Goal: Task Accomplishment & Management: Complete application form

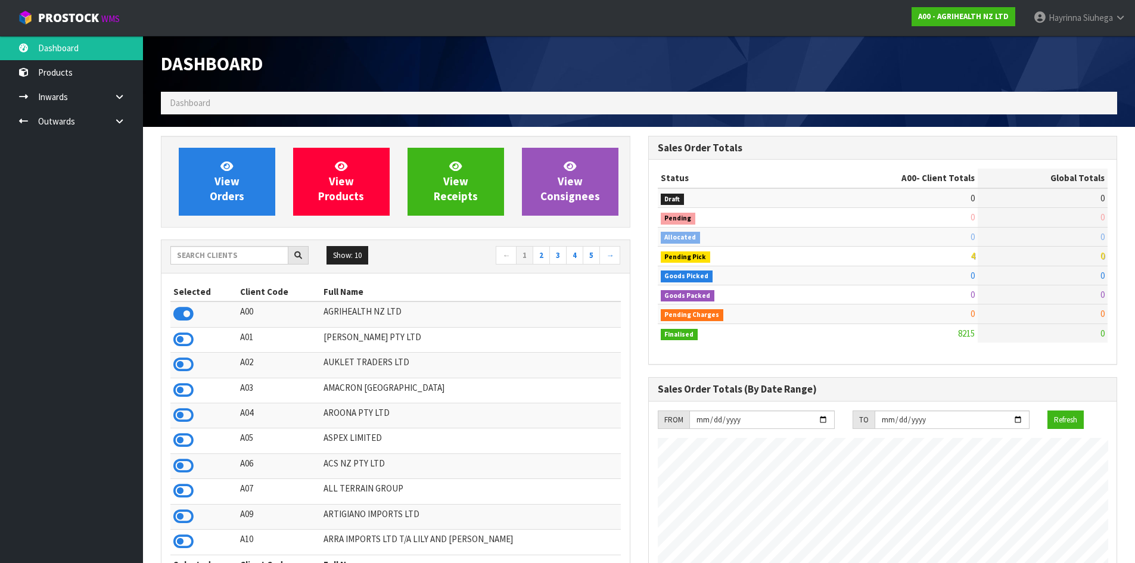
scroll to position [903, 487]
click at [249, 261] on input "text" at bounding box center [229, 255] width 118 height 18
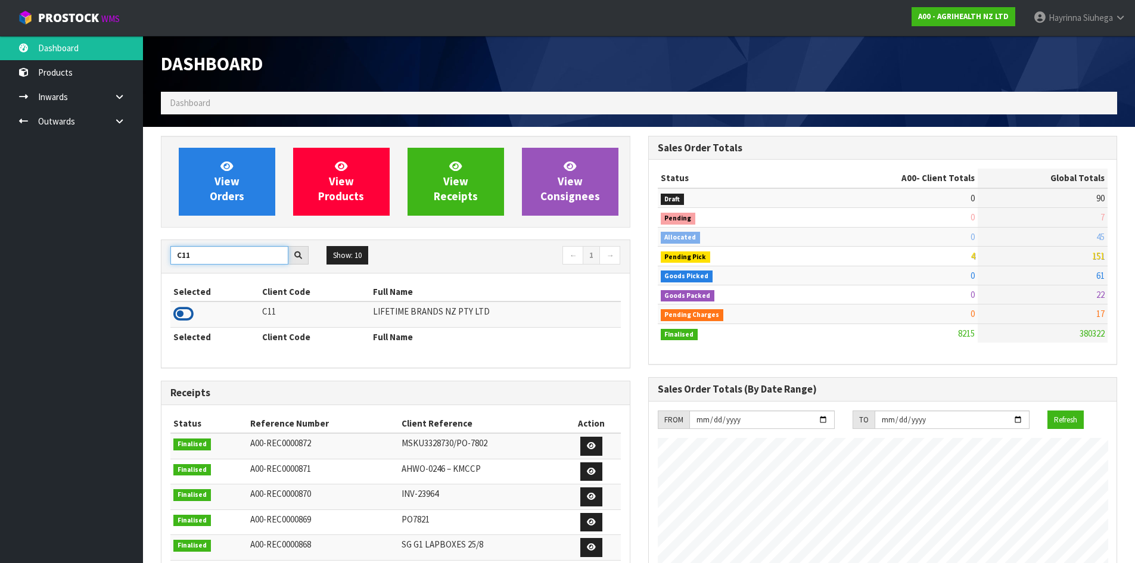
type input "C11"
click at [185, 315] on icon at bounding box center [183, 314] width 20 height 18
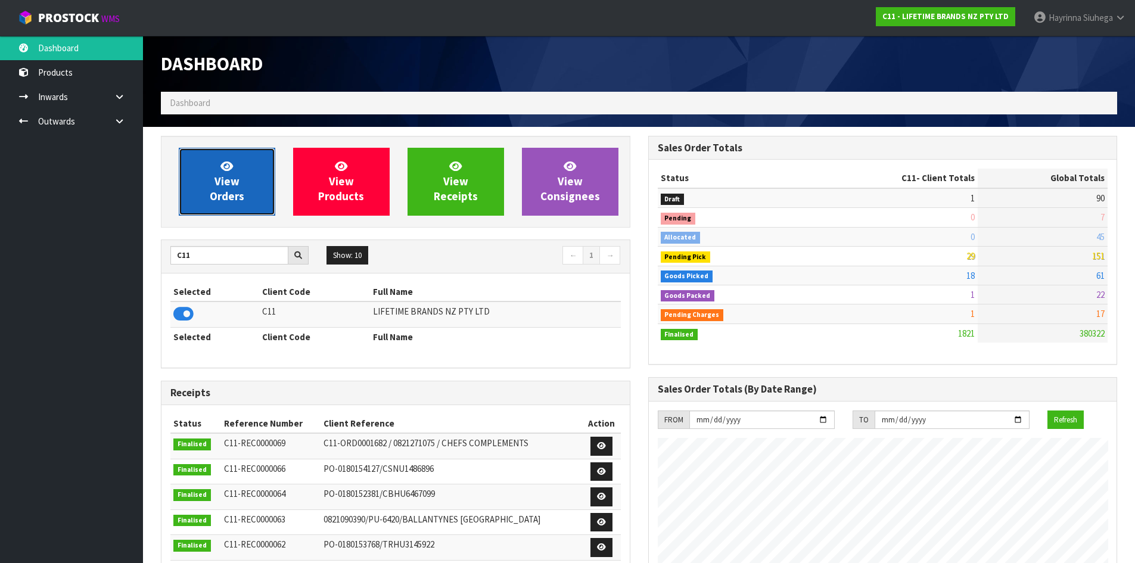
click at [205, 171] on link "View Orders" at bounding box center [227, 182] width 97 height 68
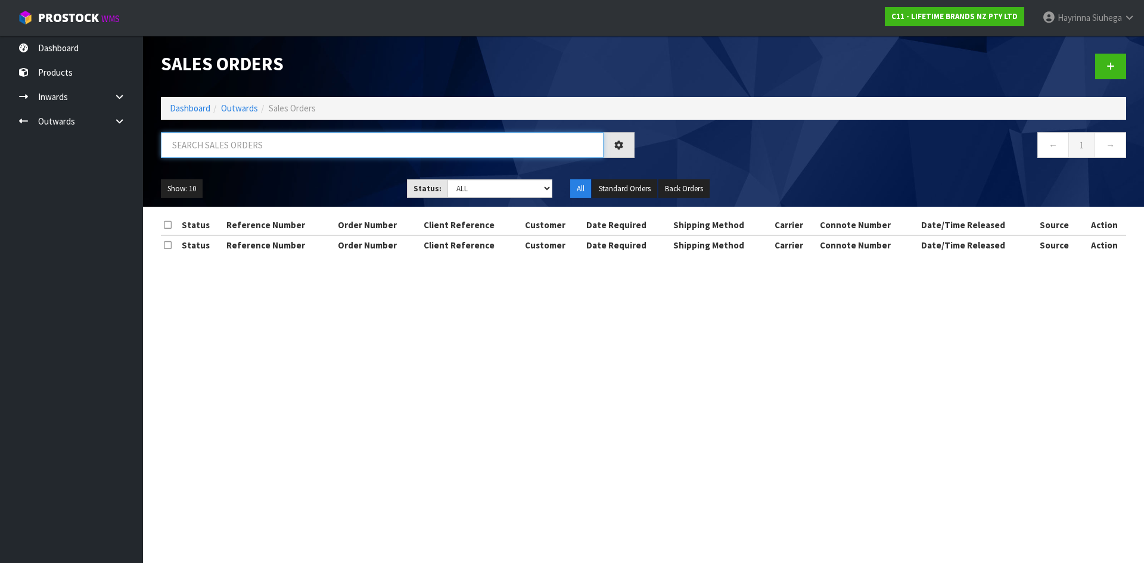
click at [249, 138] on input "text" at bounding box center [382, 145] width 443 height 26
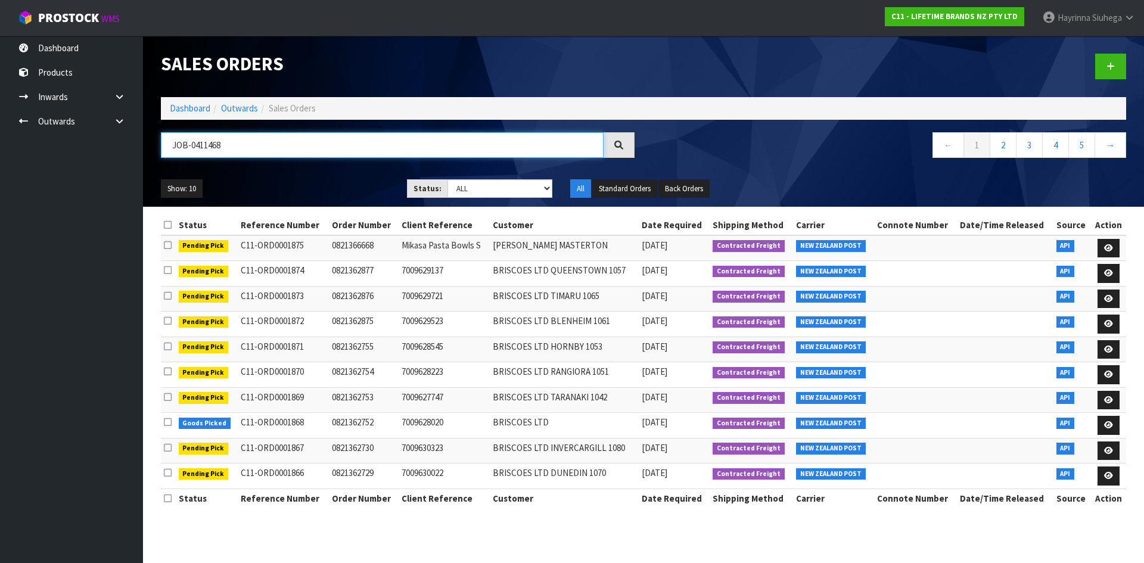
type input "JOB-0411468"
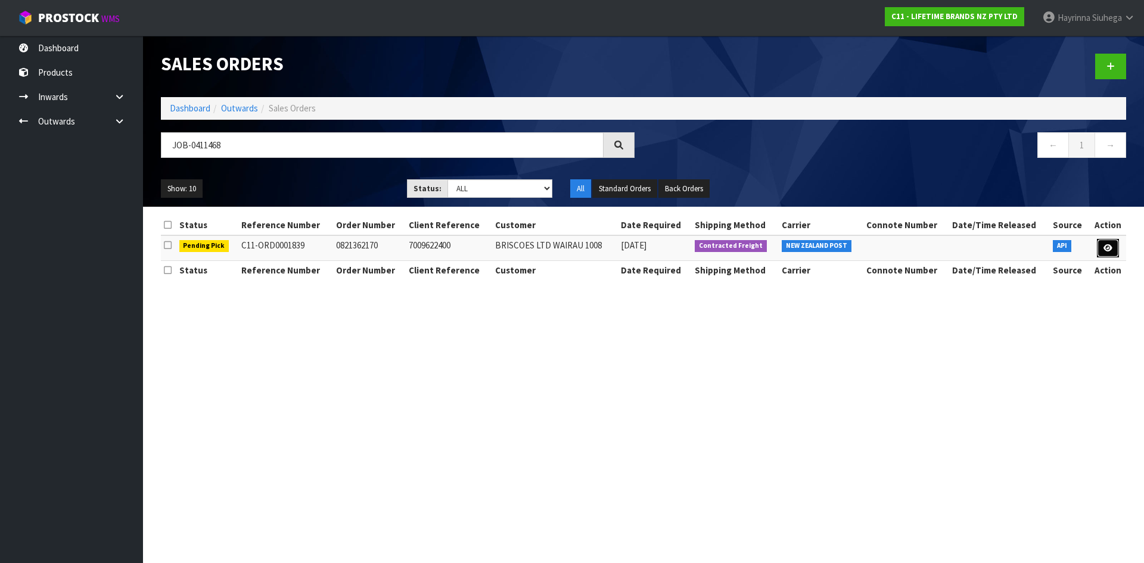
click at [1110, 243] on link at bounding box center [1108, 248] width 22 height 19
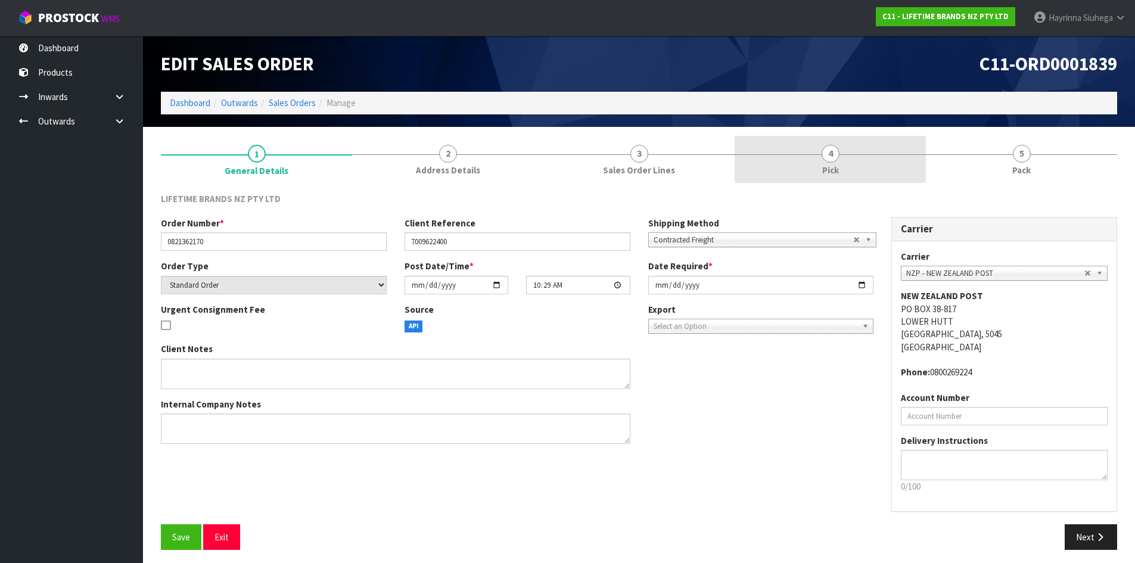
click at [840, 167] on link "4 Pick" at bounding box center [830, 159] width 191 height 47
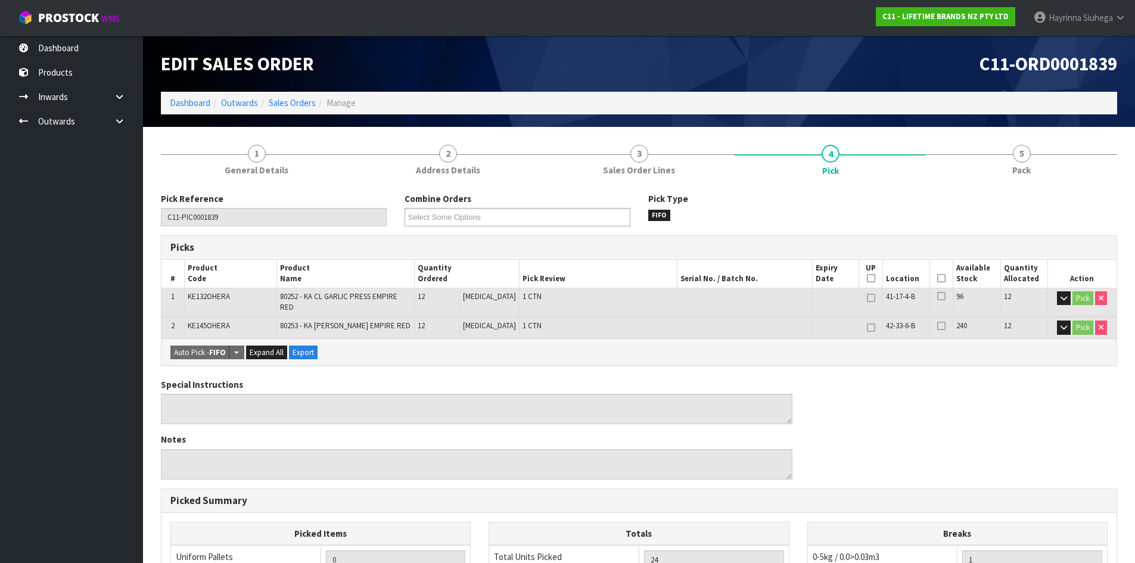
click at [938, 279] on icon at bounding box center [942, 278] width 8 height 1
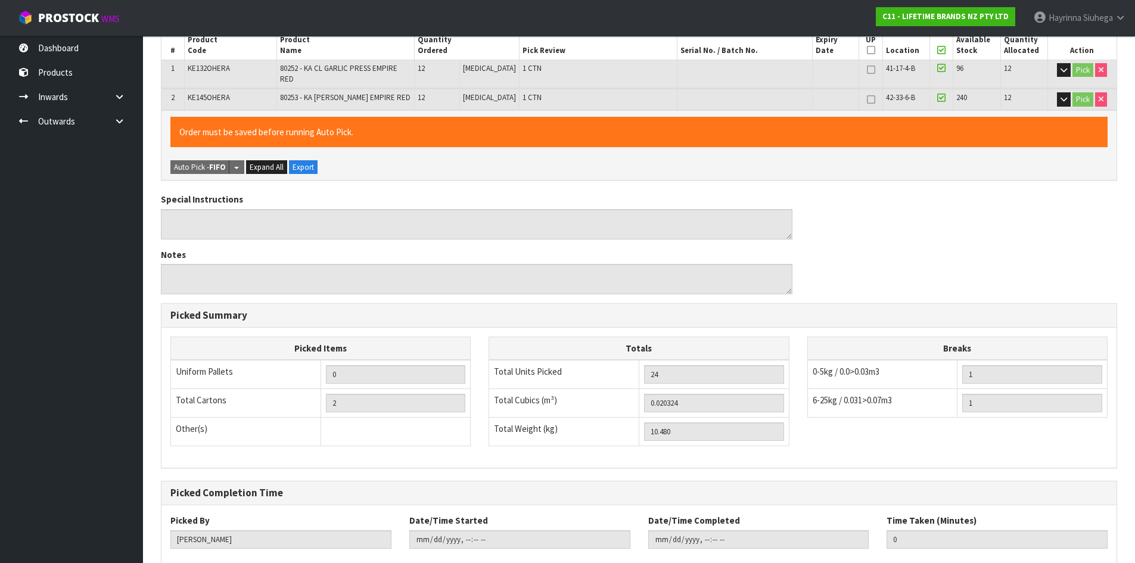
scroll to position [290, 0]
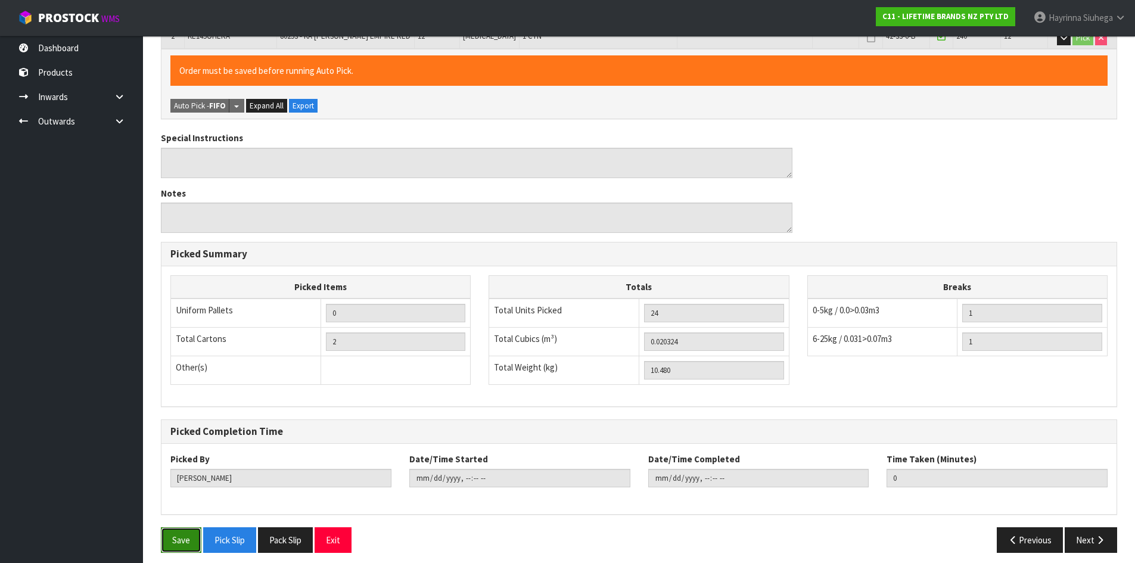
click at [182, 534] on button "Save" at bounding box center [181, 540] width 41 height 26
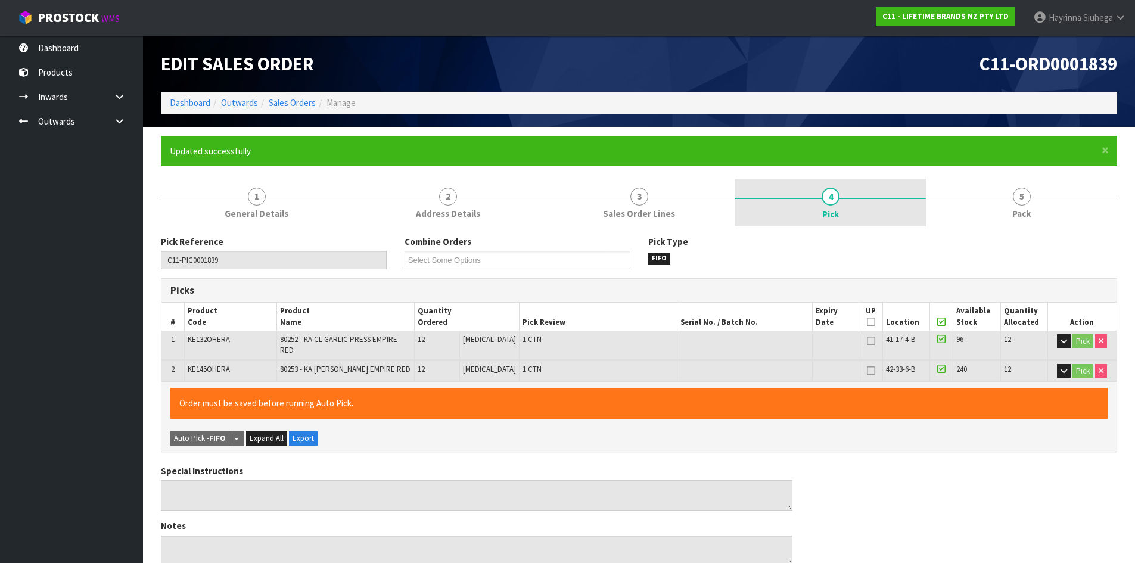
type input "[PERSON_NAME]"
type input "[DATE]T09:04:11"
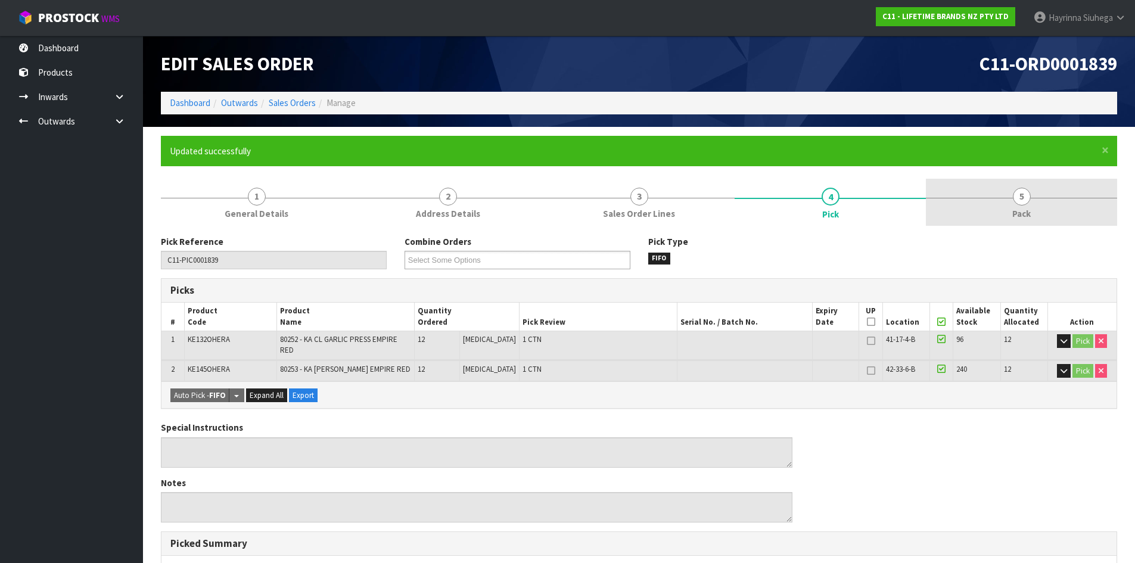
click at [1010, 200] on link "5 Pack" at bounding box center [1021, 202] width 191 height 47
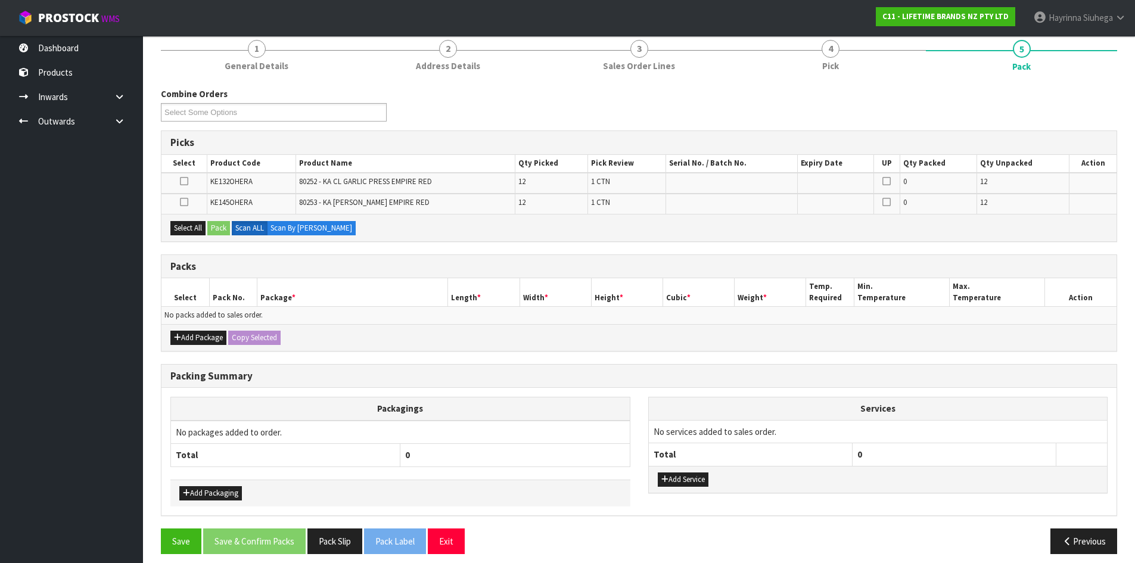
scroll to position [157, 0]
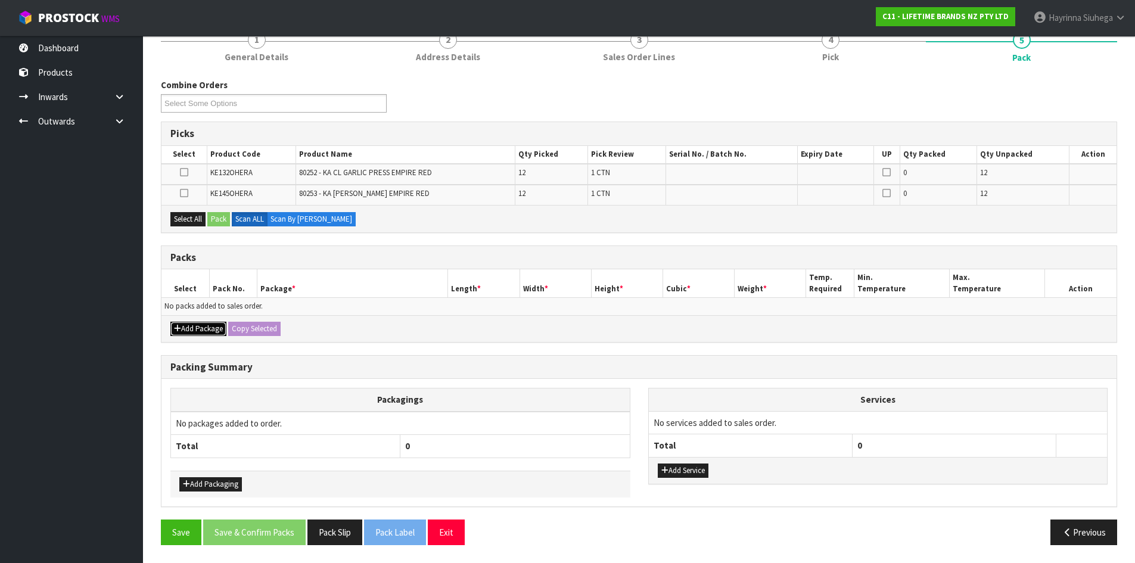
click at [185, 331] on button "Add Package" at bounding box center [198, 329] width 56 height 14
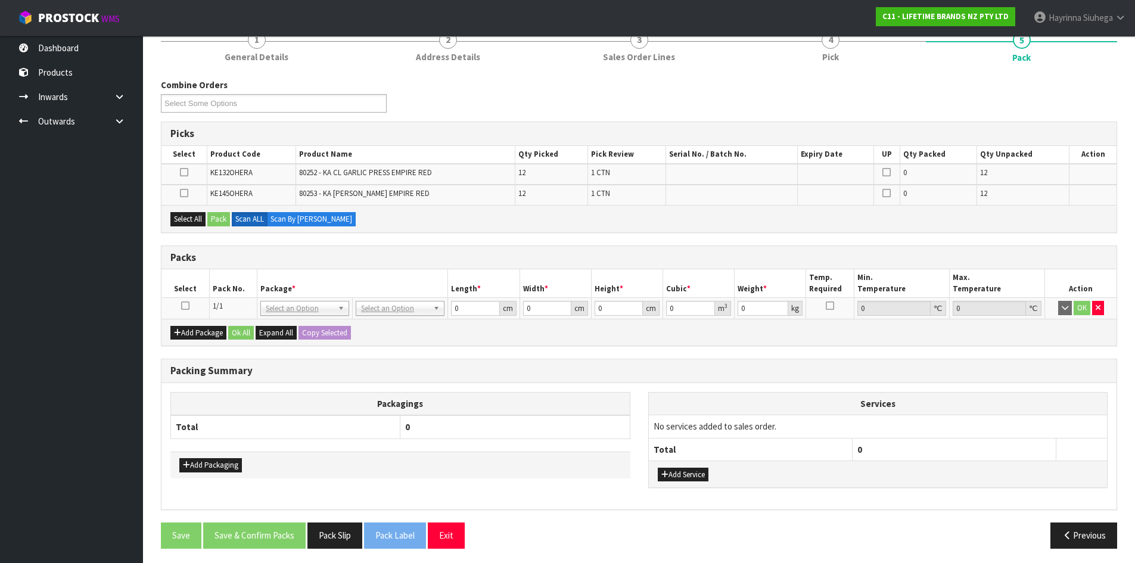
click at [187, 306] on icon at bounding box center [185, 306] width 8 height 1
click at [448, 223] on div "Select All Pack Scan ALL Scan By [PERSON_NAME]" at bounding box center [639, 218] width 955 height 27
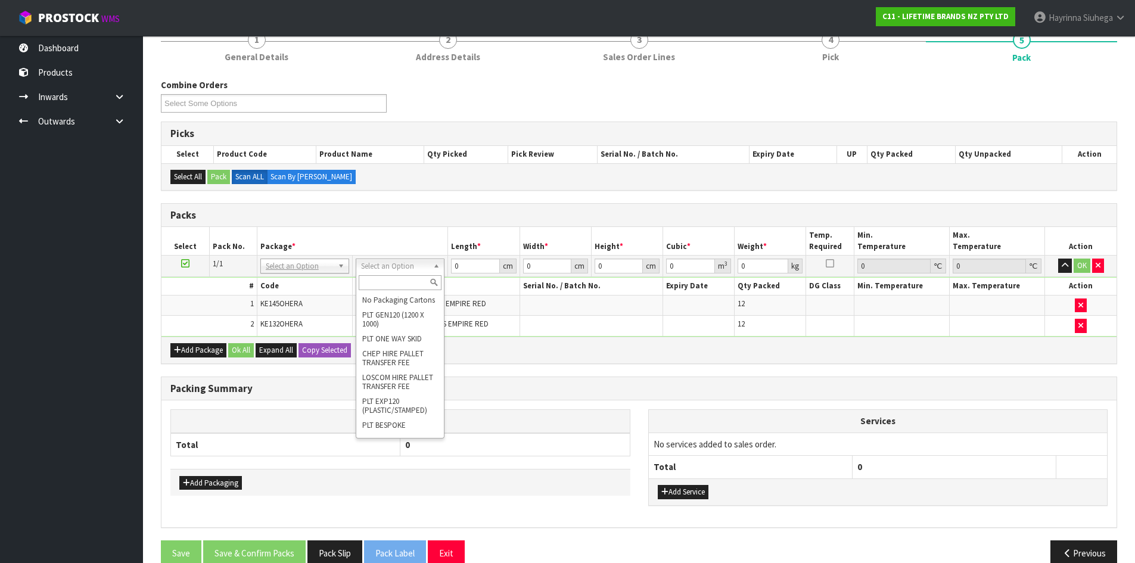
click at [404, 277] on input "text" at bounding box center [400, 282] width 83 height 15
type input "CTN6"
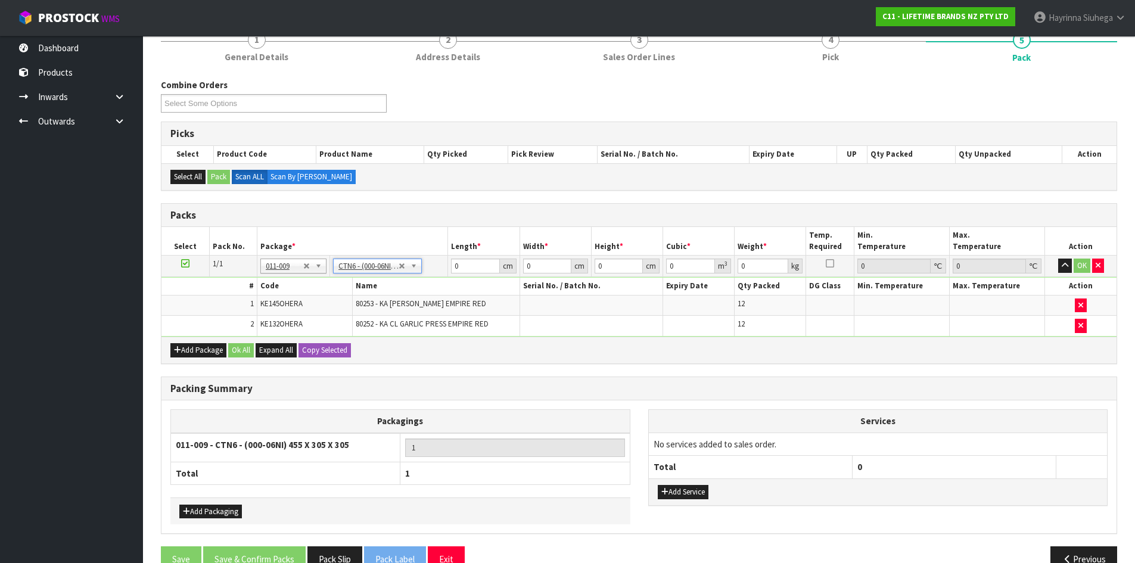
type input "45.5"
type input "30.5"
type input "0.042326"
type input "10.68"
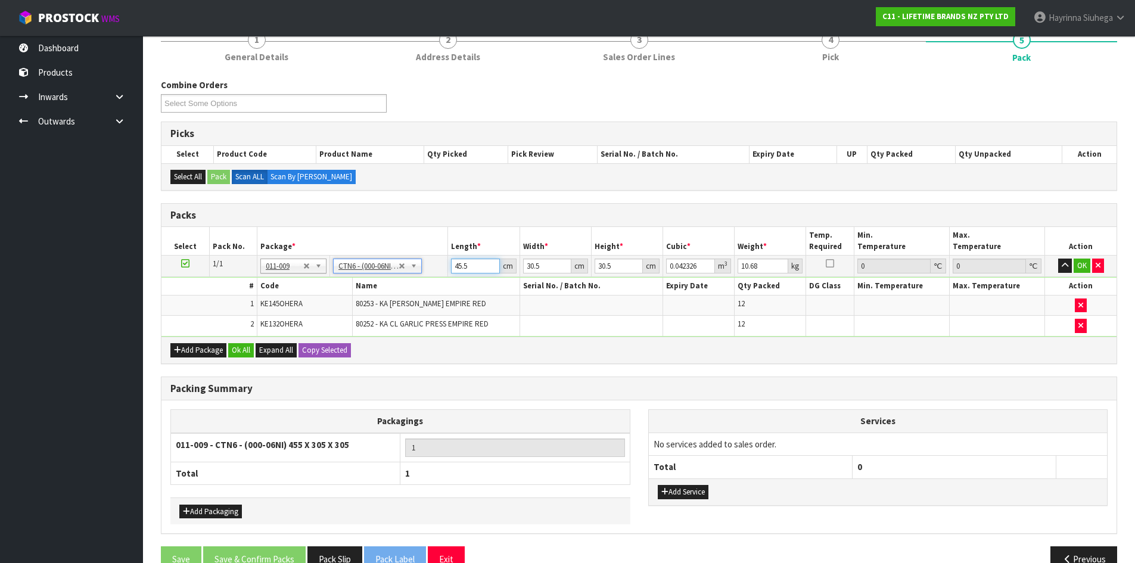
click at [454, 267] on input "45.5" at bounding box center [475, 266] width 48 height 15
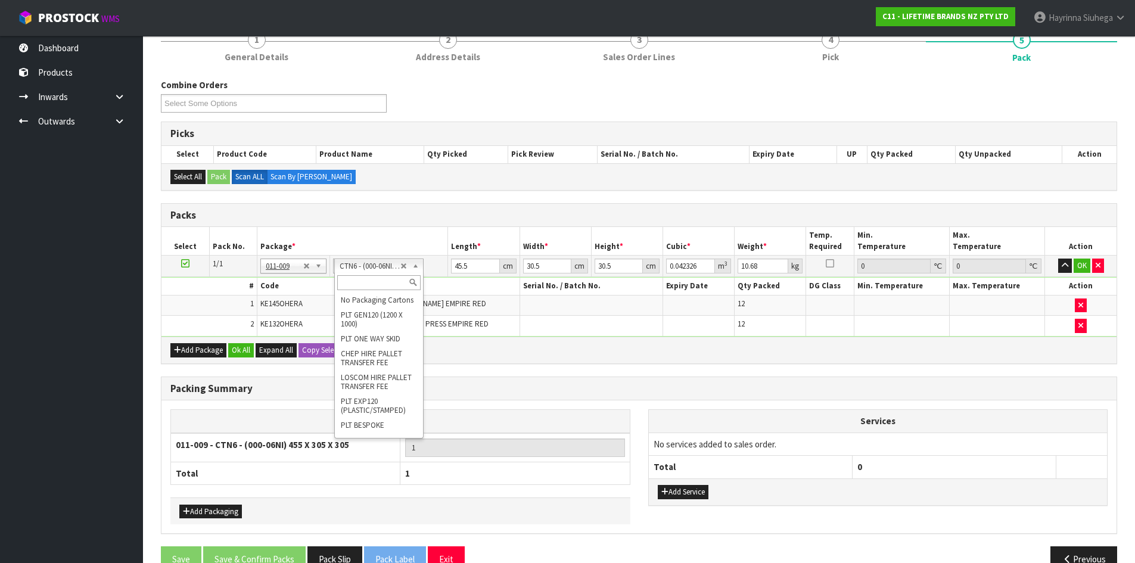
click at [368, 279] on input "text" at bounding box center [378, 282] width 83 height 15
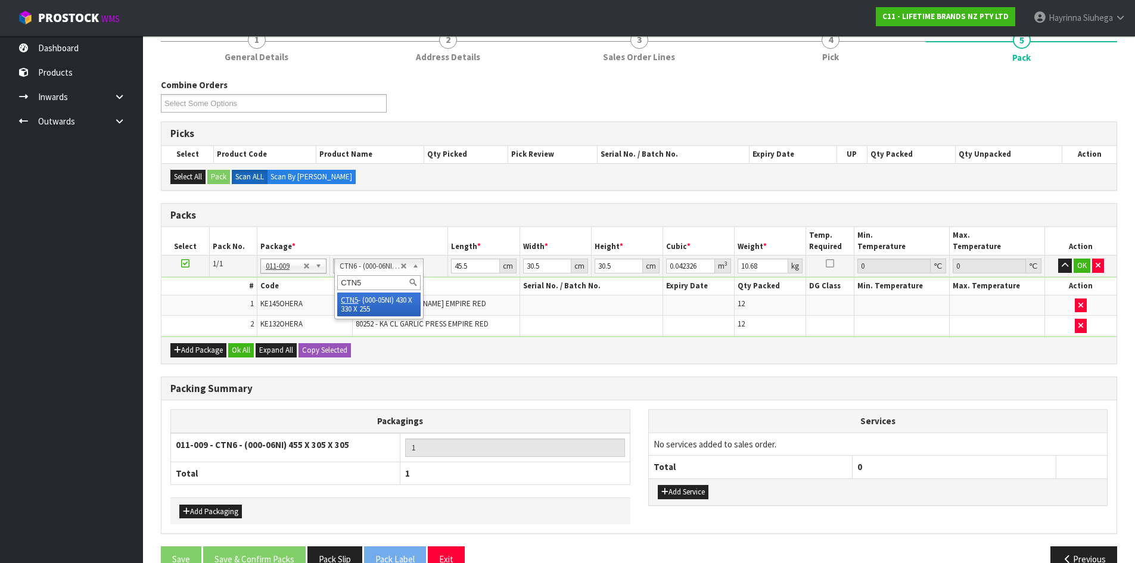
type input "CTN5"
type input "43"
type input "33"
type input "25.5"
type input "0.036185"
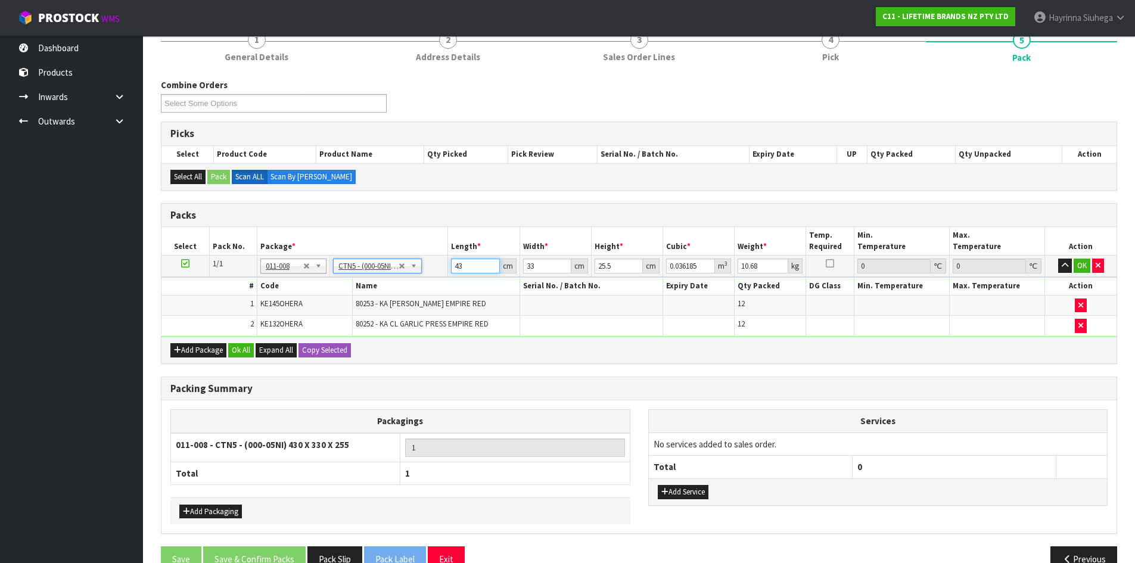
click at [460, 263] on input "43" at bounding box center [475, 266] width 48 height 15
type input "4"
type input "0.003366"
type input "44"
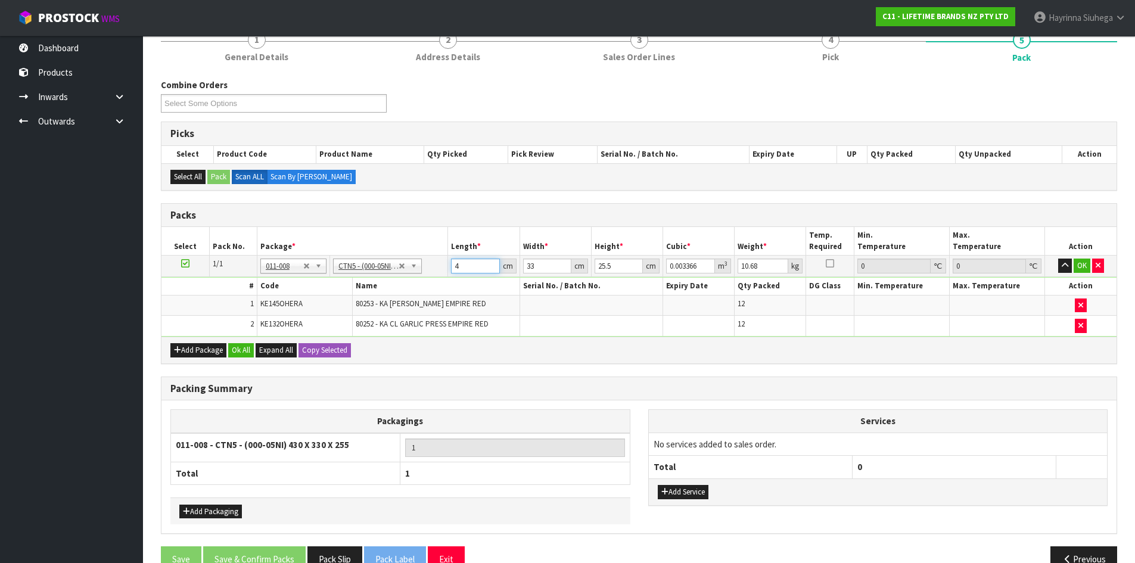
type input "0.037026"
type input "44"
type input "3"
type input "0.003366"
type input "35"
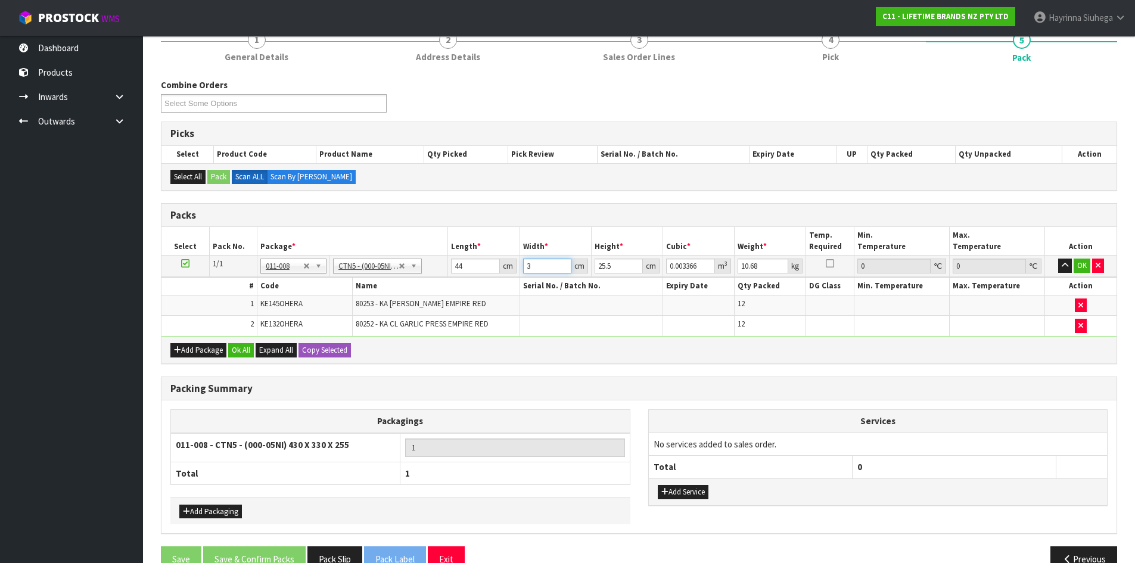
type input "0.03927"
type input "35"
type input "2"
type input "0.00308"
type input "23"
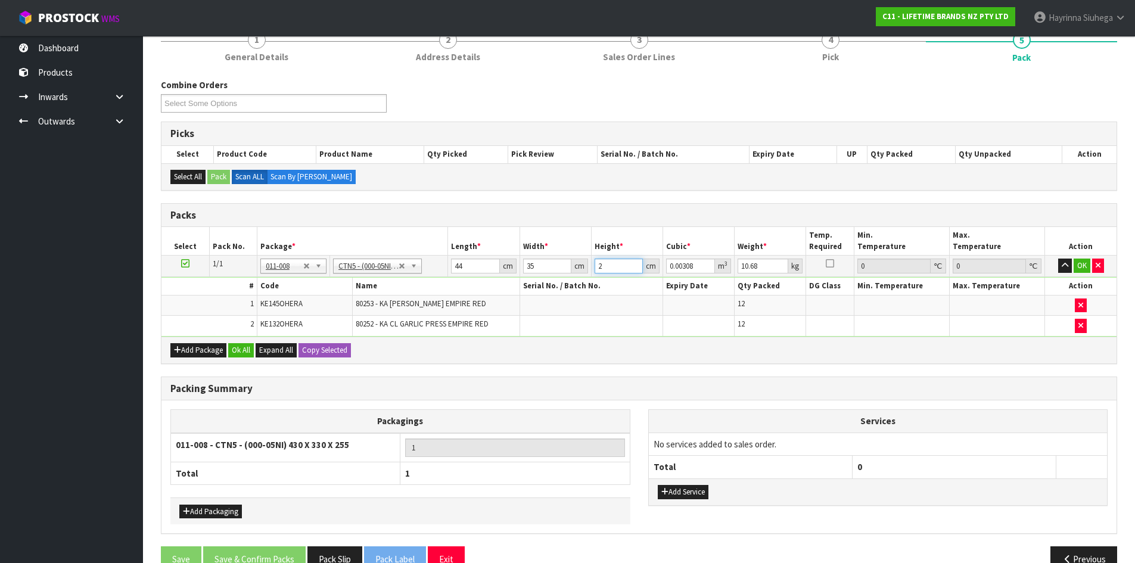
type input "0.03542"
type input "23"
type input "6"
click button "OK" at bounding box center [1082, 266] width 17 height 14
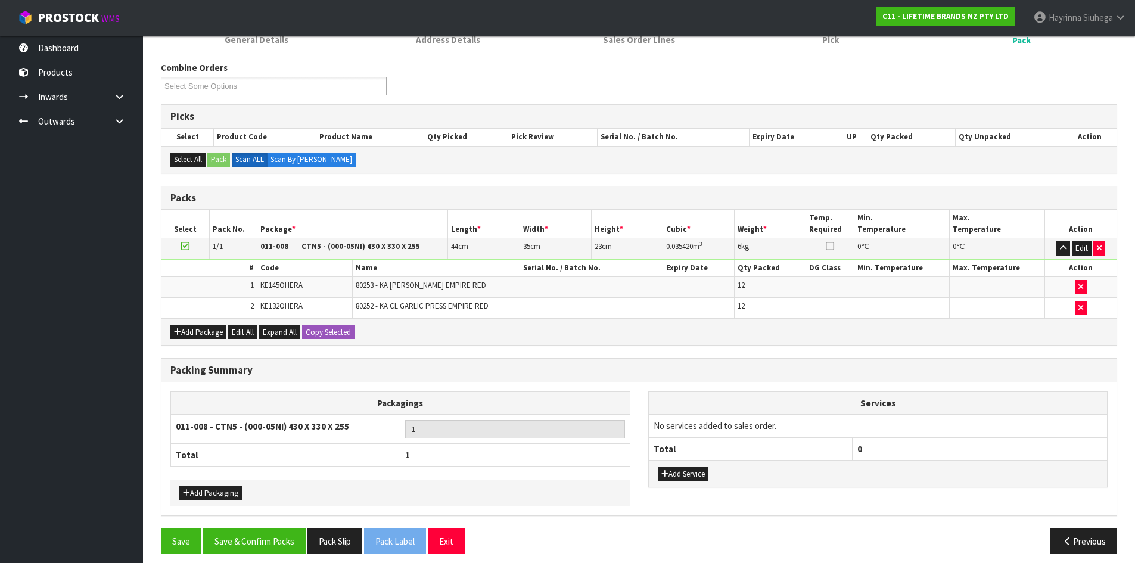
scroll to position [183, 0]
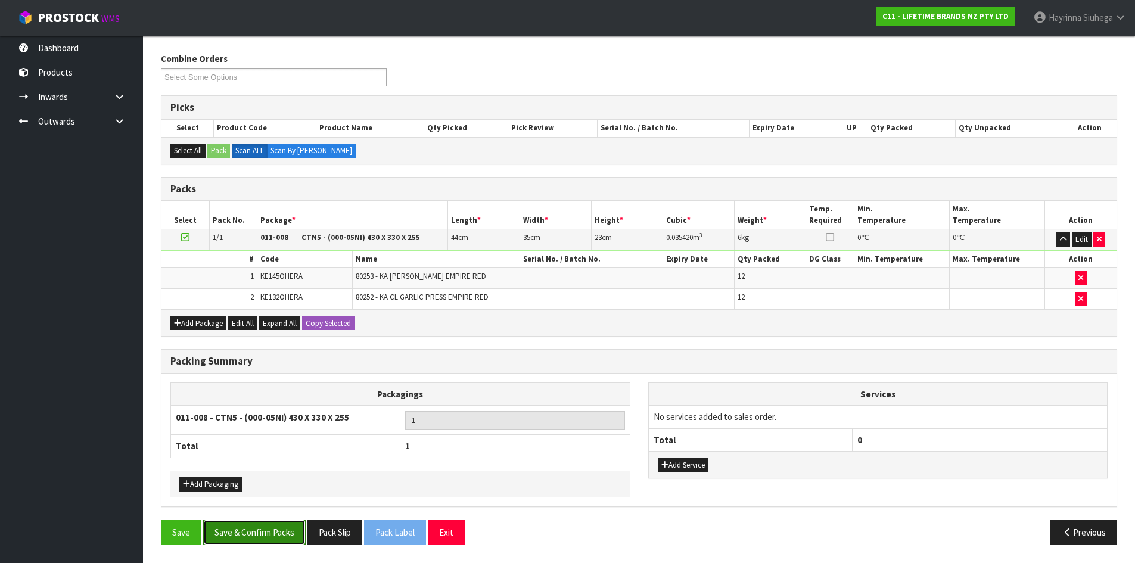
click at [265, 529] on button "Save & Confirm Packs" at bounding box center [254, 533] width 103 height 26
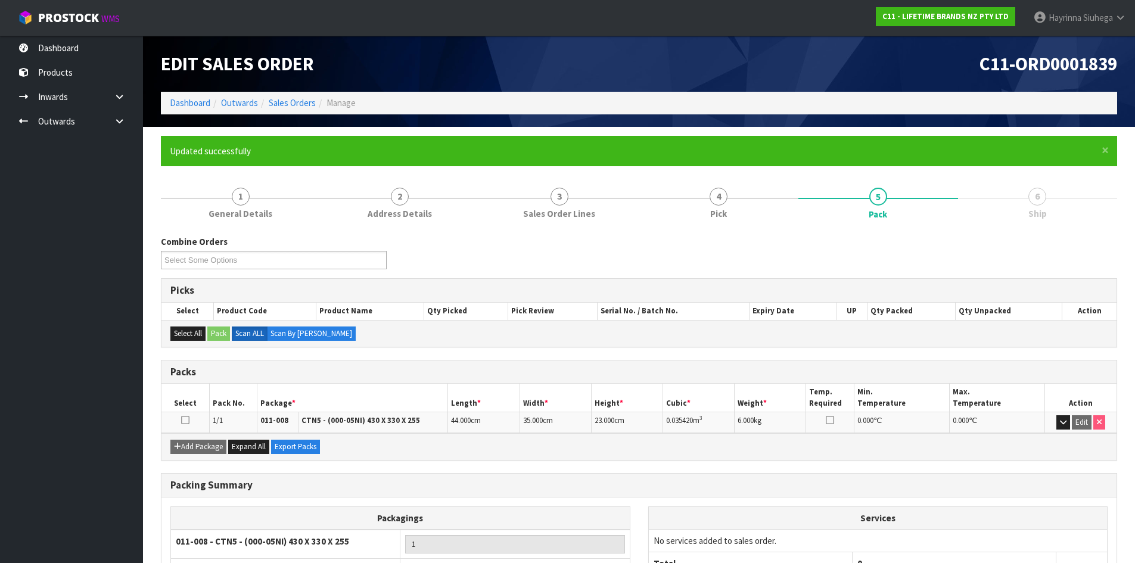
scroll to position [97, 0]
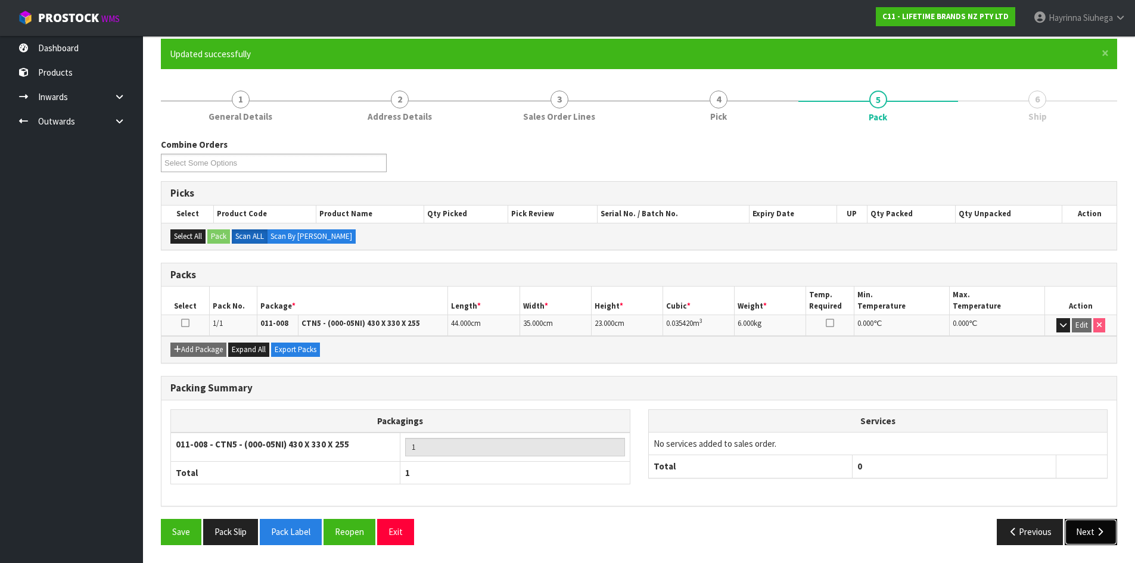
click at [1091, 532] on button "Next" at bounding box center [1091, 532] width 52 height 26
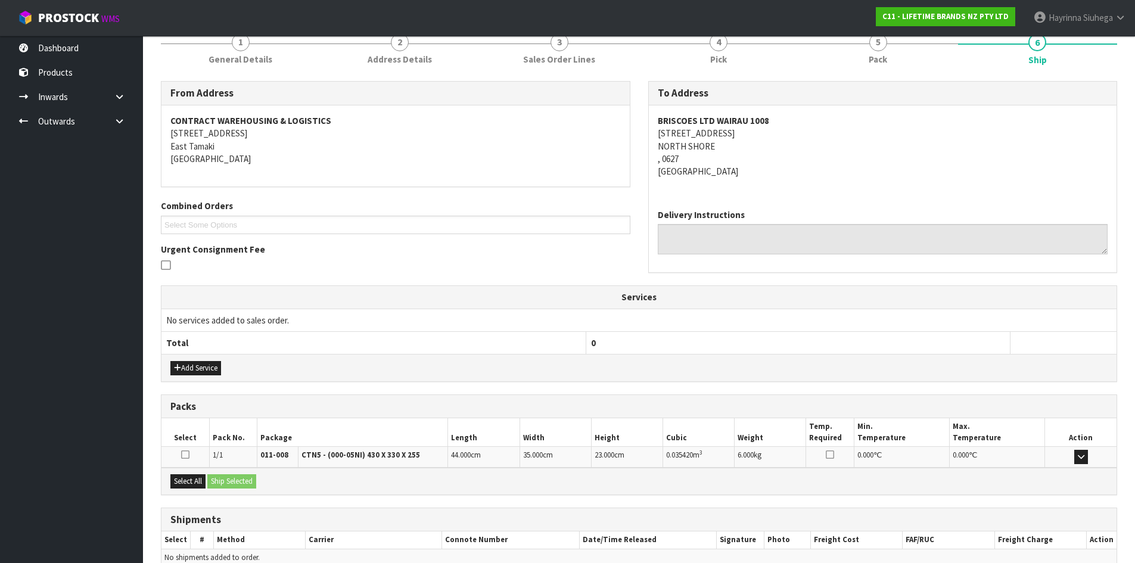
scroll to position [215, 0]
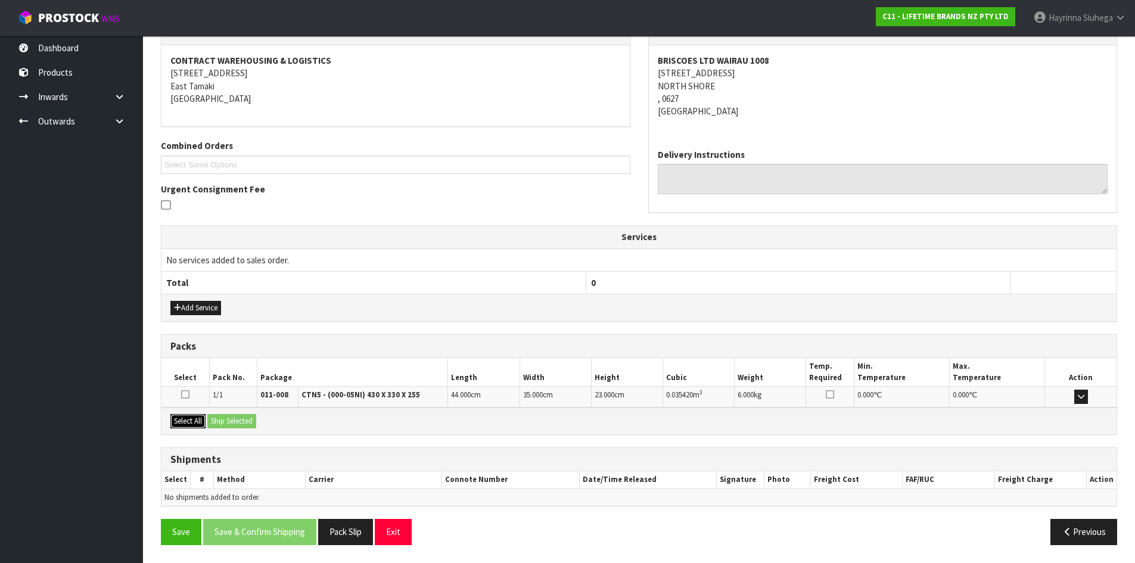
click at [195, 426] on button "Select All" at bounding box center [187, 421] width 35 height 14
click at [253, 417] on button "Ship Selected" at bounding box center [231, 421] width 49 height 14
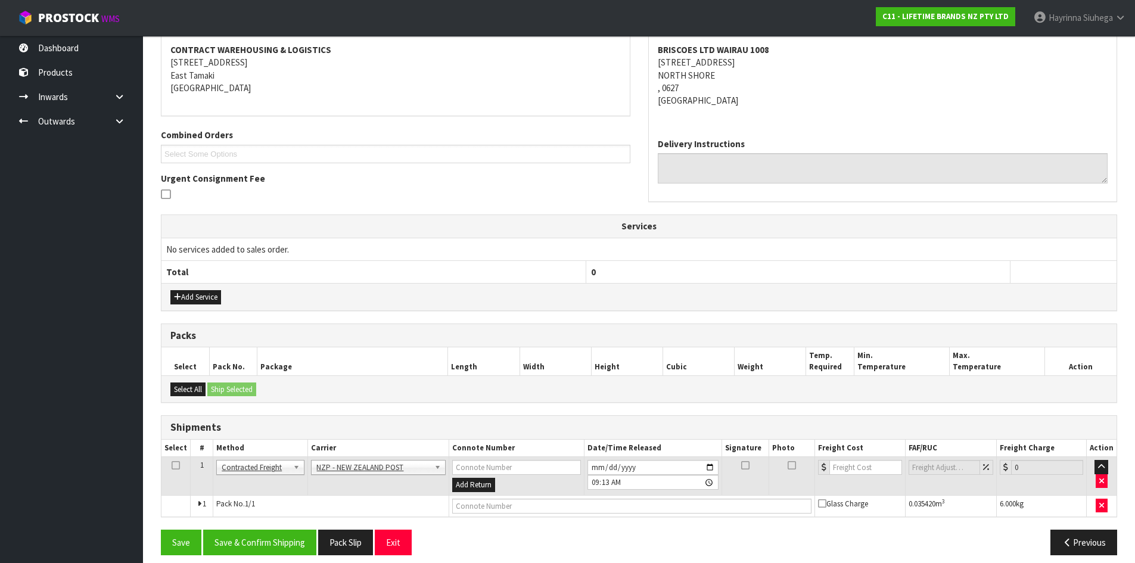
scroll to position [235, 0]
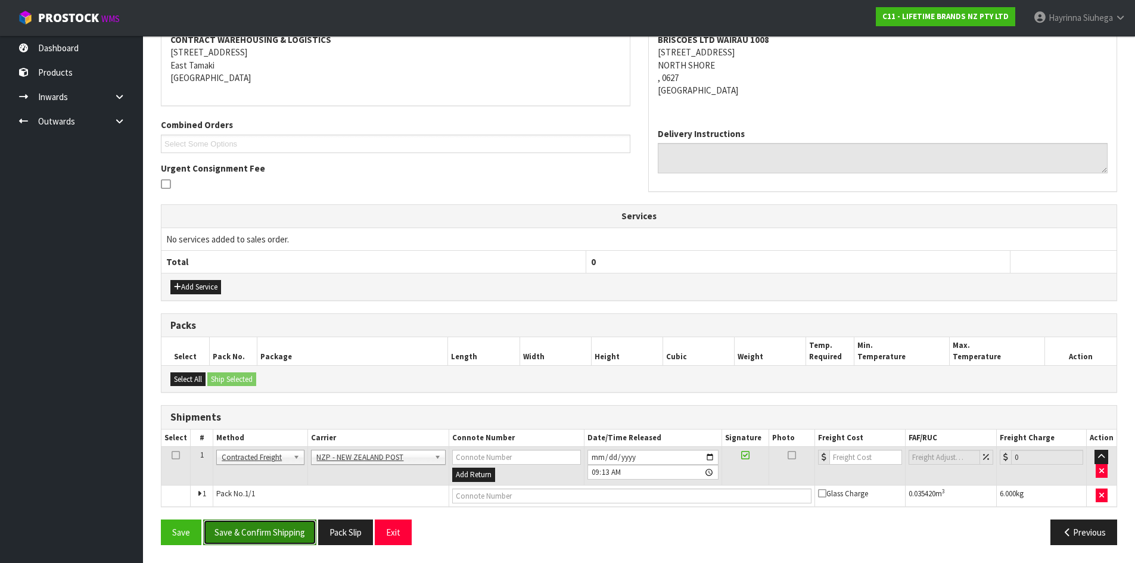
click at [272, 528] on button "Save & Confirm Shipping" at bounding box center [259, 533] width 113 height 26
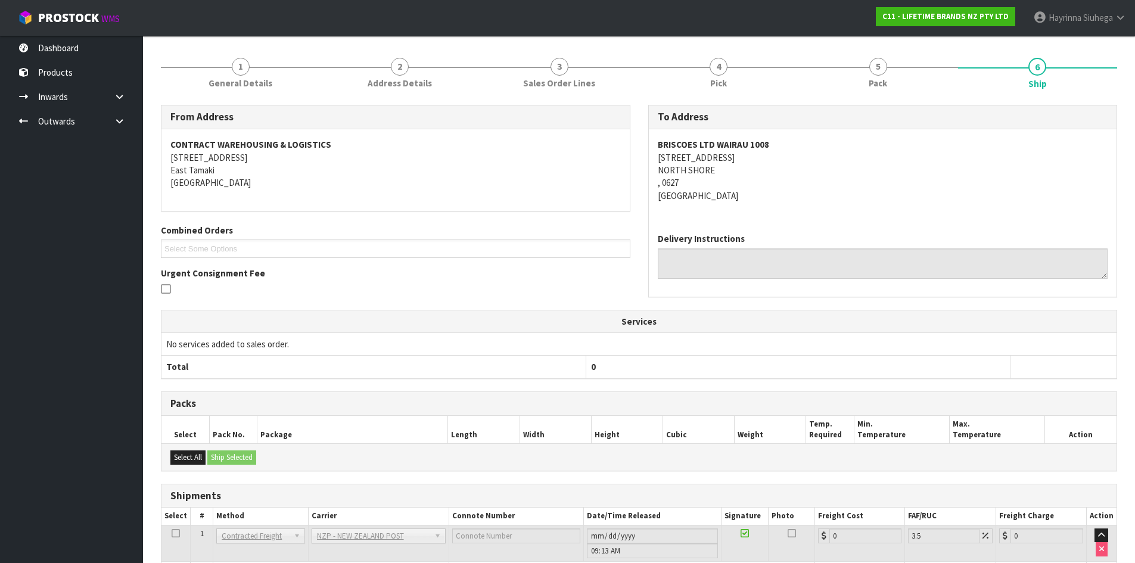
scroll to position [219, 0]
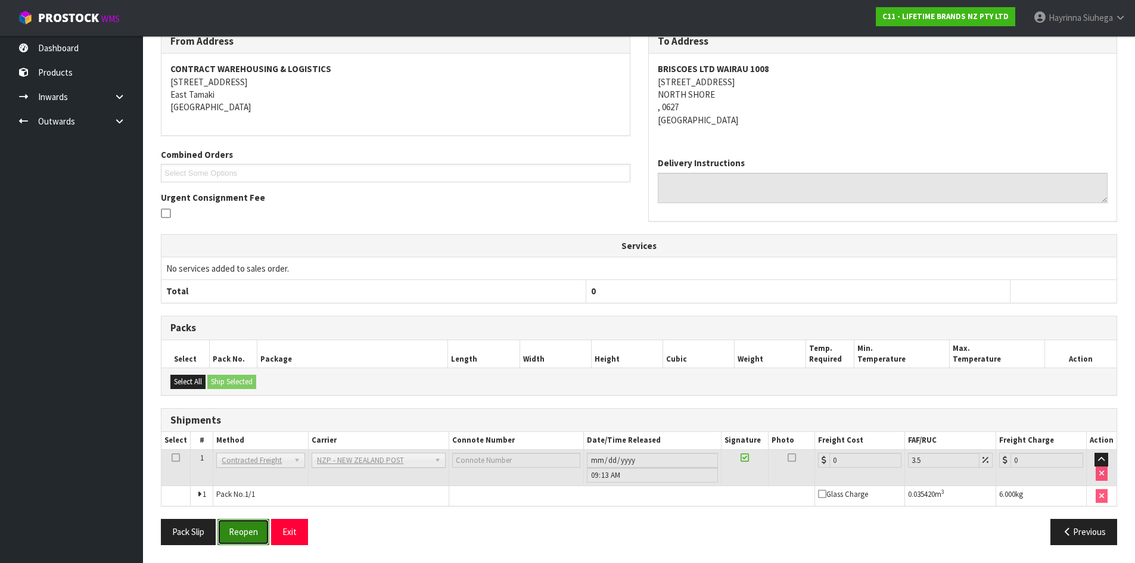
click at [237, 537] on button "Reopen" at bounding box center [244, 532] width 52 height 26
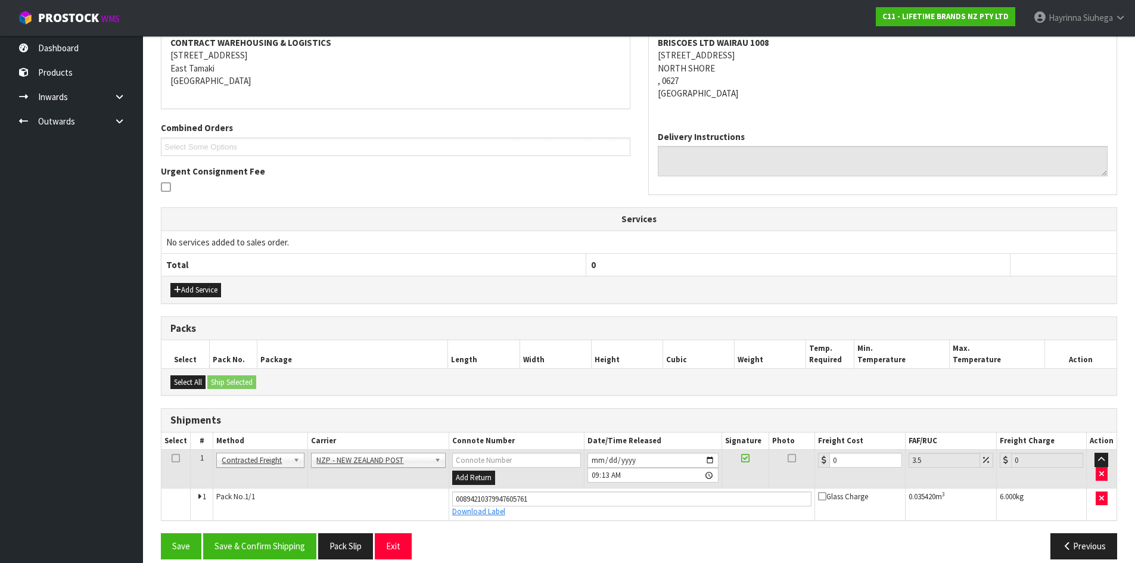
scroll to position [247, 0]
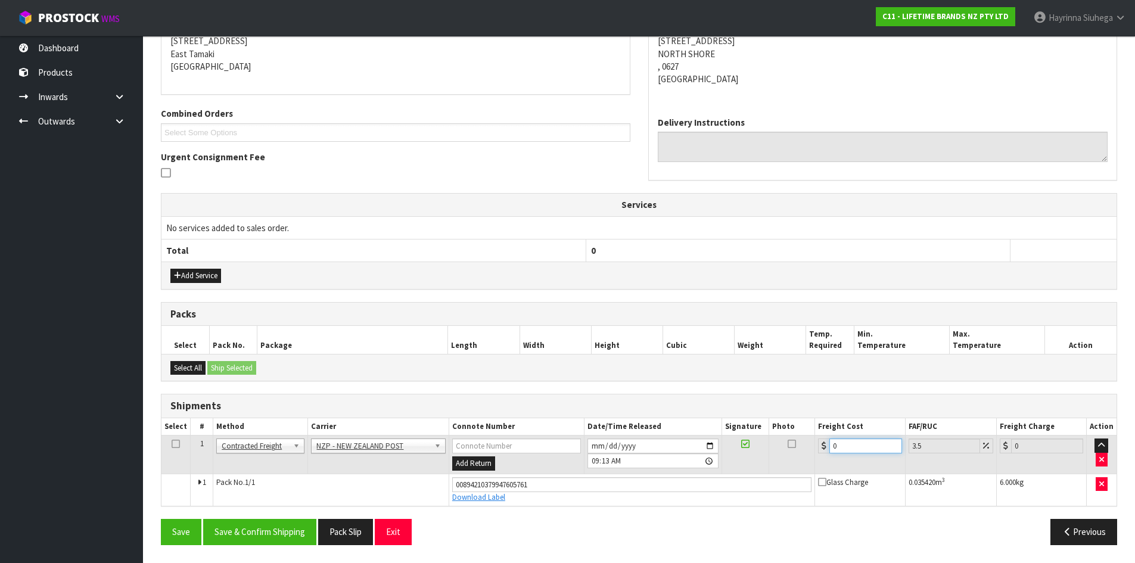
drag, startPoint x: 844, startPoint y: 444, endPoint x: 774, endPoint y: 445, distance: 70.3
click at [774, 445] on tr "1 Client Local Pickup Customer Local Pickup Company Freight Contracted Freight …" at bounding box center [639, 455] width 955 height 39
type input "4"
type input "4.14"
type input "4.3"
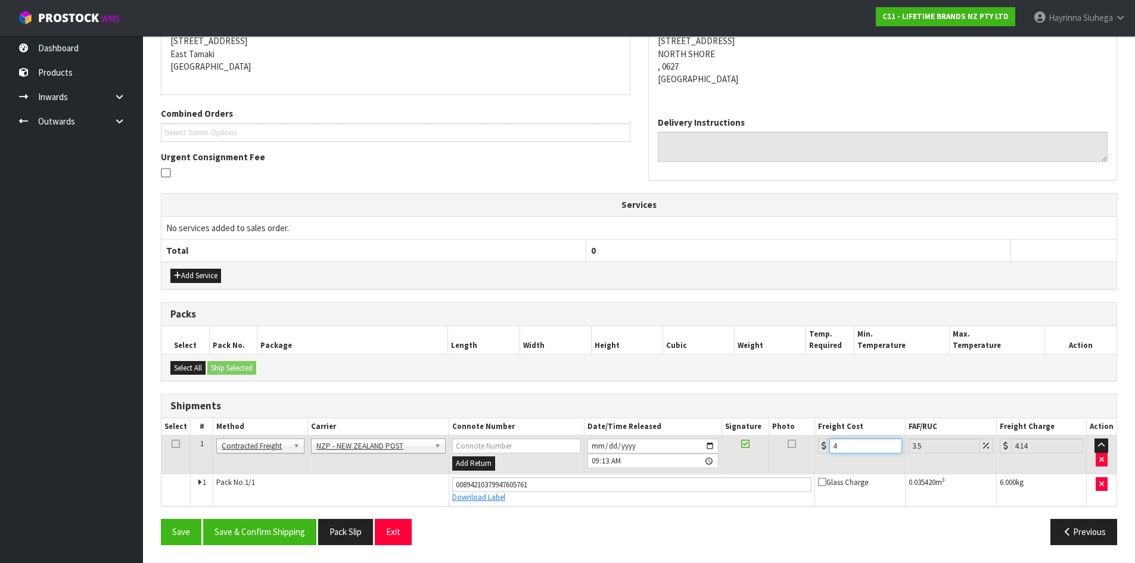
type input "4.45"
type input "4.33"
type input "4.48"
type input "4.33"
click at [161, 519] on button "Save" at bounding box center [181, 532] width 41 height 26
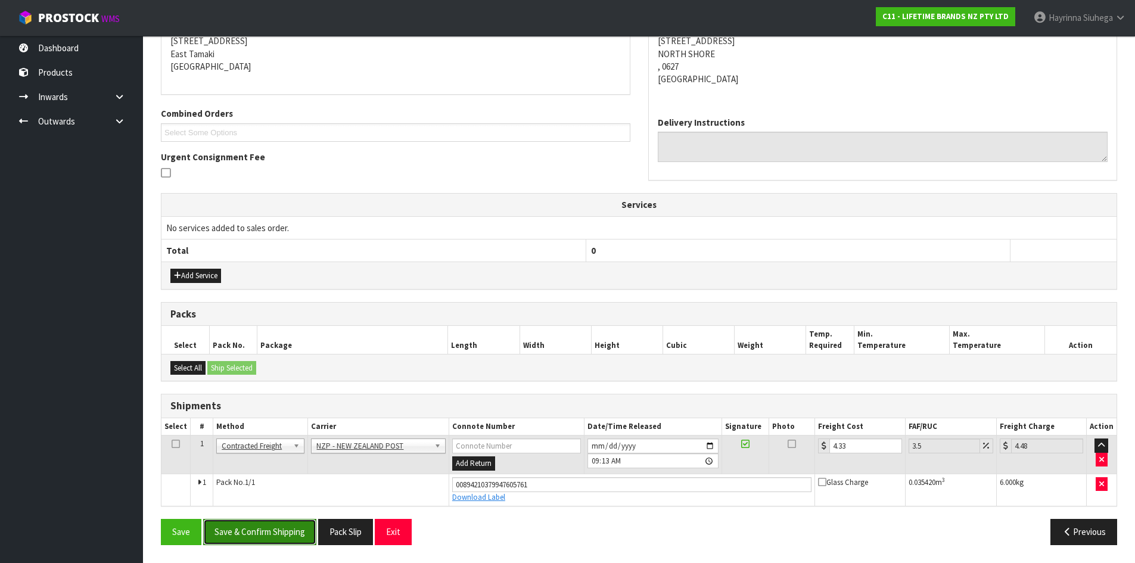
click at [262, 536] on button "Save & Confirm Shipping" at bounding box center [259, 532] width 113 height 26
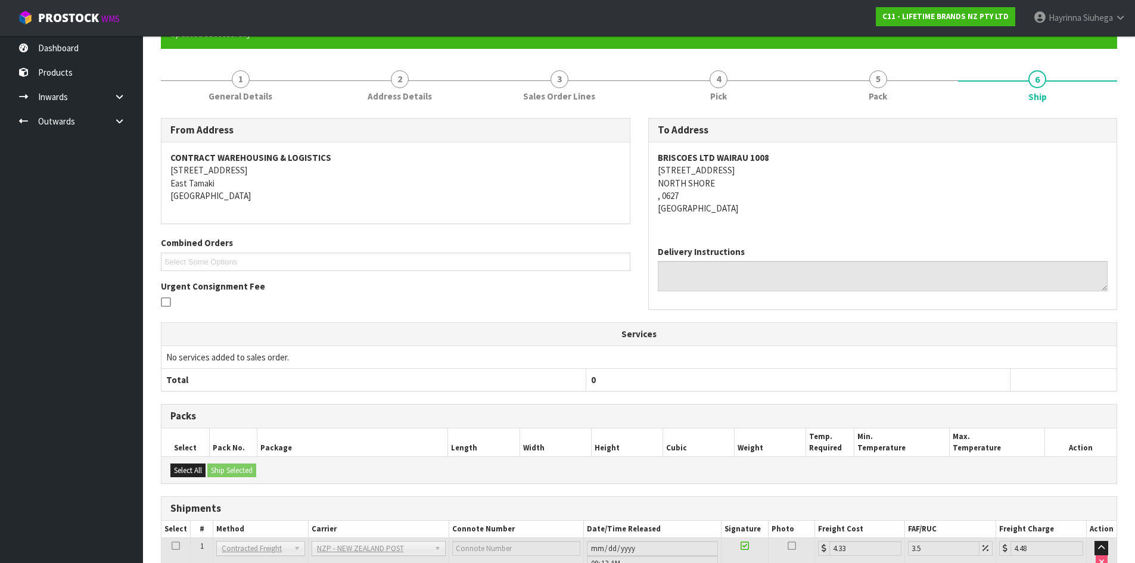
scroll to position [0, 0]
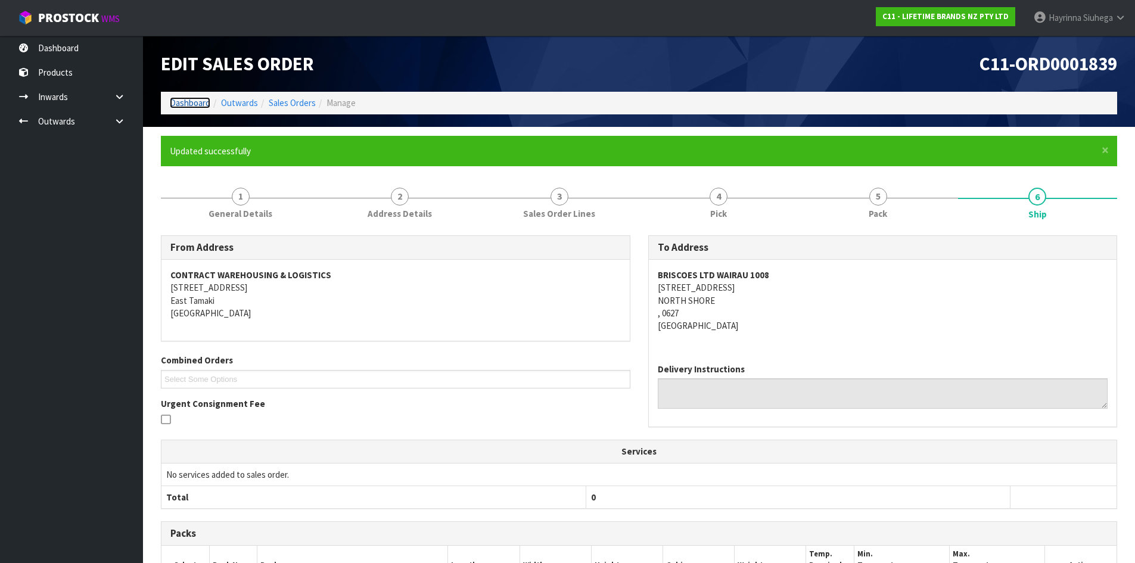
click at [190, 101] on link "Dashboard" at bounding box center [190, 102] width 41 height 11
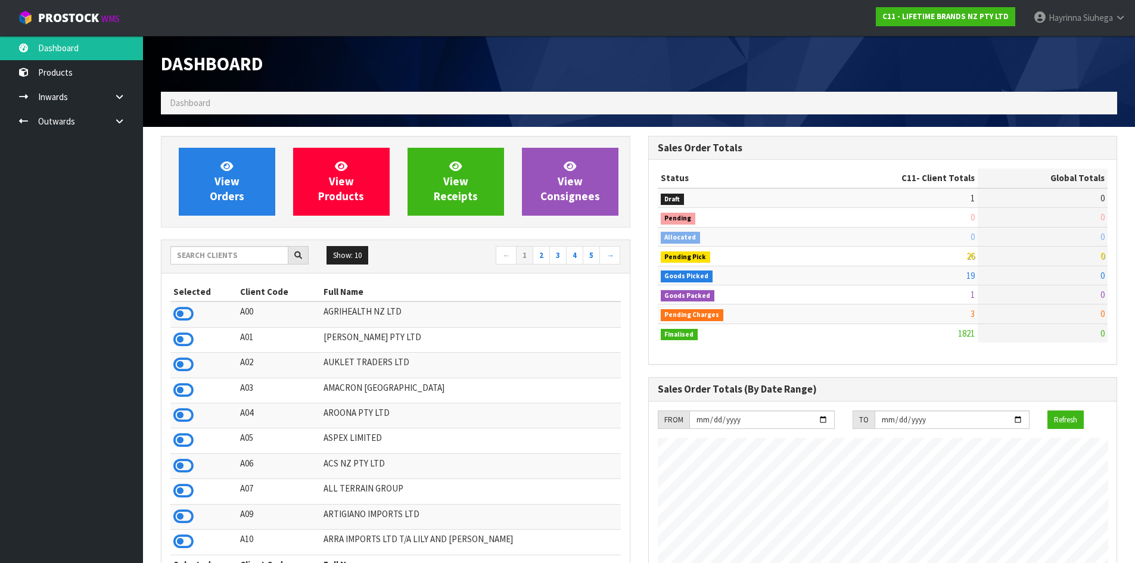
scroll to position [903, 487]
click at [245, 183] on link "View Orders" at bounding box center [227, 182] width 97 height 68
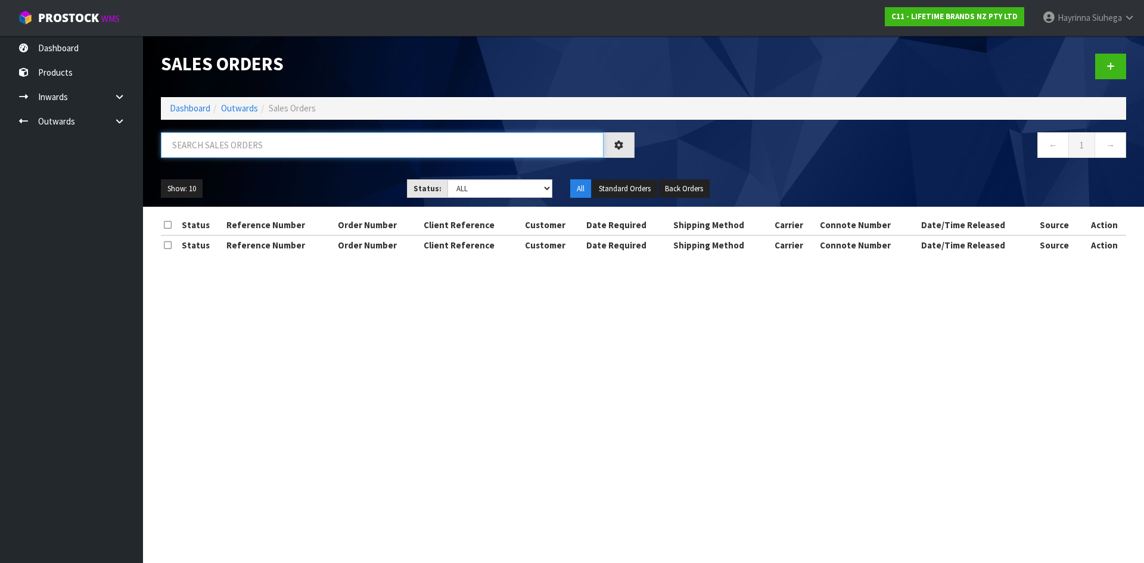
click at [271, 150] on input "text" at bounding box center [382, 145] width 443 height 26
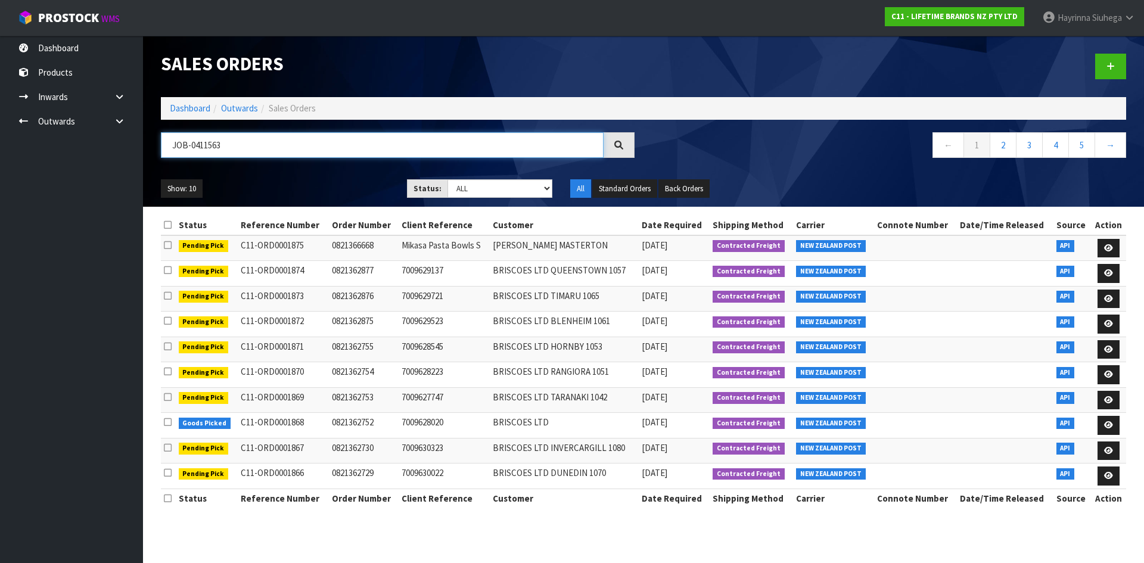
type input "JOB-0411563"
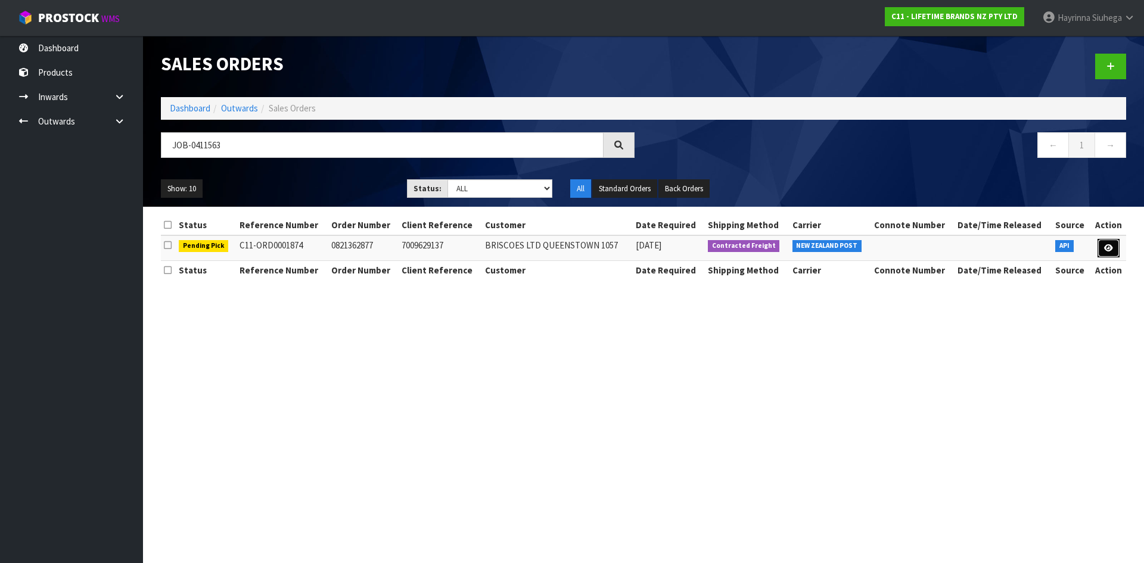
click at [1109, 255] on link at bounding box center [1109, 248] width 22 height 19
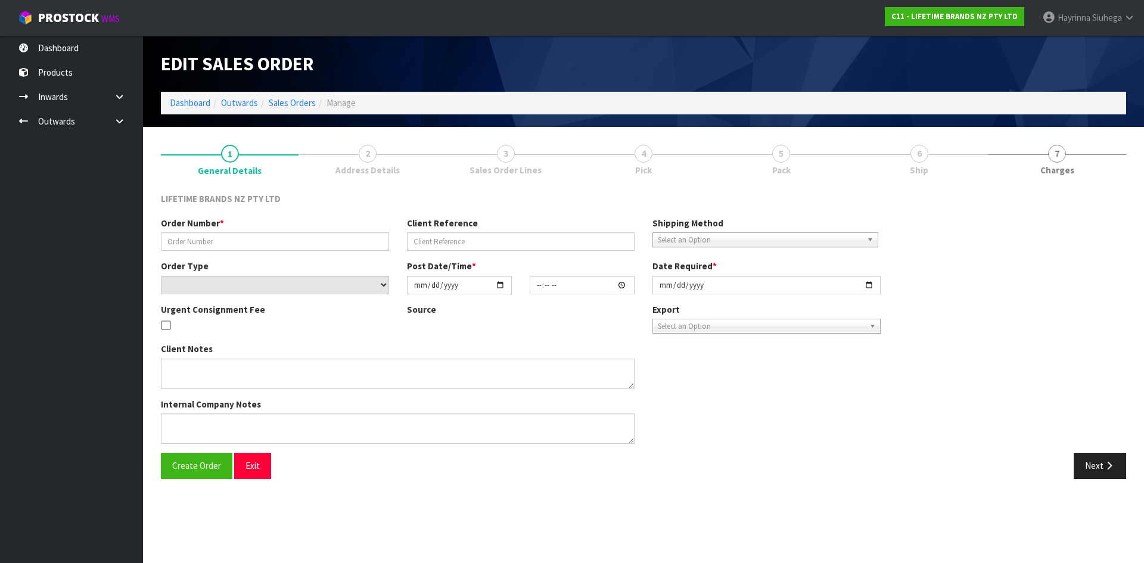
type input "0821362877"
type input "7009629137"
select select "number:0"
type input "[DATE]"
type input "12:43:55.000"
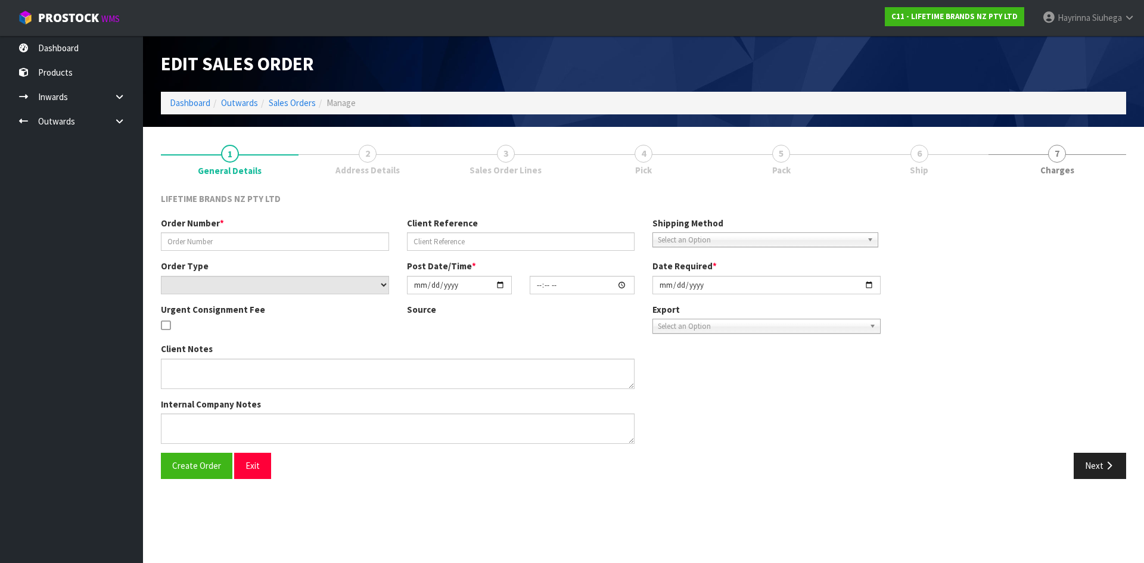
type input "[DATE]"
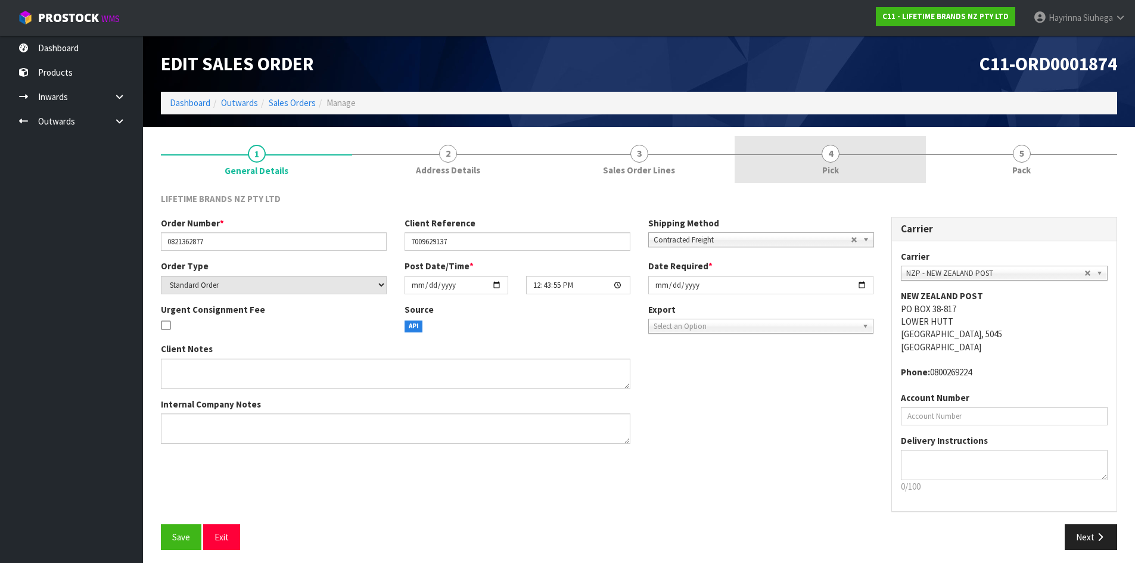
click at [848, 158] on link "4 Pick" at bounding box center [830, 159] width 191 height 47
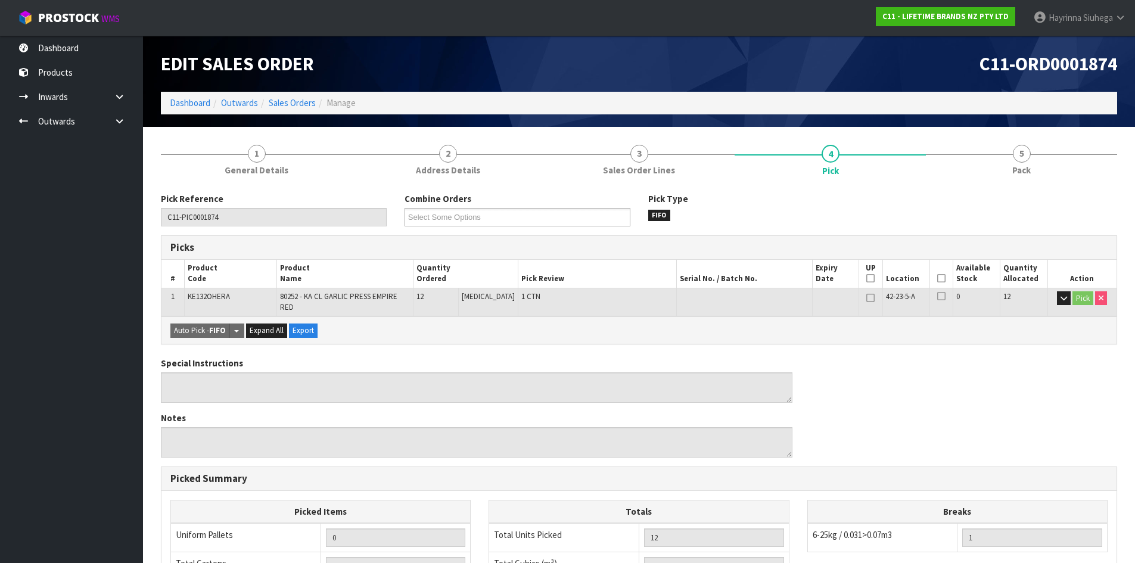
click at [941, 279] on icon at bounding box center [942, 278] width 8 height 1
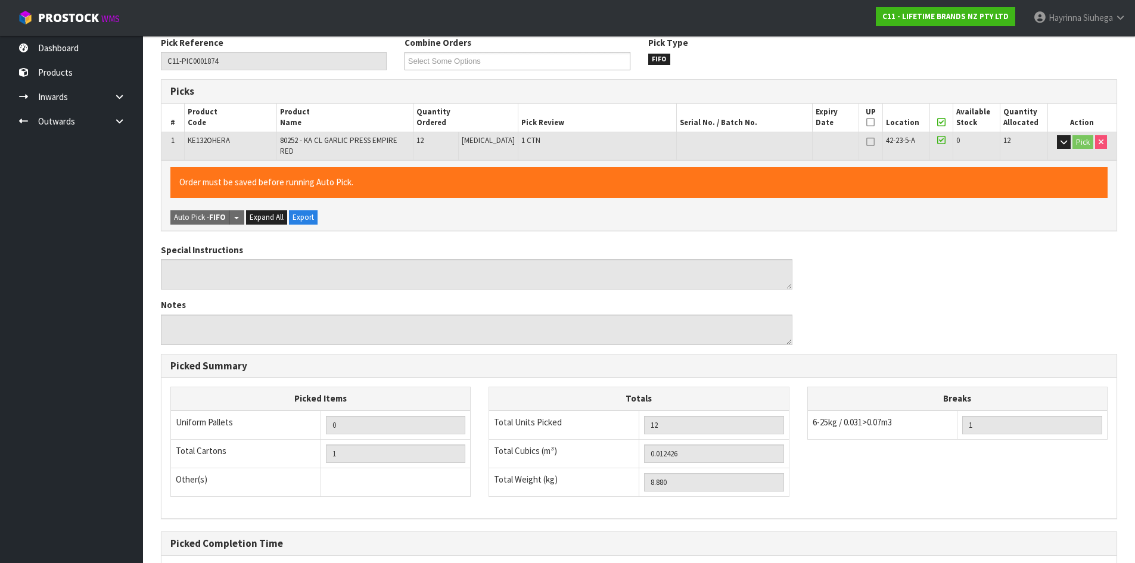
scroll to position [268, 0]
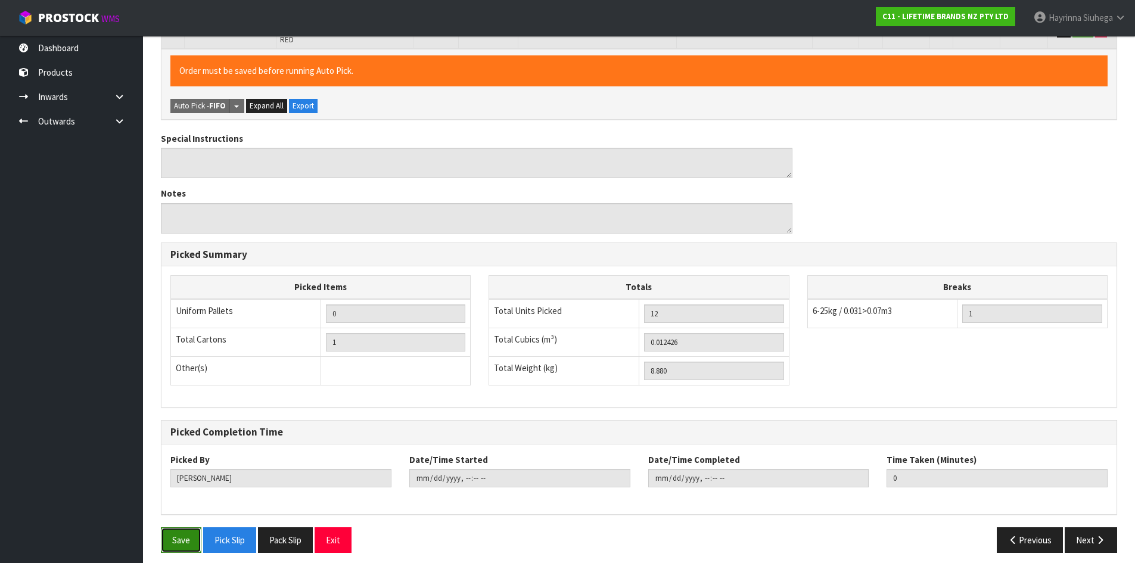
click at [191, 527] on button "Save" at bounding box center [181, 540] width 41 height 26
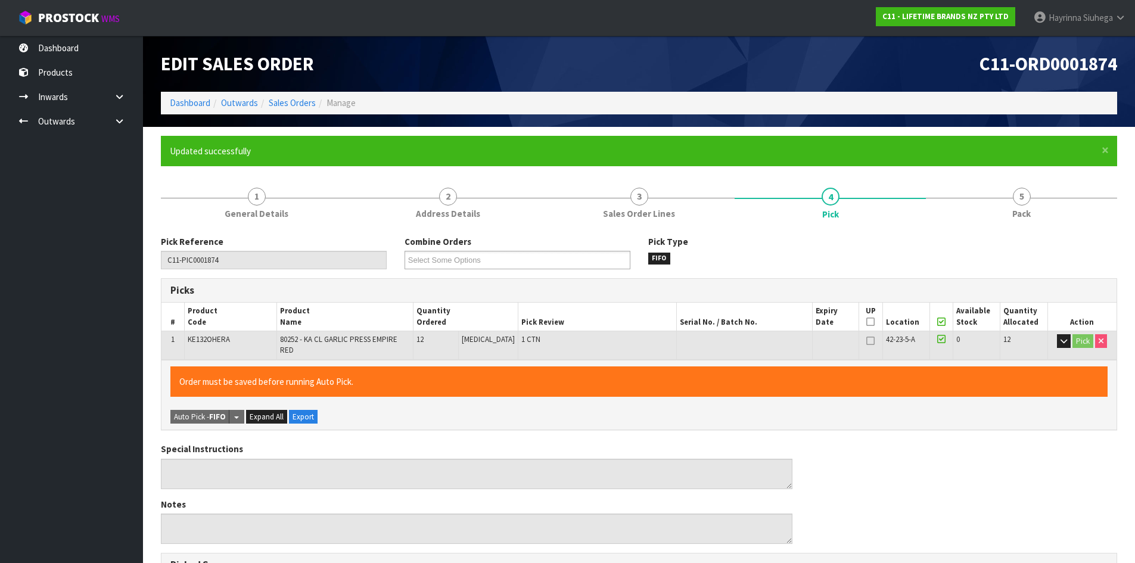
type input "[PERSON_NAME]"
type input "[DATE]T09:16:11"
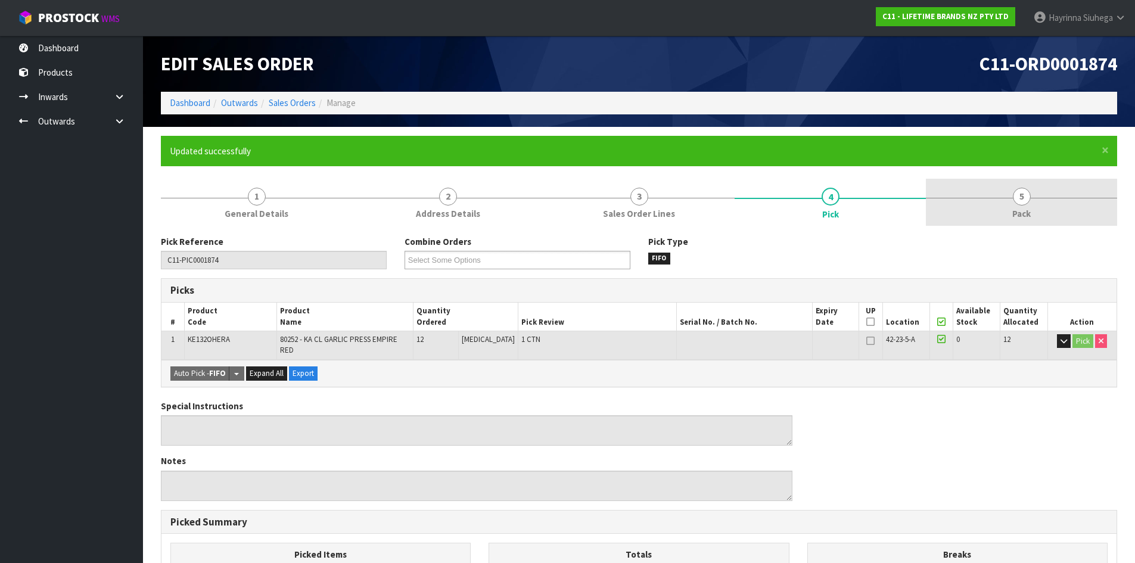
click at [984, 206] on link "5 Pack" at bounding box center [1021, 202] width 191 height 47
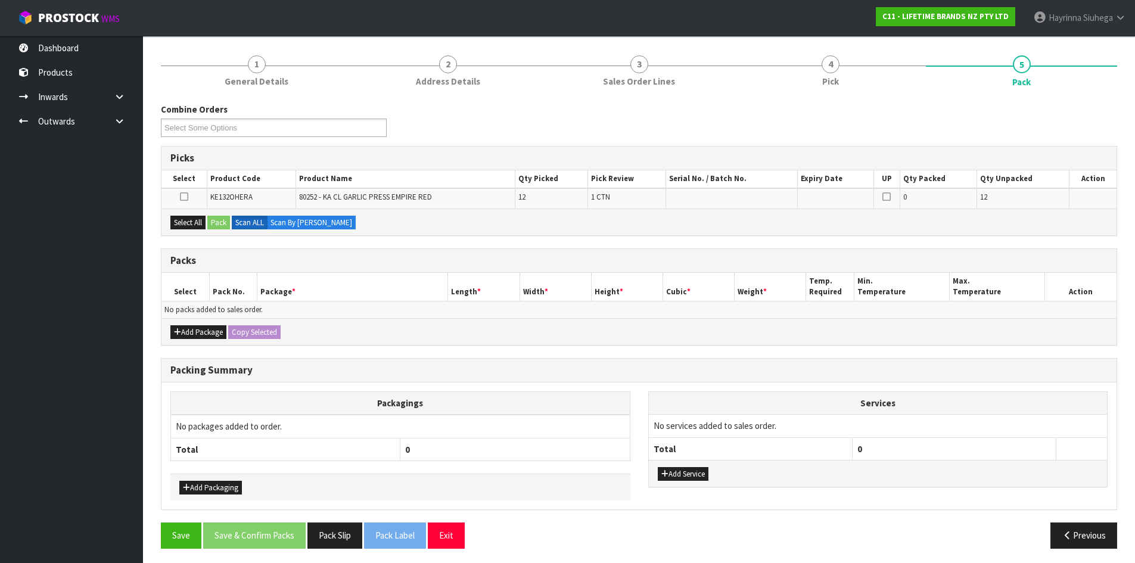
scroll to position [136, 0]
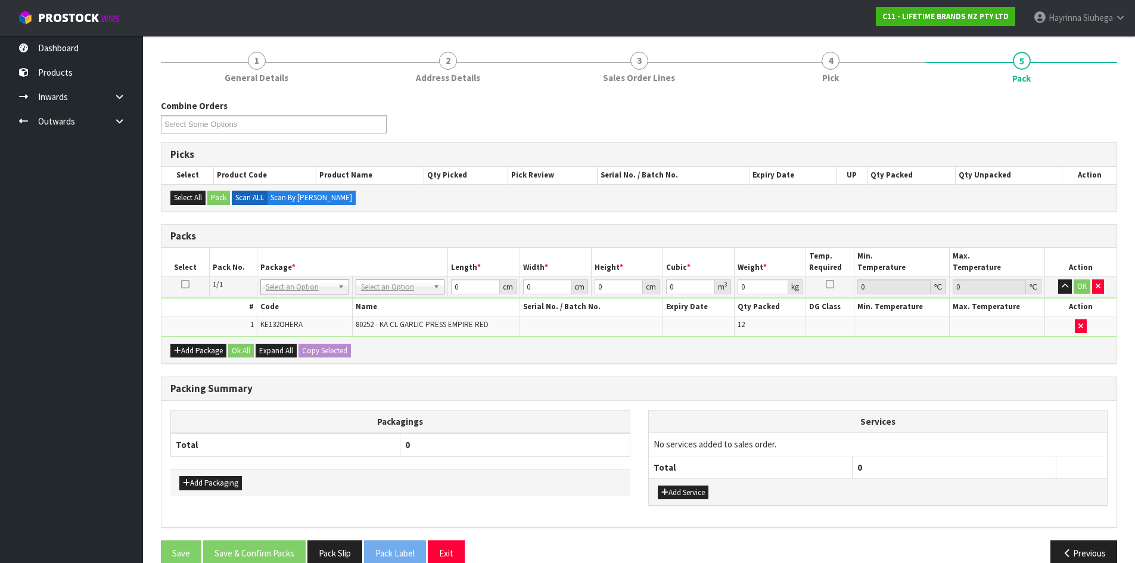
click at [404, 279] on td "No Packaging Cartons PLT GEN120 (1200 X 1000) PLT ONE WAY SKID CHEP HIRE PALLET…" at bounding box center [400, 287] width 95 height 21
click at [405, 277] on td "No Packaging Cartons PLT GEN120 (1200 X 1000) PLT ONE WAY SKID CHEP HIRE PALLET…" at bounding box center [400, 287] width 95 height 21
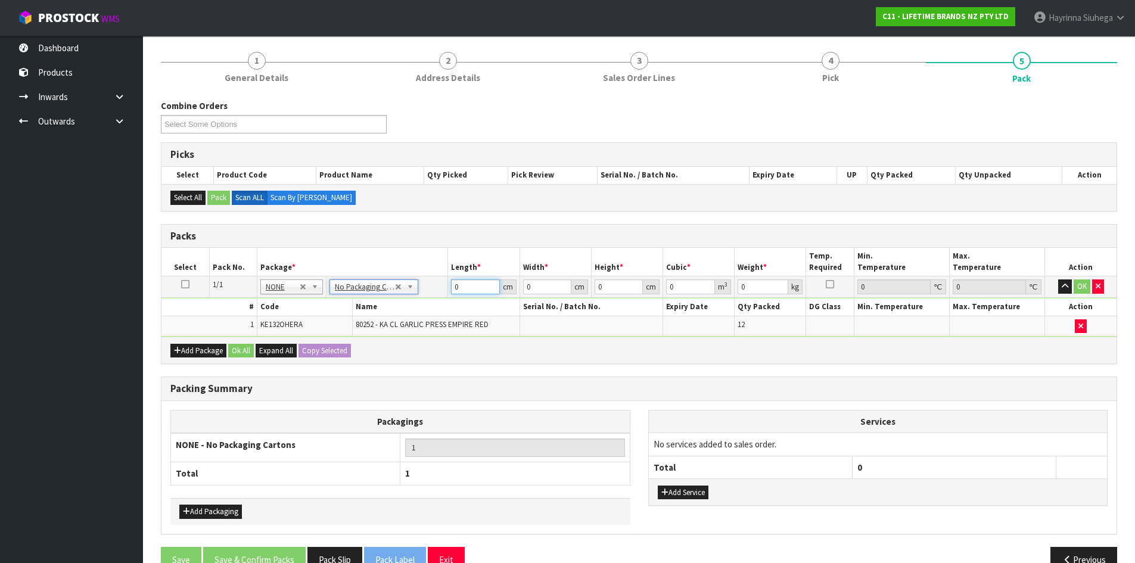
click at [456, 286] on input "0" at bounding box center [475, 287] width 48 height 15
type input "27"
type input "25"
type input "2"
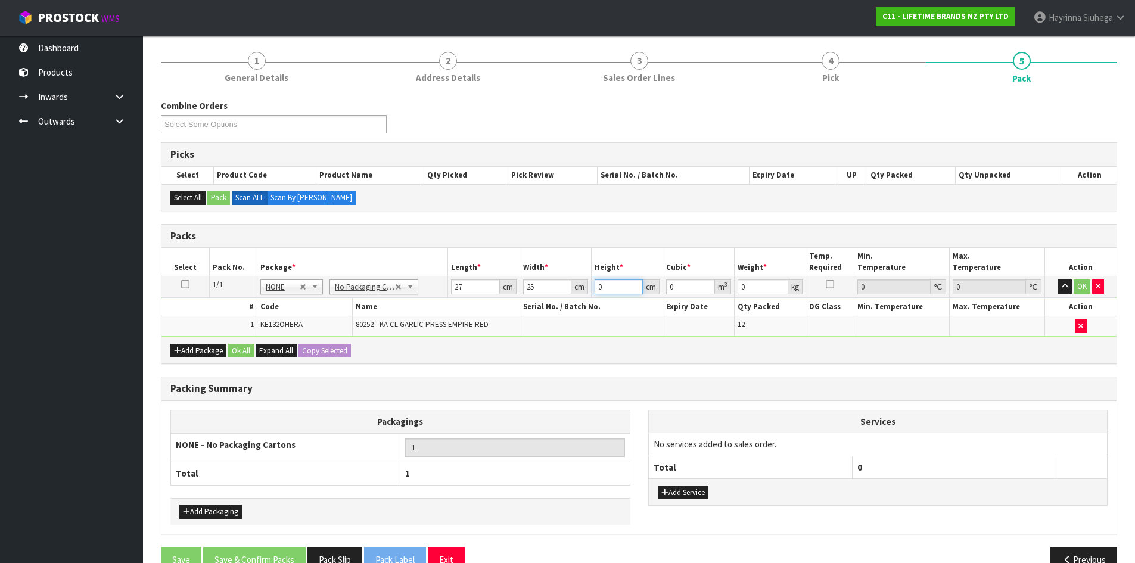
type input "0.00135"
type input "21"
type input "0.014175"
type input "21"
type input "4"
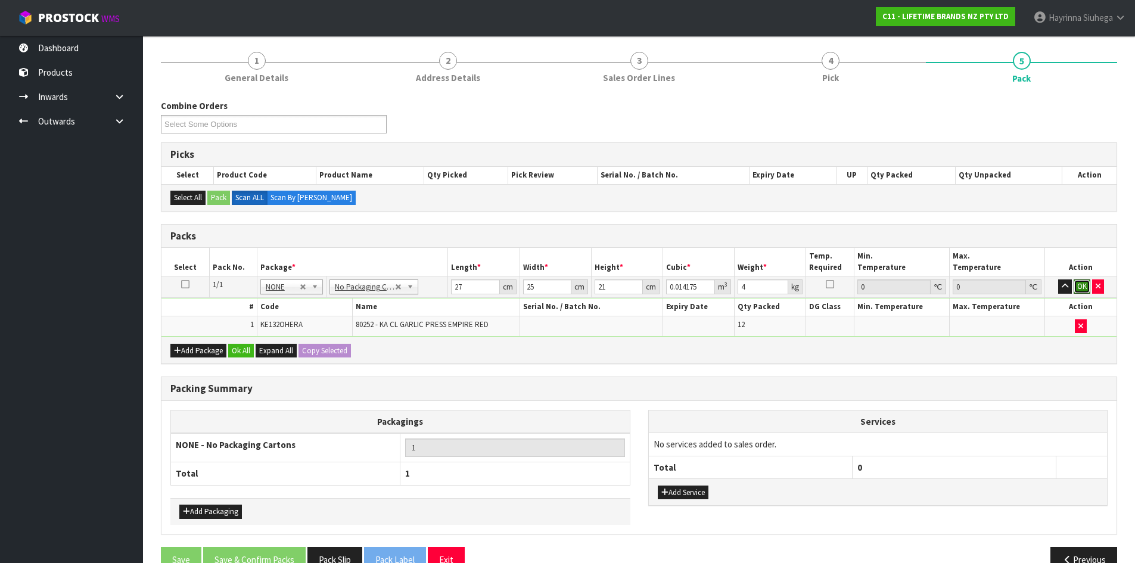
click button "OK" at bounding box center [1082, 287] width 17 height 14
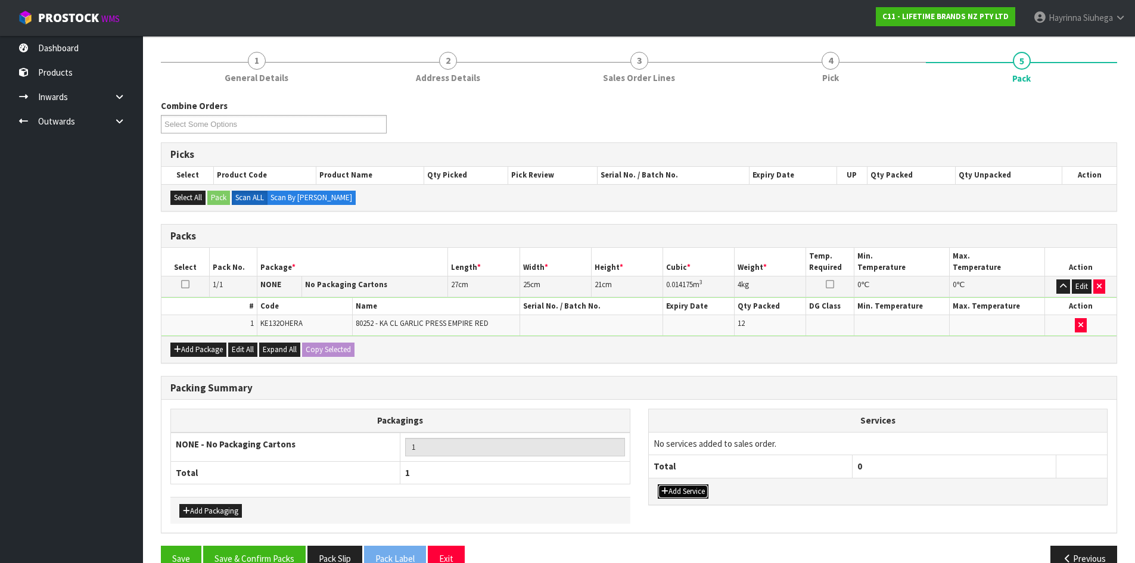
click at [685, 490] on button "Add Service" at bounding box center [683, 492] width 51 height 14
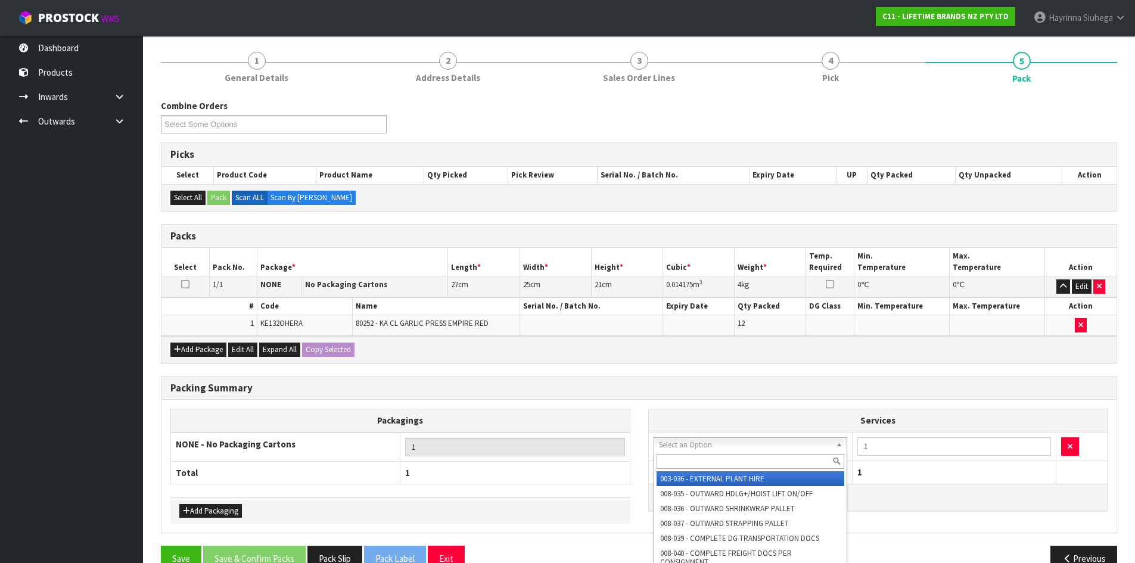
click at [682, 459] on input "text" at bounding box center [751, 461] width 188 height 15
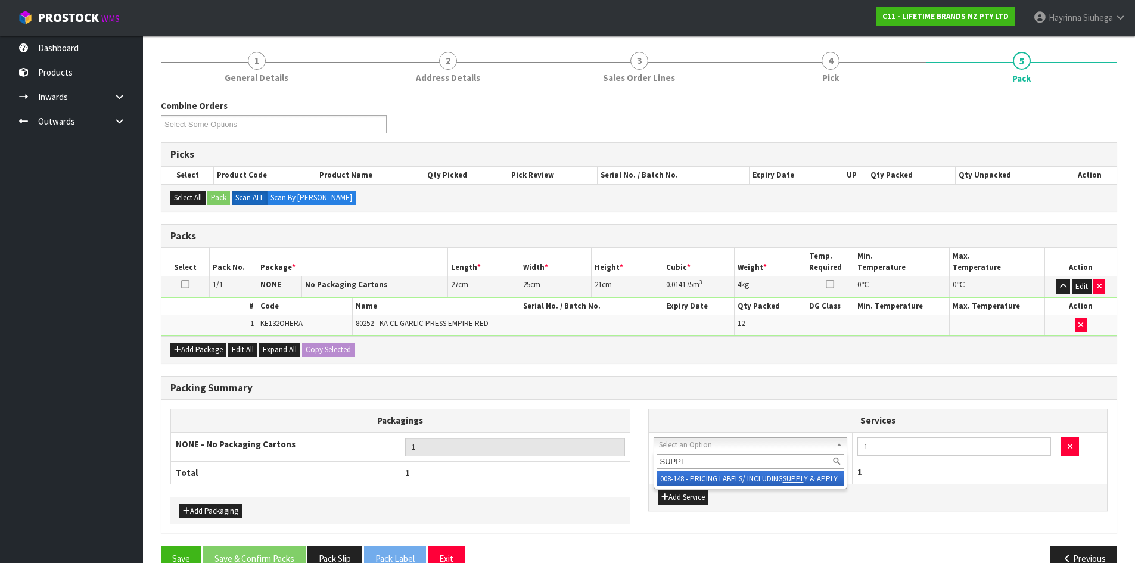
type input "SUPPLY"
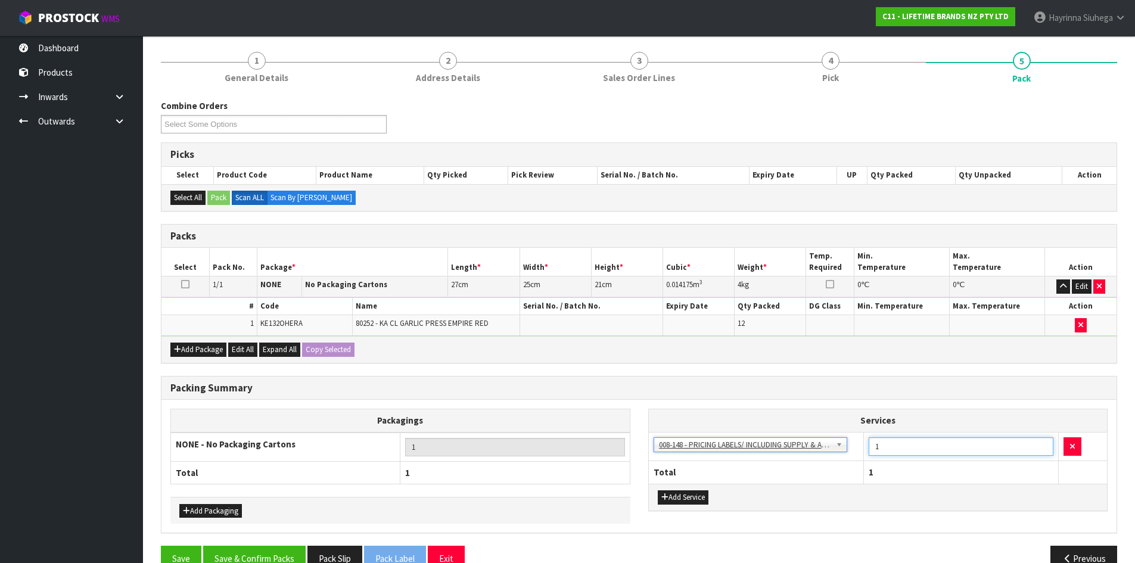
drag, startPoint x: 896, startPoint y: 448, endPoint x: 824, endPoint y: 451, distance: 72.2
click at [824, 451] on tr "003-036 - EXTERNAL PLANT HIRE 008-035 - OUTWARD HDLG+/HOIST LIFT ON/OFF 008-036…" at bounding box center [878, 446] width 459 height 29
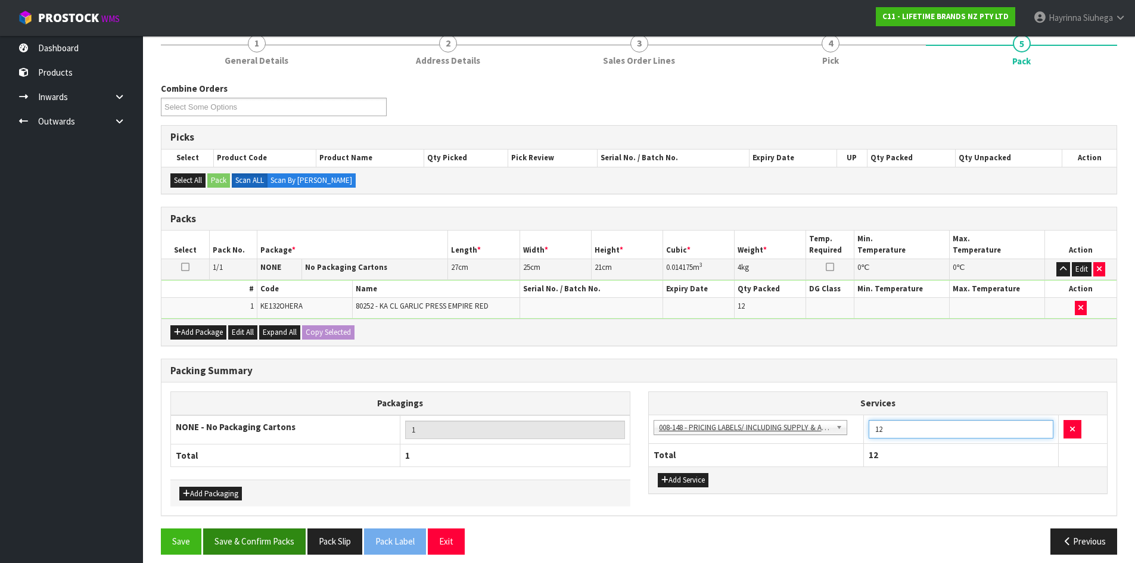
scroll to position [163, 0]
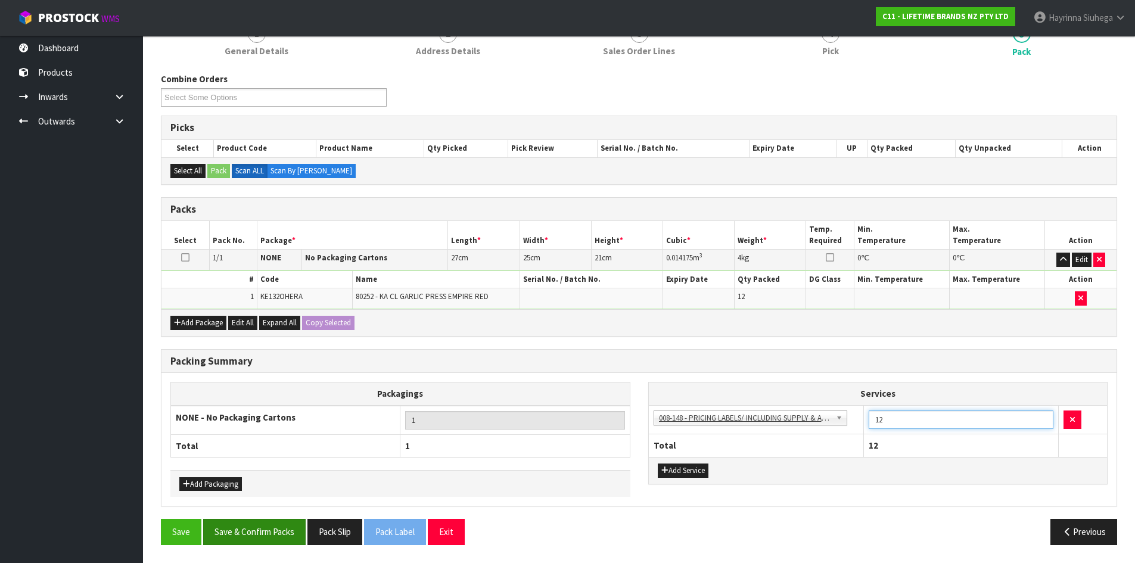
type input "12"
click at [278, 537] on button "Save & Confirm Packs" at bounding box center [254, 532] width 103 height 26
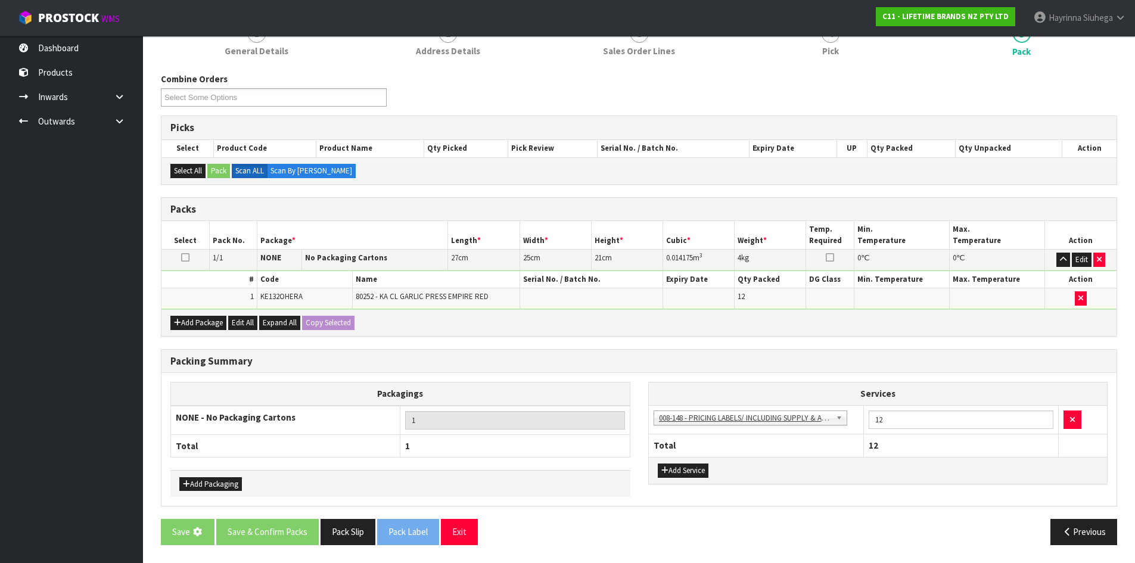
scroll to position [0, 0]
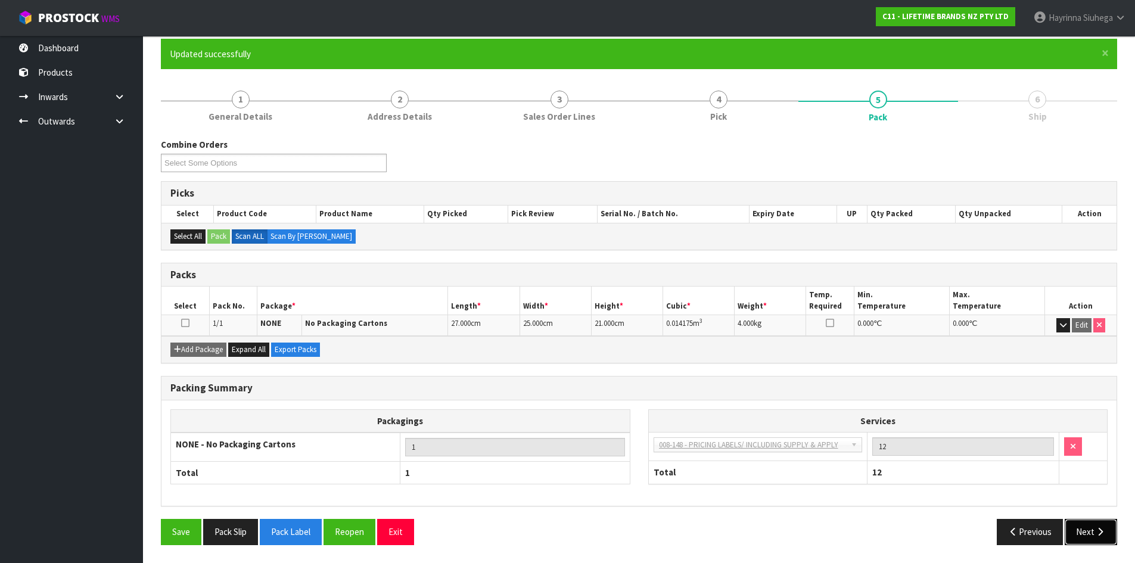
click at [1087, 527] on button "Next" at bounding box center [1091, 532] width 52 height 26
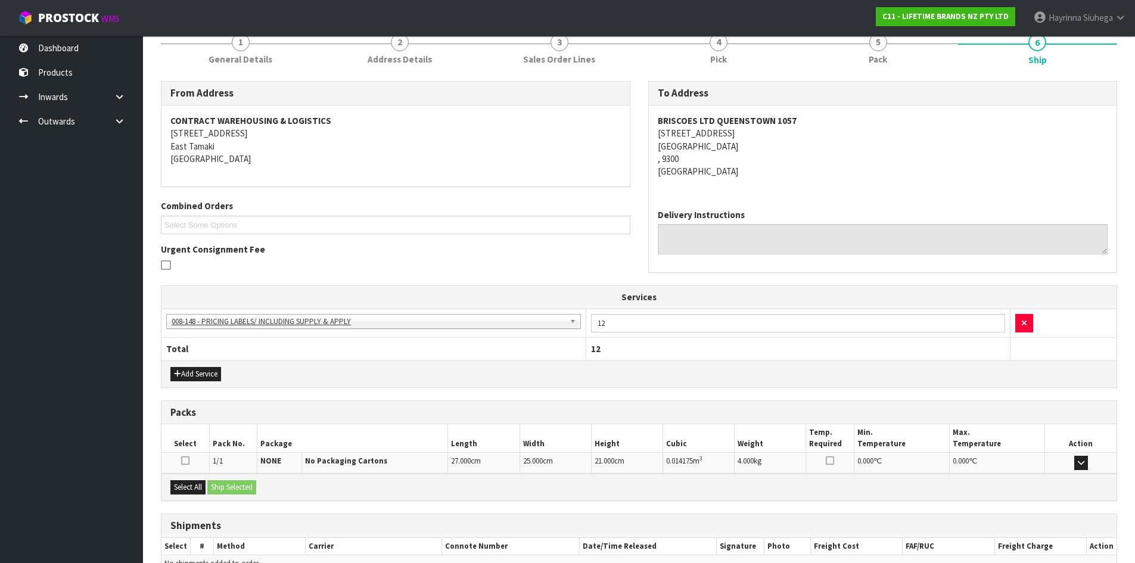
scroll to position [221, 0]
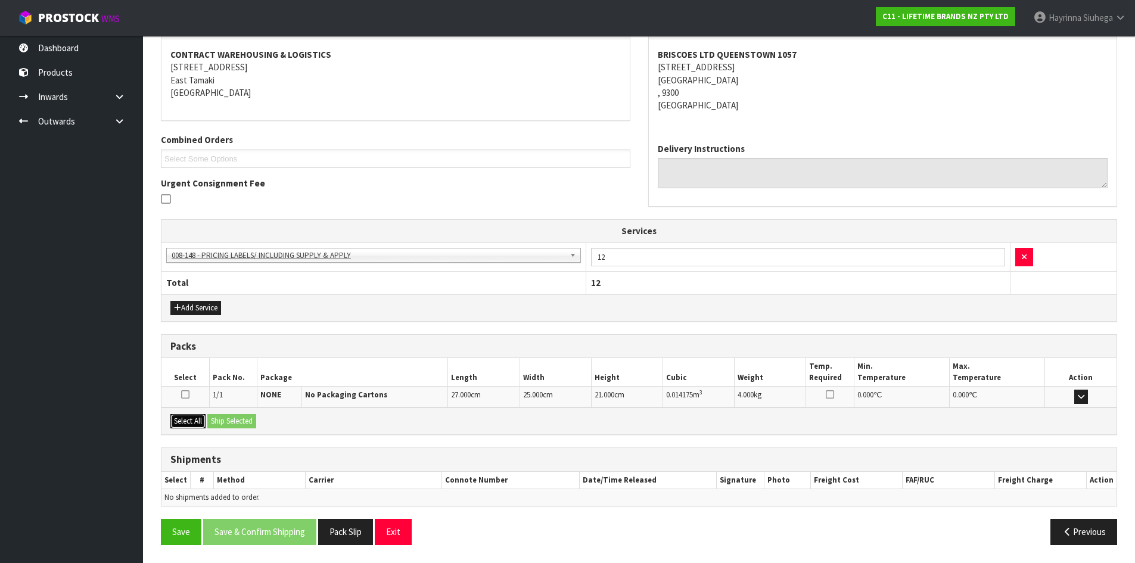
click at [198, 418] on button "Select All" at bounding box center [187, 421] width 35 height 14
click at [234, 424] on button "Ship Selected" at bounding box center [231, 421] width 49 height 14
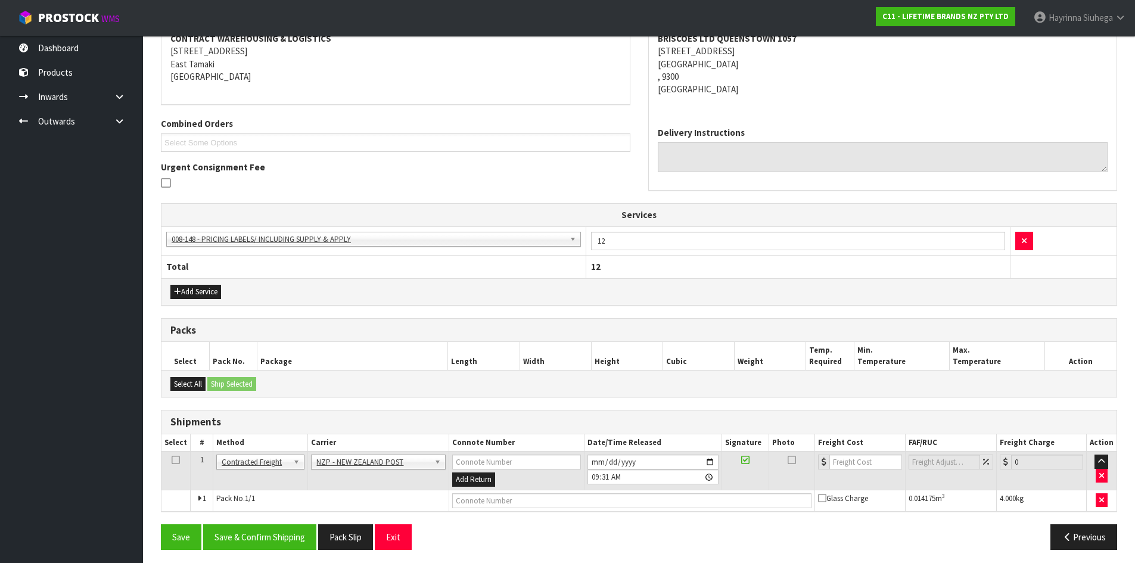
scroll to position [241, 0]
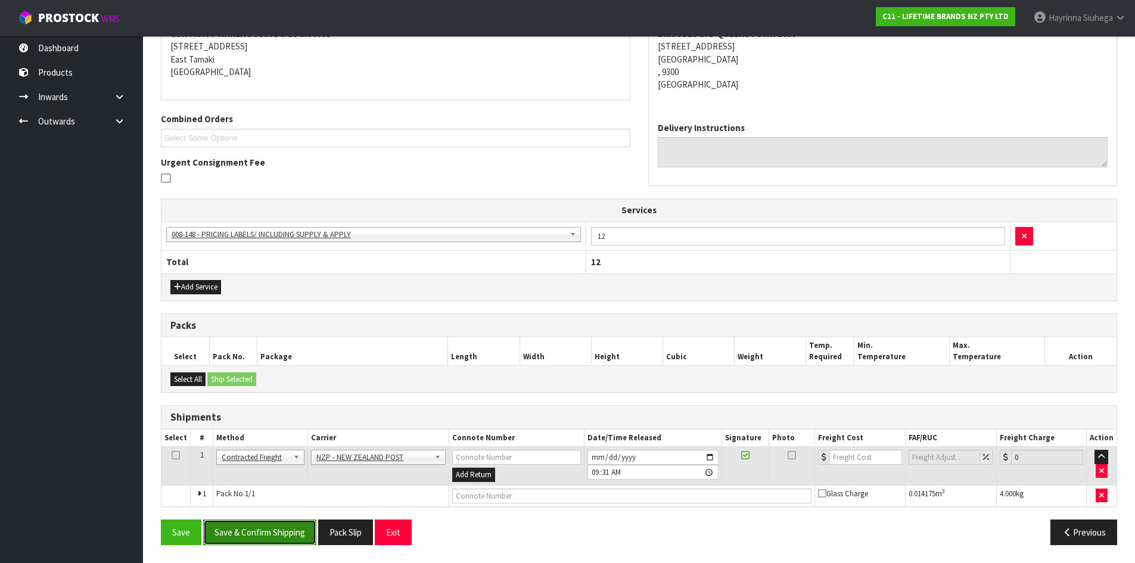
click at [268, 534] on button "Save & Confirm Shipping" at bounding box center [259, 533] width 113 height 26
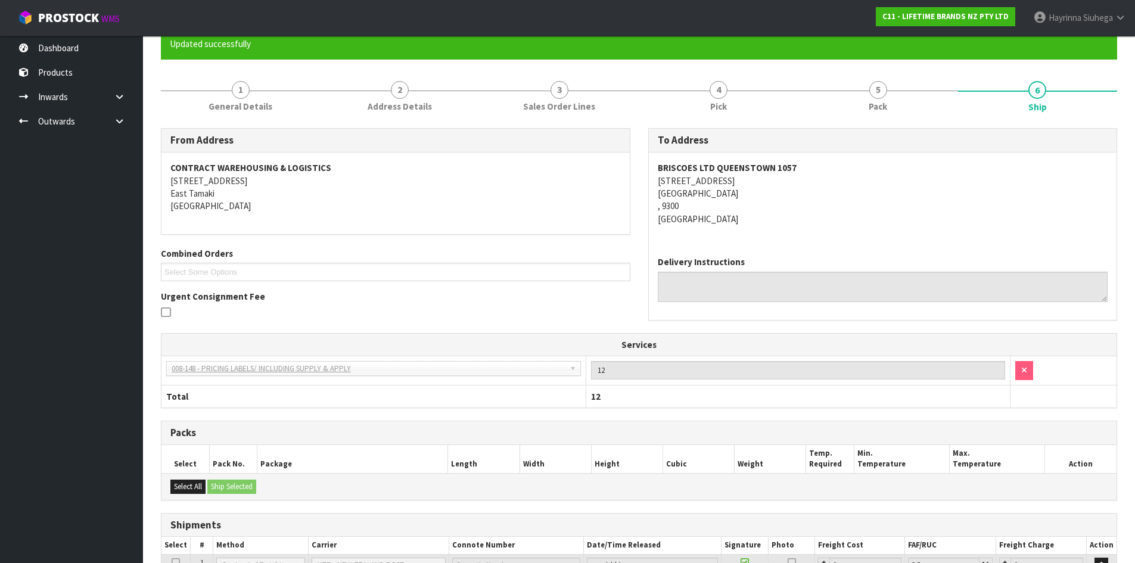
scroll to position [225, 0]
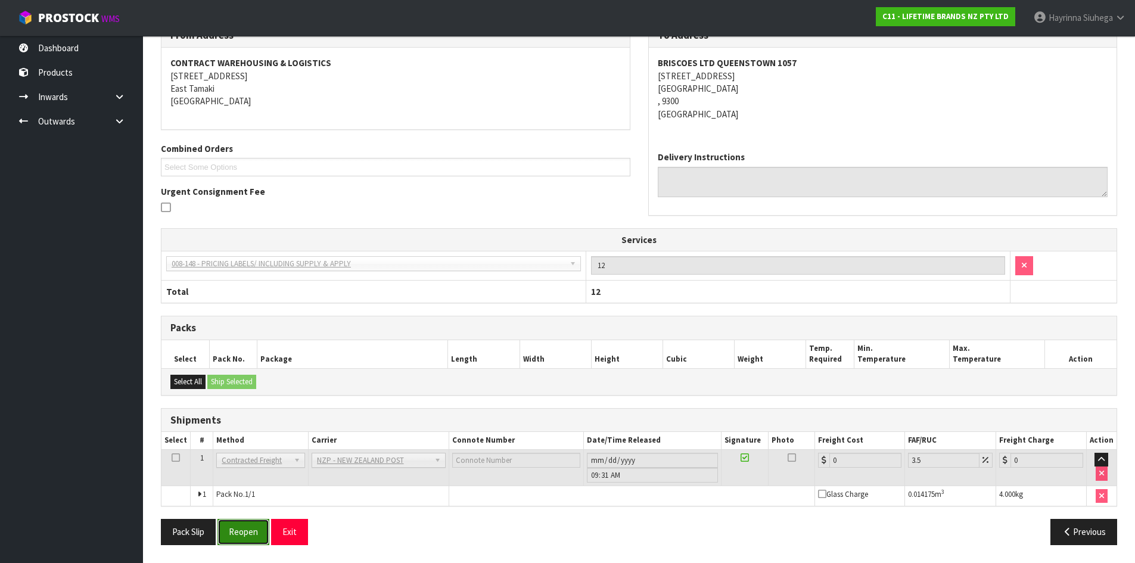
click at [240, 536] on button "Reopen" at bounding box center [244, 532] width 52 height 26
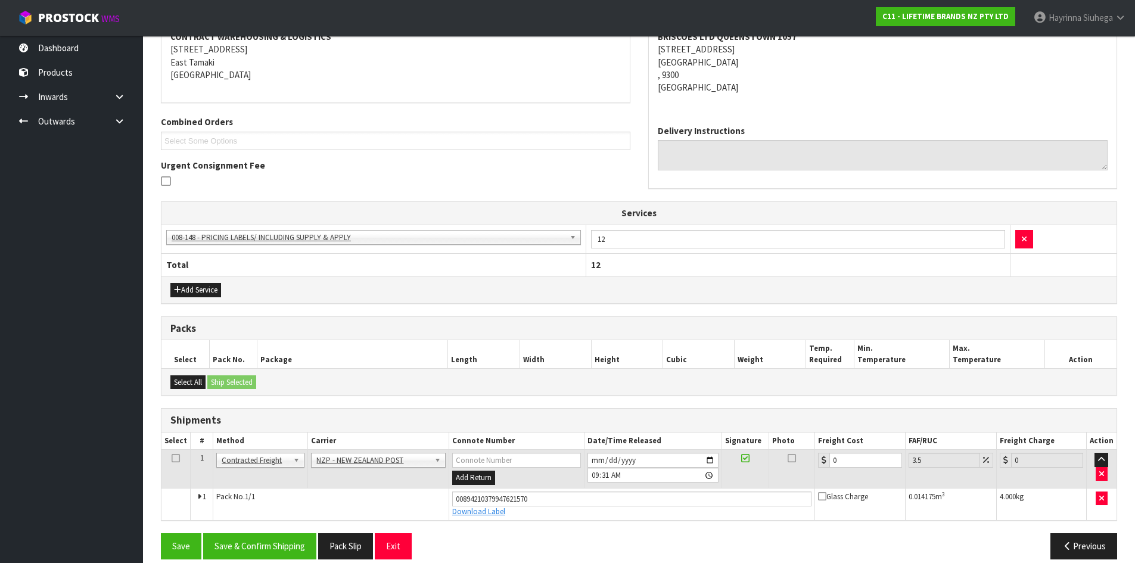
scroll to position [253, 0]
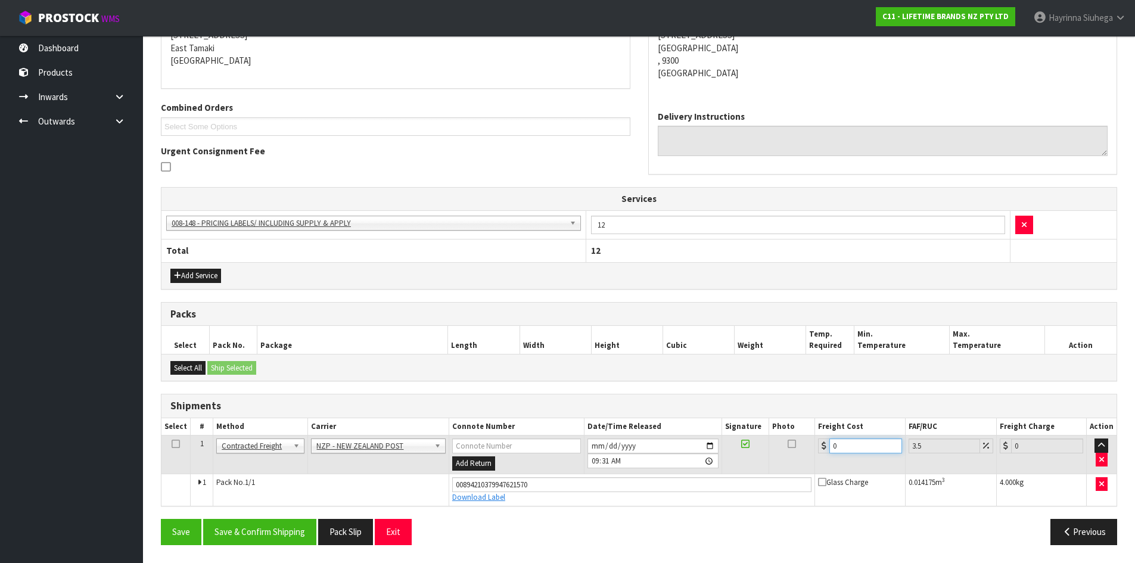
drag, startPoint x: 837, startPoint y: 445, endPoint x: 708, endPoint y: 445, distance: 128.7
click at [708, 445] on tr "1 Client Local Pickup Customer Local Pickup Company Freight Contracted Freight …" at bounding box center [639, 455] width 955 height 39
type input "1"
type input "1.03"
type input "11"
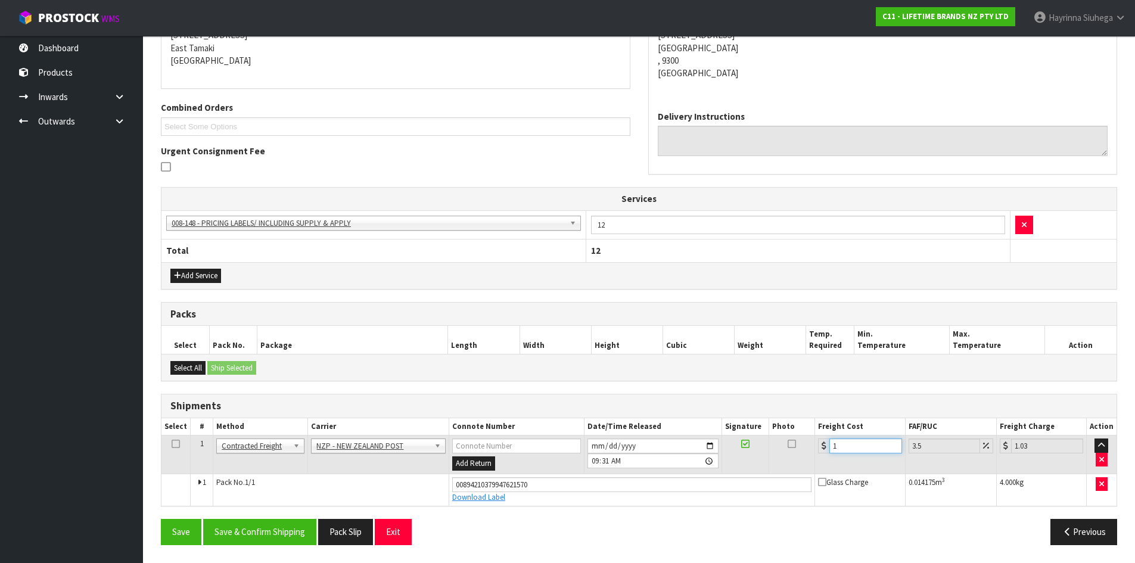
type input "11.38"
type input "11.6"
type input "12.01"
type input "11.61"
type input "12.02"
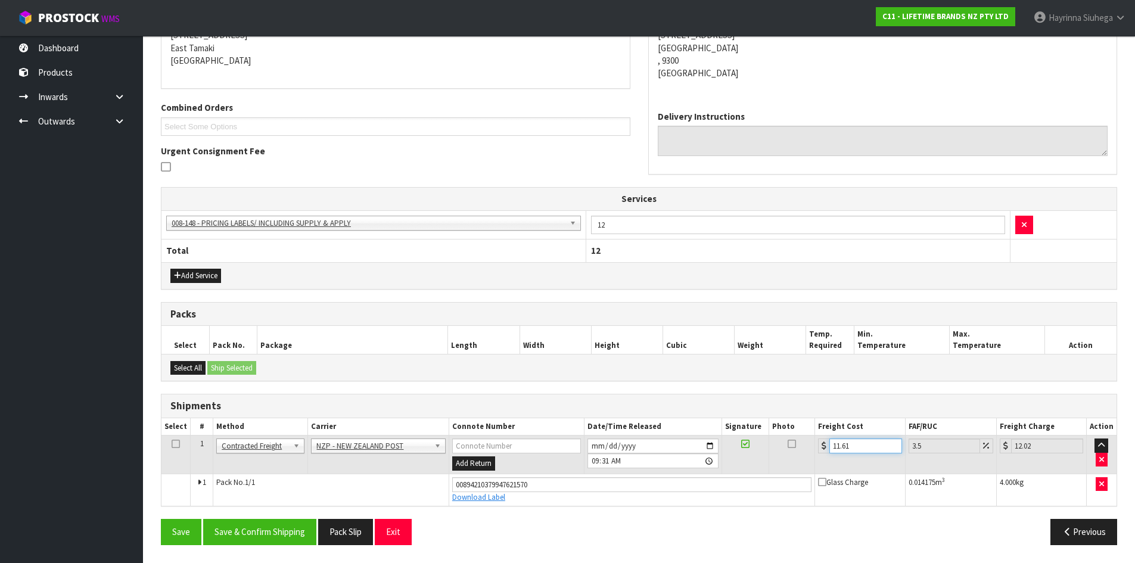
type input "11.61"
click at [161, 519] on button "Save" at bounding box center [181, 532] width 41 height 26
click at [277, 526] on button "Save & Confirm Shipping" at bounding box center [259, 532] width 113 height 26
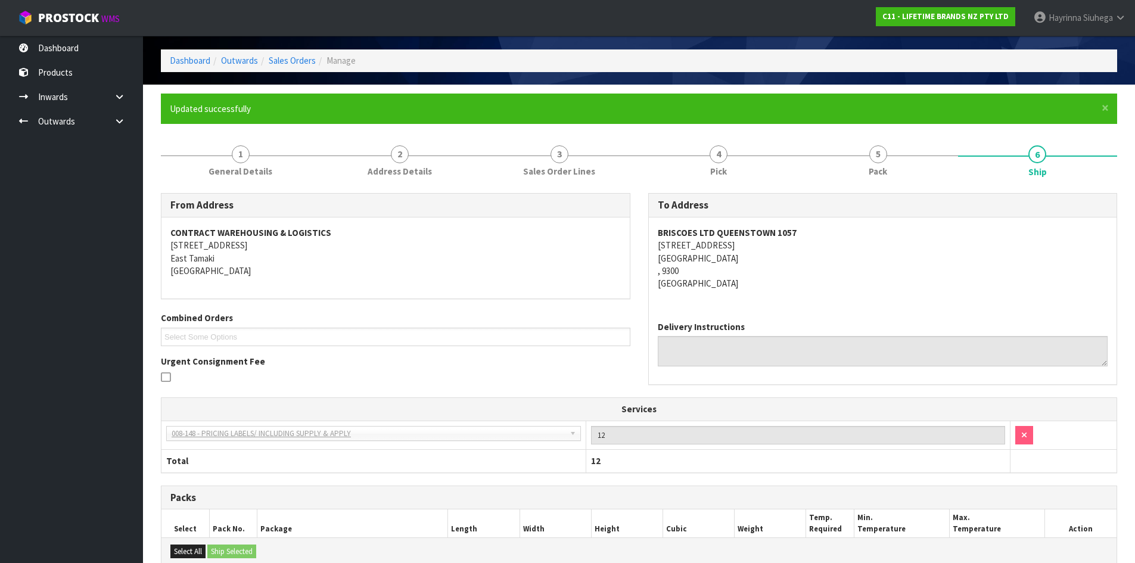
scroll to position [0, 0]
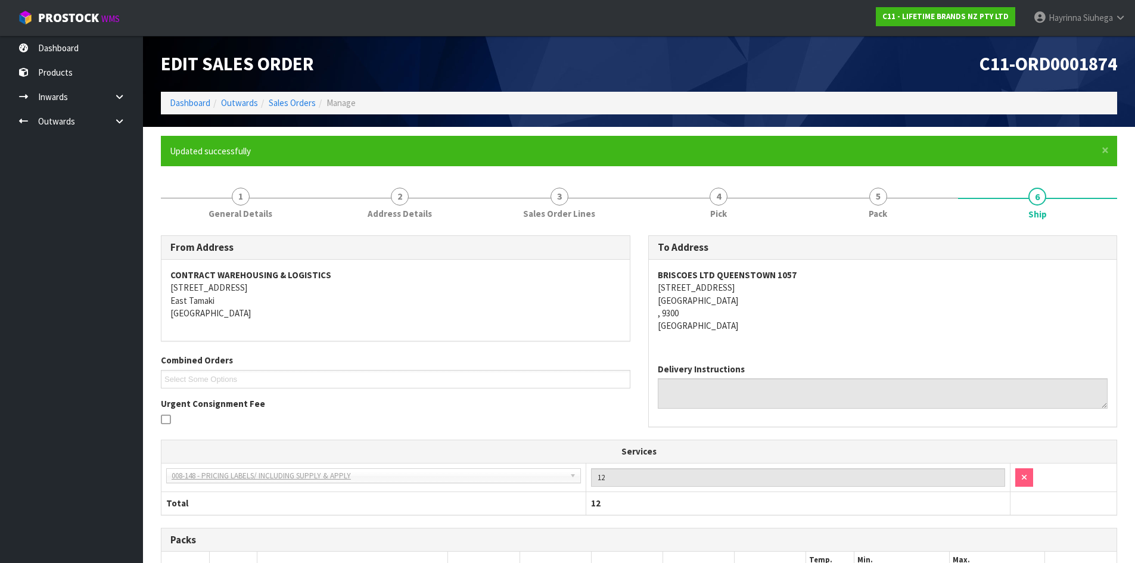
click at [182, 97] on li "Dashboard" at bounding box center [190, 103] width 41 height 13
click at [184, 99] on link "Dashboard" at bounding box center [190, 102] width 41 height 11
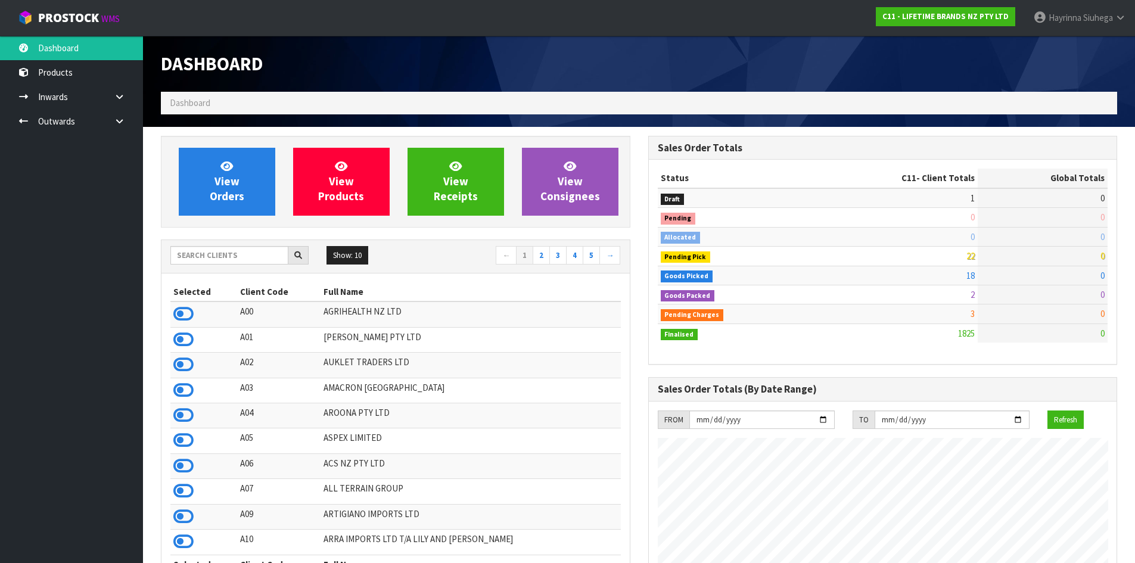
scroll to position [903, 487]
drag, startPoint x: 125, startPoint y: 119, endPoint x: 117, endPoint y: 122, distance: 8.1
click at [125, 119] on icon at bounding box center [119, 121] width 11 height 9
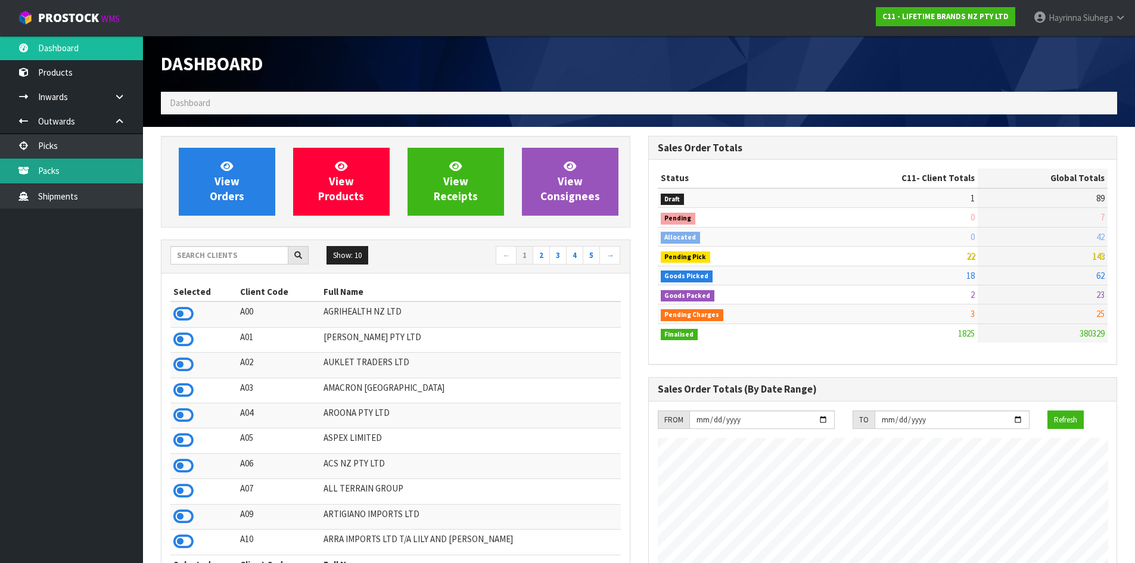
click at [83, 169] on link "Packs" at bounding box center [71, 171] width 143 height 24
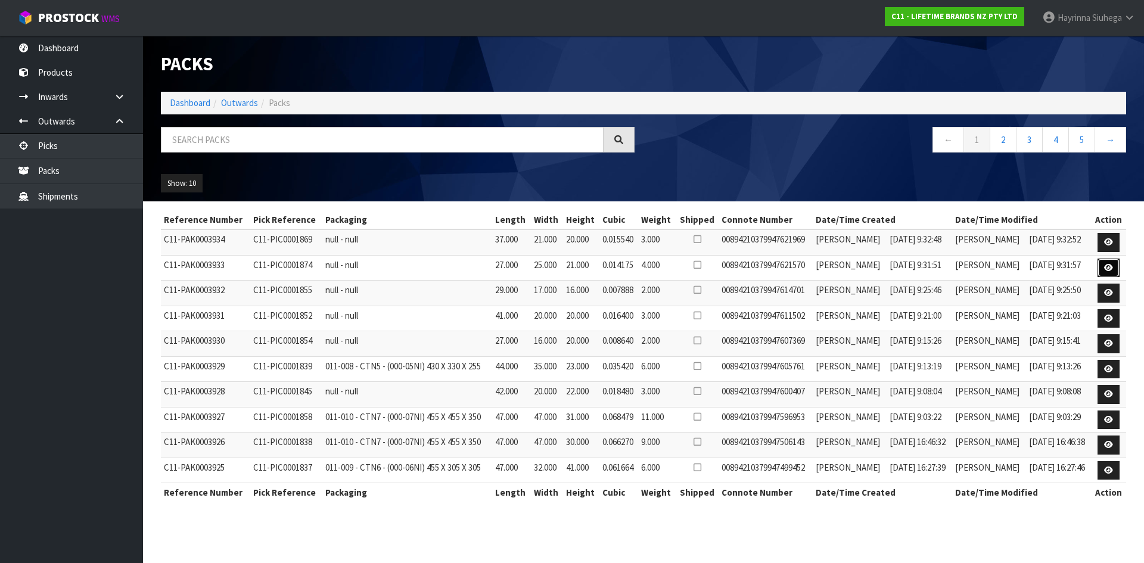
click at [1110, 268] on icon at bounding box center [1108, 268] width 9 height 8
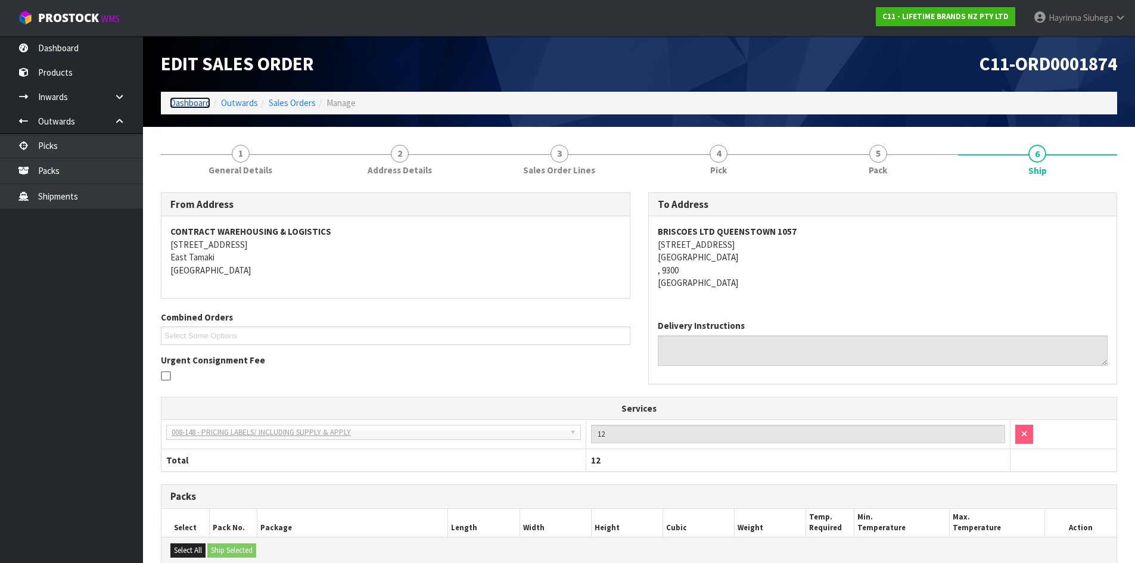
click at [199, 107] on link "Dashboard" at bounding box center [190, 102] width 41 height 11
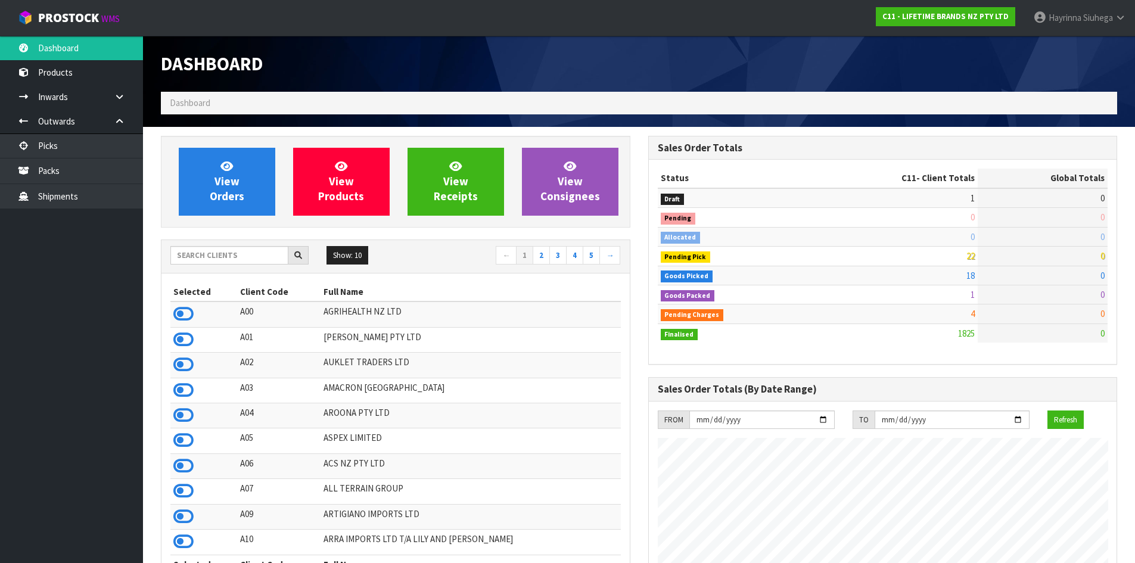
scroll to position [903, 487]
click at [233, 173] on span "View Orders" at bounding box center [227, 181] width 35 height 45
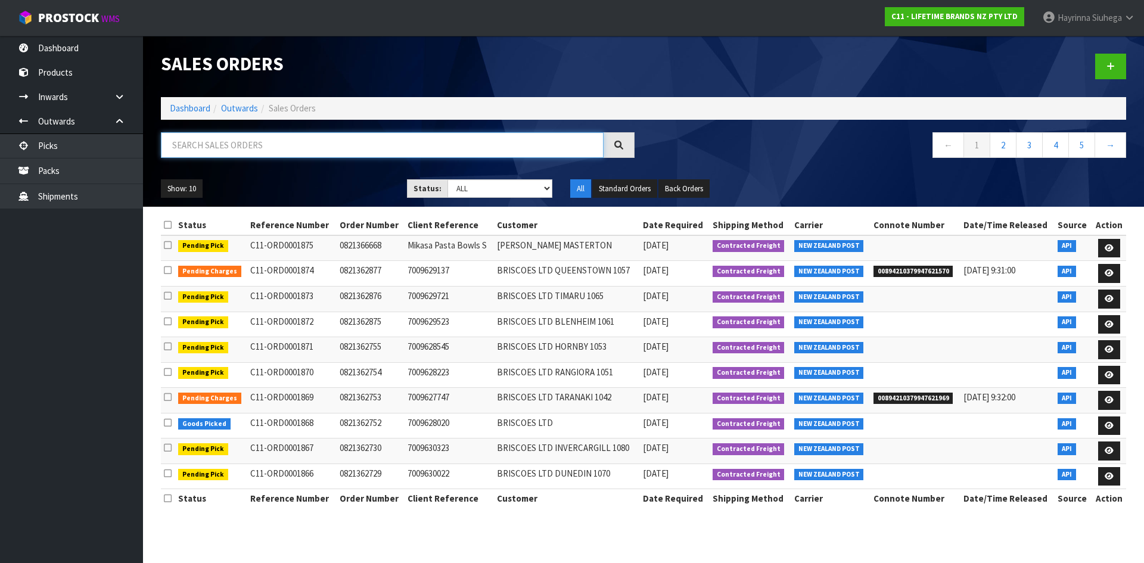
click at [226, 151] on input "text" at bounding box center [382, 145] width 443 height 26
type input "JOB-0411455"
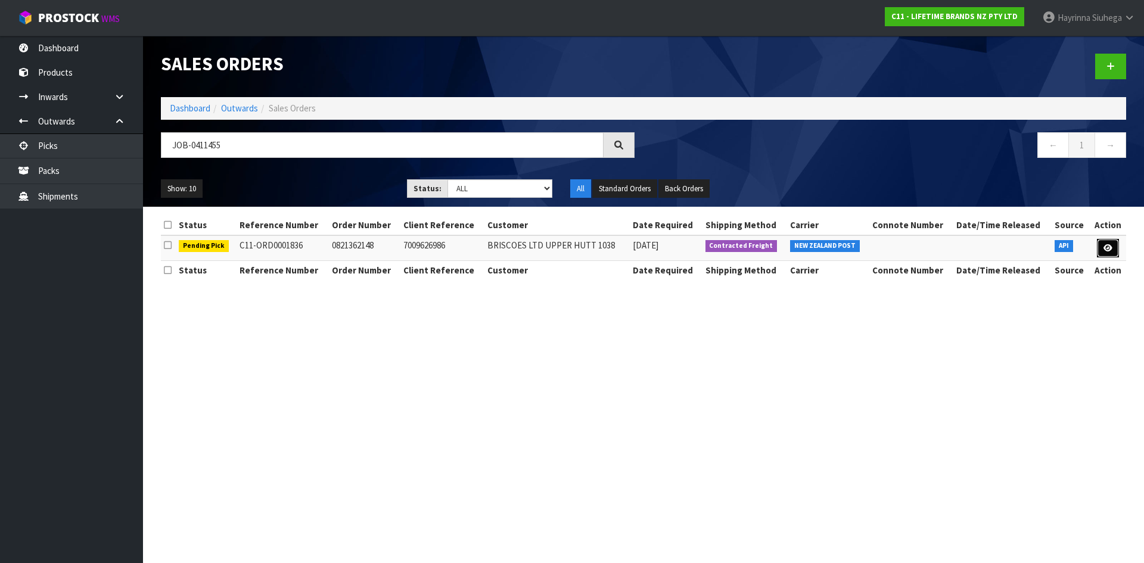
click at [1106, 249] on icon at bounding box center [1108, 248] width 9 height 8
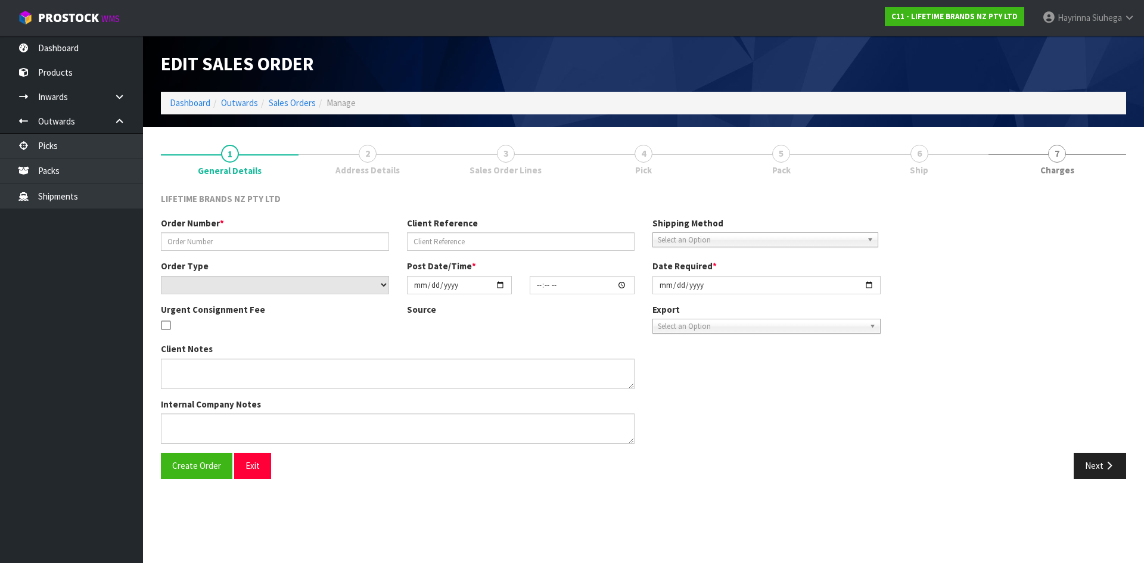
type input "0821362148"
type input "7009626986"
select select "number:0"
type input "[DATE]"
type input "10:09:03.000"
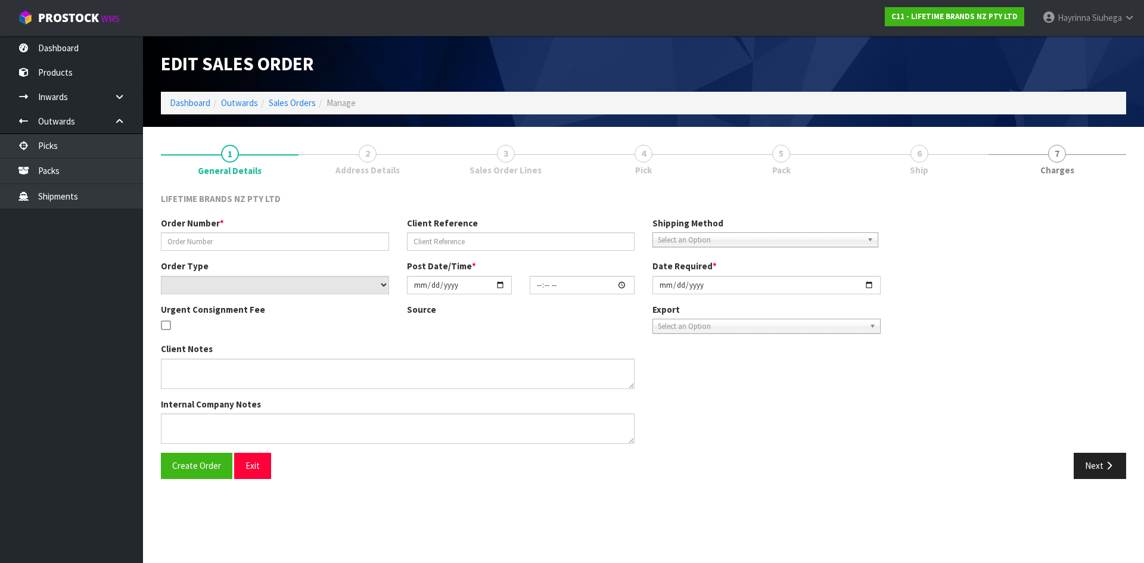
type input "[DATE]"
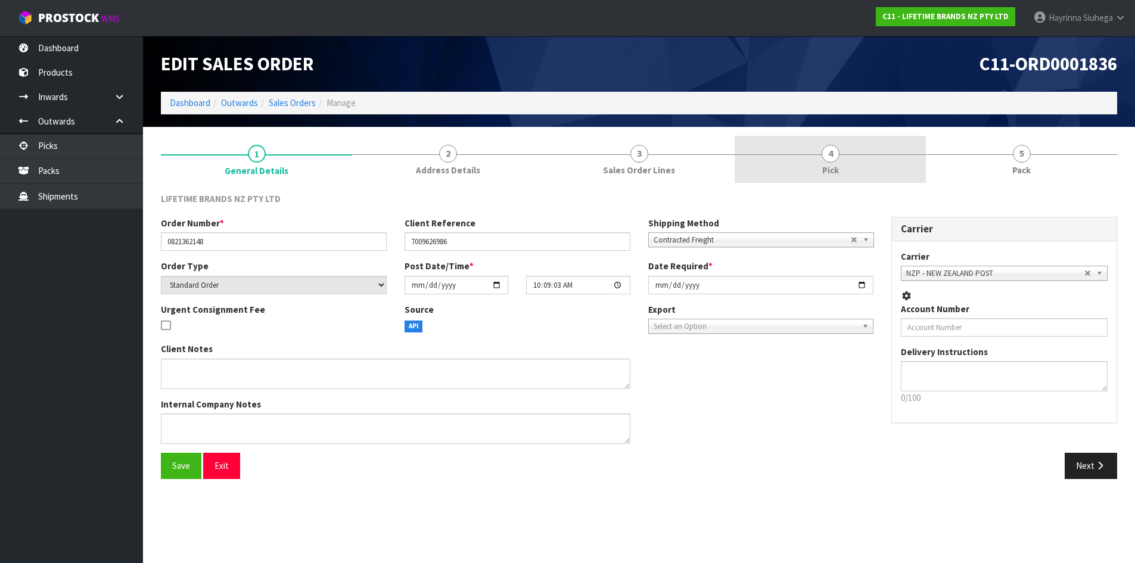
click at [876, 153] on link "4 Pick" at bounding box center [830, 159] width 191 height 47
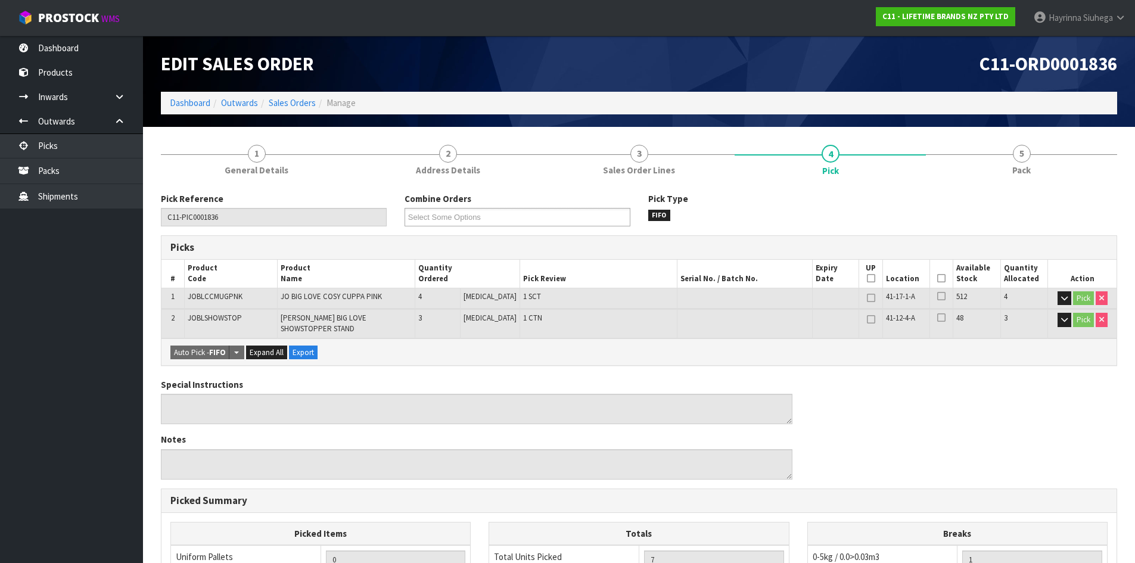
click at [938, 278] on icon at bounding box center [942, 278] width 8 height 1
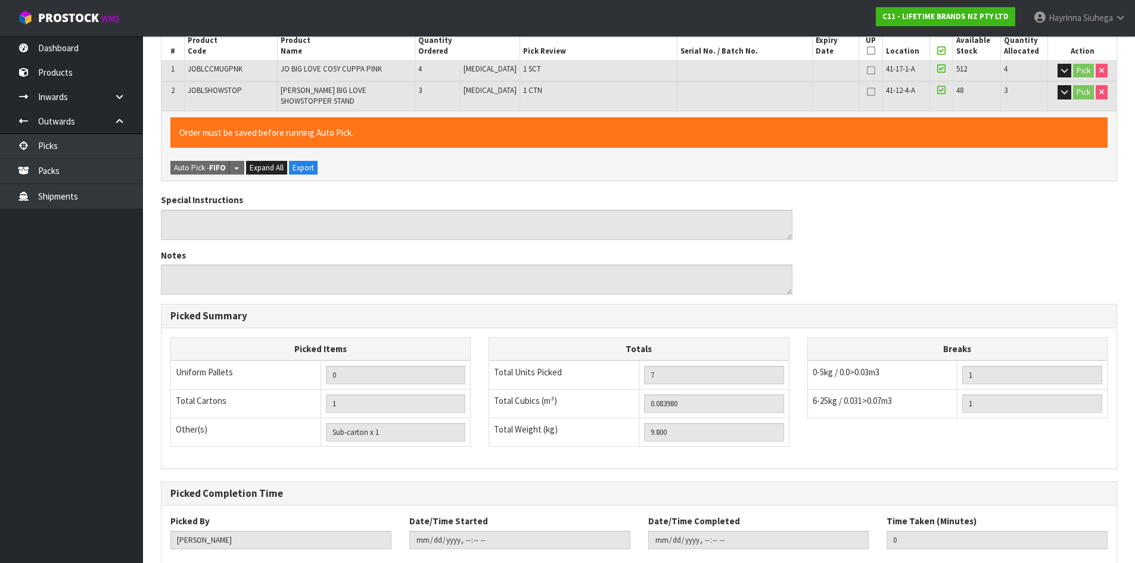
scroll to position [290, 0]
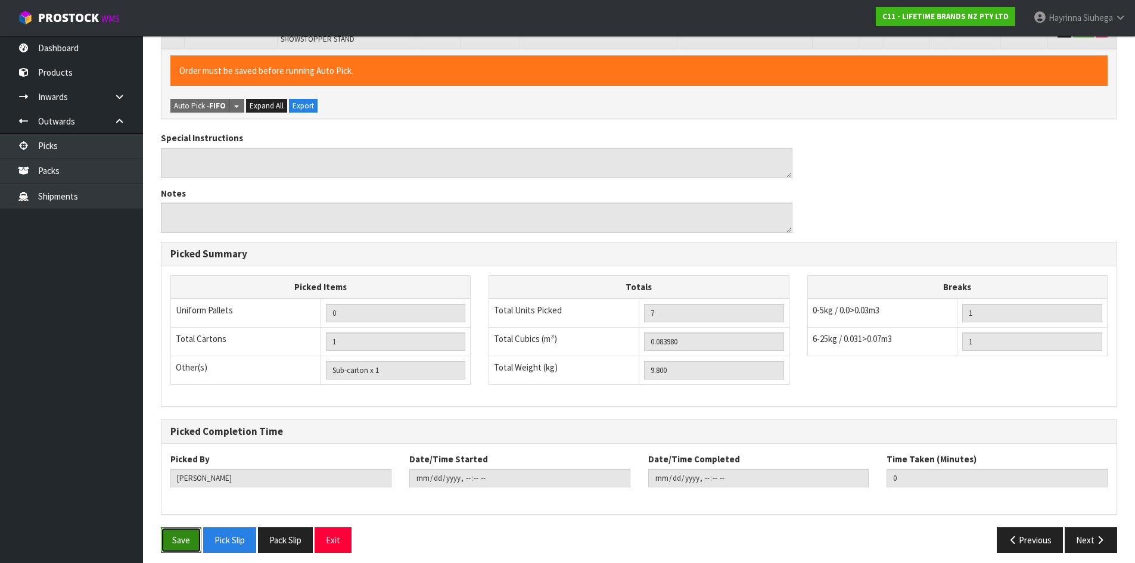
click at [187, 536] on button "Save" at bounding box center [181, 540] width 41 height 26
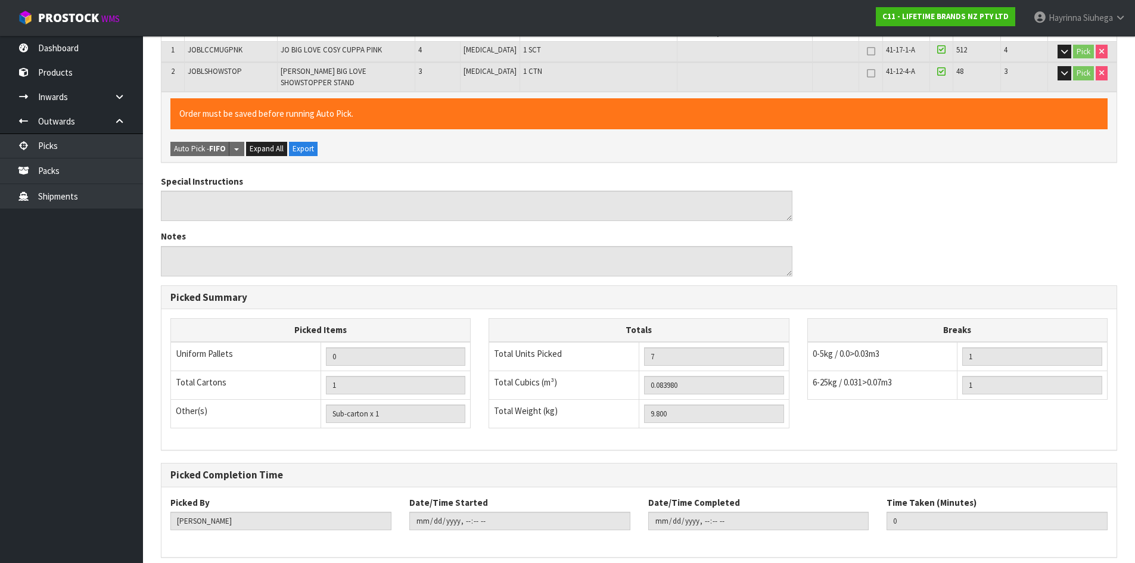
scroll to position [0, 0]
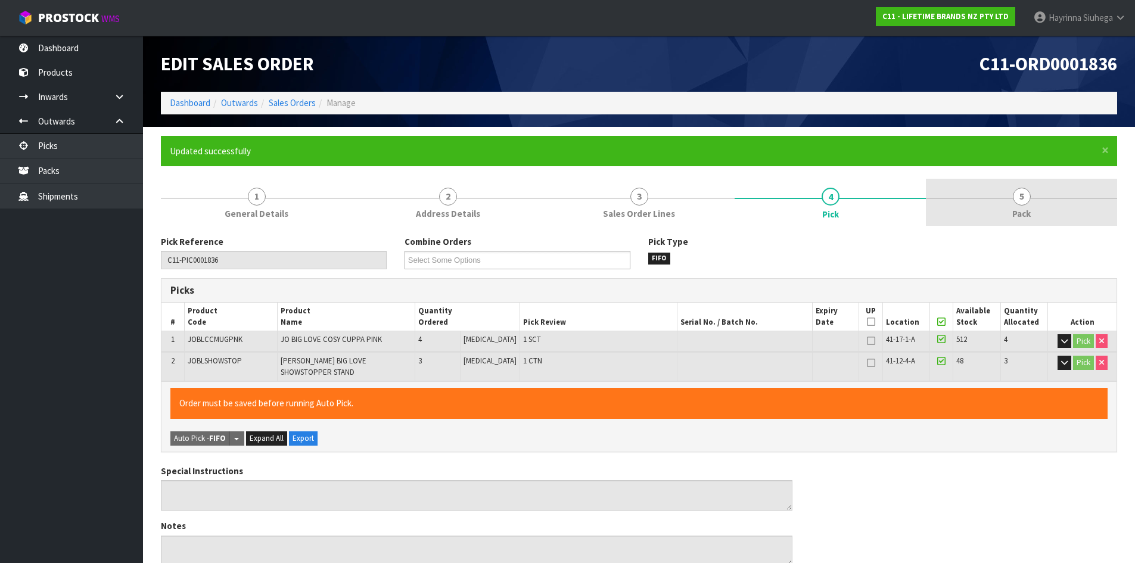
click at [998, 190] on link "5 Pack" at bounding box center [1021, 202] width 191 height 47
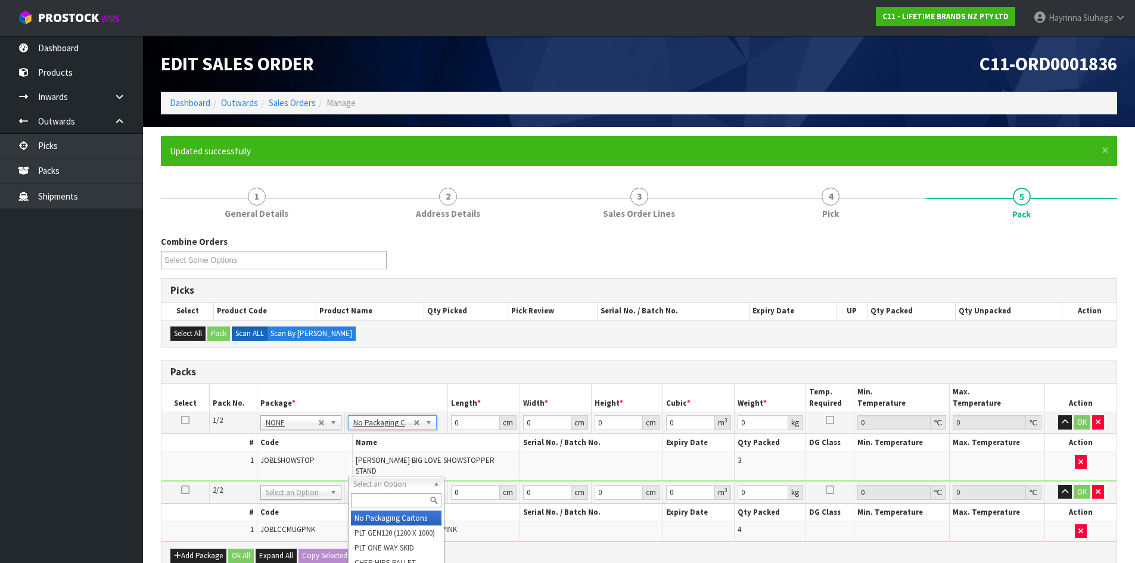
drag, startPoint x: 398, startPoint y: 483, endPoint x: 398, endPoint y: 507, distance: 23.8
drag, startPoint x: 398, startPoint y: 518, endPoint x: 450, endPoint y: 436, distance: 96.7
type input "2"
click at [454, 425] on input "0" at bounding box center [475, 422] width 48 height 15
click at [454, 424] on input "0" at bounding box center [475, 422] width 48 height 15
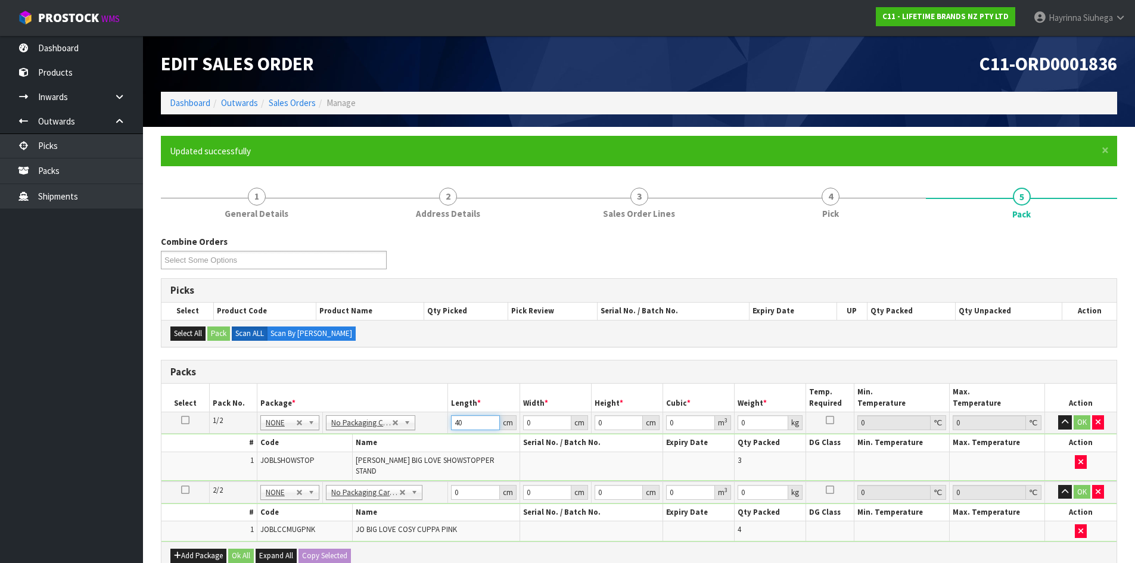
type input "40"
type input "4"
type input "0.0064"
type input "43"
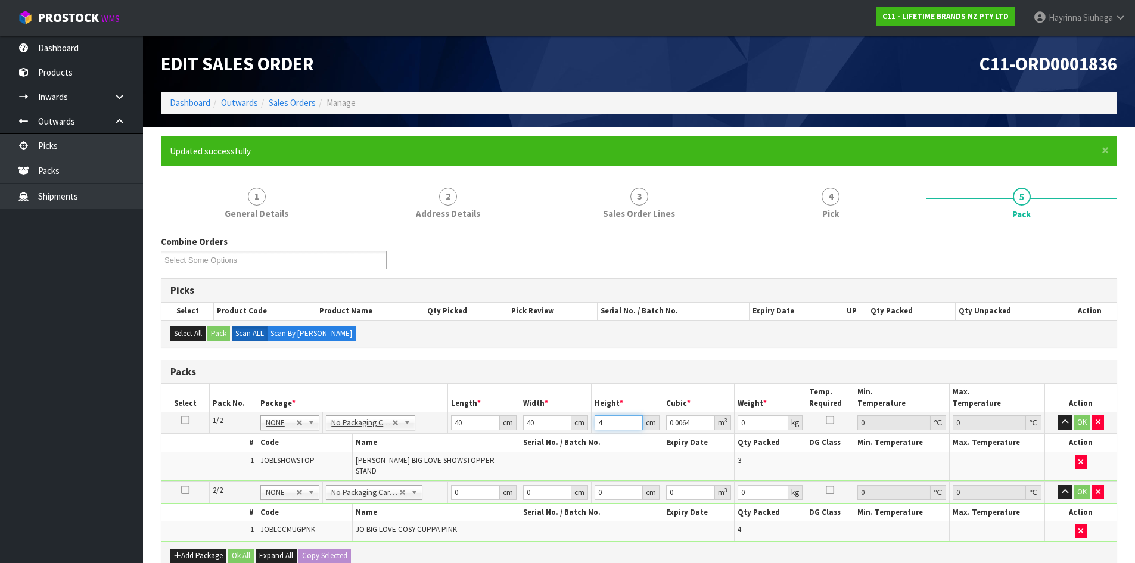
type input "0.0688"
type input "43"
type input "9"
click button "OK" at bounding box center [1082, 422] width 17 height 14
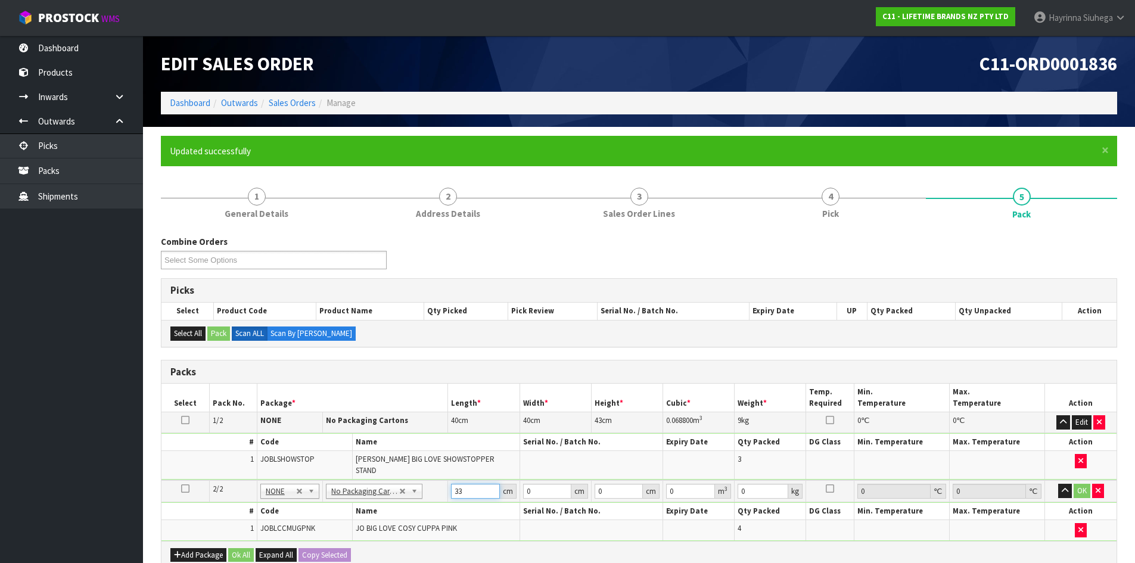
type input "33"
type input "20"
type input "2"
type input "0.00132"
type input "24"
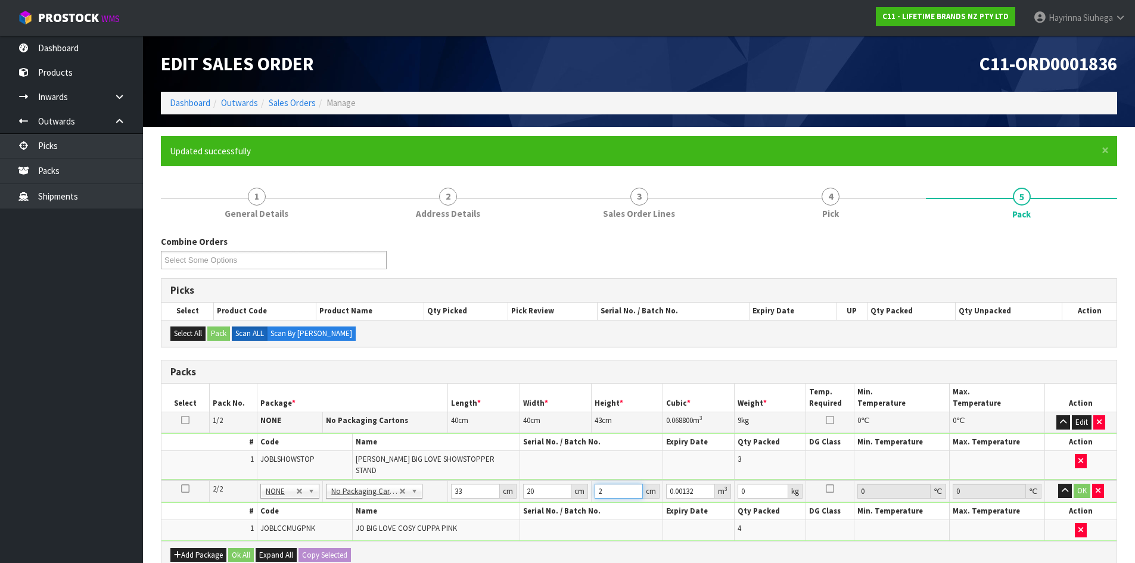
type input "0.01584"
type input "24"
type input "3"
click button "OK" at bounding box center [1082, 491] width 17 height 14
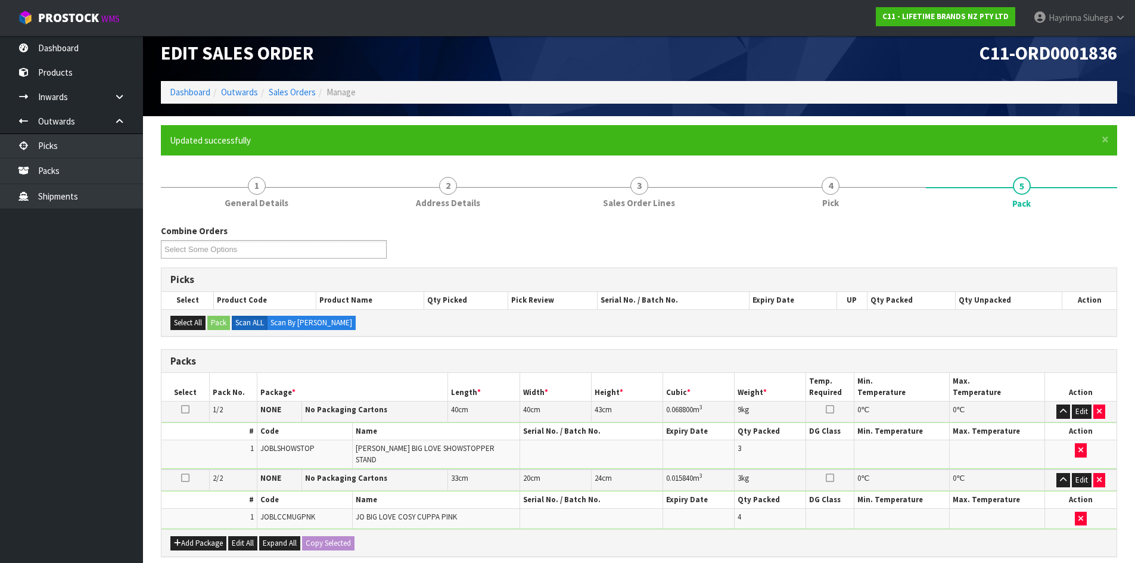
scroll to position [223, 0]
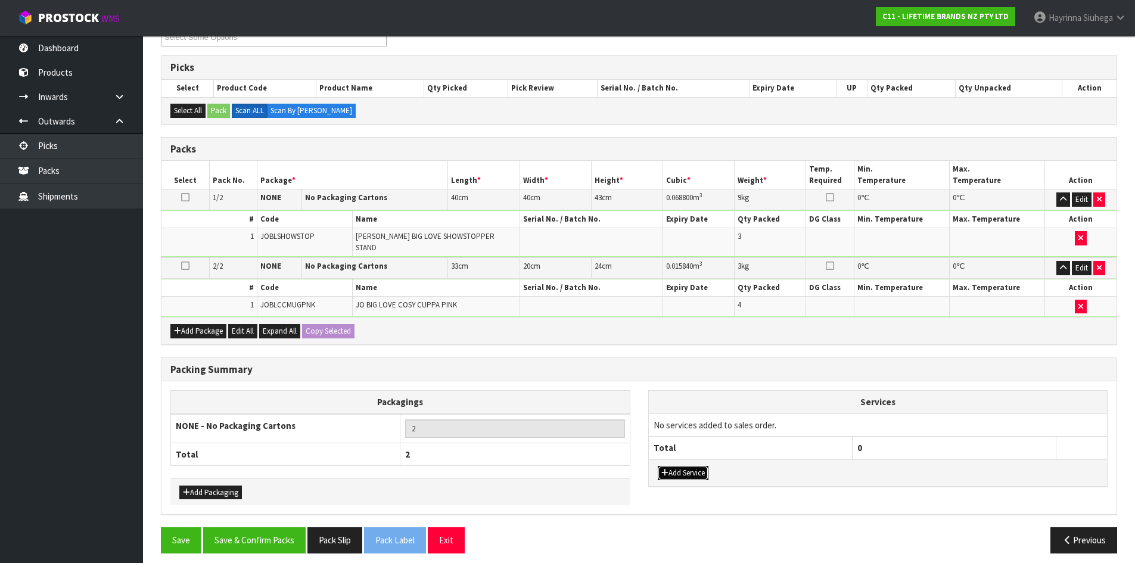
click at [699, 466] on button "Add Service" at bounding box center [683, 473] width 51 height 14
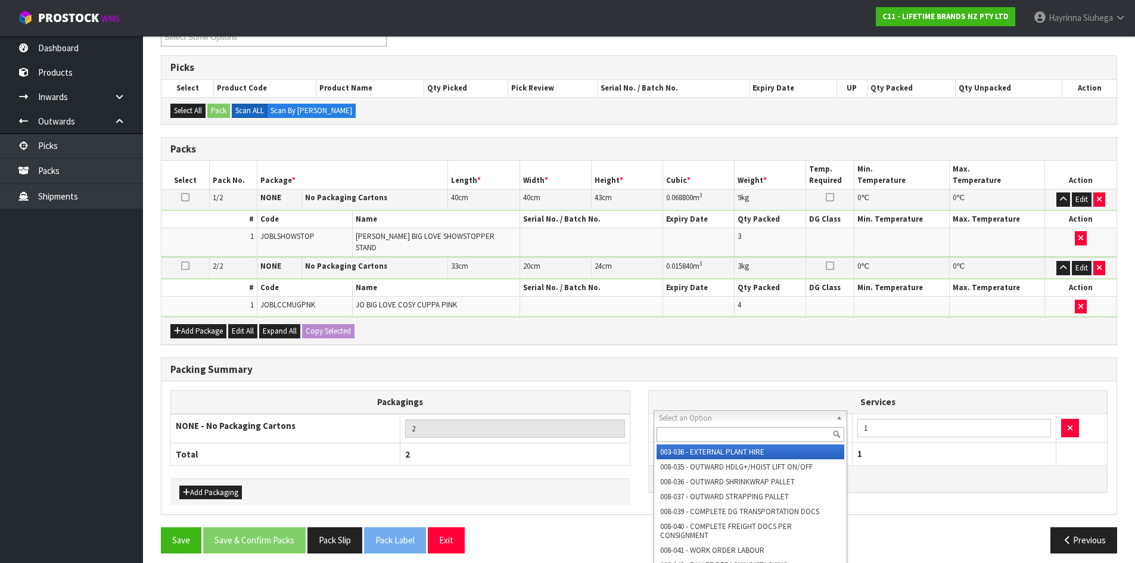
click at [702, 440] on input "text" at bounding box center [751, 434] width 188 height 15
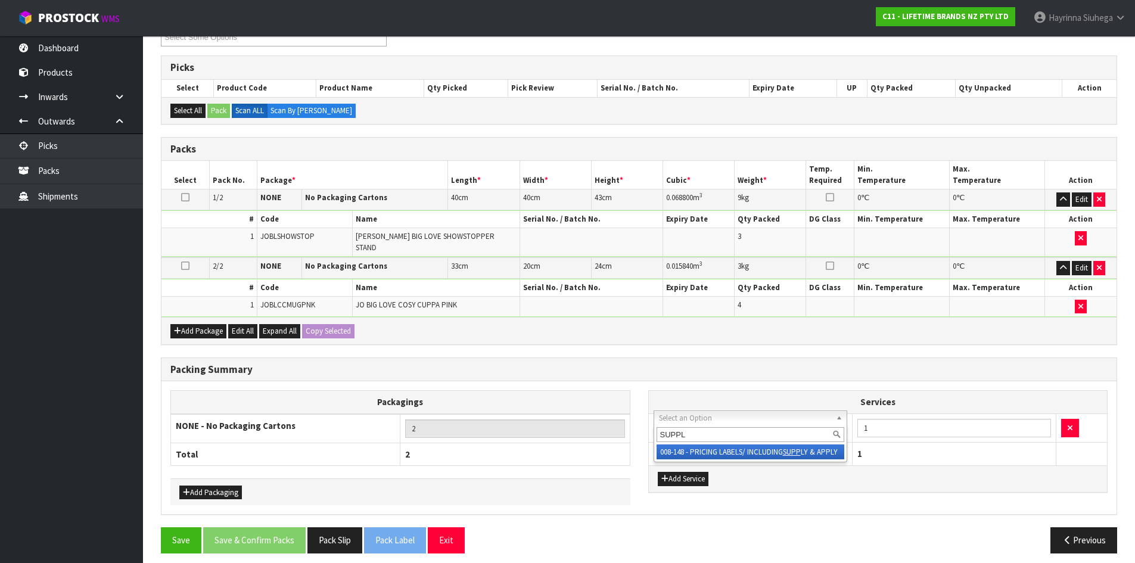
type input "SUPPLY"
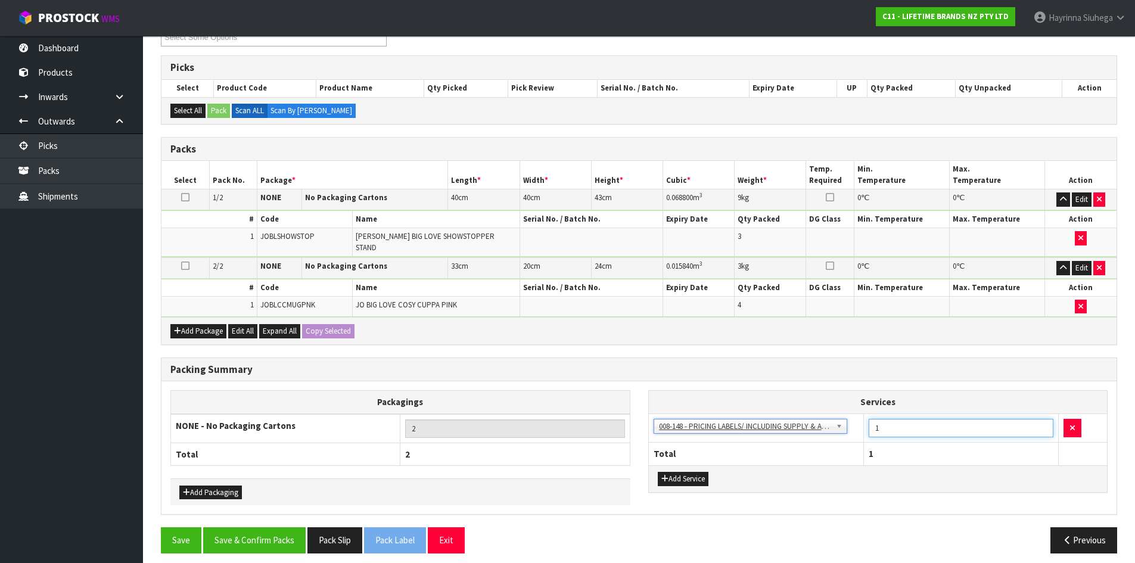
drag, startPoint x: 897, startPoint y: 426, endPoint x: 858, endPoint y: 420, distance: 39.7
click at [861, 420] on tr "003-036 - EXTERNAL PLANT HIRE 008-035 - OUTWARD HDLG+/HOIST LIFT ON/OFF 008-036…" at bounding box center [878, 428] width 459 height 29
type input "7"
click at [247, 536] on button "Save & Confirm Packs" at bounding box center [254, 540] width 103 height 26
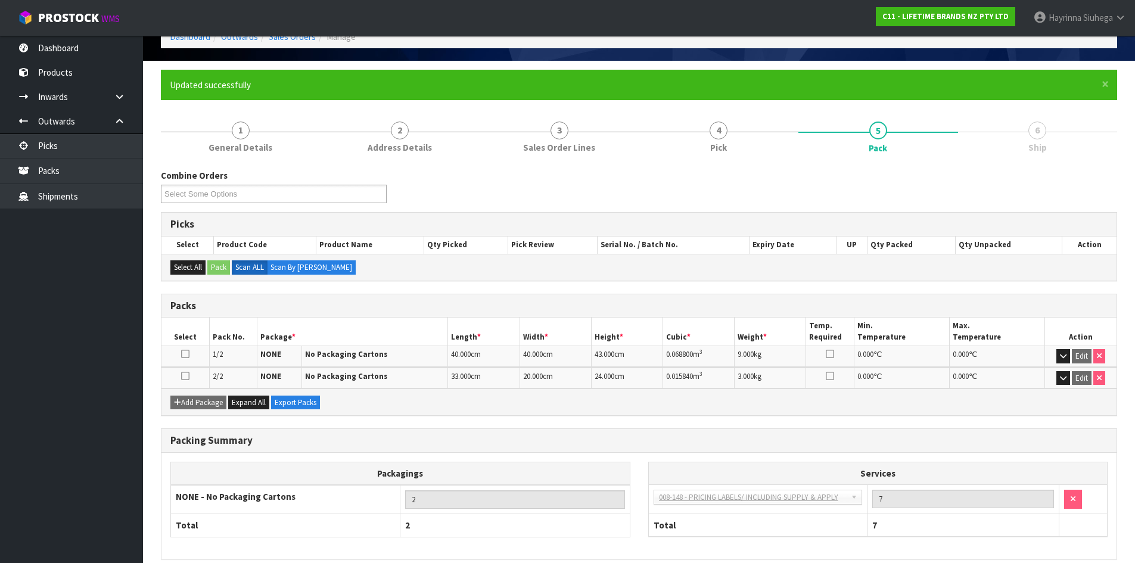
scroll to position [119, 0]
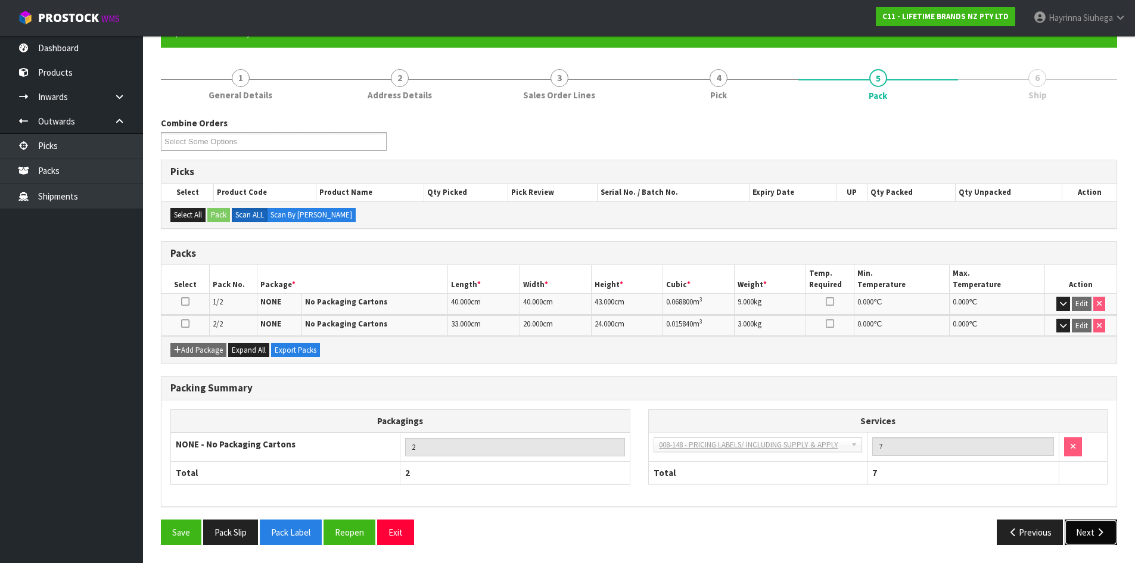
click at [1085, 535] on button "Next" at bounding box center [1091, 533] width 52 height 26
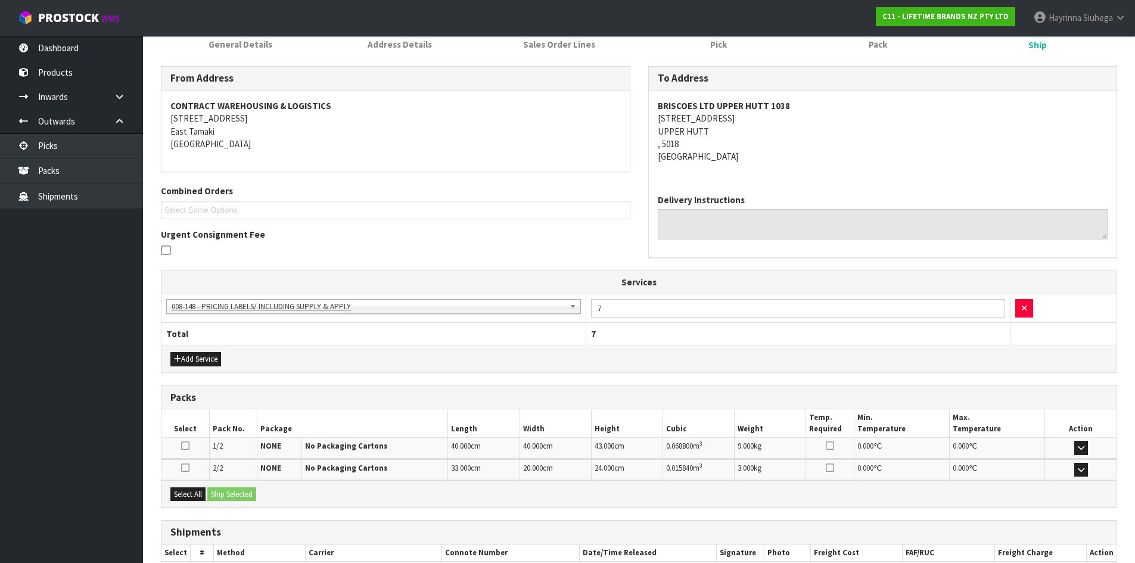
scroll to position [242, 0]
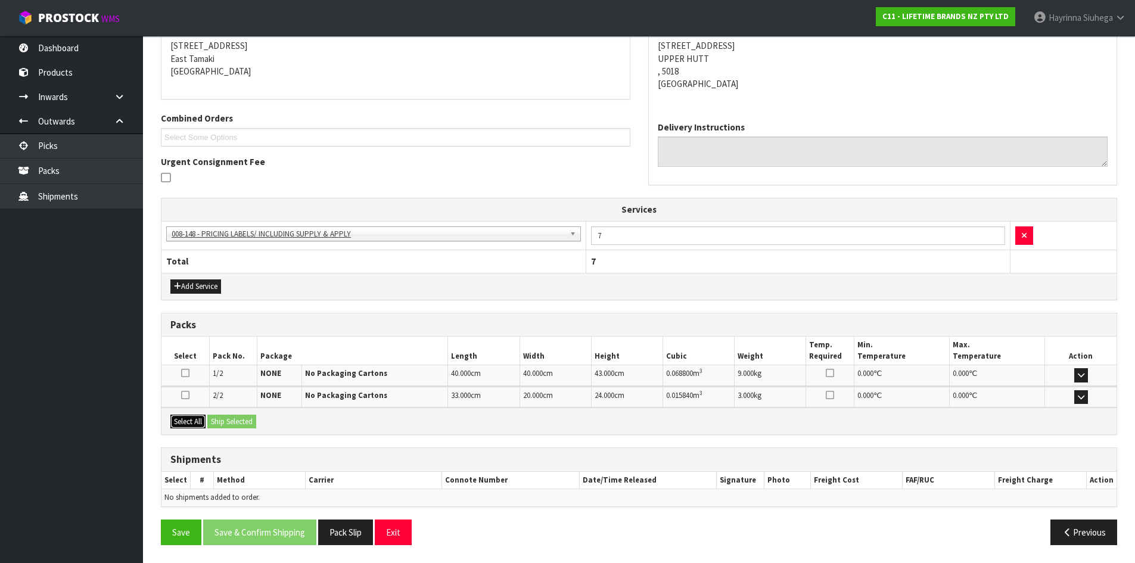
click at [194, 425] on button "Select All" at bounding box center [187, 422] width 35 height 14
click at [231, 421] on button "Ship Selected" at bounding box center [231, 422] width 49 height 14
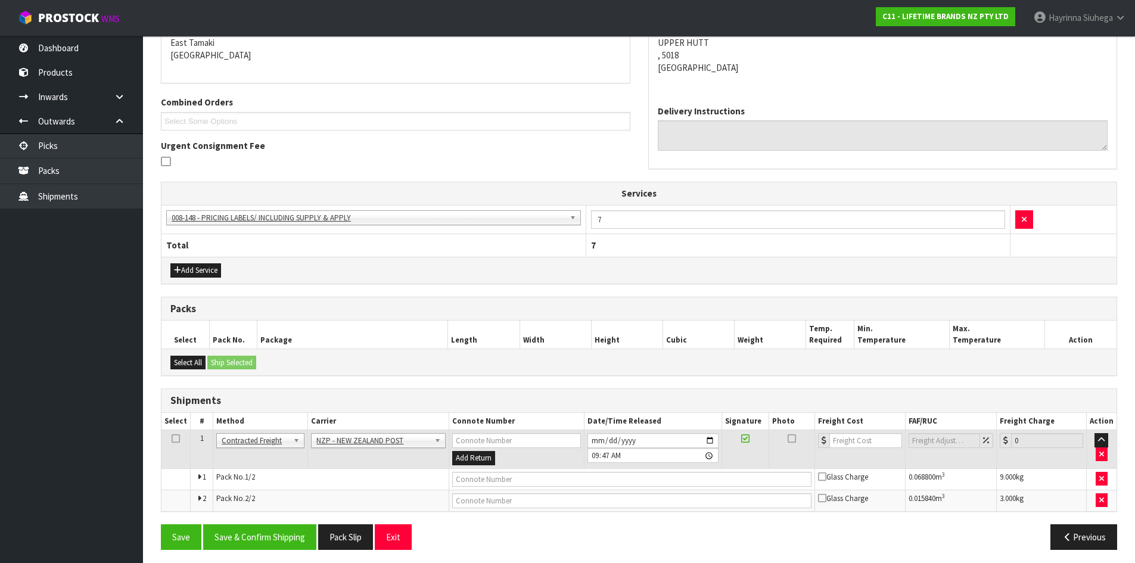
scroll to position [263, 0]
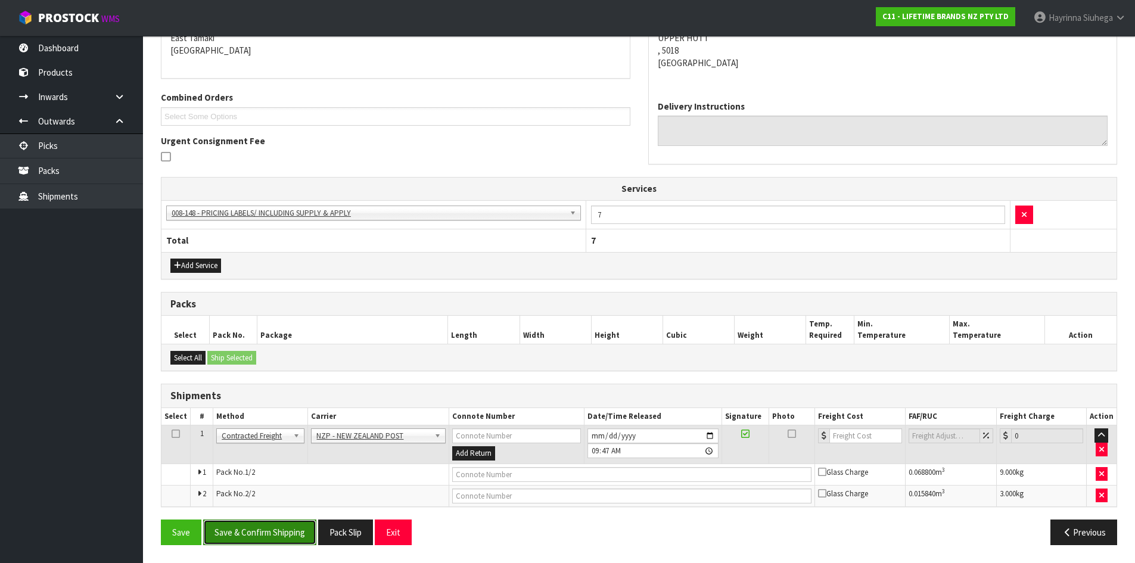
click at [271, 531] on button "Save & Confirm Shipping" at bounding box center [259, 533] width 113 height 26
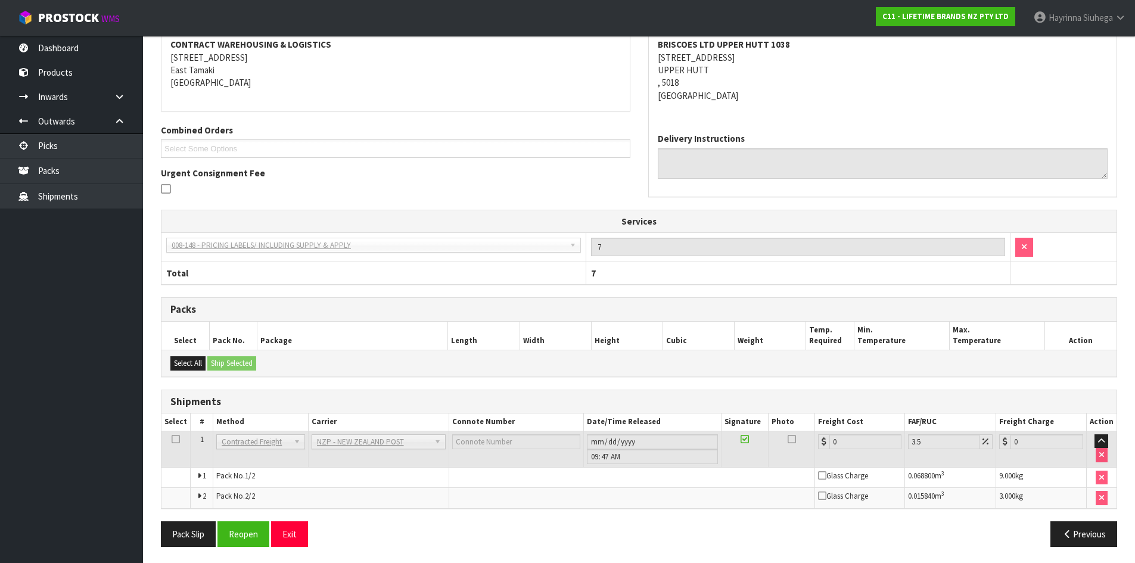
scroll to position [245, 0]
click at [244, 530] on button "Reopen" at bounding box center [244, 533] width 52 height 26
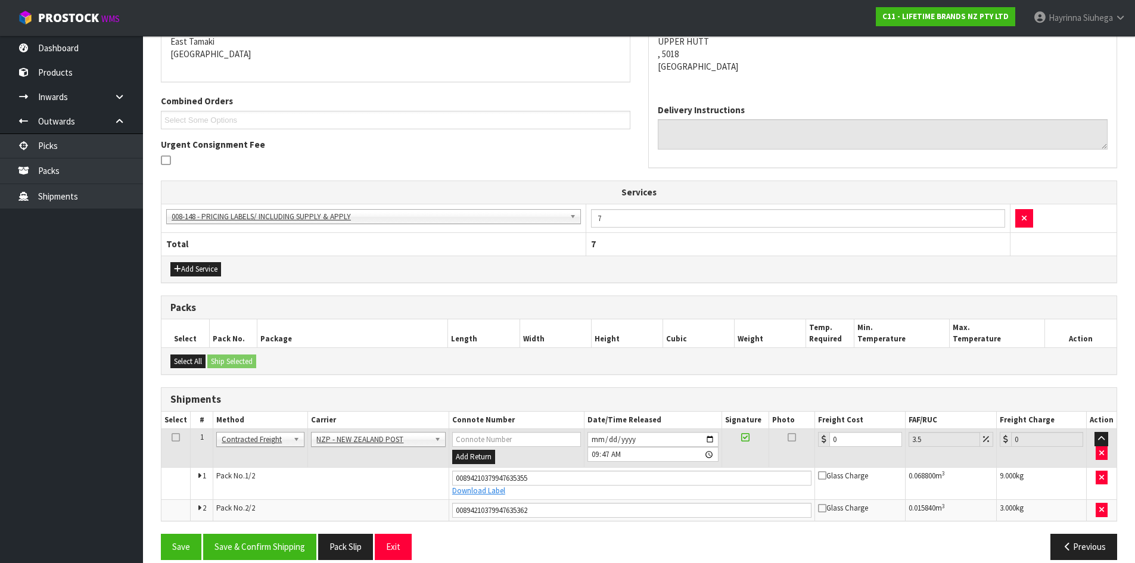
scroll to position [274, 0]
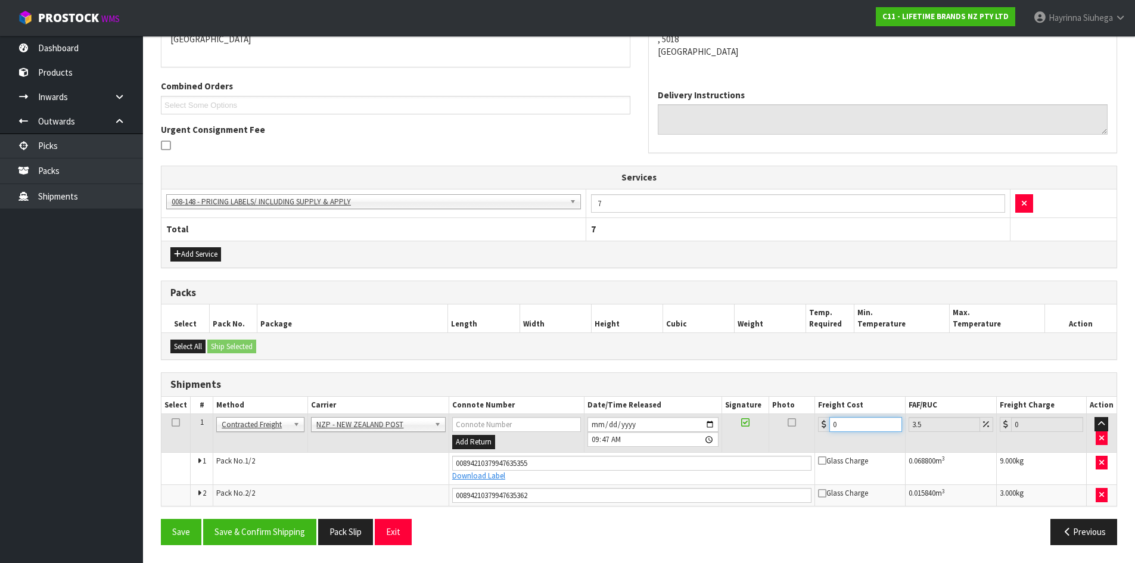
drag, startPoint x: 860, startPoint y: 429, endPoint x: 516, endPoint y: 398, distance: 346.0
click at [516, 398] on table "Select # Method Carrier Connote Number Date/Time Released Signature Photo Freig…" at bounding box center [639, 451] width 955 height 109
type input "2"
type input "2.07"
type input "20"
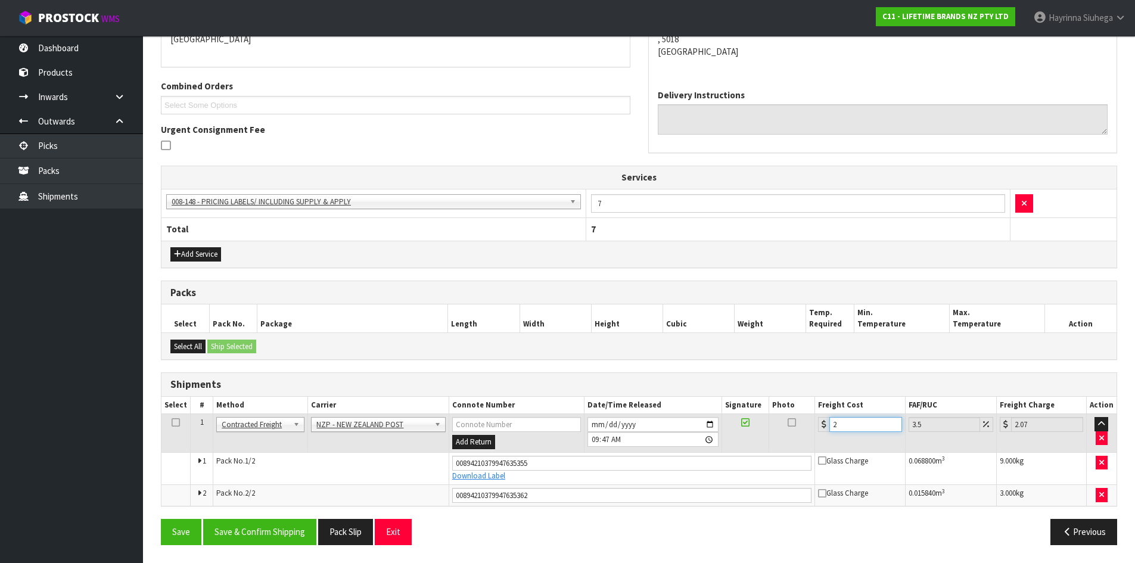
type input "20.7"
type input "20.1"
type input "20.8"
type input "20.15"
type input "20.86"
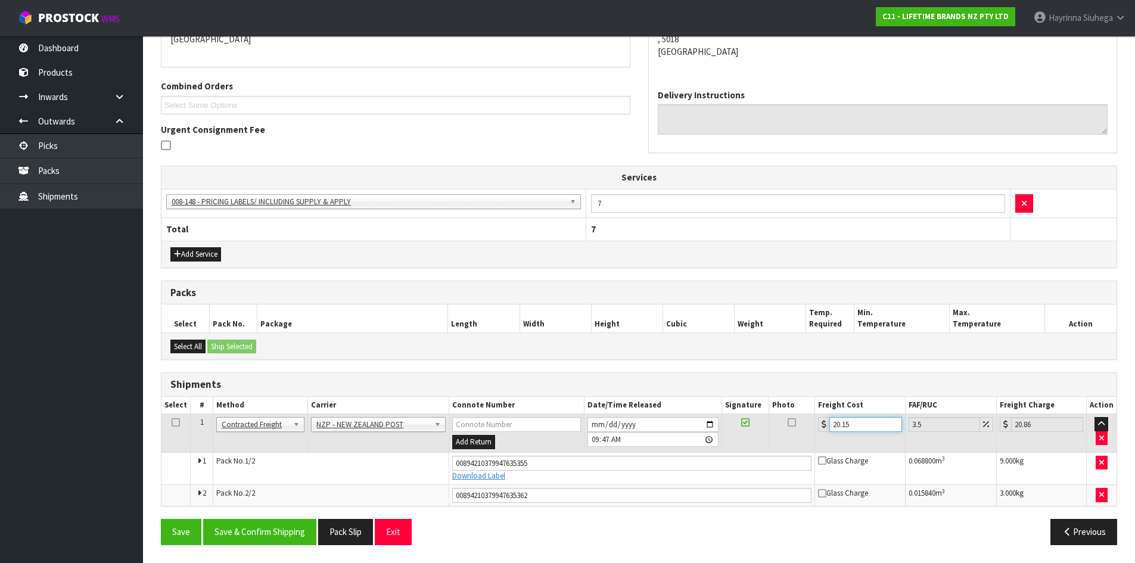
type input "20.15"
click at [161, 519] on button "Save" at bounding box center [181, 532] width 41 height 26
click at [296, 520] on button "Save & Confirm Shipping" at bounding box center [259, 532] width 113 height 26
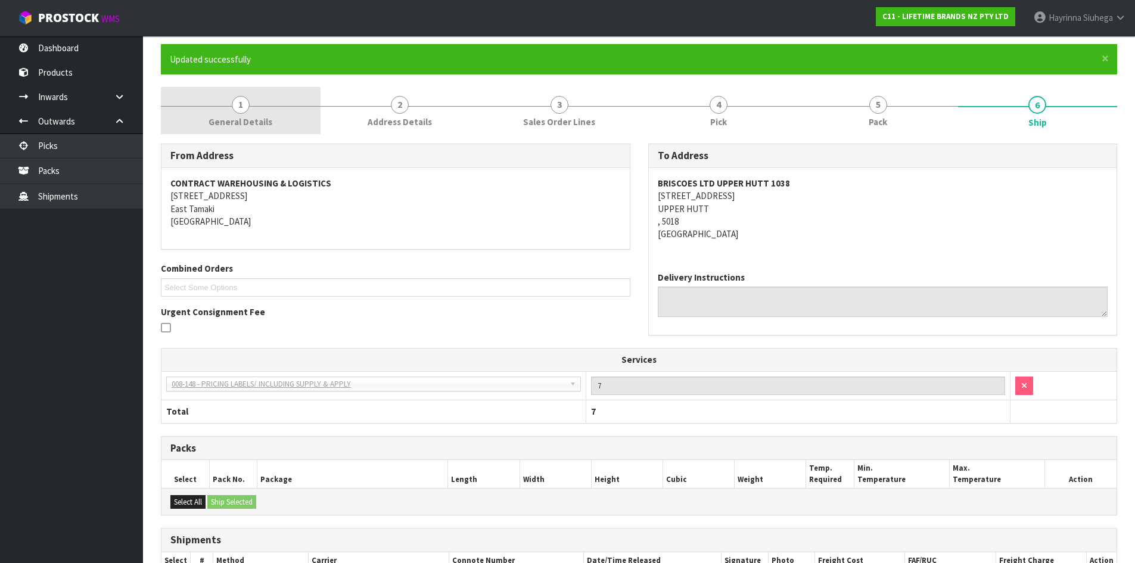
scroll to position [0, 0]
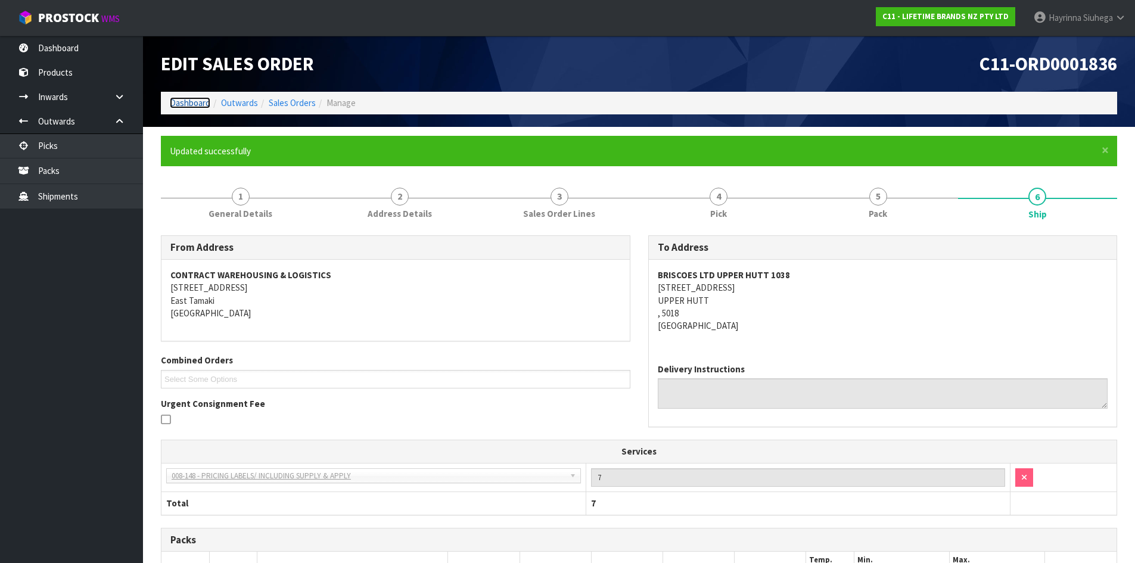
click at [194, 106] on link "Dashboard" at bounding box center [190, 102] width 41 height 11
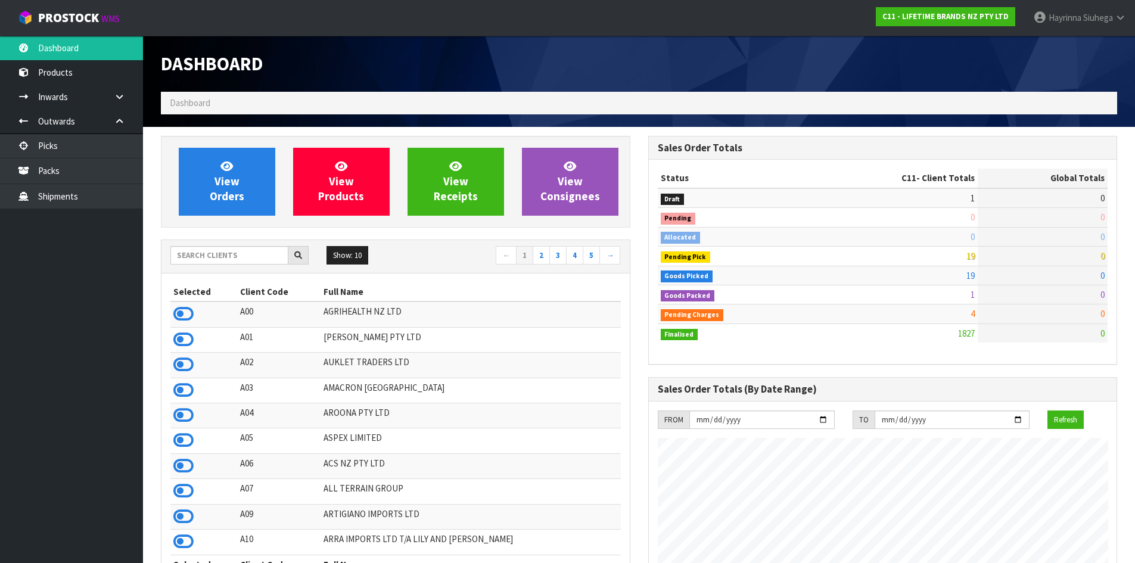
scroll to position [903, 487]
click at [217, 179] on span "View Orders" at bounding box center [227, 181] width 35 height 45
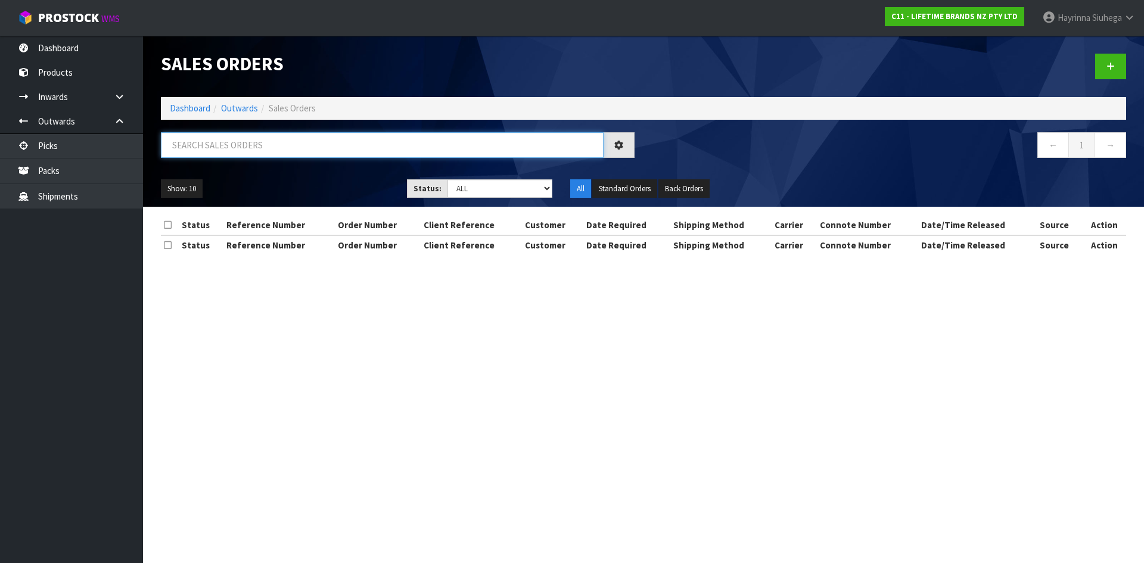
click at [247, 151] on input "text" at bounding box center [382, 145] width 443 height 26
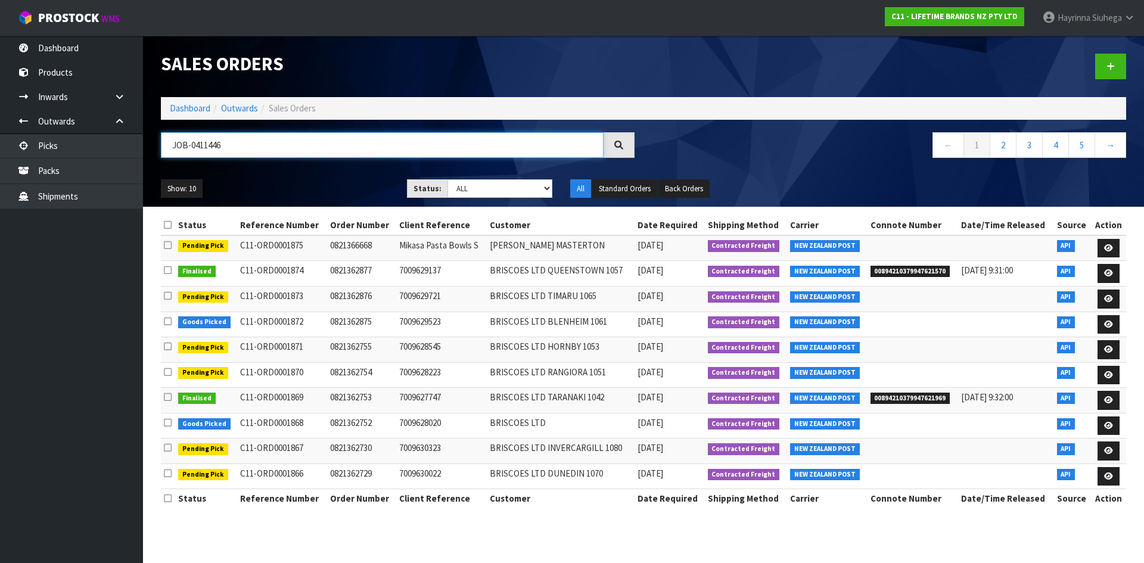
type input "JOB-0411446"
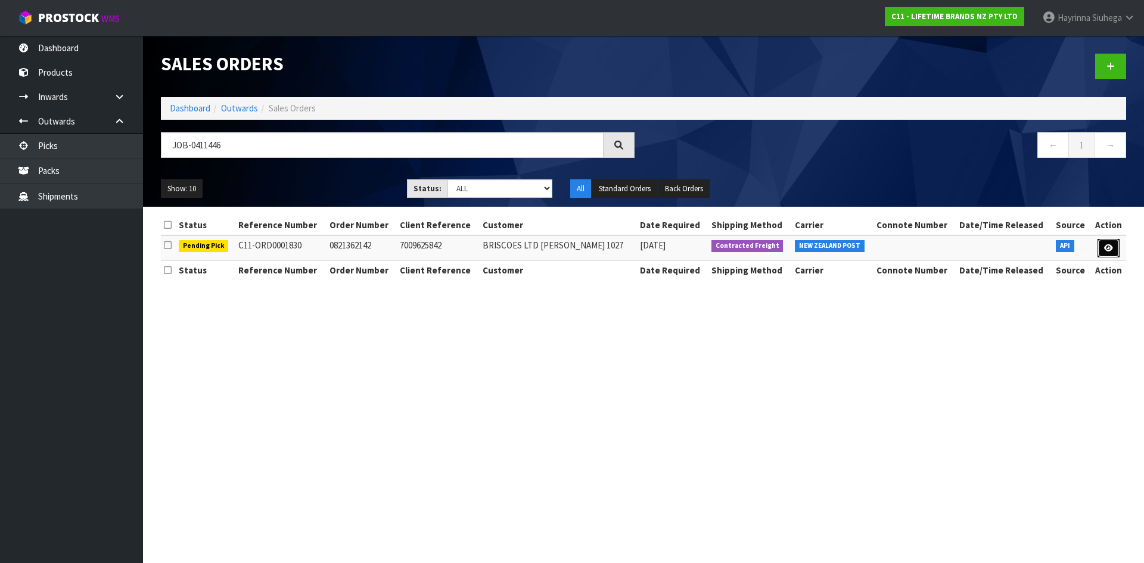
click at [1106, 252] on icon at bounding box center [1108, 248] width 9 height 8
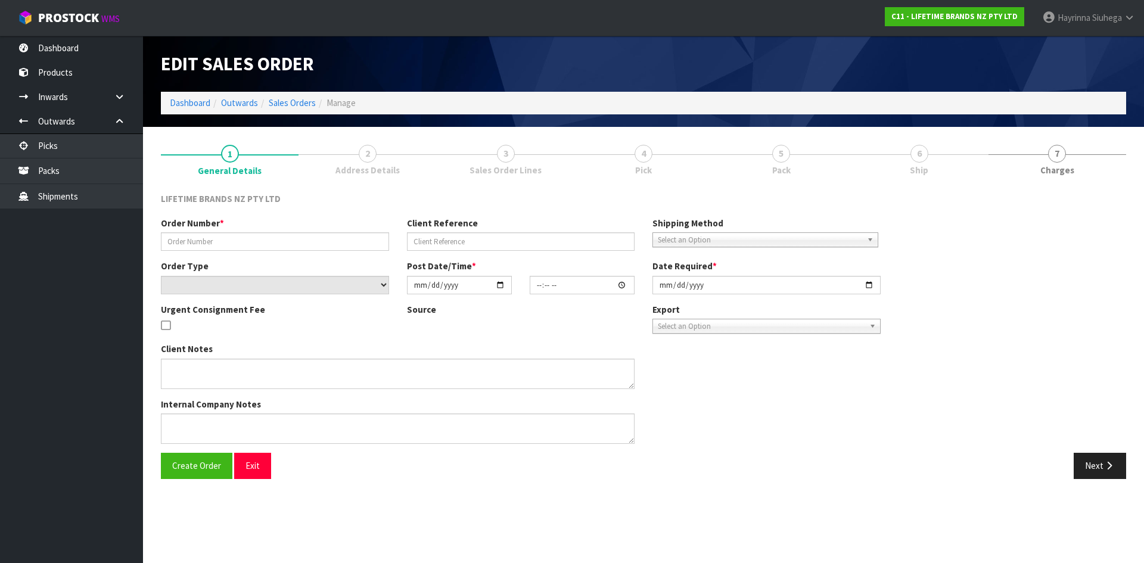
type input "0821362142"
type input "7009625842"
select select "number:0"
type input "[DATE]"
type input "10:03:56.000"
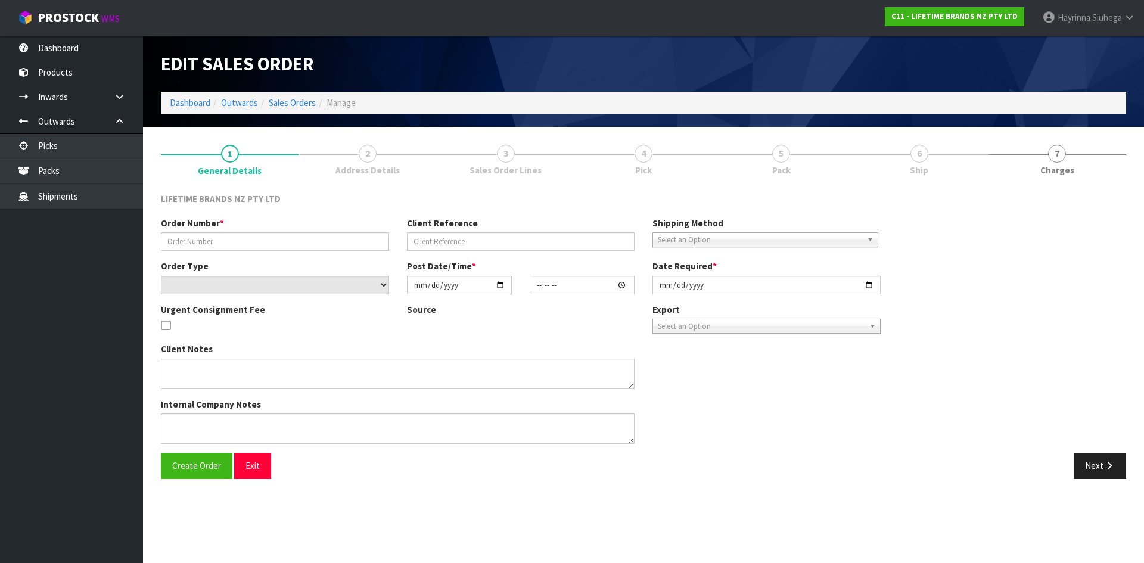
type input "[DATE]"
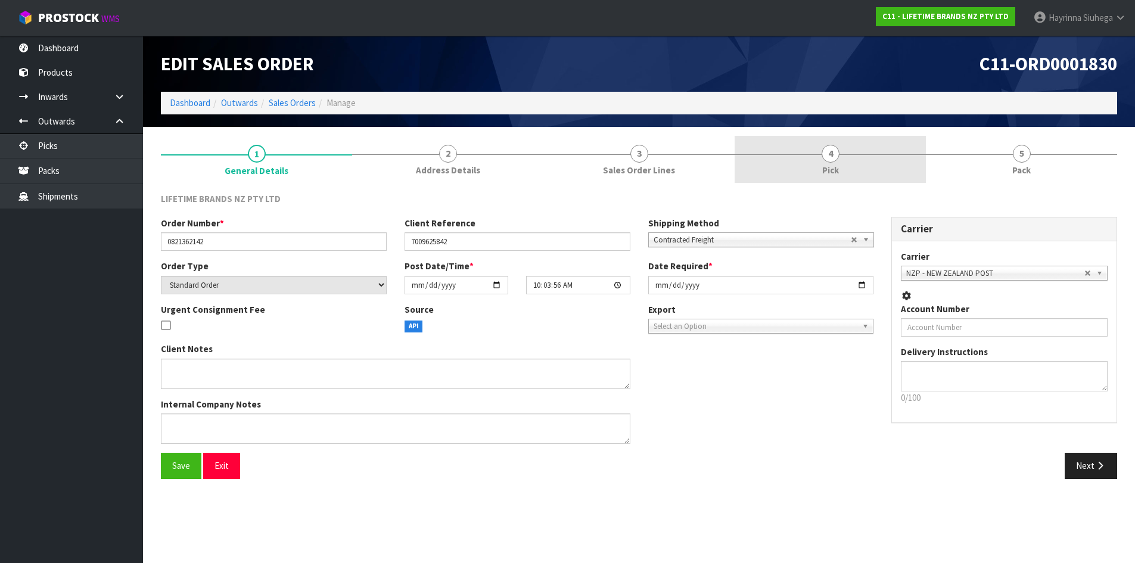
click at [885, 165] on link "4 Pick" at bounding box center [830, 159] width 191 height 47
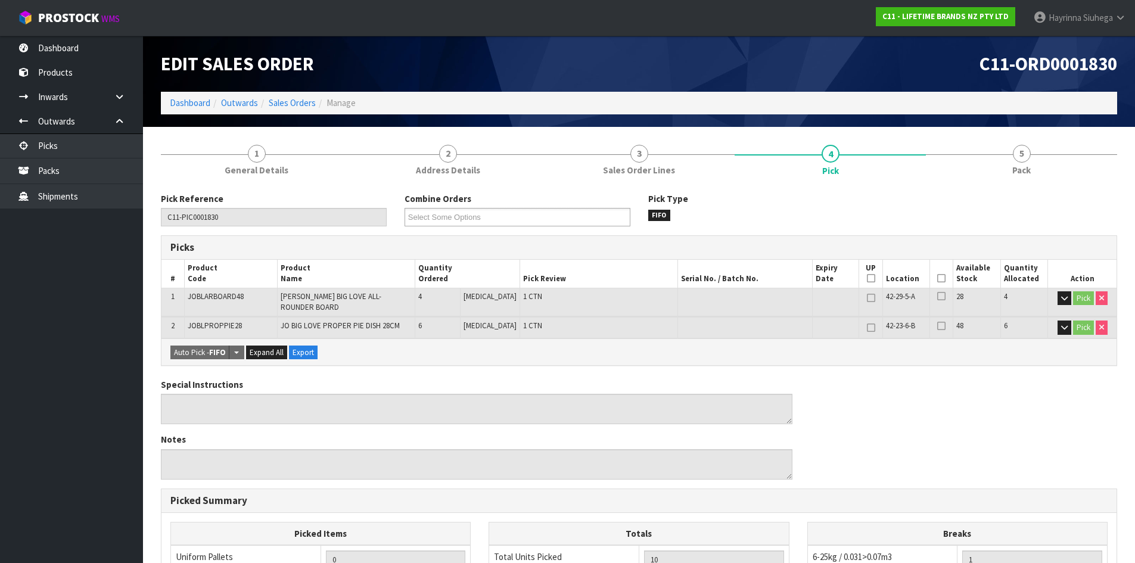
click at [941, 279] on icon at bounding box center [942, 278] width 8 height 1
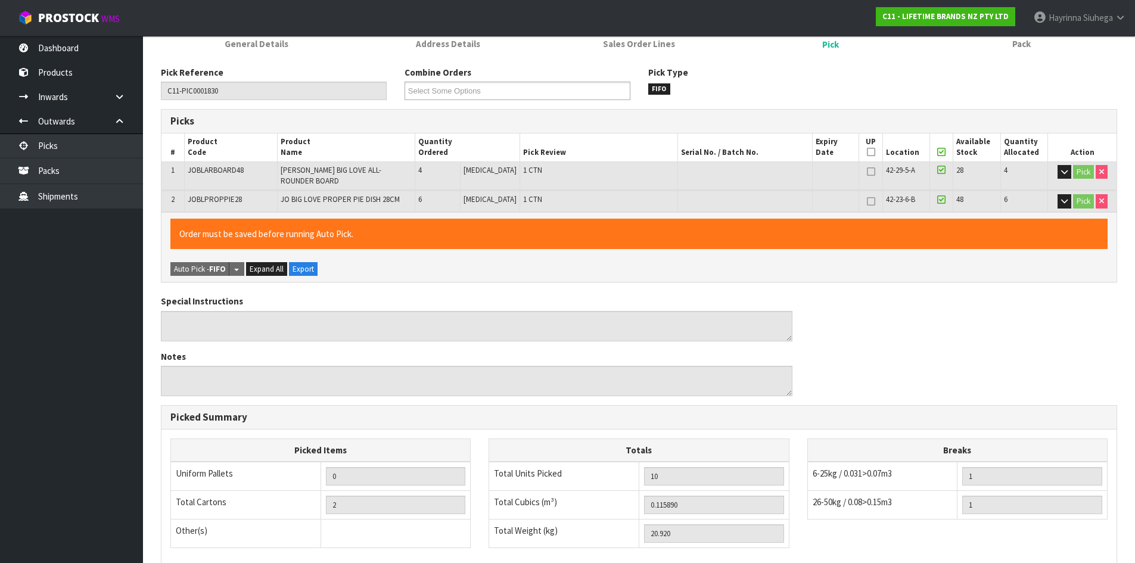
scroll to position [290, 0]
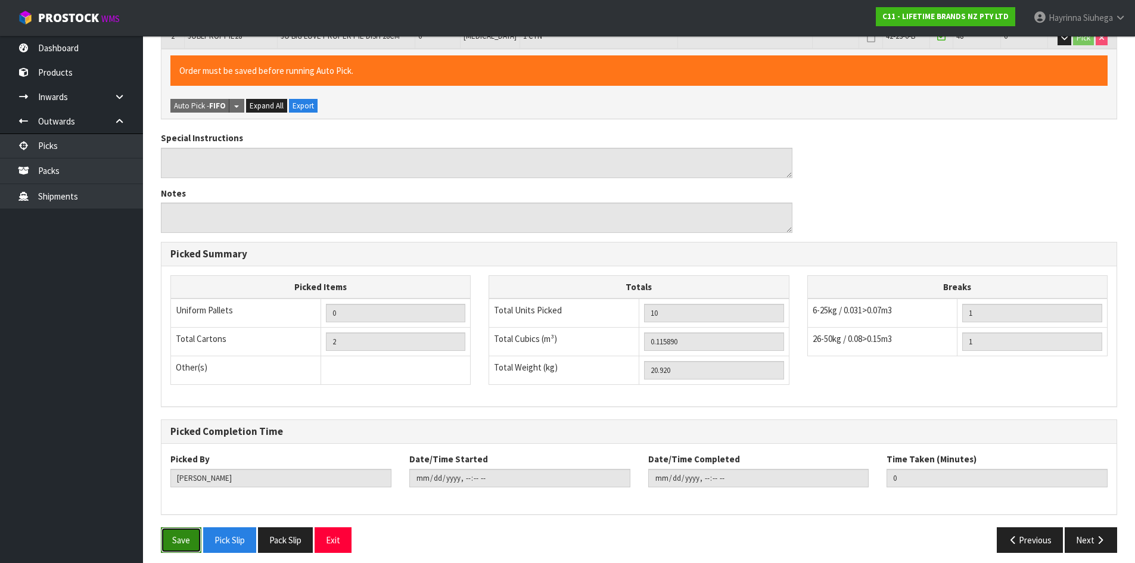
click at [177, 538] on button "Save" at bounding box center [181, 540] width 41 height 26
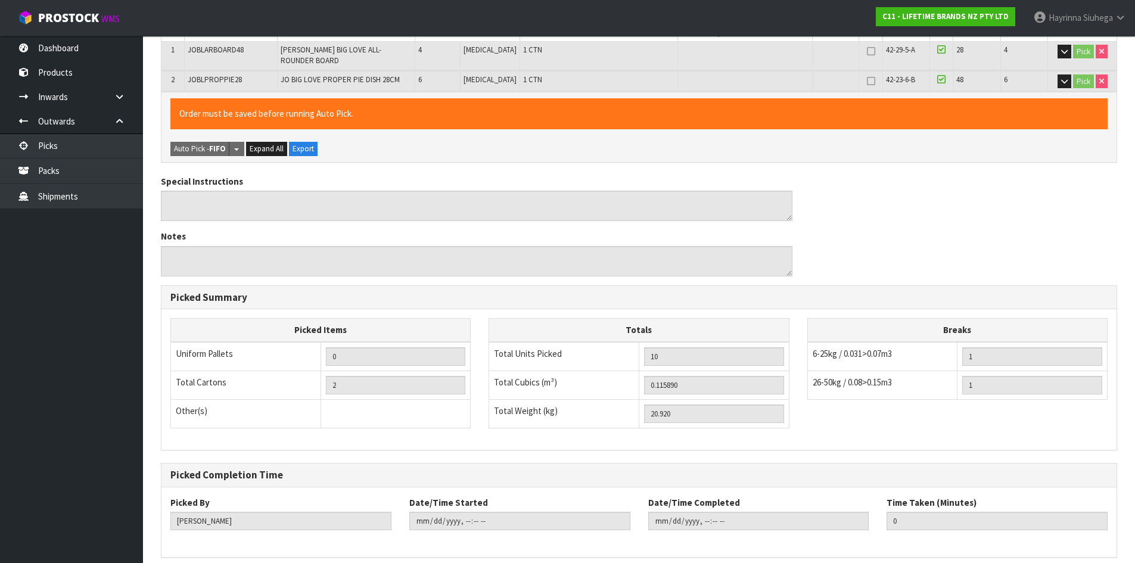
scroll to position [0, 0]
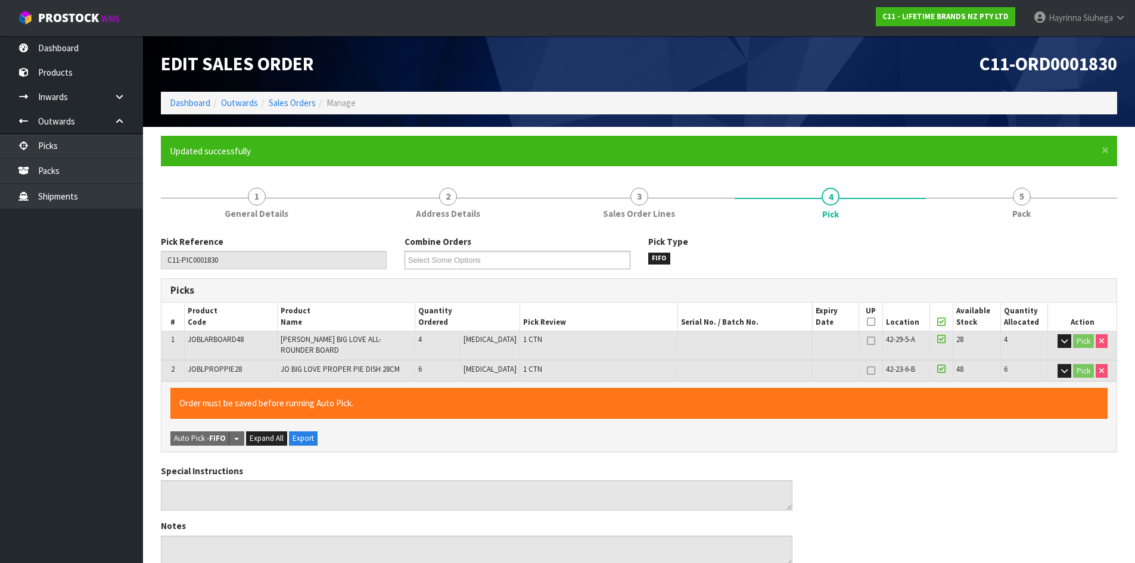
type input "[PERSON_NAME]"
type input "[DATE]T09:49:58"
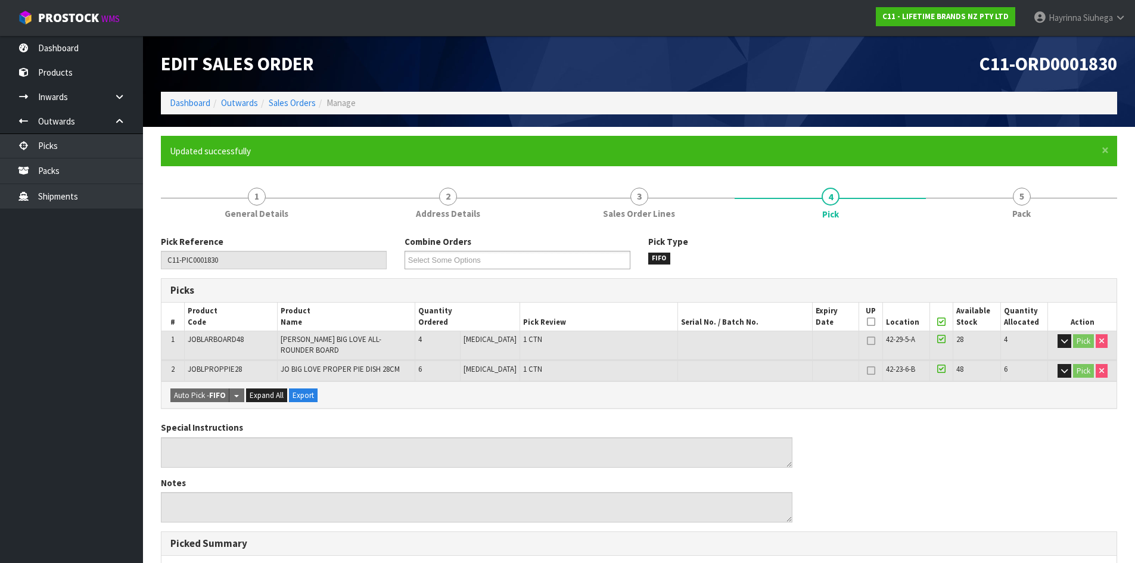
click at [1092, 177] on form "× Close Updated successfully 1 General Details 2 Address Details 3 Sales Order …" at bounding box center [639, 494] width 957 height 716
click at [1049, 195] on link "5 Pack" at bounding box center [1021, 202] width 191 height 47
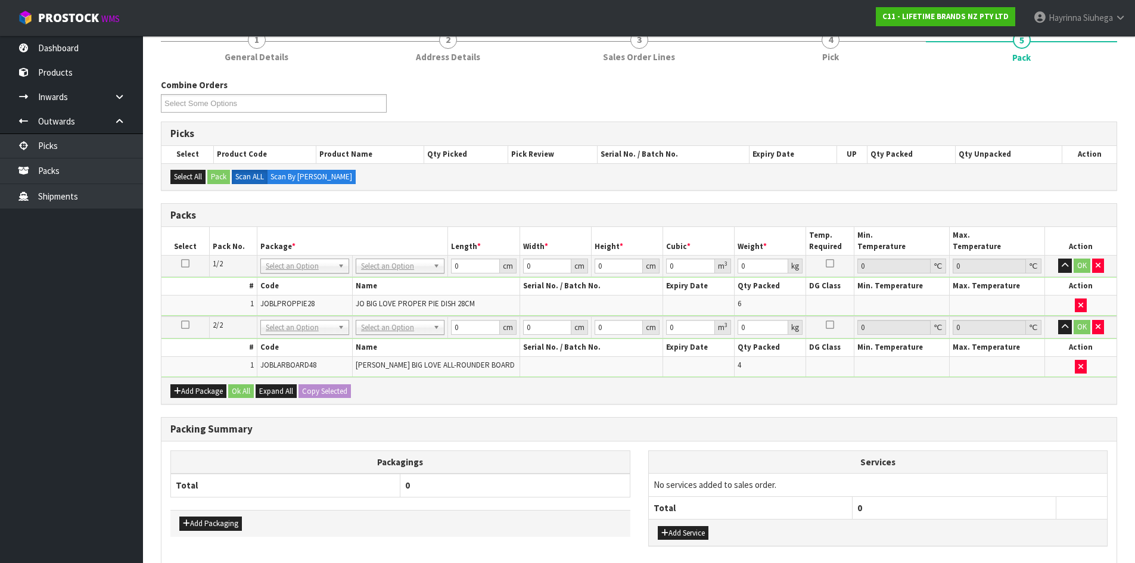
scroll to position [181, 0]
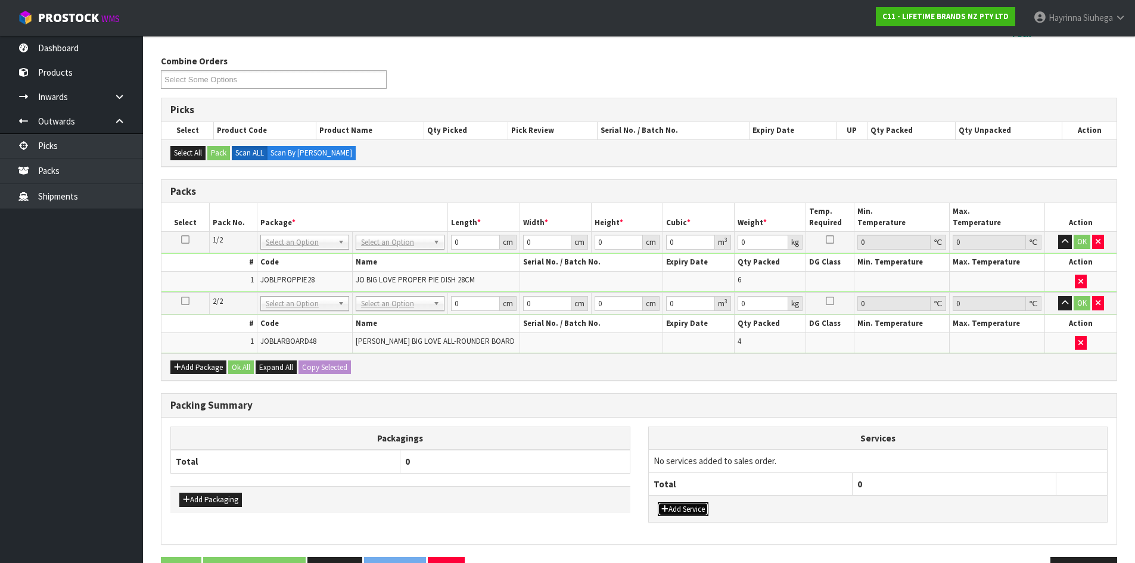
click at [666, 510] on icon "button" at bounding box center [665, 509] width 7 height 8
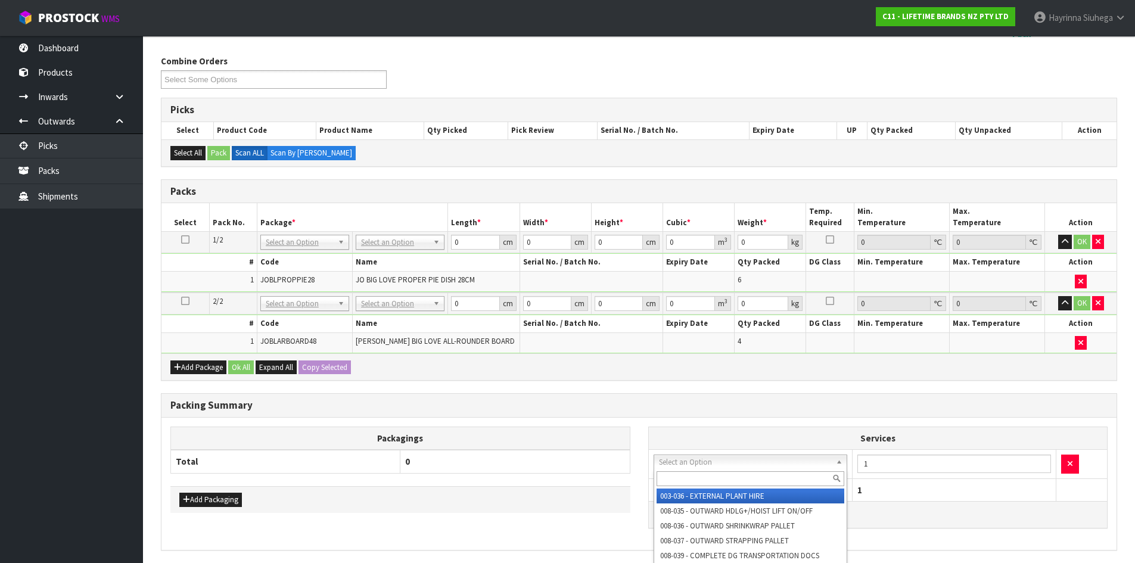
click at [685, 479] on input "text" at bounding box center [751, 478] width 188 height 15
type input "SUPP"
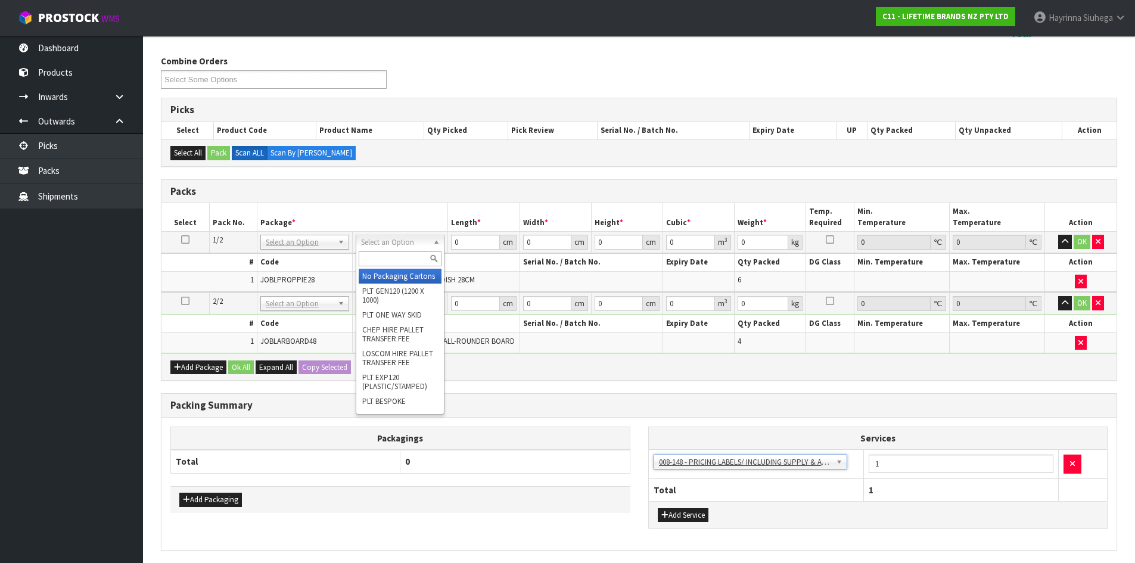
drag, startPoint x: 373, startPoint y: 276, endPoint x: 381, endPoint y: 294, distance: 20.0
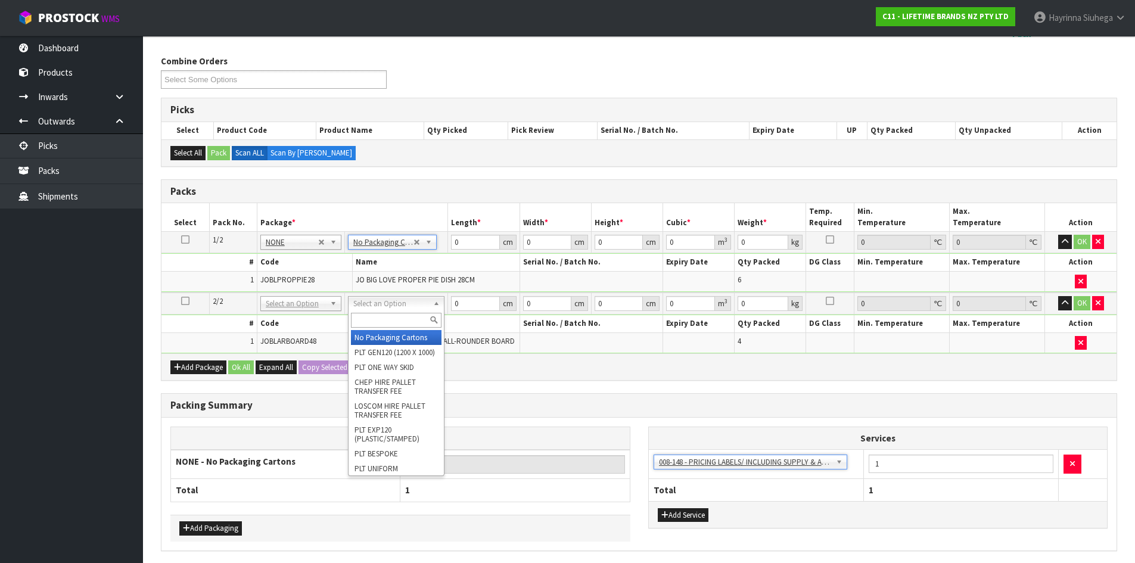
type input "2"
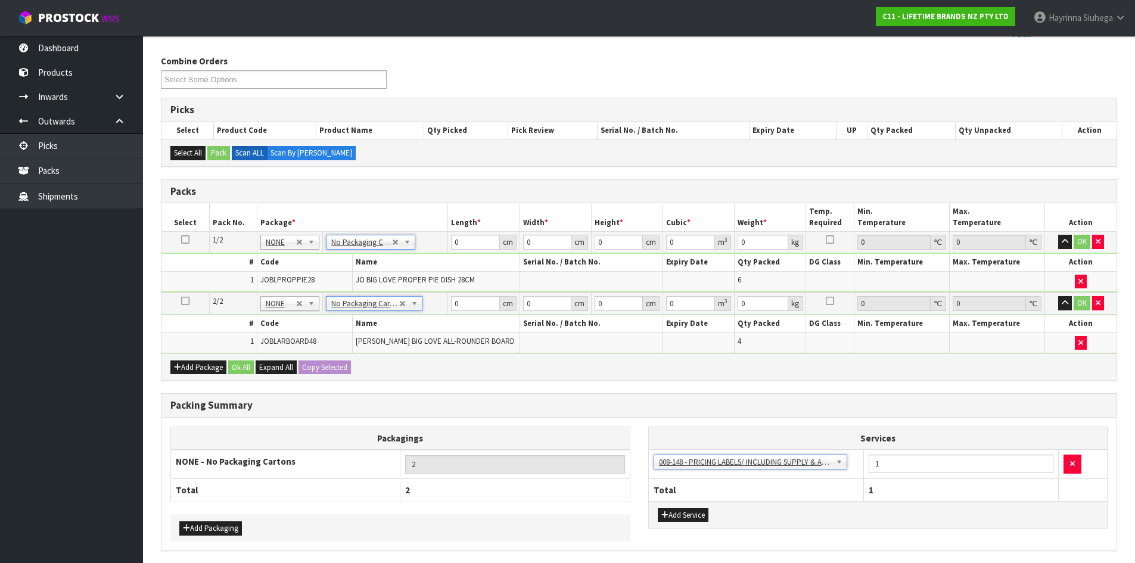
click at [451, 246] on td "0 cm" at bounding box center [484, 242] width 72 height 21
click at [453, 246] on input "0" at bounding box center [475, 242] width 48 height 15
type input "68"
type input "36"
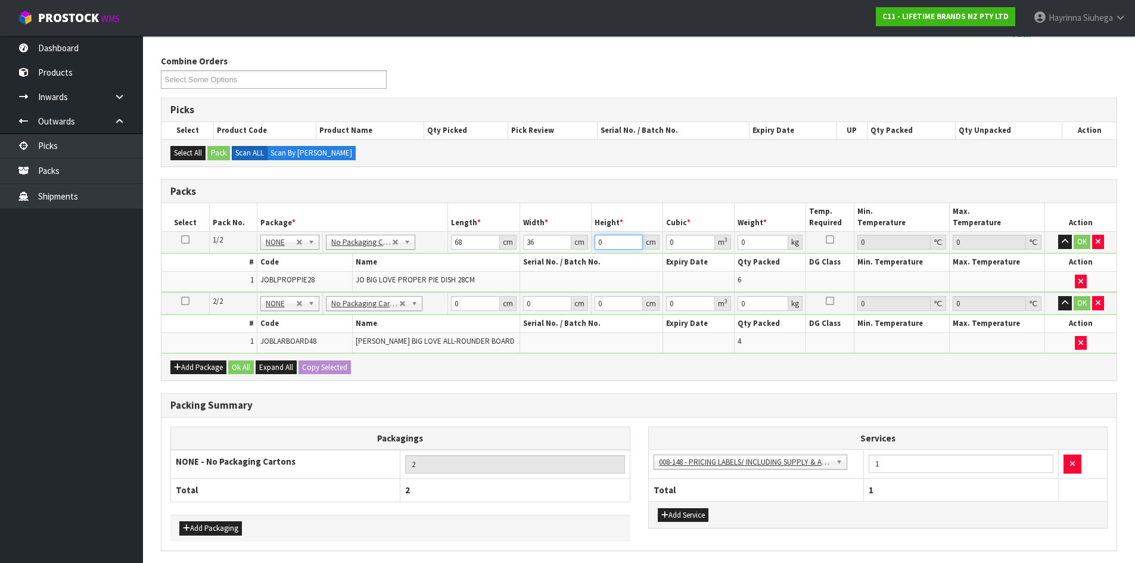
type input "3"
type input "0.007344"
type input "32"
type input "0.078336"
type input "32"
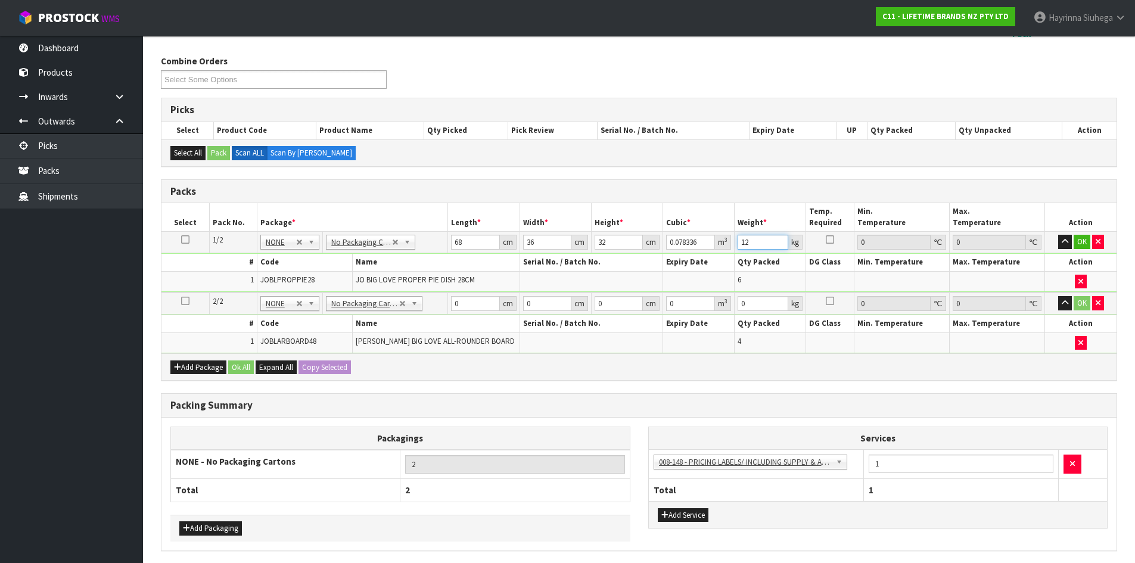
type input "12"
click button "OK" at bounding box center [1082, 242] width 17 height 14
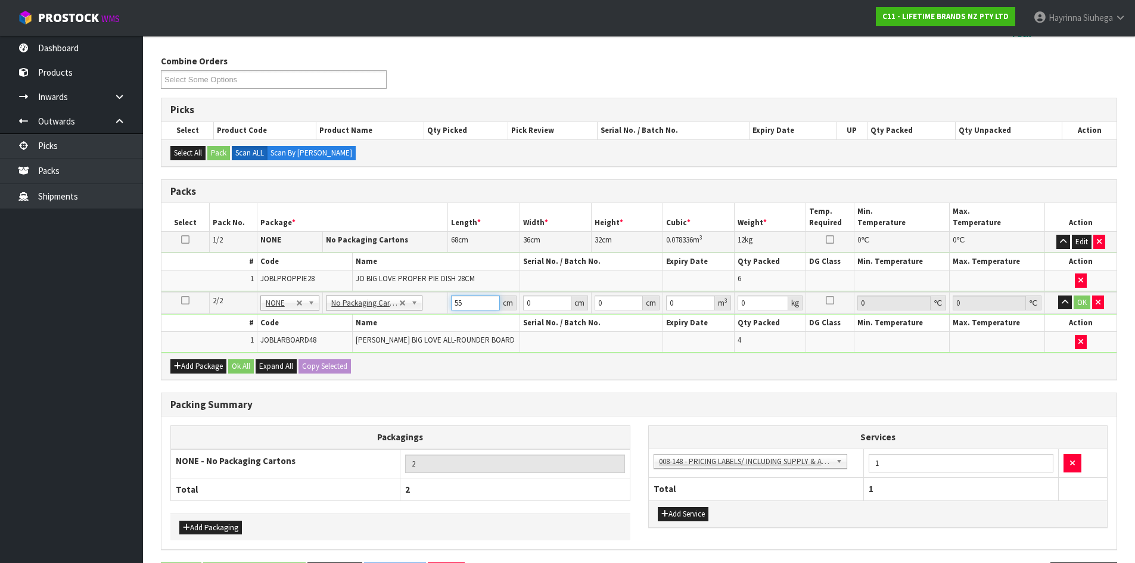
type input "55"
type input "54"
type input "1"
type input "0.00297"
type input "13"
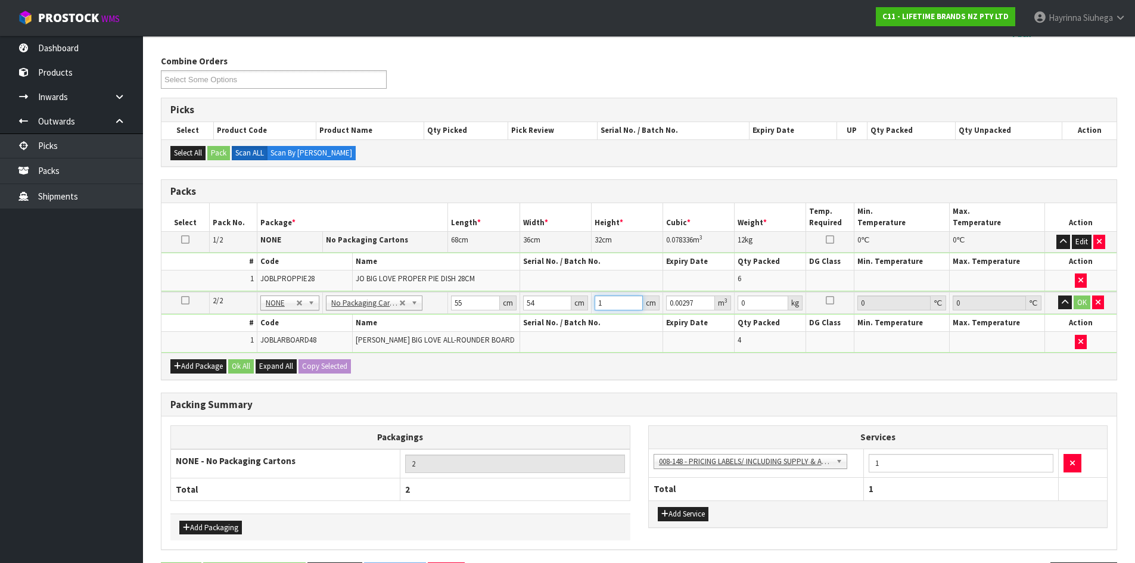
type input "0.03861"
type input "13"
type input "11"
click button "OK" at bounding box center [1082, 303] width 17 height 14
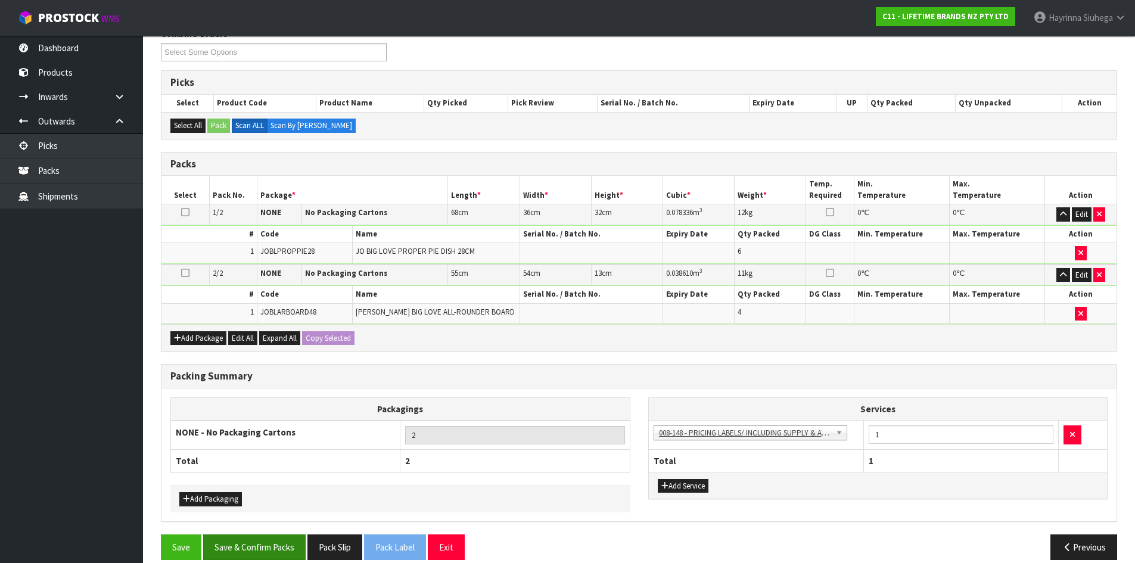
scroll to position [223, 0]
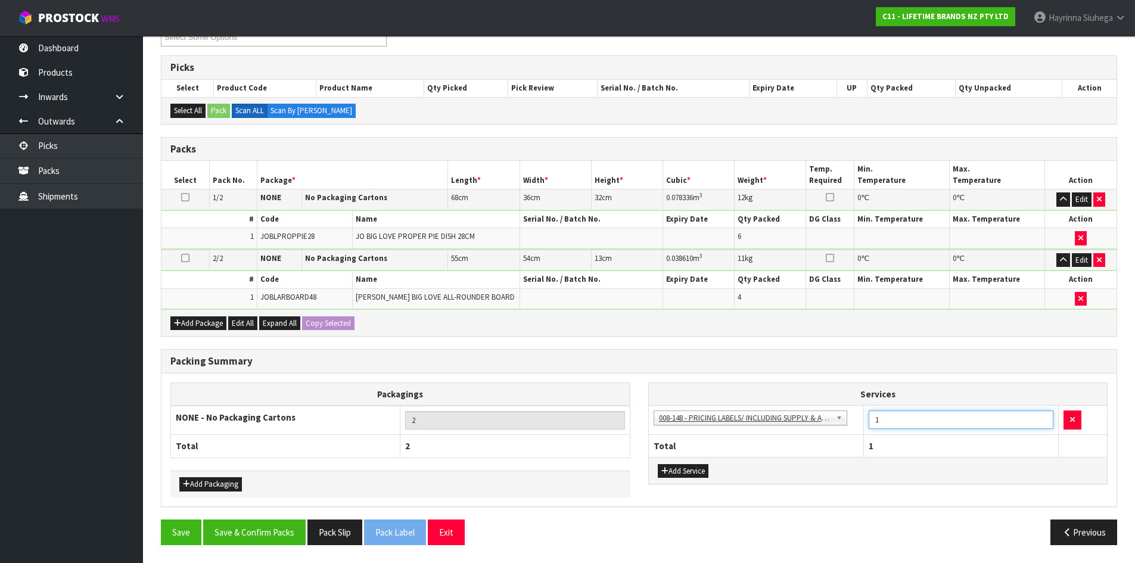
drag, startPoint x: 723, startPoint y: 406, endPoint x: 704, endPoint y: 406, distance: 19.1
click at [704, 406] on tr "003-036 - EXTERNAL PLANT HIRE 008-035 - OUTWARD HDLG+/HOIST LIFT ON/OFF 008-036…" at bounding box center [878, 420] width 459 height 29
type input "10"
click at [262, 541] on button "Save & Confirm Packs" at bounding box center [254, 533] width 103 height 26
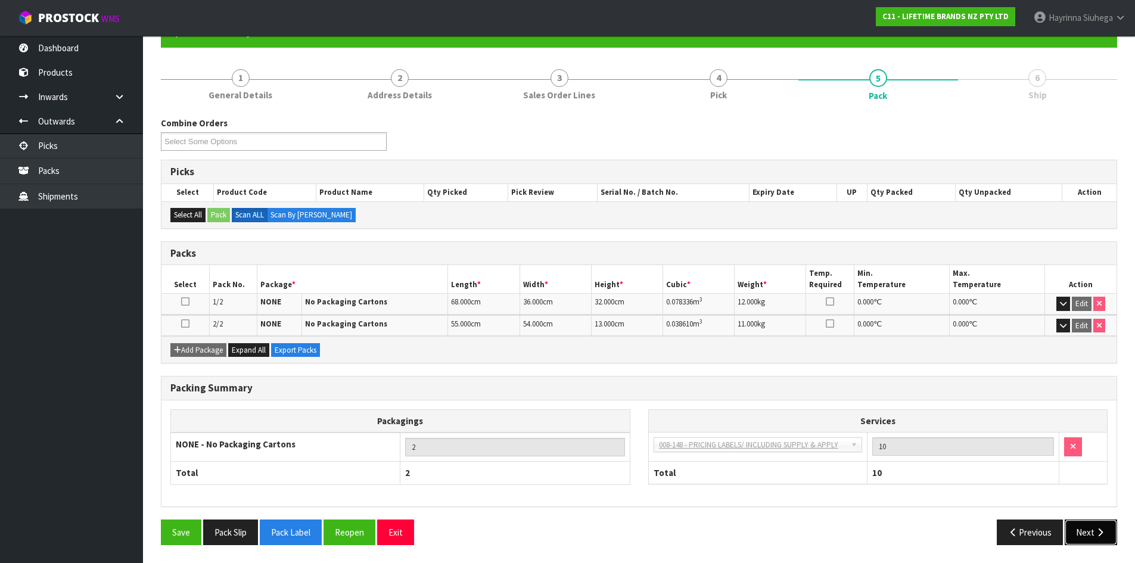
click at [1088, 529] on button "Next" at bounding box center [1091, 533] width 52 height 26
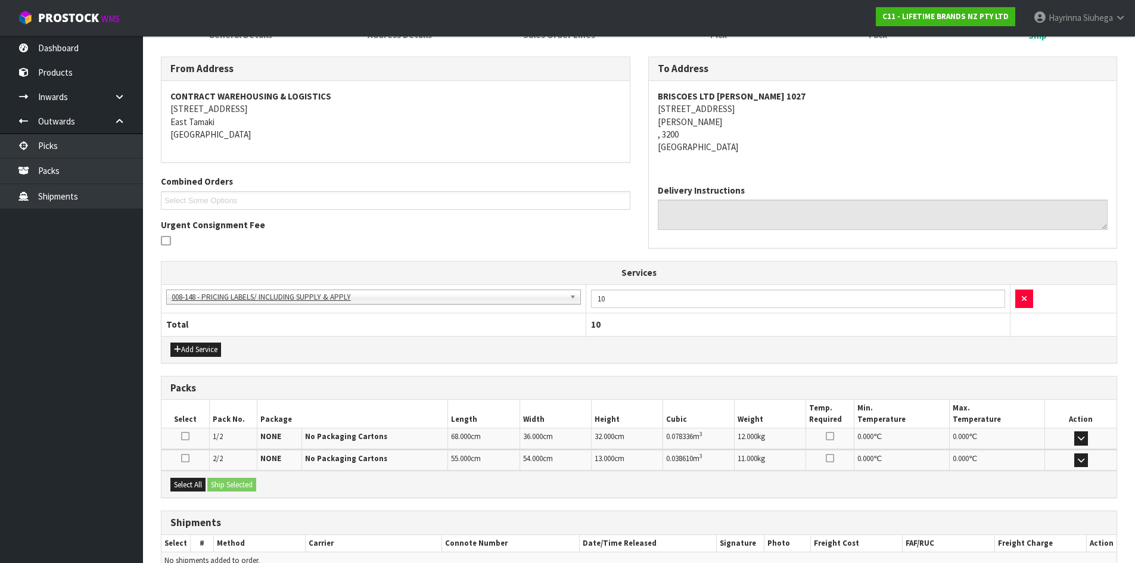
scroll to position [242, 0]
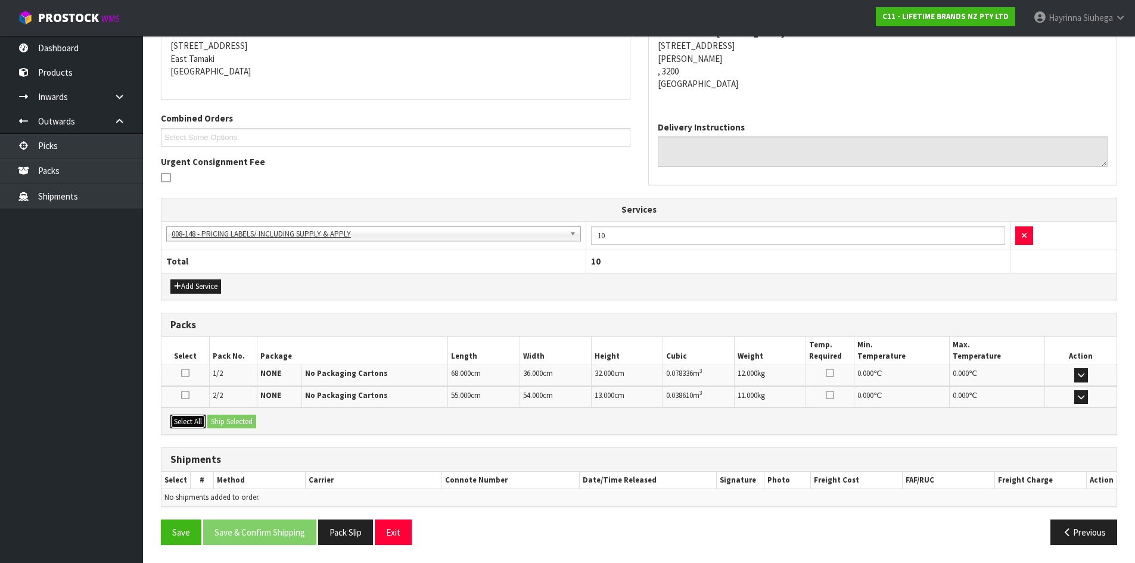
drag, startPoint x: 184, startPoint y: 424, endPoint x: 237, endPoint y: 427, distance: 52.6
click at [192, 423] on button "Select All" at bounding box center [187, 422] width 35 height 14
click at [241, 427] on button "Ship Selected" at bounding box center [231, 422] width 49 height 14
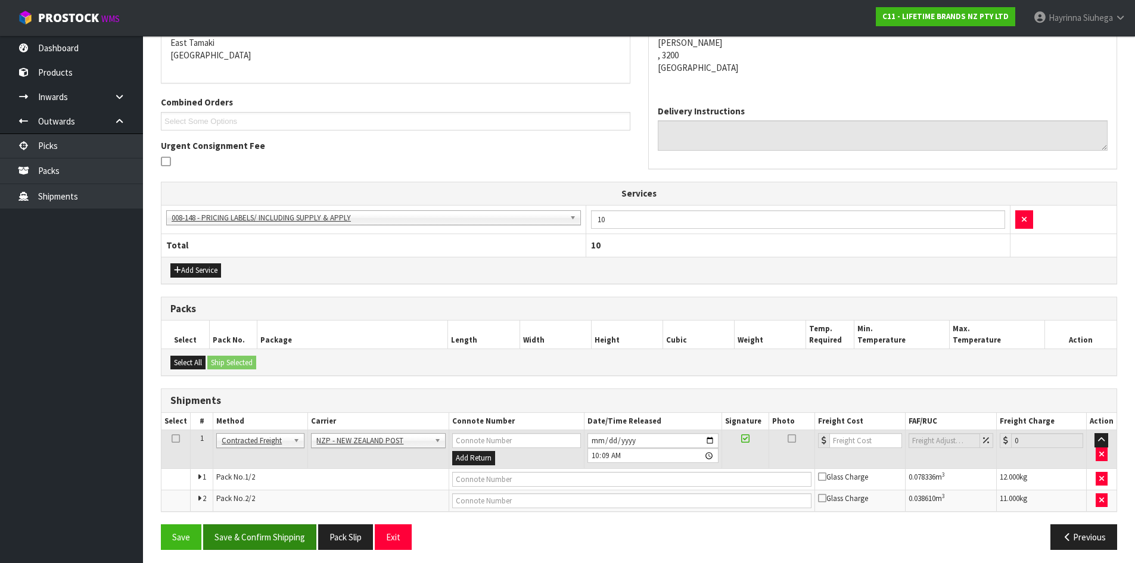
scroll to position [263, 0]
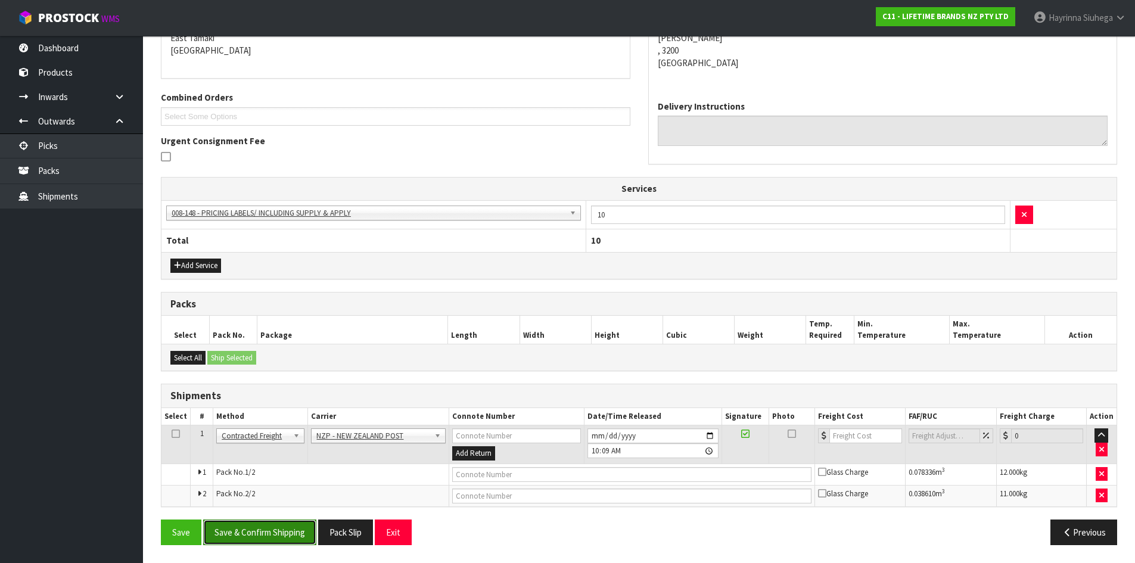
click at [257, 534] on button "Save & Confirm Shipping" at bounding box center [259, 533] width 113 height 26
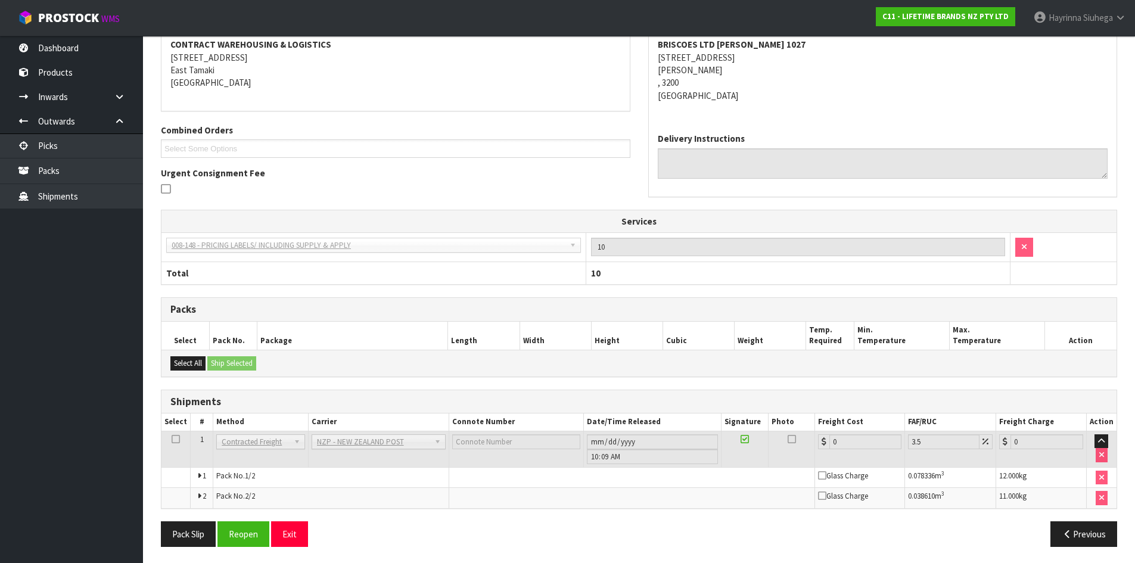
scroll to position [245, 0]
click at [256, 523] on button "Reopen" at bounding box center [244, 533] width 52 height 26
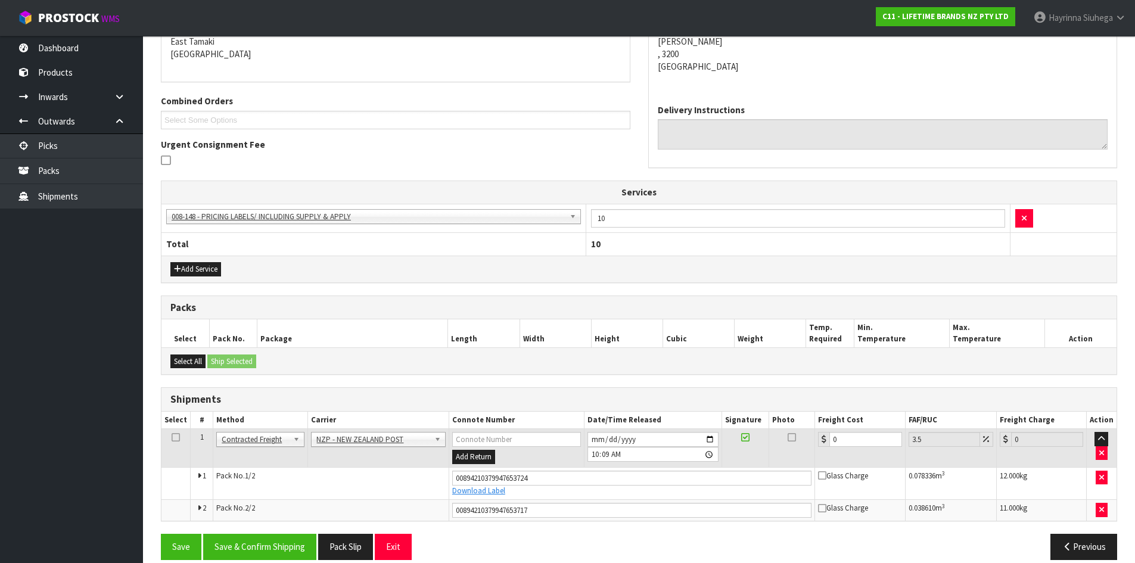
scroll to position [274, 0]
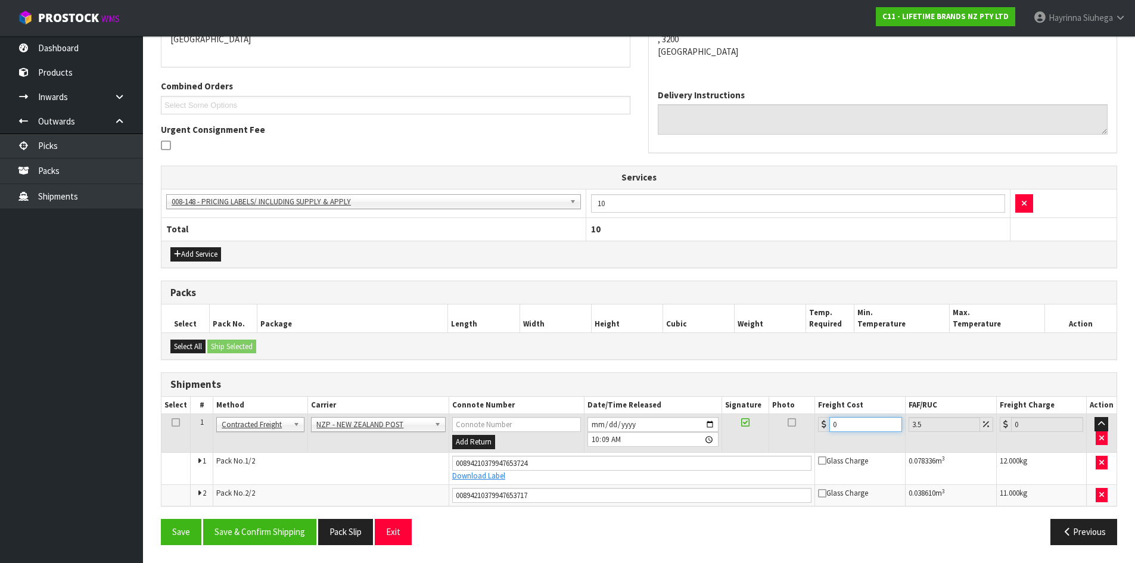
drag, startPoint x: 865, startPoint y: 427, endPoint x: 493, endPoint y: 422, distance: 372.6
click at [525, 426] on tr "1 Client Local Pickup Customer Local Pickup Company Freight Contracted Freight …" at bounding box center [639, 433] width 955 height 39
type input "1"
type input "1.03"
type input "15"
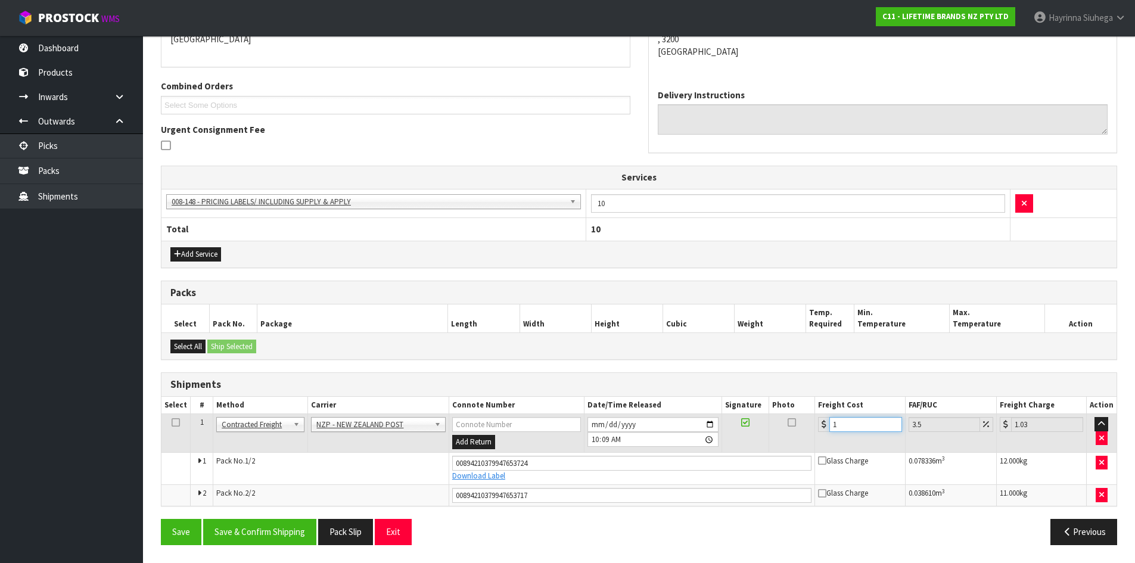
type input "15.52"
type input "15.02"
type input "15.55"
type input "15.02"
click at [161, 519] on button "Save" at bounding box center [181, 532] width 41 height 26
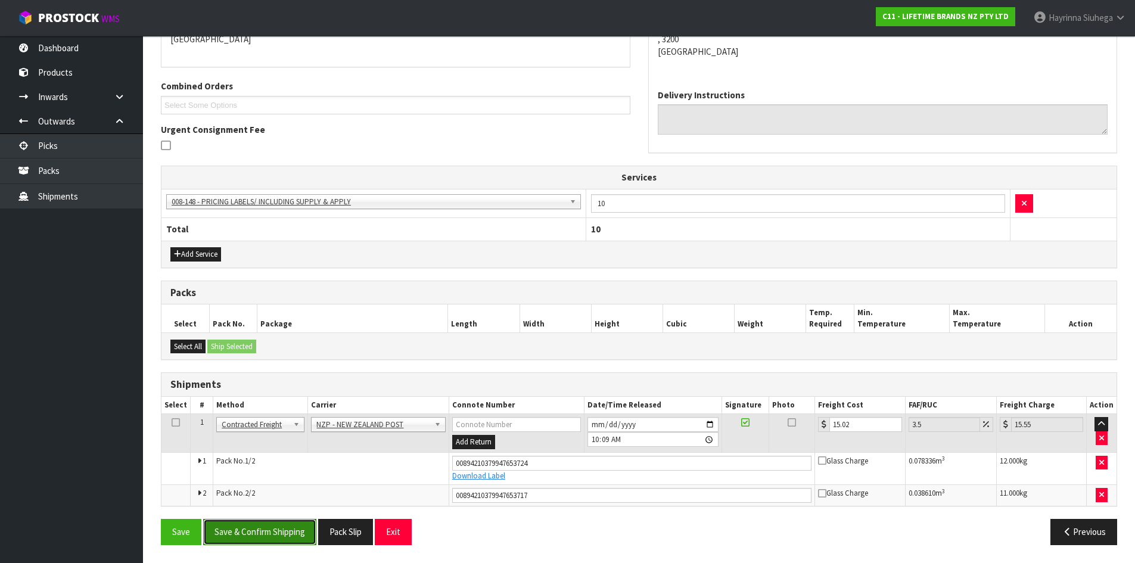
click at [271, 523] on button "Save & Confirm Shipping" at bounding box center [259, 532] width 113 height 26
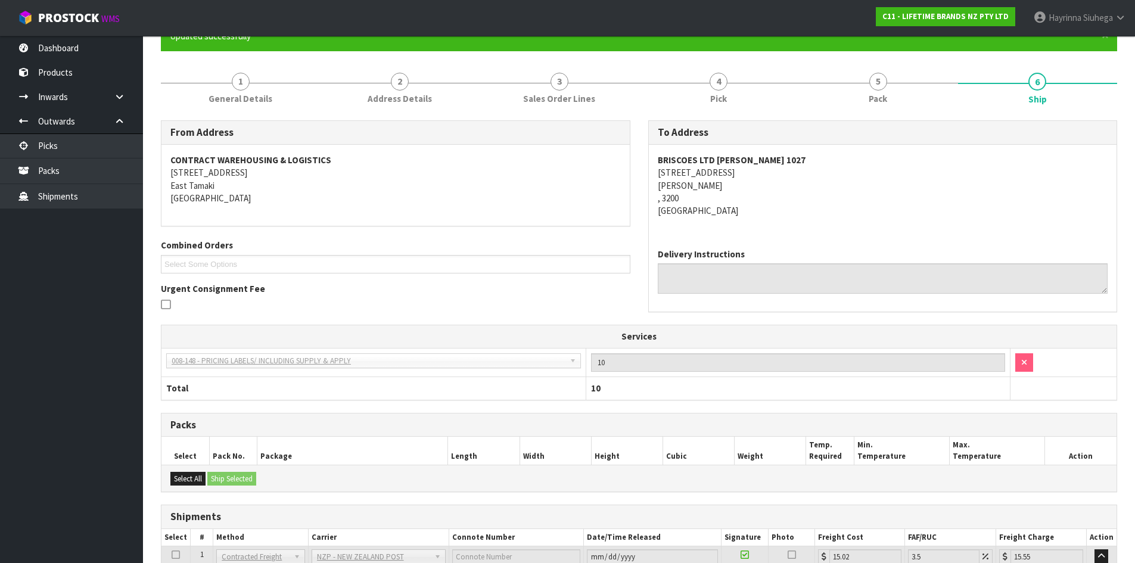
scroll to position [0, 0]
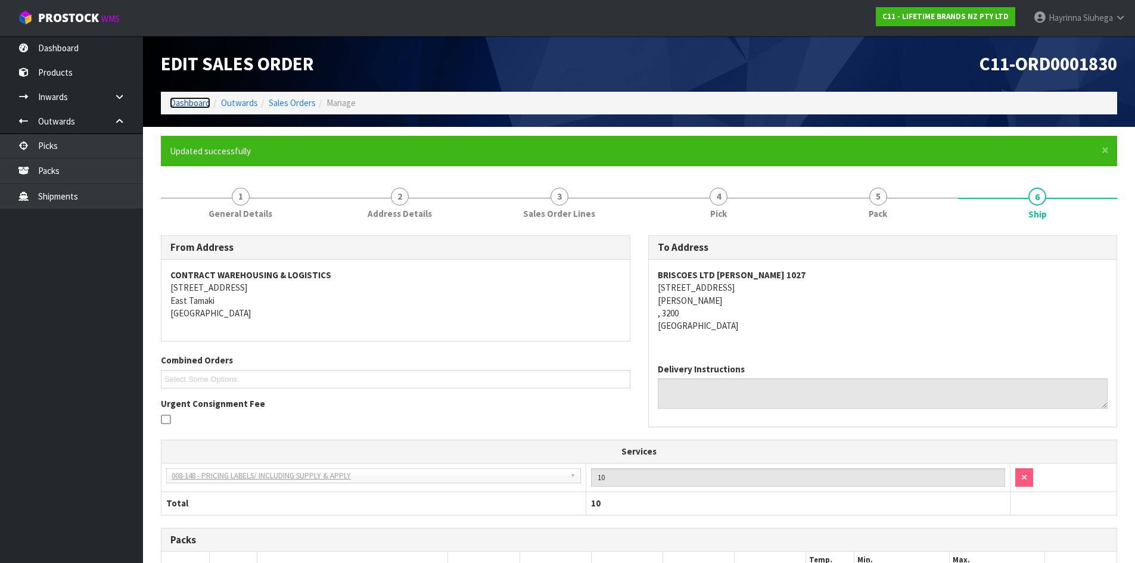
click at [206, 105] on link "Dashboard" at bounding box center [190, 102] width 41 height 11
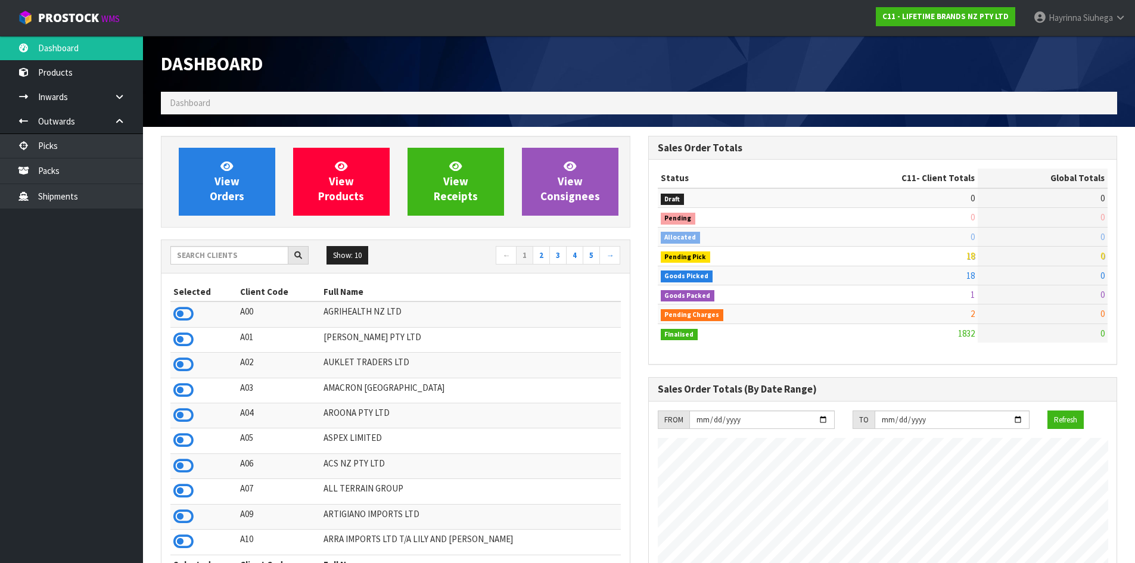
scroll to position [903, 487]
click at [229, 173] on span "View Orders" at bounding box center [227, 181] width 35 height 45
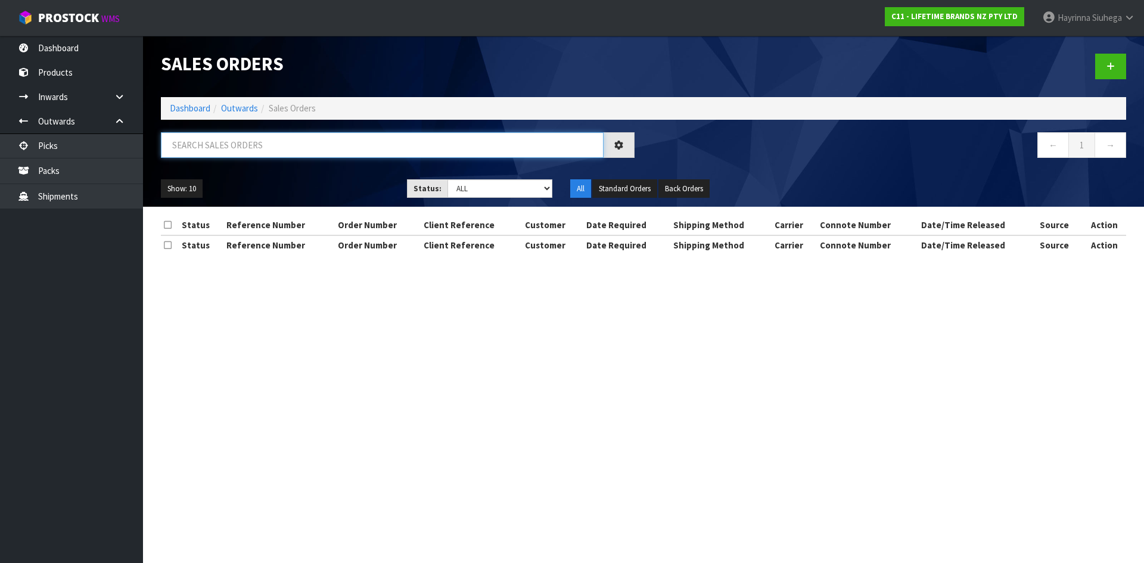
click at [241, 147] on input "text" at bounding box center [382, 145] width 443 height 26
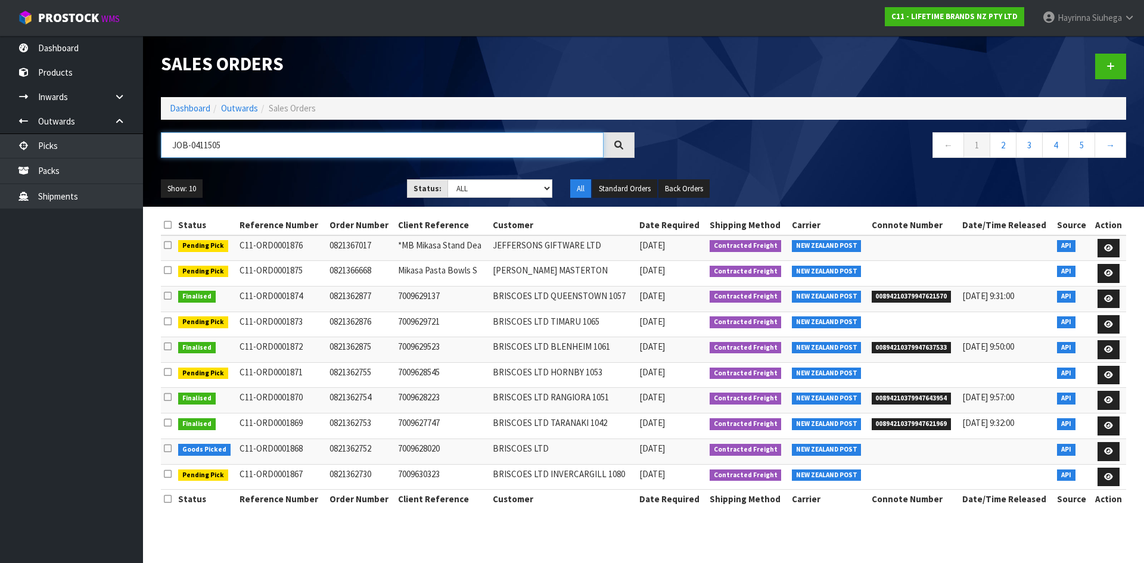
type input "JOB-0411505"
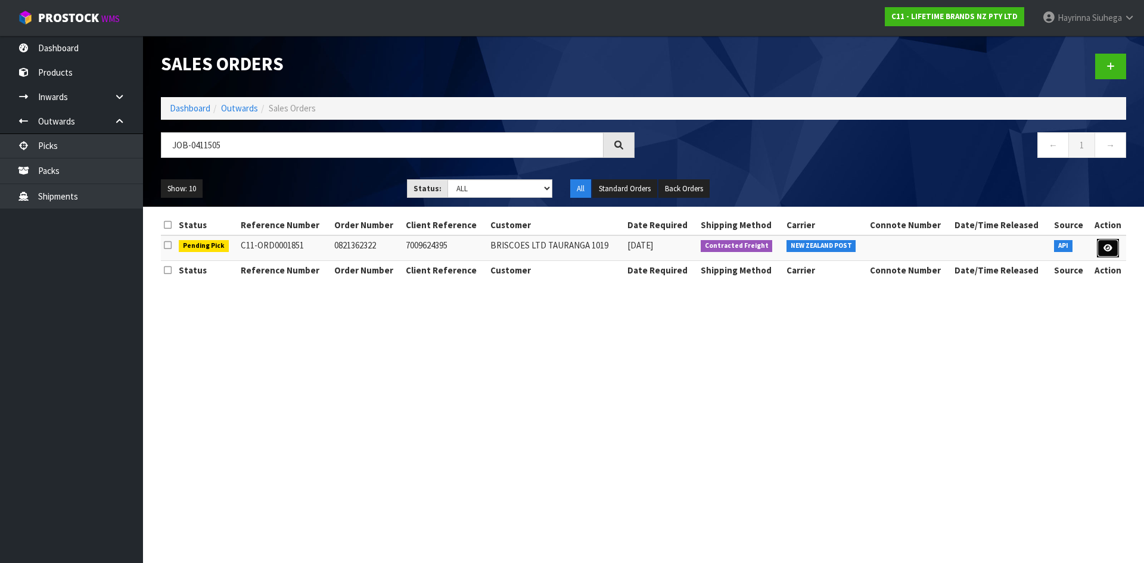
click at [1105, 255] on link at bounding box center [1108, 248] width 22 height 19
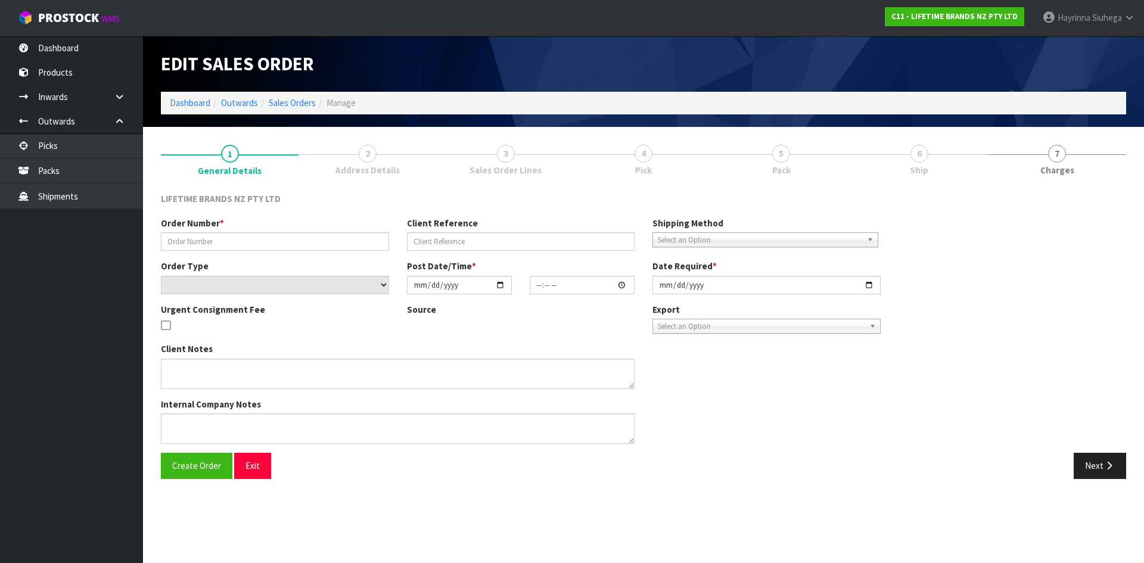
type input "0821362322"
type input "7009624395"
select select "number:0"
type input "[DATE]"
type input "11:23:55.000"
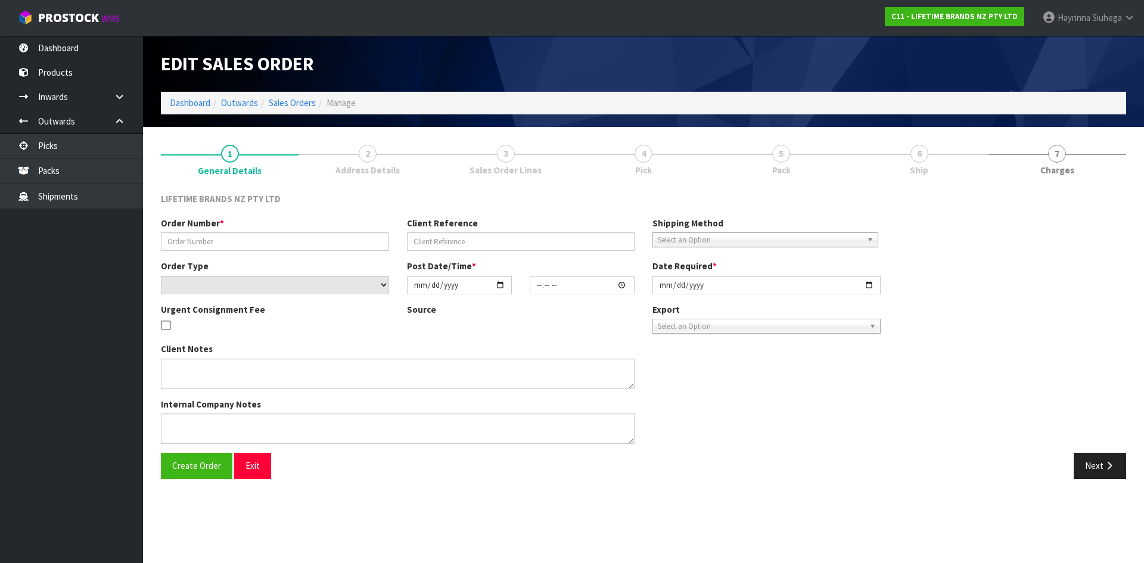
type input "[DATE]"
click at [712, 156] on link "4 Pick" at bounding box center [644, 159] width 138 height 47
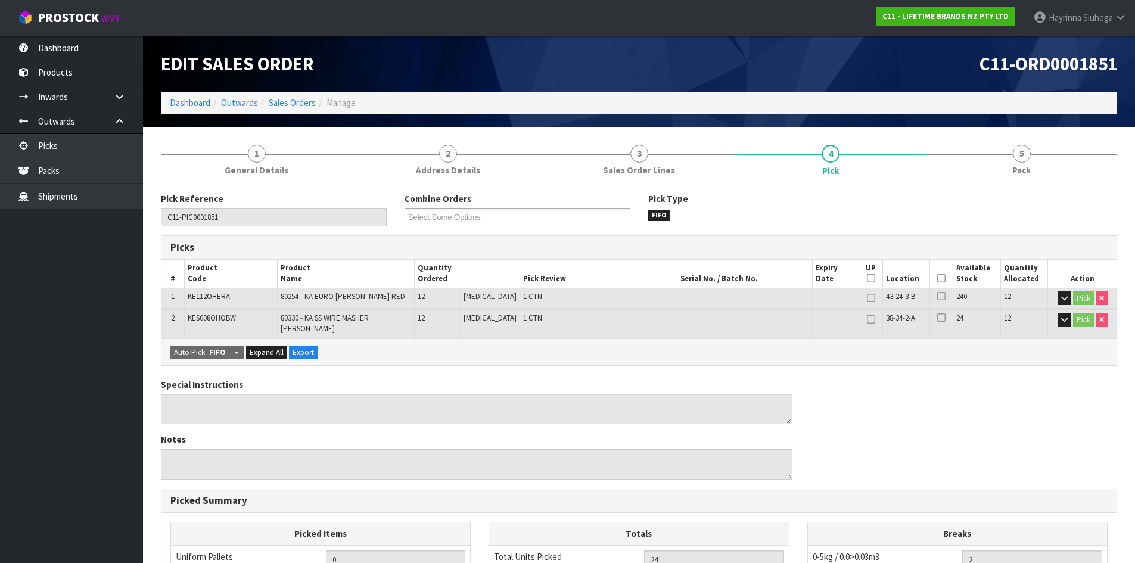
click at [938, 278] on icon at bounding box center [942, 278] width 8 height 1
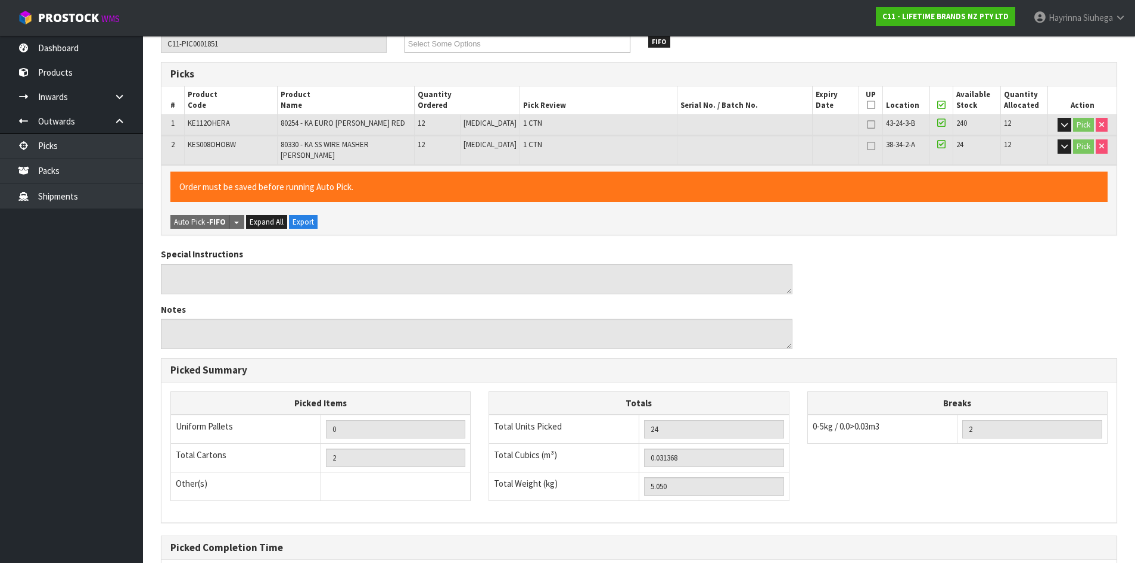
scroll to position [290, 0]
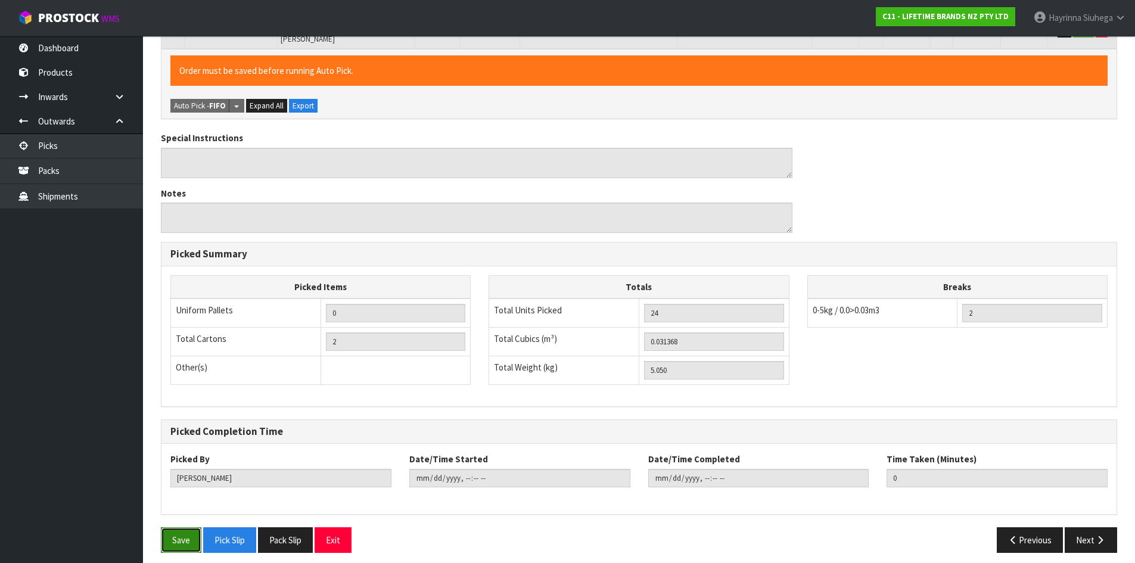
click at [178, 527] on button "Save" at bounding box center [181, 540] width 41 height 26
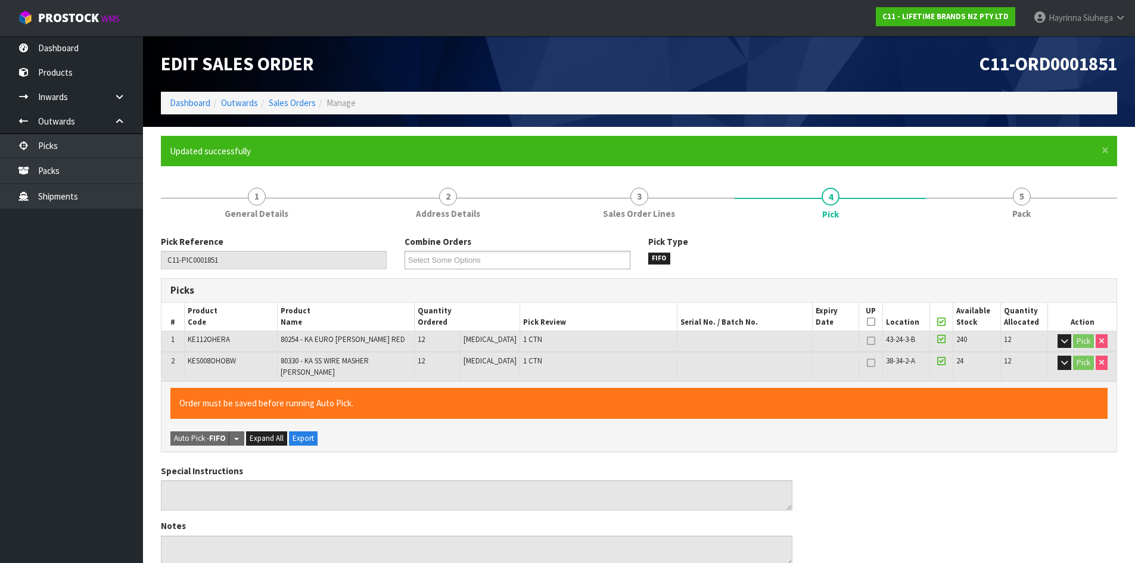
type input "[PERSON_NAME]"
type input "[DATE]T10:34:35"
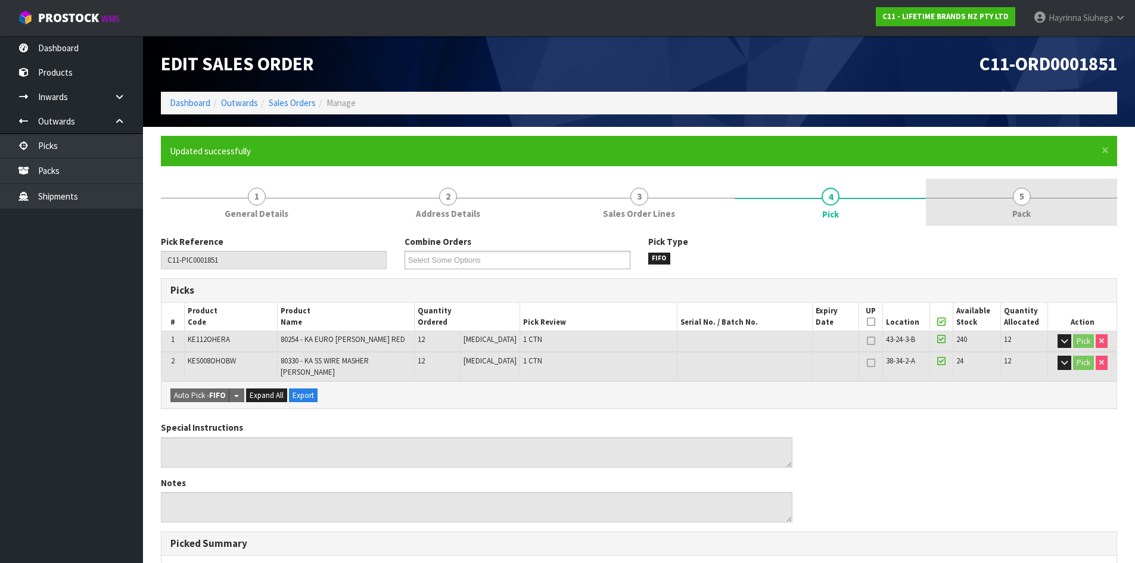
drag, startPoint x: 1022, startPoint y: 236, endPoint x: 1032, endPoint y: 200, distance: 37.6
click at [1023, 233] on div "Pick Reference C11-PIC0001851 Combine Orders C11-ORD0001821 C11-ORD0001822 C11-…" at bounding box center [639, 538] width 957 height 625
click at [1032, 200] on link "5 Pack" at bounding box center [1021, 202] width 191 height 47
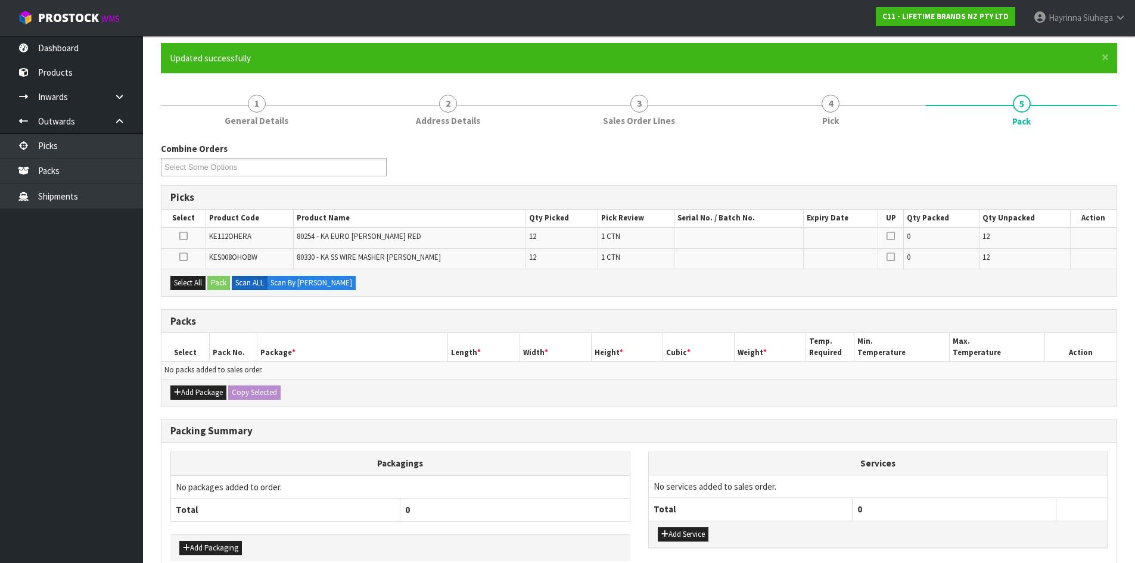
scroll to position [157, 0]
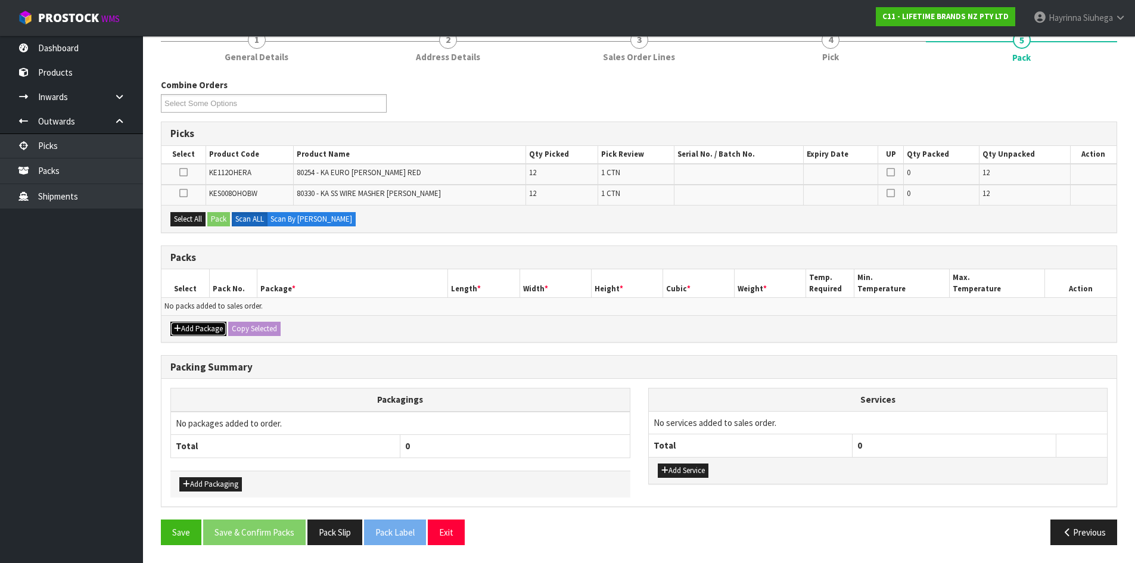
click at [191, 330] on button "Add Package" at bounding box center [198, 329] width 56 height 14
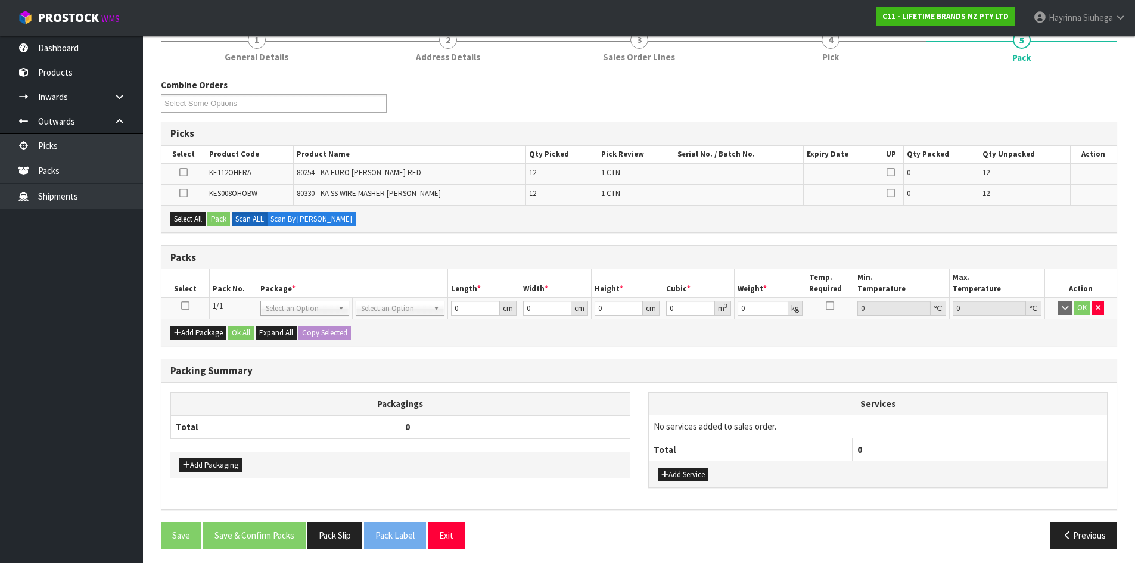
click at [188, 306] on icon at bounding box center [185, 306] width 8 height 1
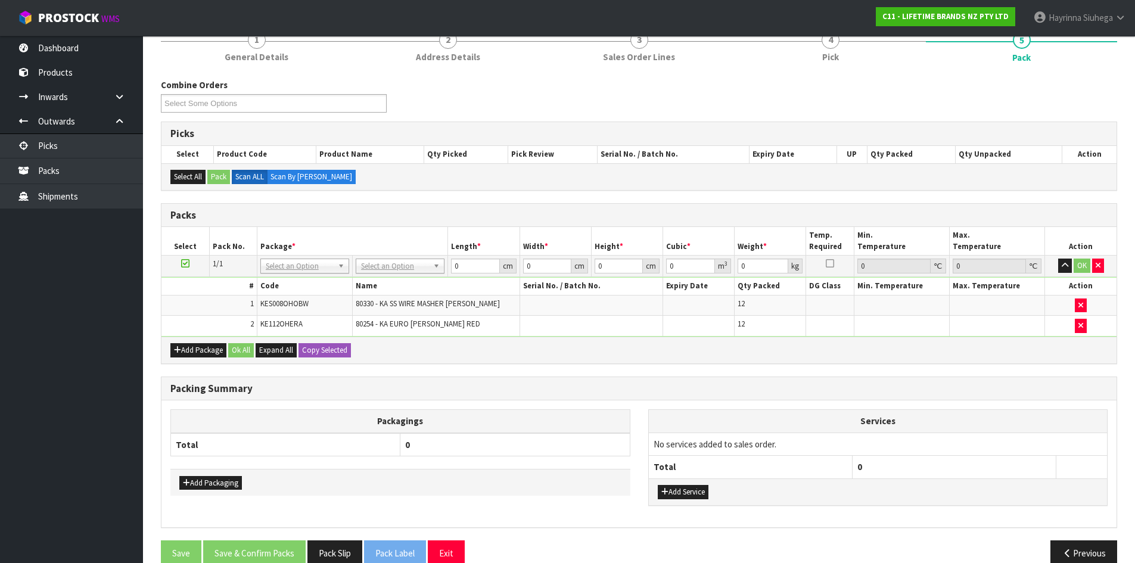
click at [409, 274] on td "No Packaging Cartons PLT GEN120 (1200 X 1000) PLT ONE WAY SKID CHEP HIRE PALLET…" at bounding box center [400, 266] width 95 height 21
drag, startPoint x: 411, startPoint y: 272, endPoint x: 411, endPoint y: 279, distance: 7.2
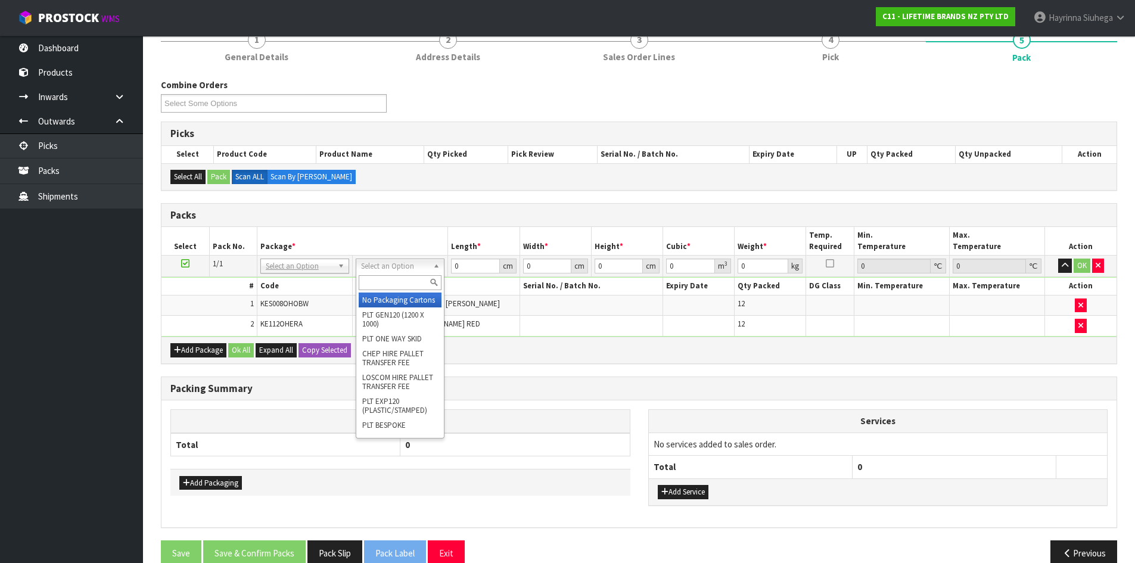
click at [409, 280] on input "text" at bounding box center [400, 282] width 83 height 15
type input "CTN7"
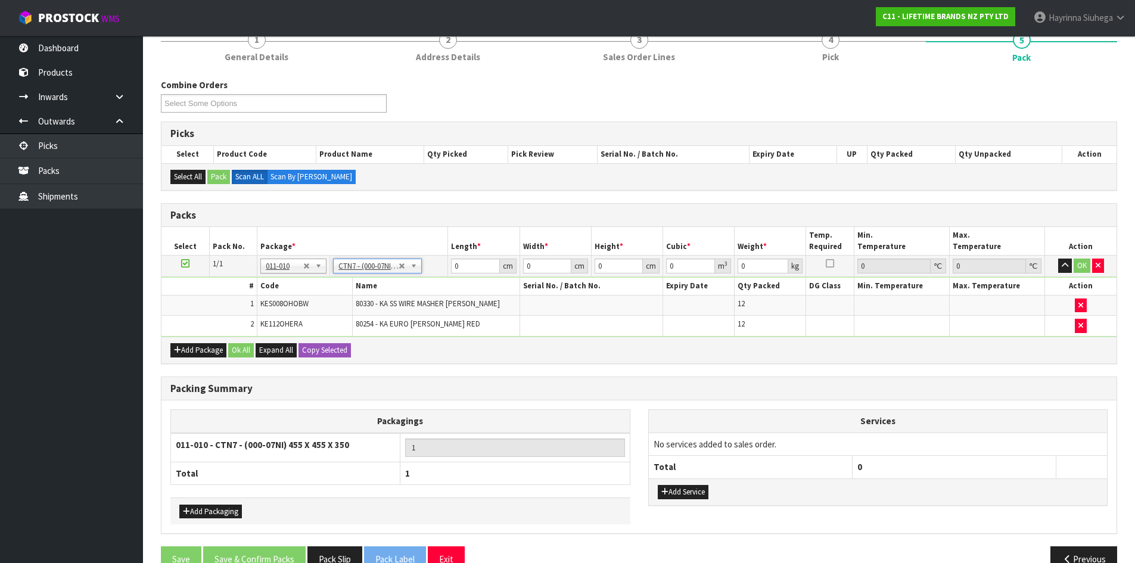
type input "45.5"
type input "35"
type input "0.072459"
type input "5.25"
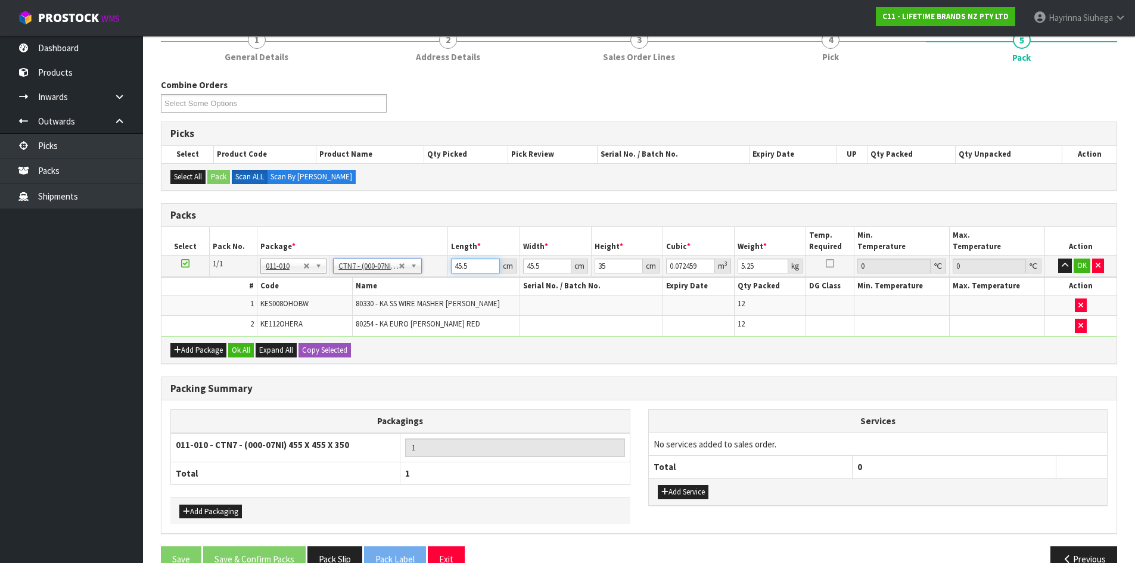
click at [454, 265] on input "45.5" at bounding box center [475, 266] width 48 height 15
type input "4"
type input "0.00637"
type input "47"
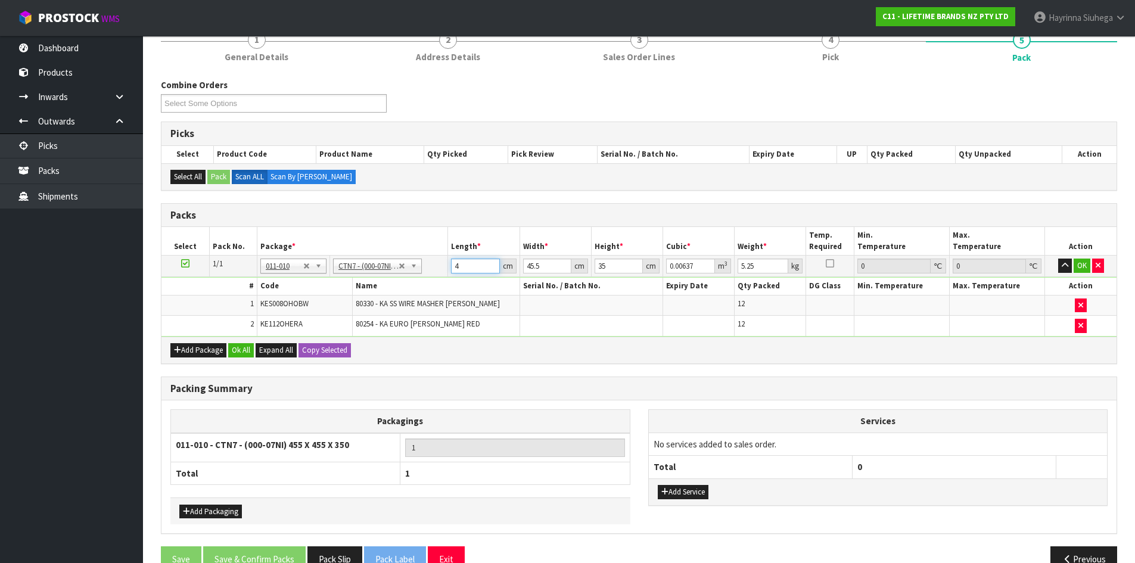
type input "0.074847"
type input "47"
type input "4"
type input "0.00658"
type input "47"
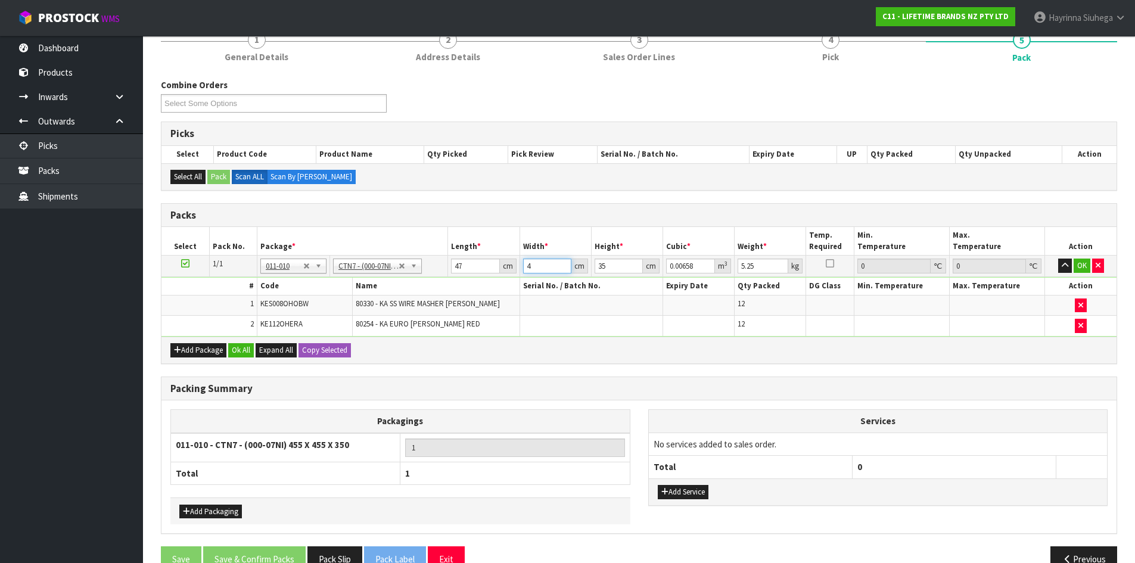
type input "0.077315"
type input "47"
type input "2"
type input "0.004418"
type input "23"
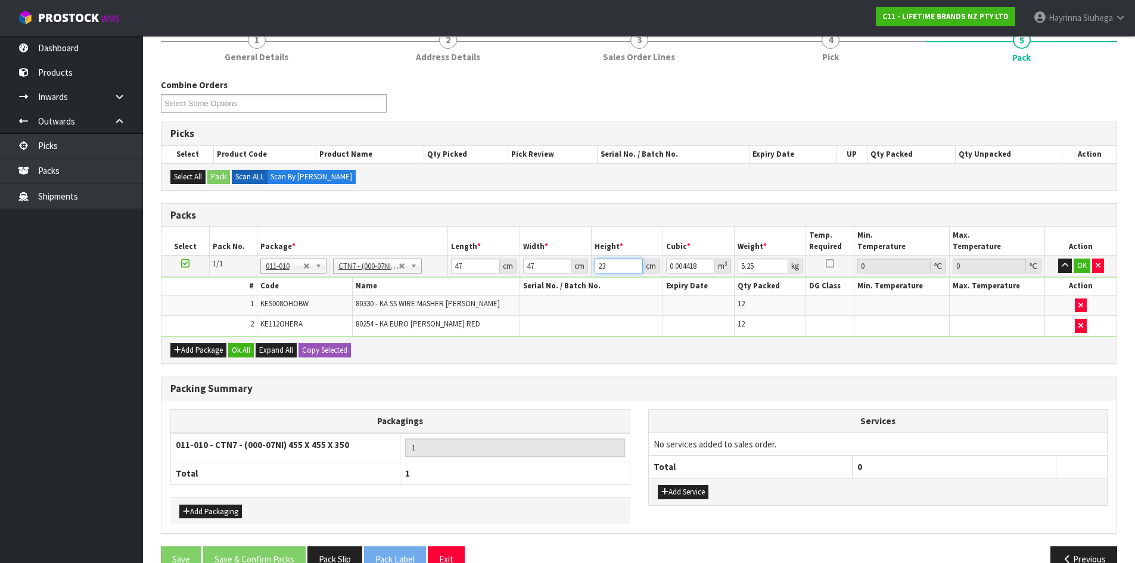
type input "0.050807"
type input "23"
type input "6"
click button "OK" at bounding box center [1082, 266] width 17 height 14
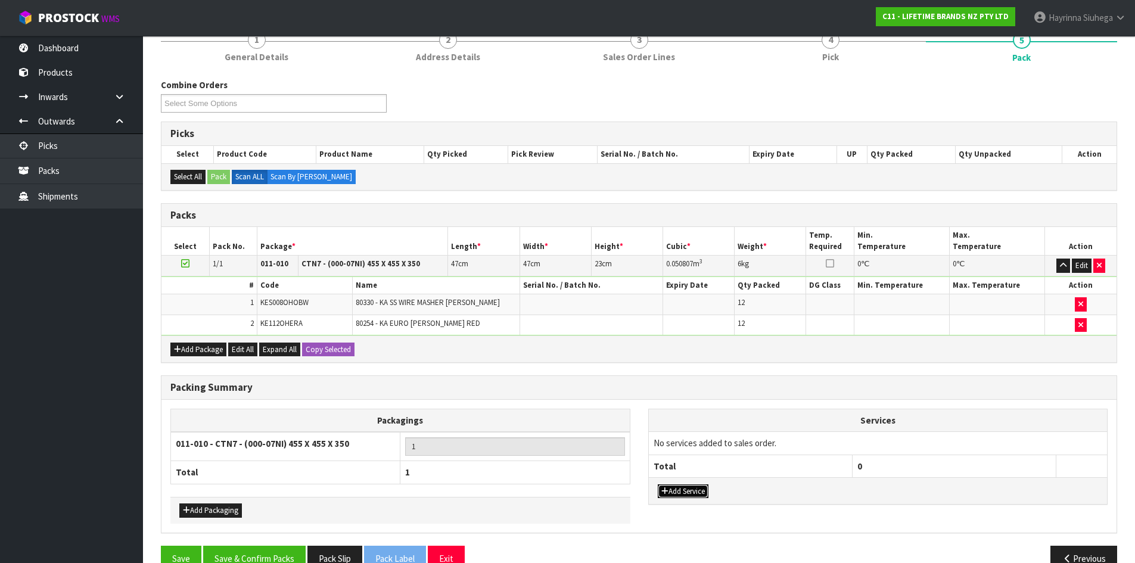
click at [688, 492] on button "Add Service" at bounding box center [683, 492] width 51 height 14
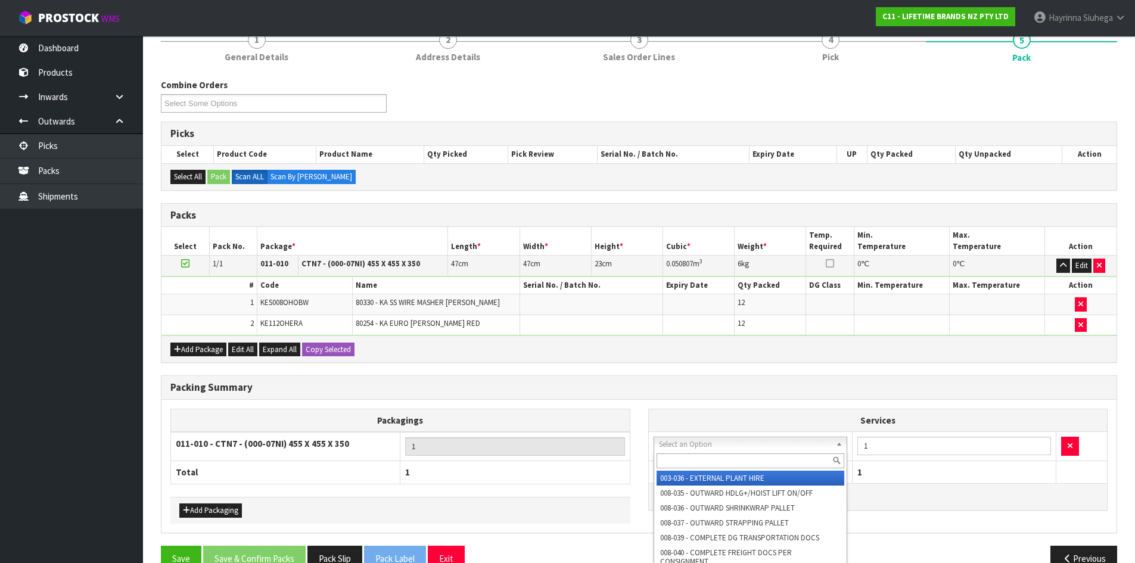
click at [687, 463] on input "text" at bounding box center [751, 461] width 188 height 15
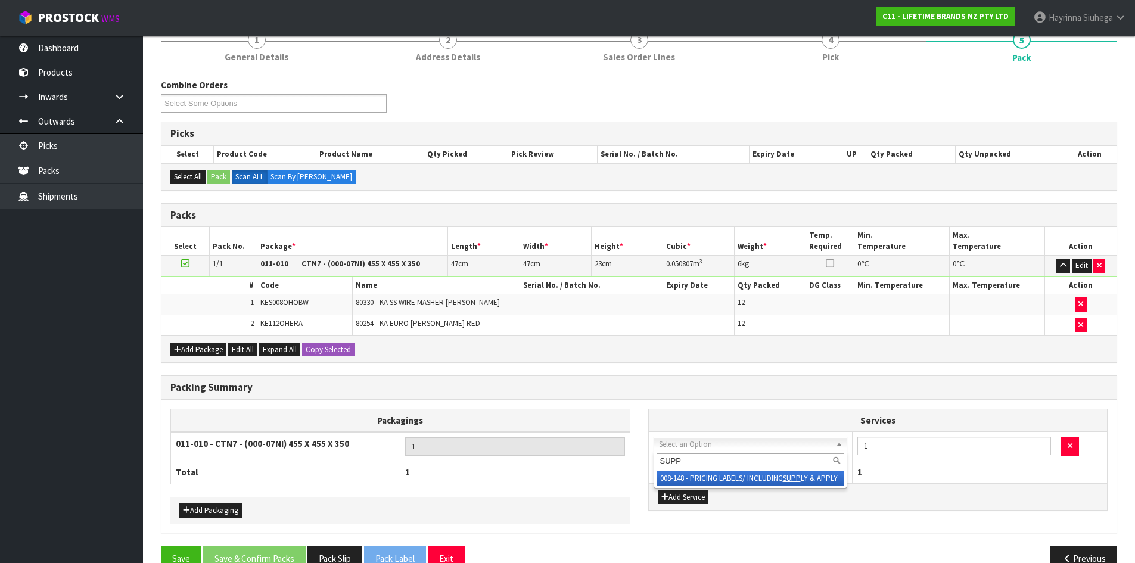
type input "SUPP"
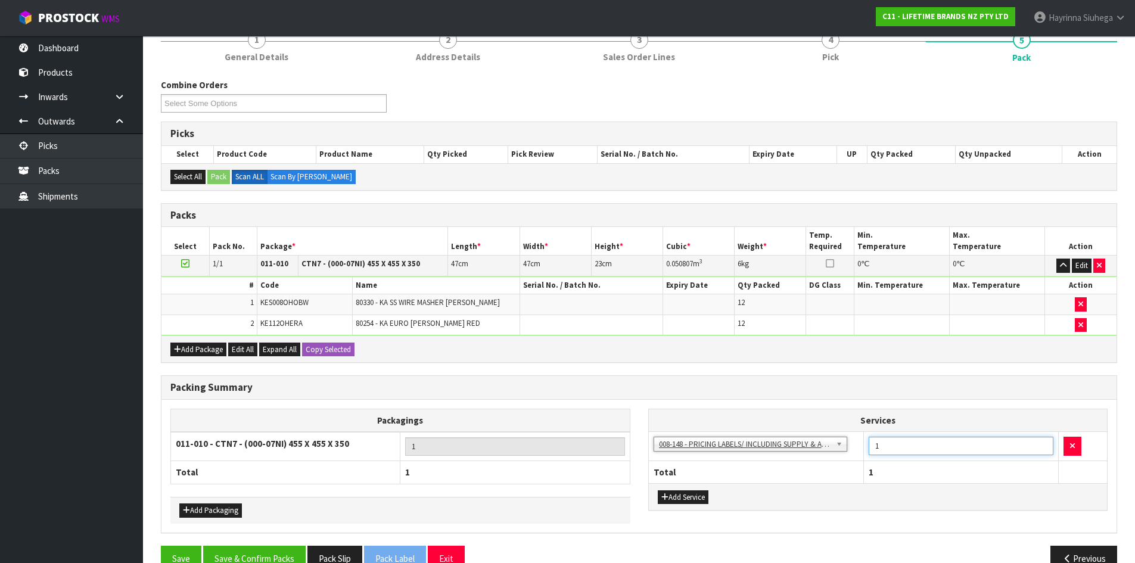
drag, startPoint x: 898, startPoint y: 451, endPoint x: 779, endPoint y: 437, distance: 119.5
click at [789, 438] on tr "003-036 - EXTERNAL PLANT HIRE 008-035 - OUTWARD HDLG+/HOIST LIFT ON/OFF 008-036…" at bounding box center [878, 446] width 459 height 29
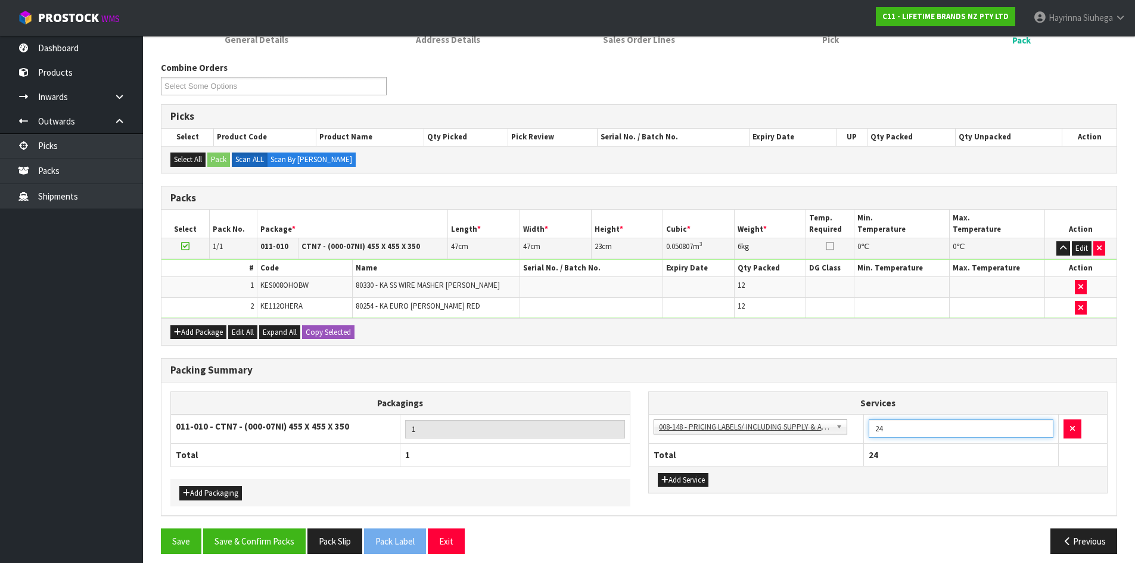
scroll to position [183, 0]
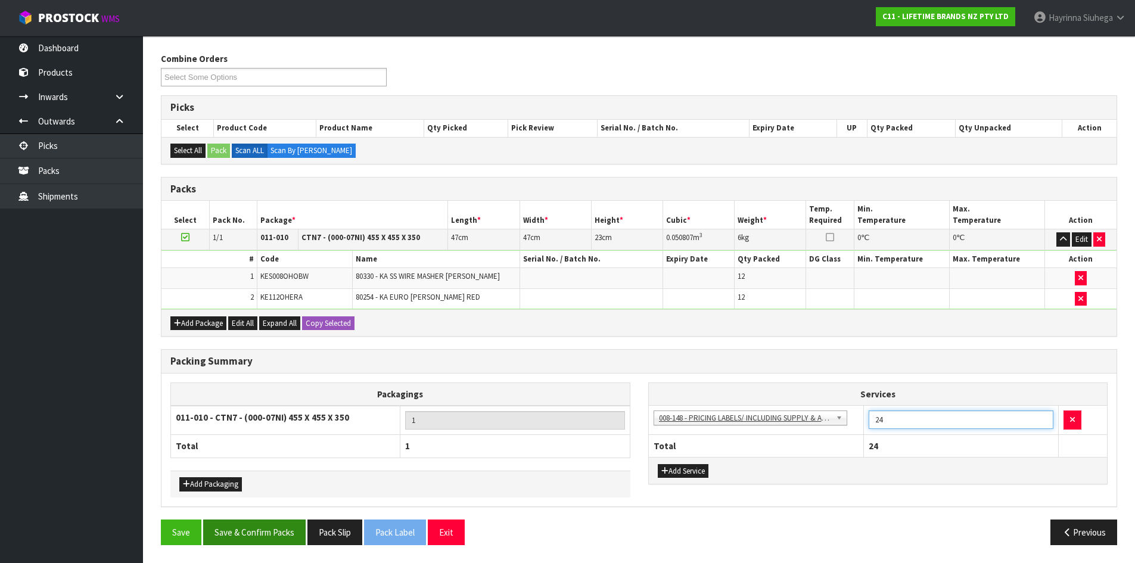
type input "24"
click at [256, 528] on button "Save & Confirm Packs" at bounding box center [254, 533] width 103 height 26
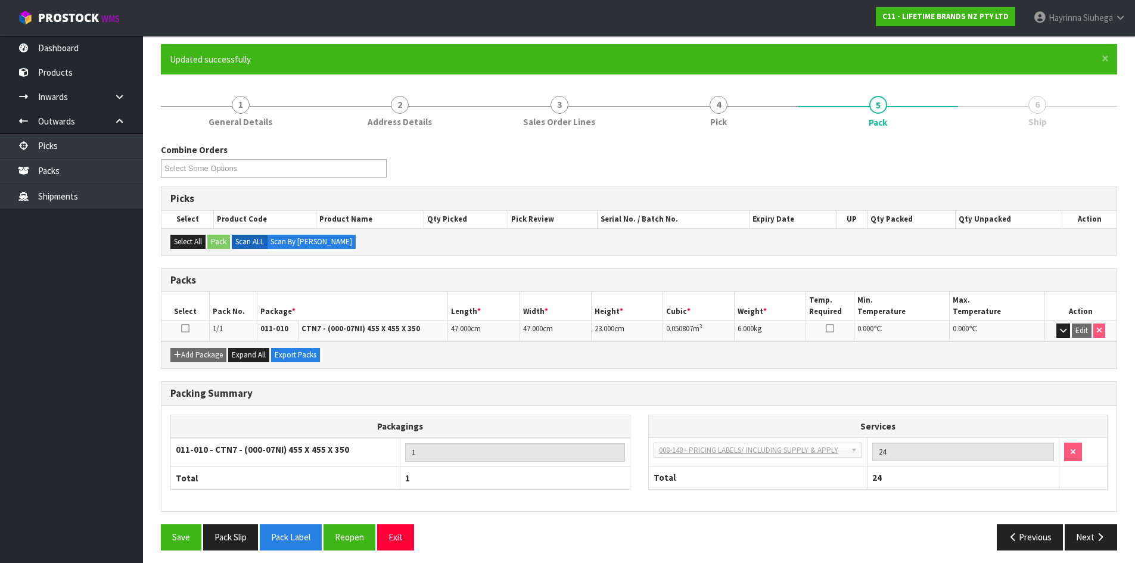
scroll to position [97, 0]
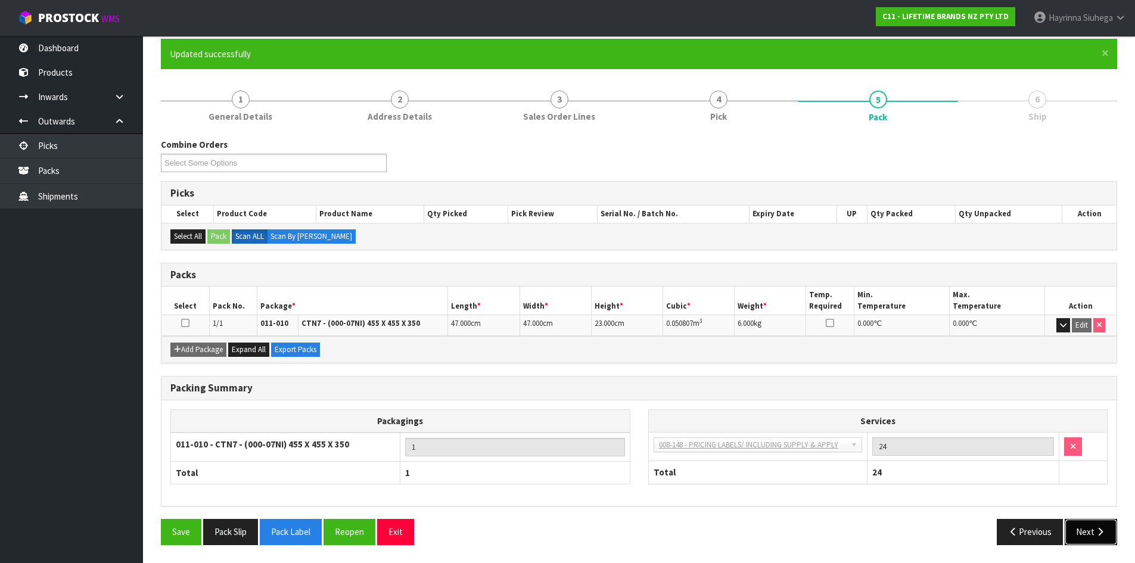
click at [1102, 532] on icon "button" at bounding box center [1100, 531] width 11 height 9
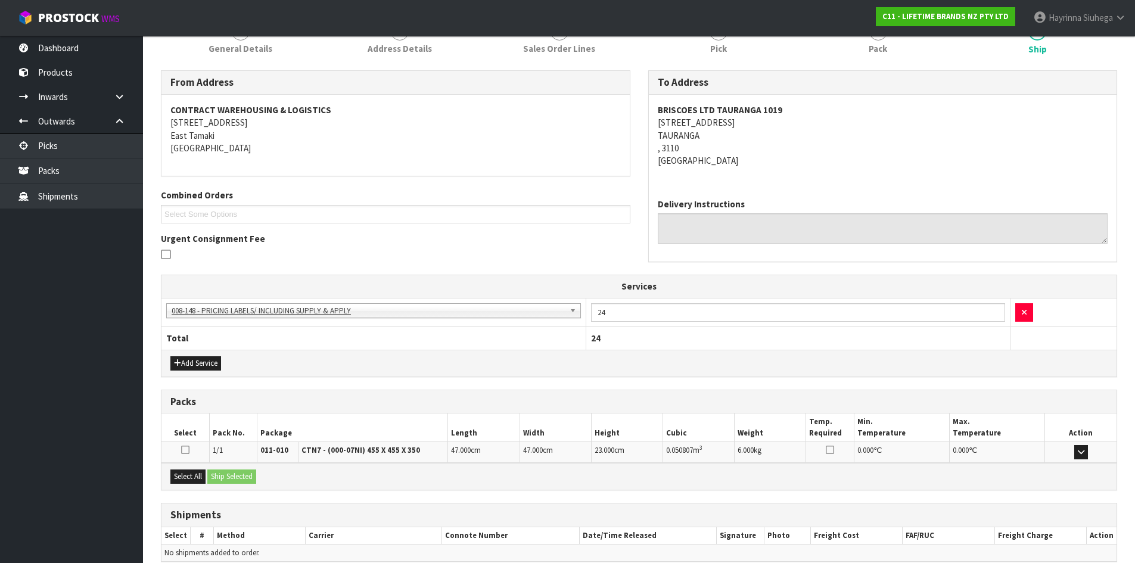
scroll to position [221, 0]
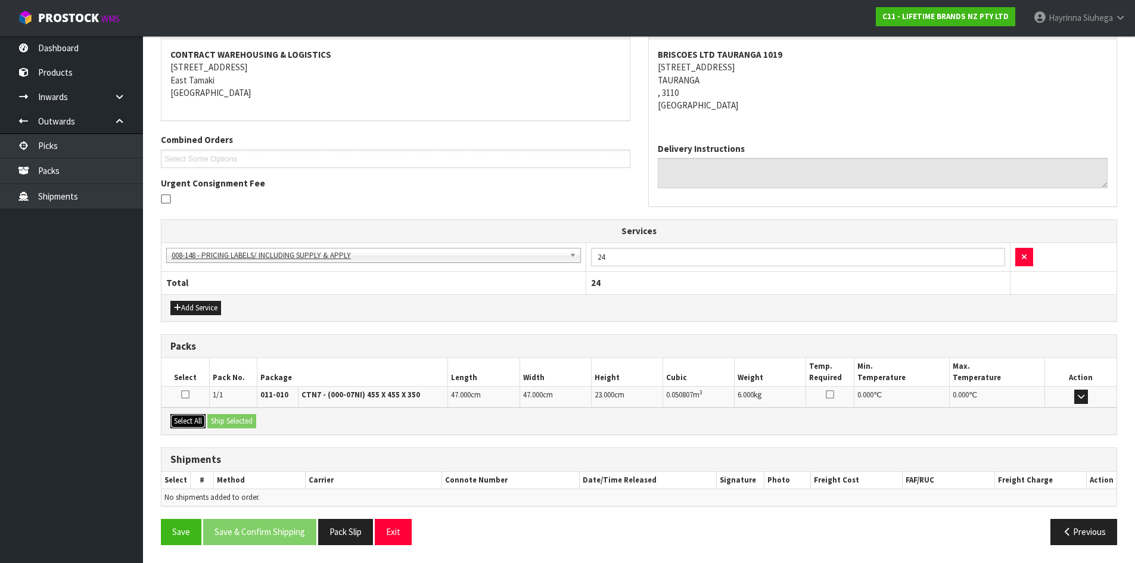
click at [197, 421] on button "Select All" at bounding box center [187, 421] width 35 height 14
click at [228, 421] on button "Ship Selected" at bounding box center [231, 421] width 49 height 14
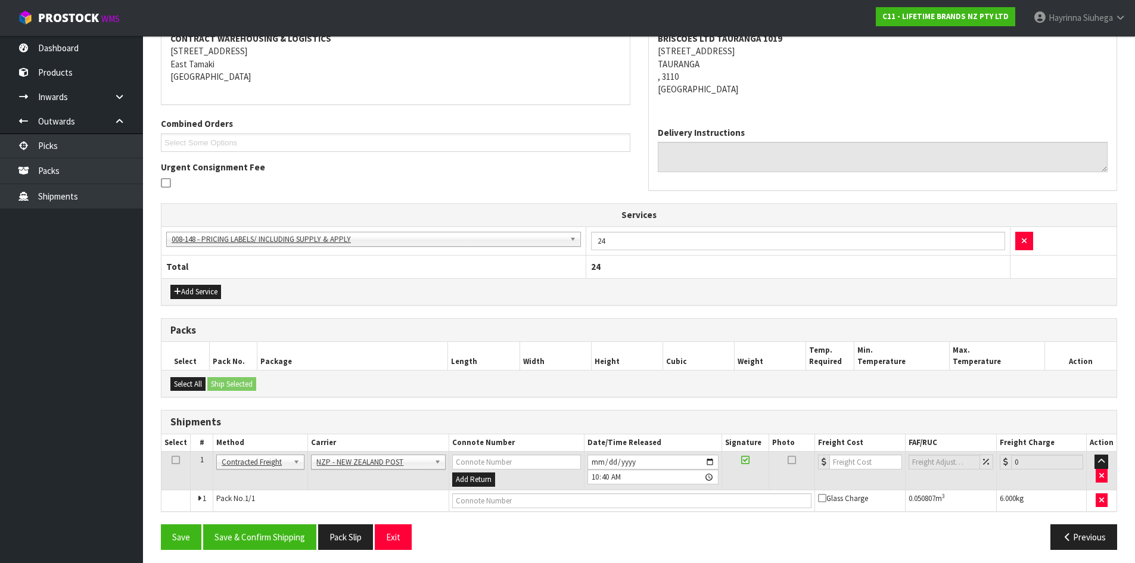
scroll to position [241, 0]
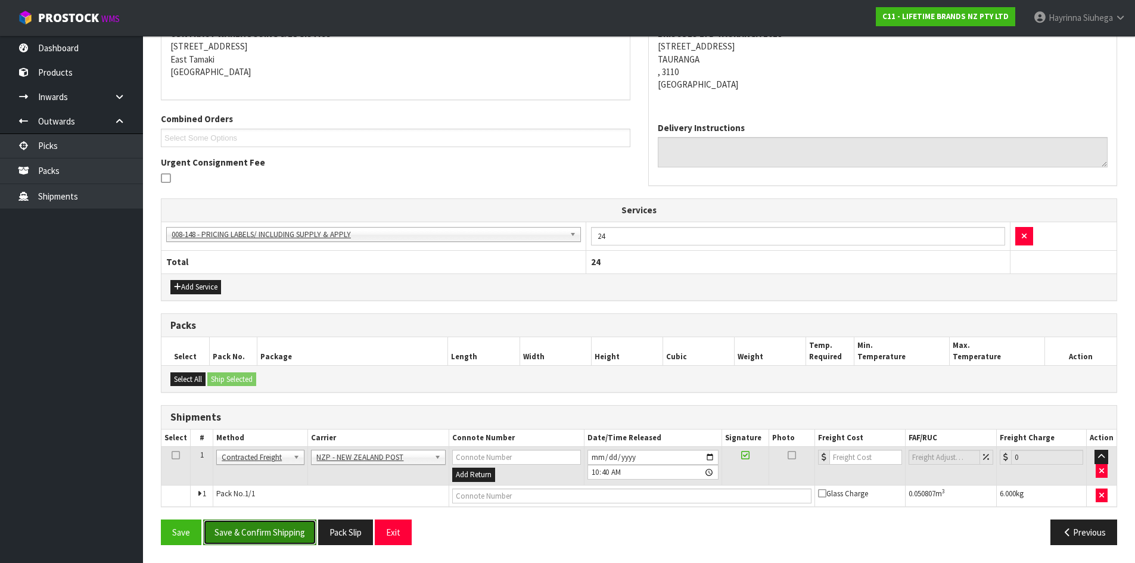
click at [252, 520] on button "Save & Confirm Shipping" at bounding box center [259, 533] width 113 height 26
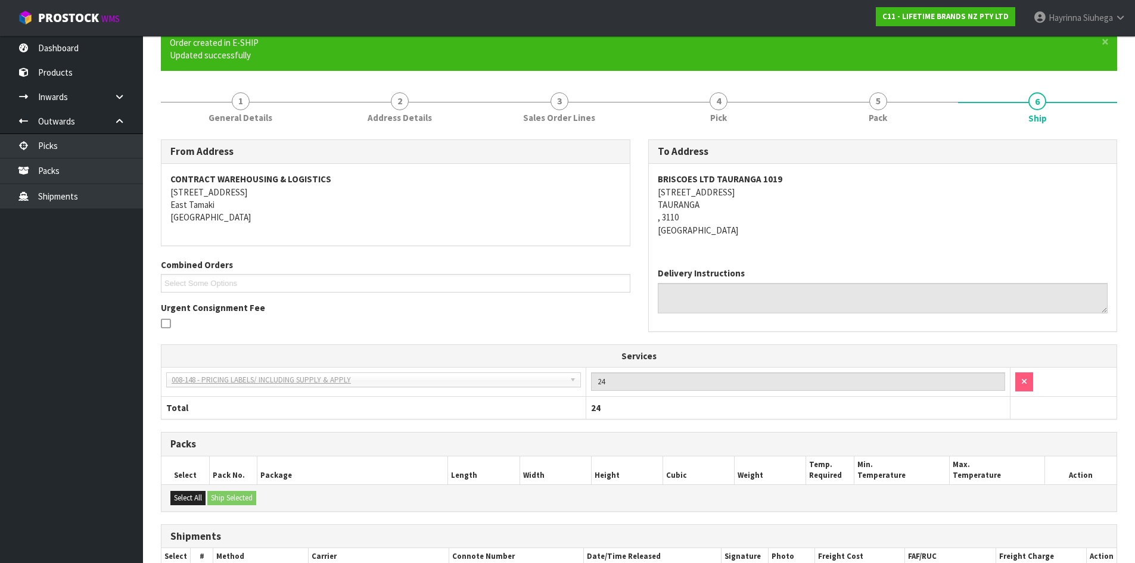
scroll to position [225, 0]
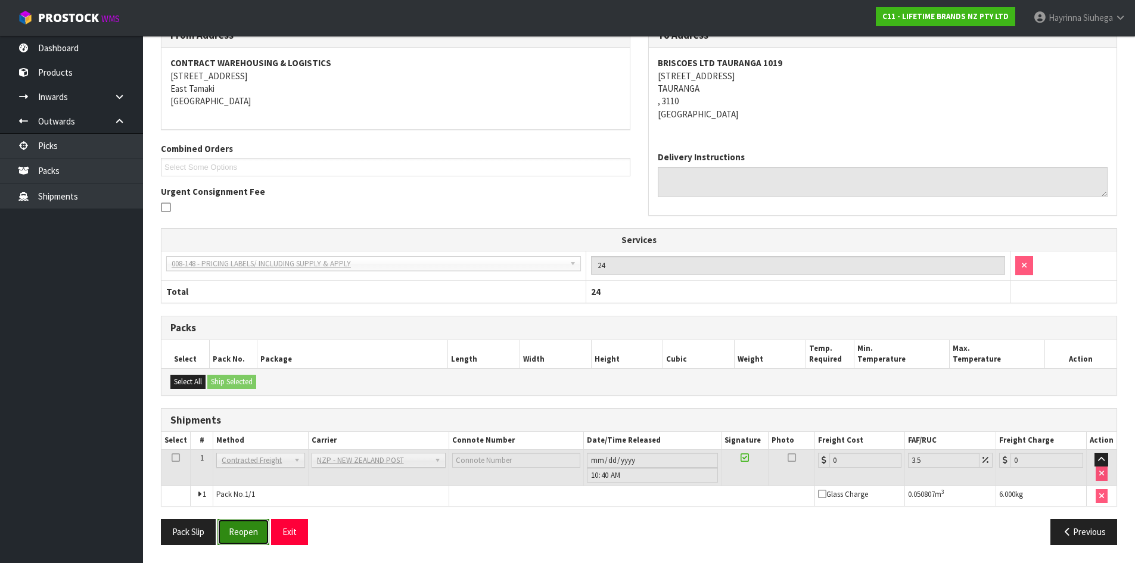
click at [245, 541] on button "Reopen" at bounding box center [244, 532] width 52 height 26
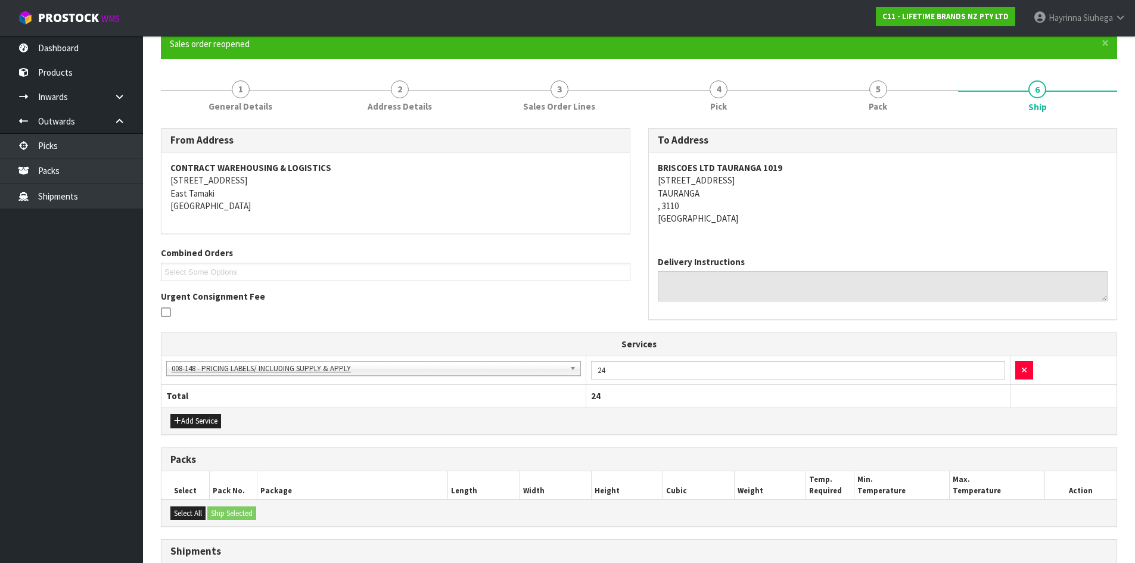
scroll to position [253, 0]
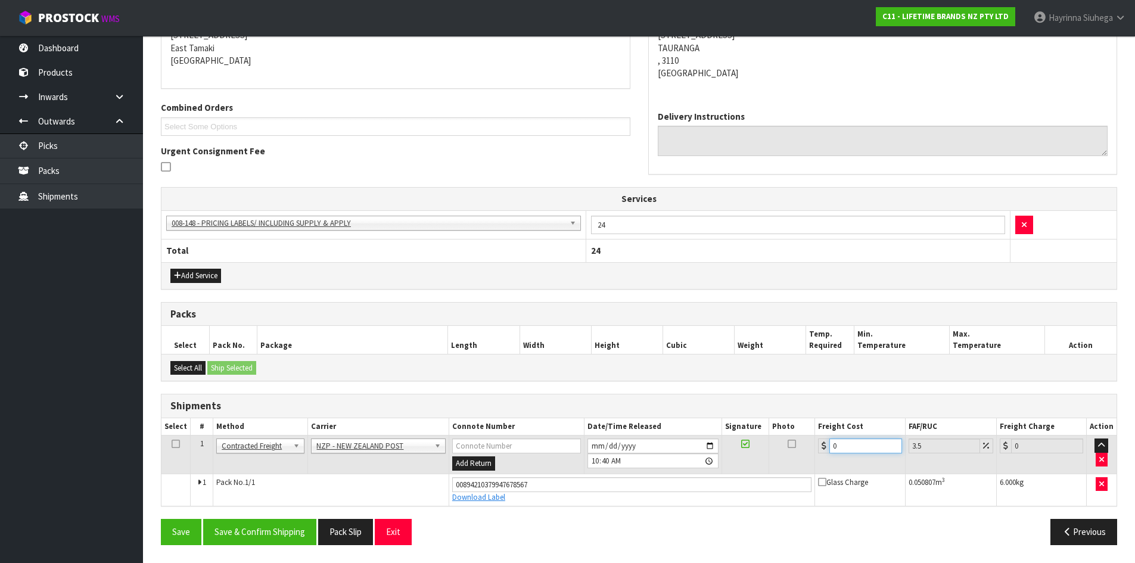
drag, startPoint x: 846, startPoint y: 444, endPoint x: 770, endPoint y: 457, distance: 77.4
click at [770, 457] on tr "1 Client Local Pickup Customer Local Pickup Company Freight Contracted Freight …" at bounding box center [639, 455] width 955 height 39
type input "9"
type input "9.31"
type input "9.2"
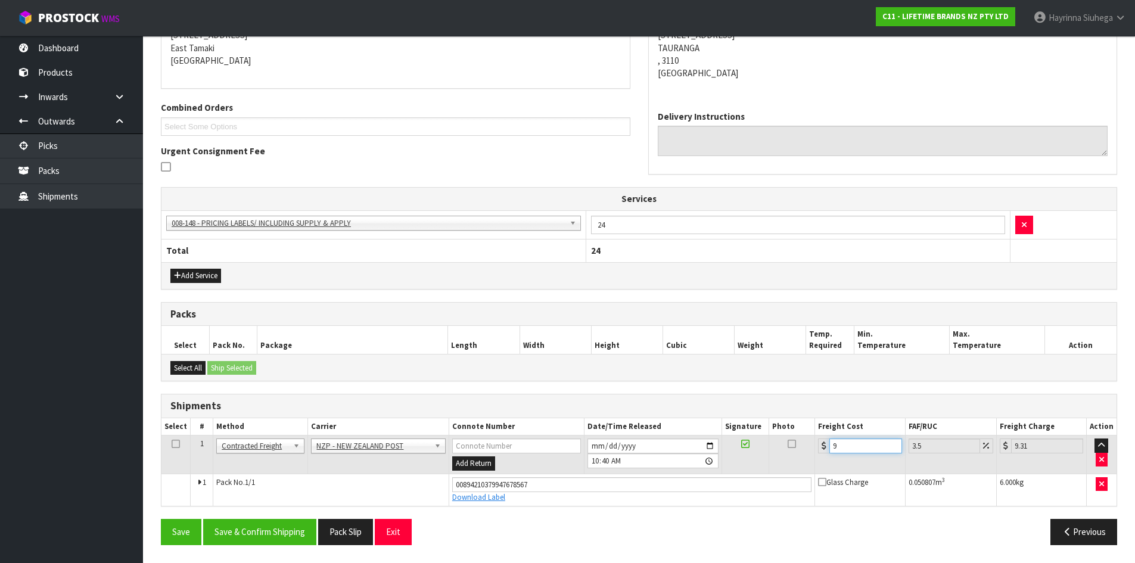
type input "9.52"
type input "9.26"
type input "9.58"
type input "9.26"
click at [161, 519] on button "Save" at bounding box center [181, 532] width 41 height 26
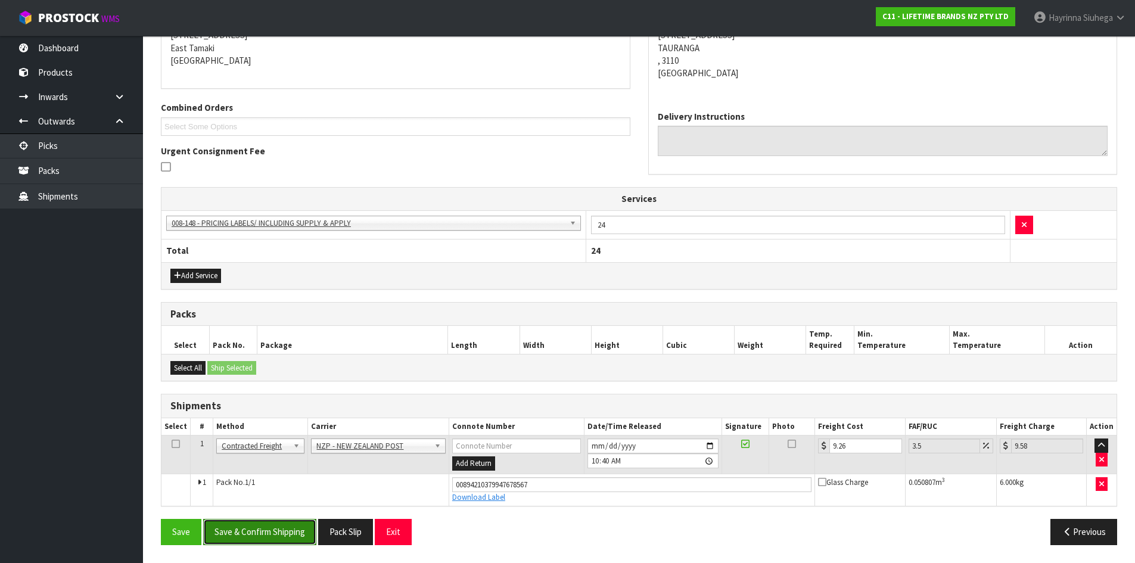
click at [266, 543] on button "Save & Confirm Shipping" at bounding box center [259, 532] width 113 height 26
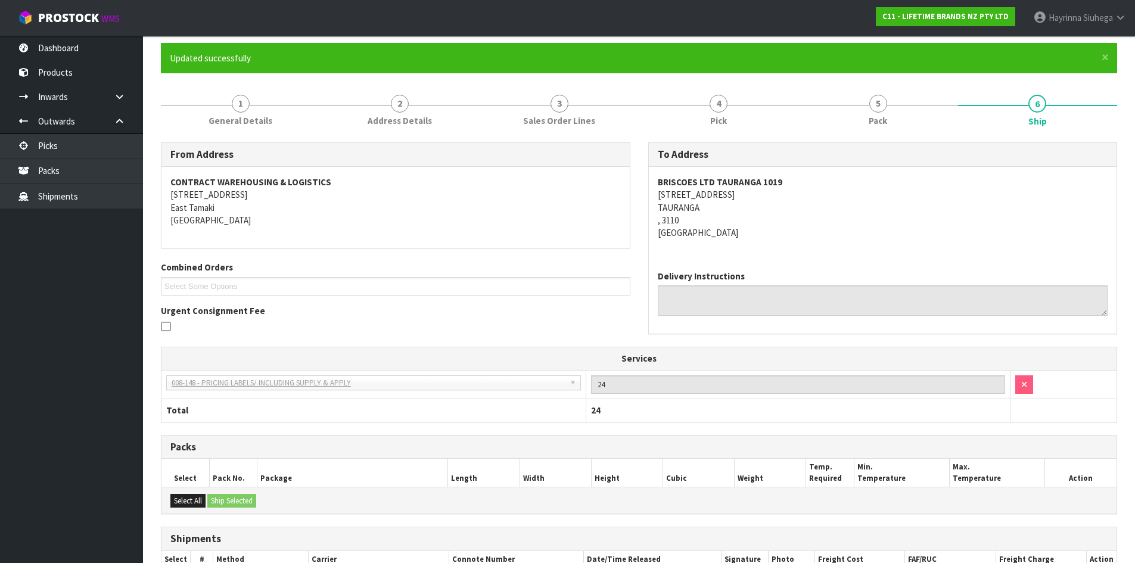
scroll to position [0, 0]
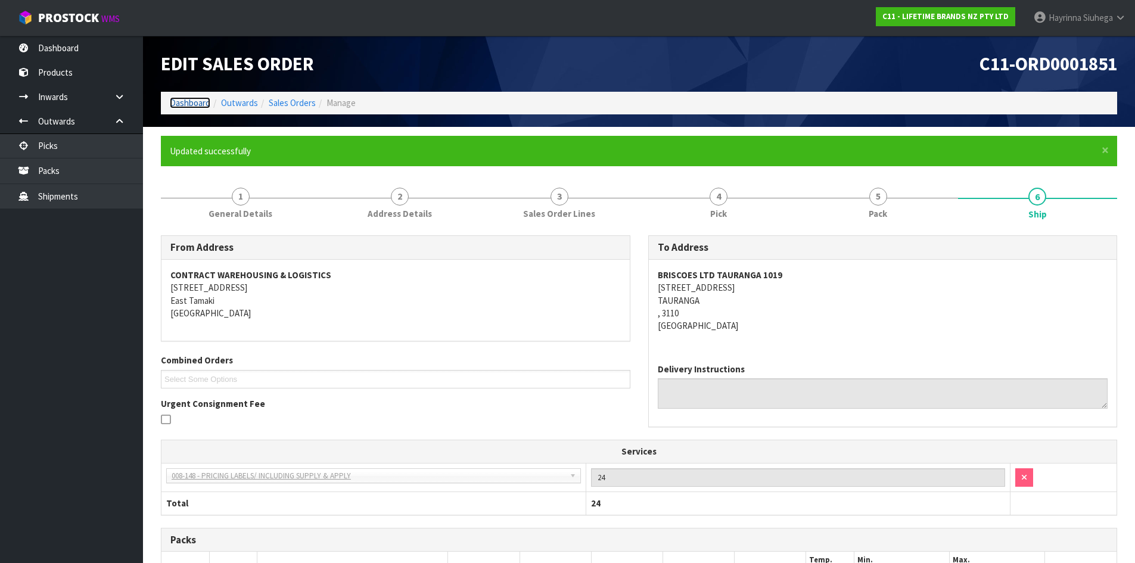
click at [200, 103] on link "Dashboard" at bounding box center [190, 102] width 41 height 11
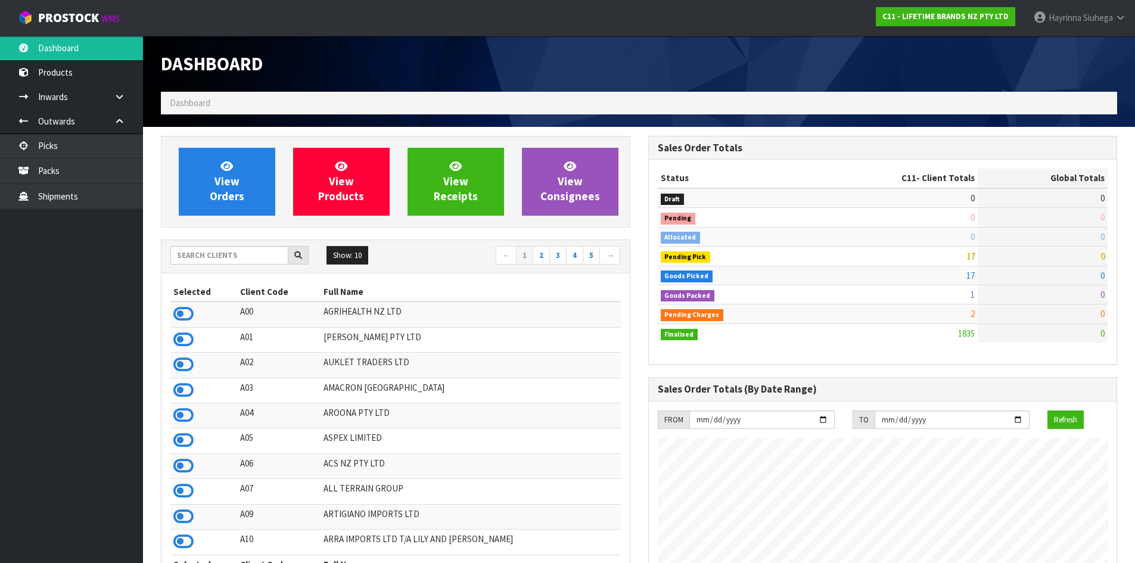
scroll to position [903, 487]
click at [233, 166] on icon at bounding box center [227, 165] width 13 height 11
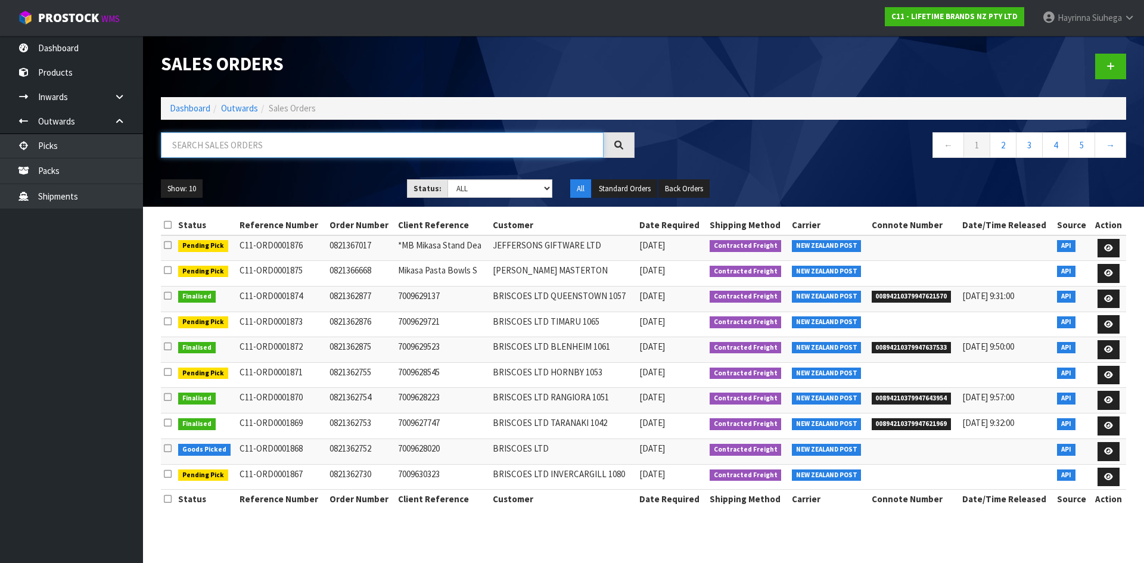
click at [256, 150] on input "text" at bounding box center [382, 145] width 443 height 26
click at [347, 145] on input "text" at bounding box center [382, 145] width 443 height 26
type input "JOB-0411545"
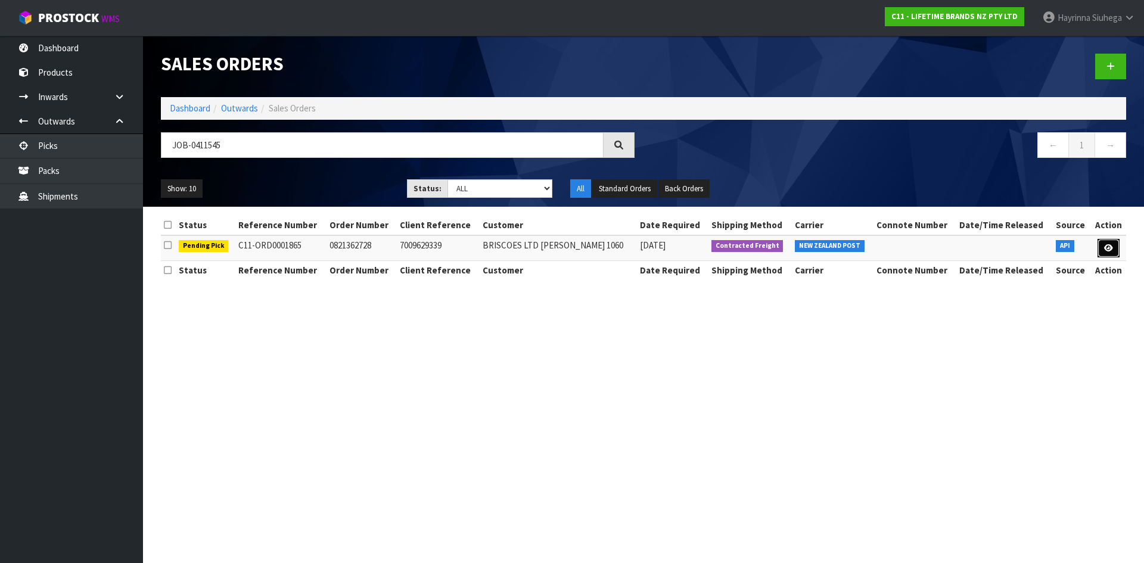
click at [1110, 250] on icon at bounding box center [1108, 248] width 9 height 8
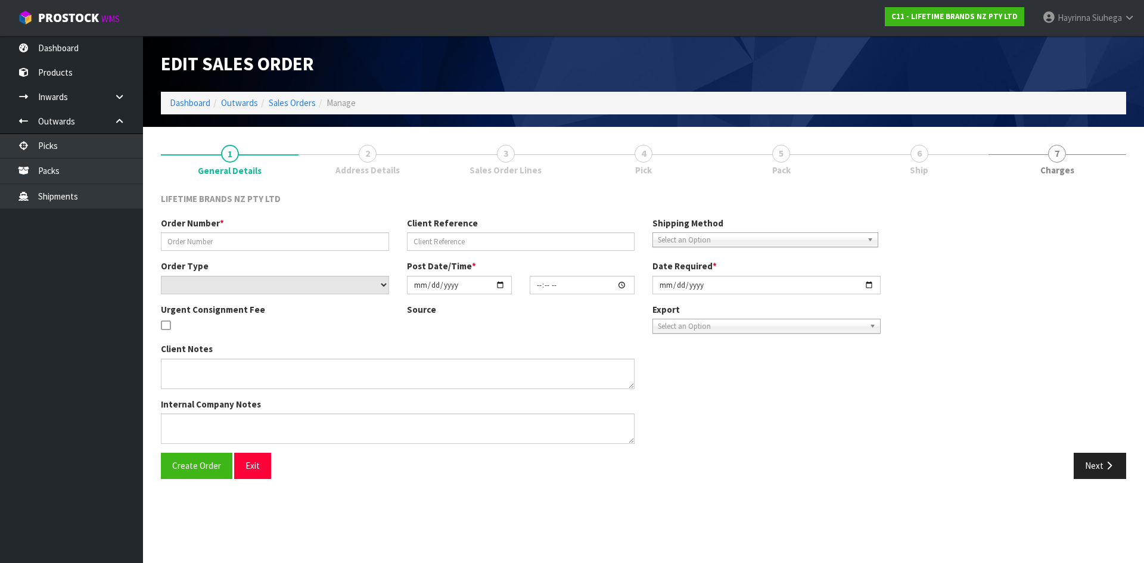
type input "0821362728"
type input "7009629339"
select select "number:0"
type input "[DATE]"
type input "12:08:59.000"
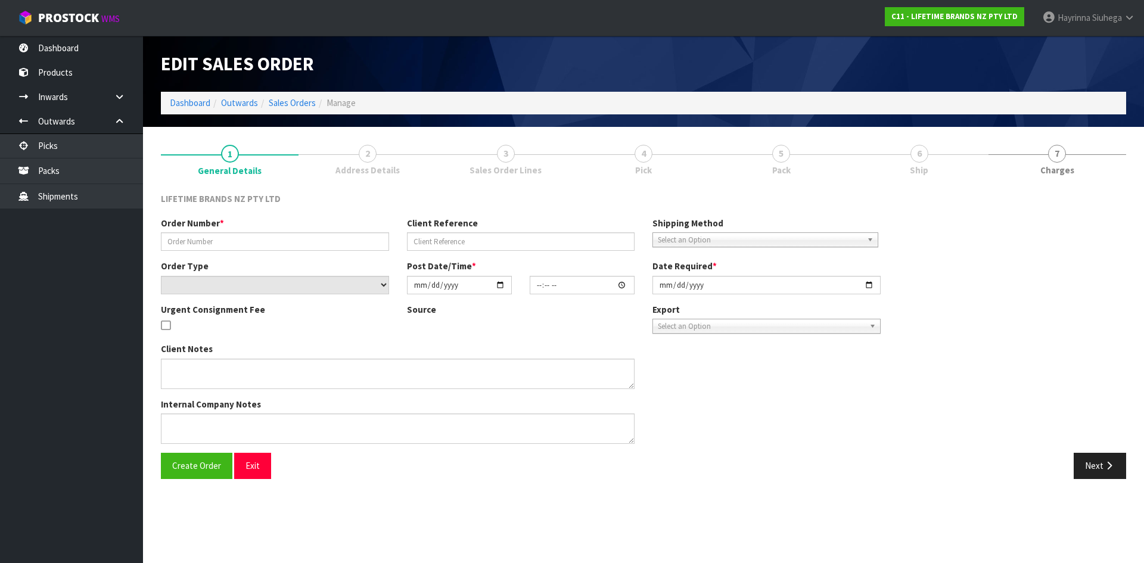
type input "[DATE]"
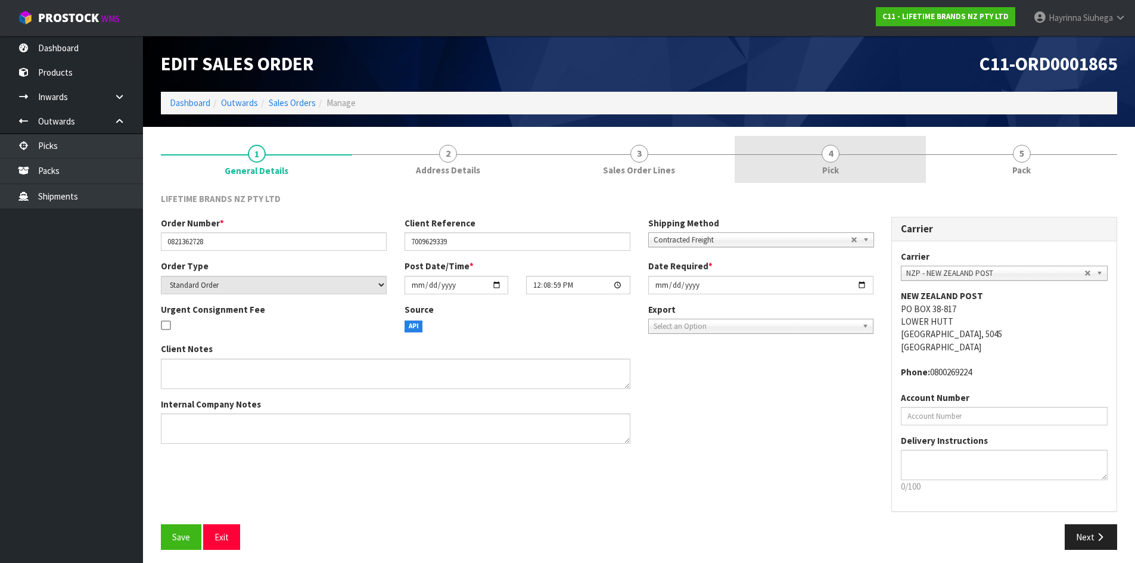
click at [874, 145] on link "4 Pick" at bounding box center [830, 159] width 191 height 47
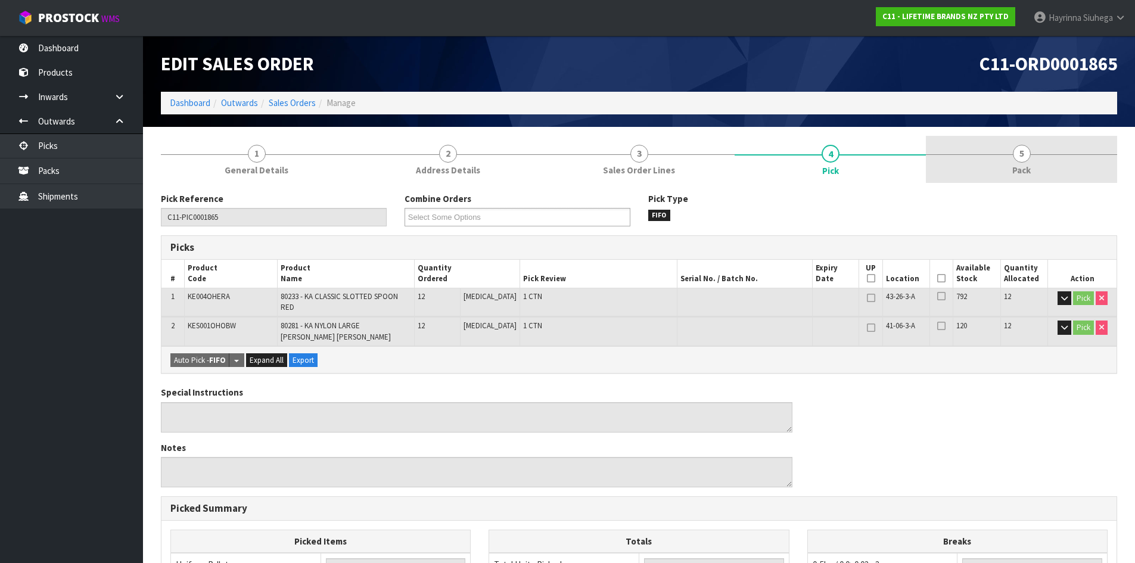
click at [1041, 153] on link "5 Pack" at bounding box center [1021, 159] width 191 height 47
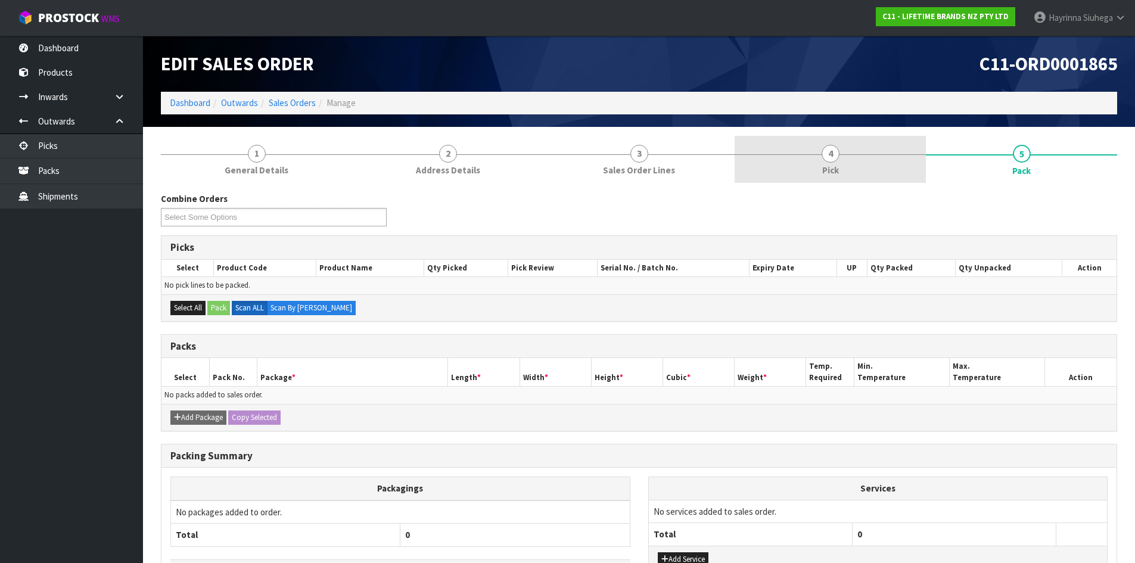
click at [834, 170] on span "Pick" at bounding box center [831, 170] width 17 height 13
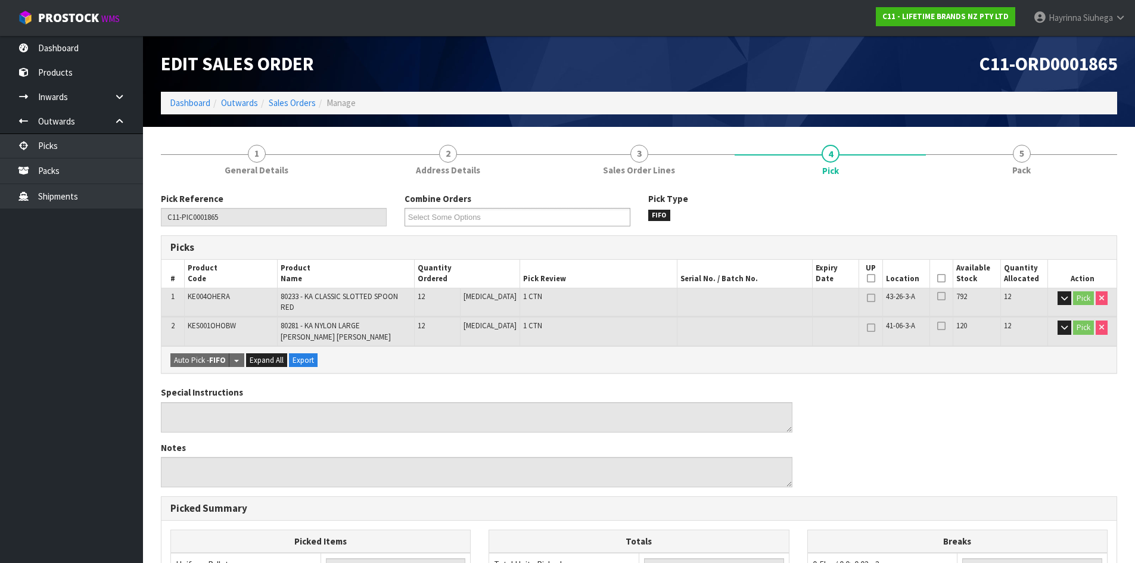
click at [938, 279] on icon at bounding box center [942, 278] width 8 height 1
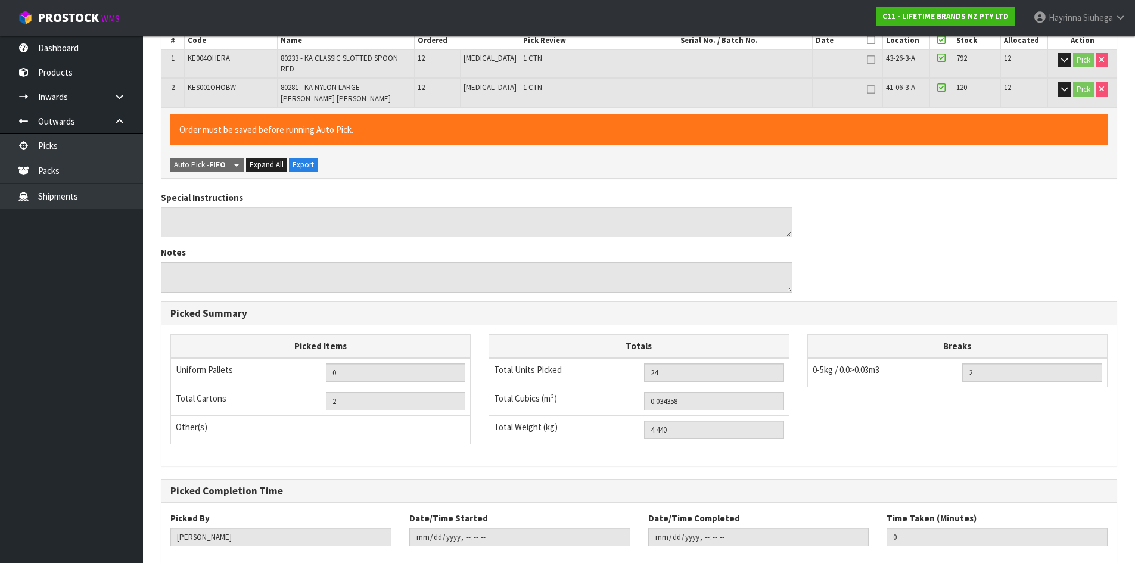
scroll to position [297, 0]
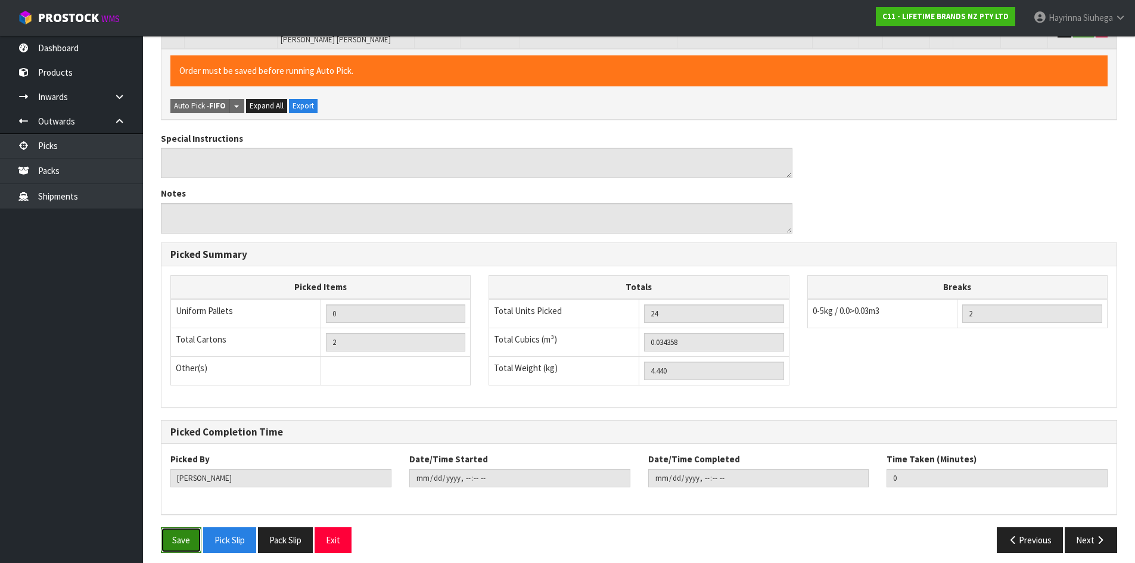
click at [176, 540] on button "Save" at bounding box center [181, 540] width 41 height 26
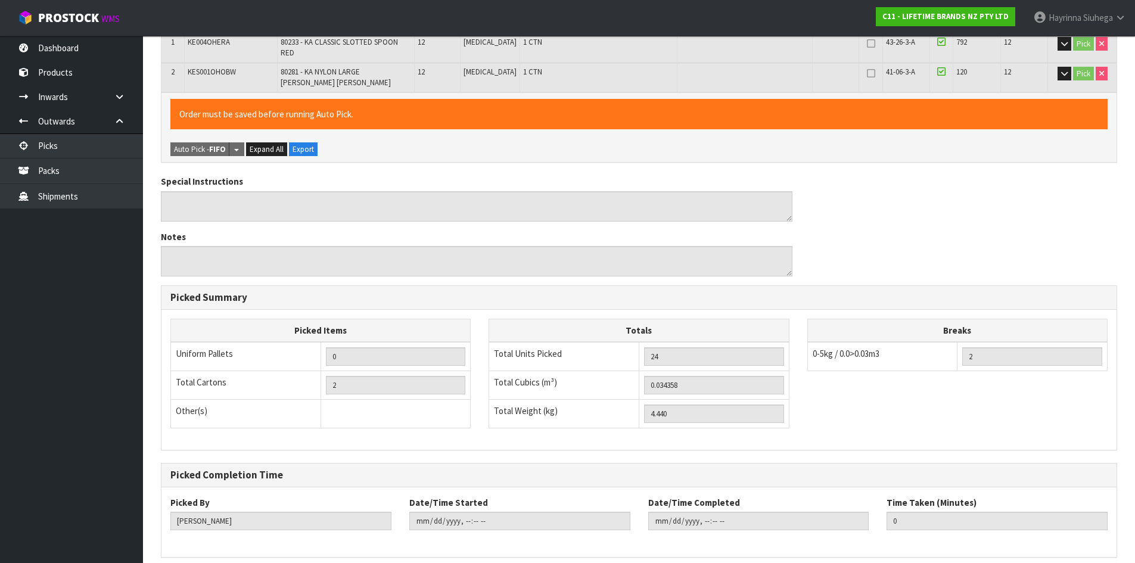
scroll to position [0, 0]
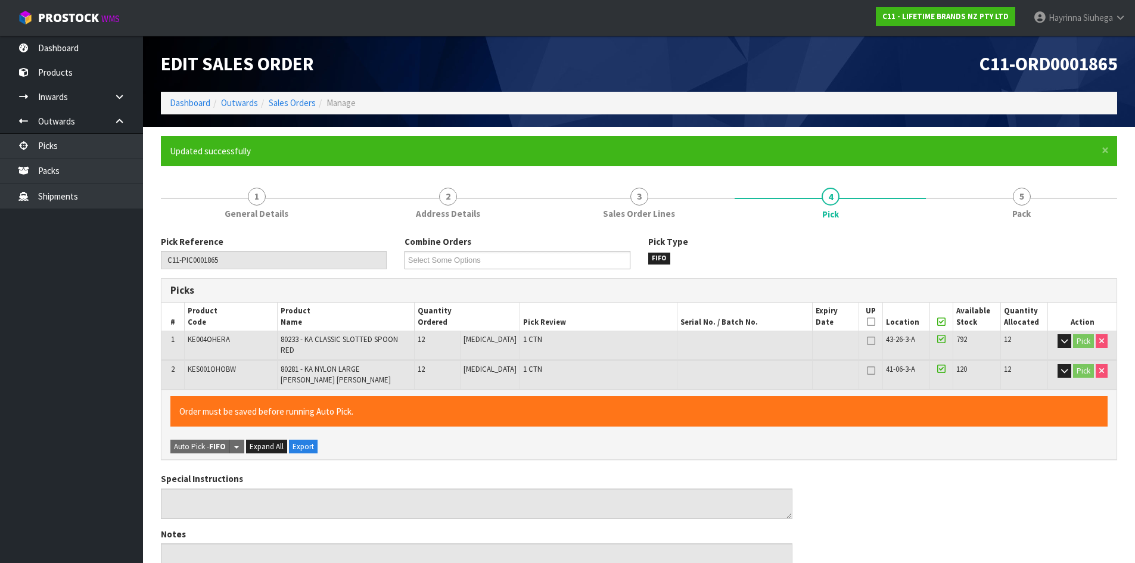
type input "[PERSON_NAME]"
type input "[DATE]T10:42:22"
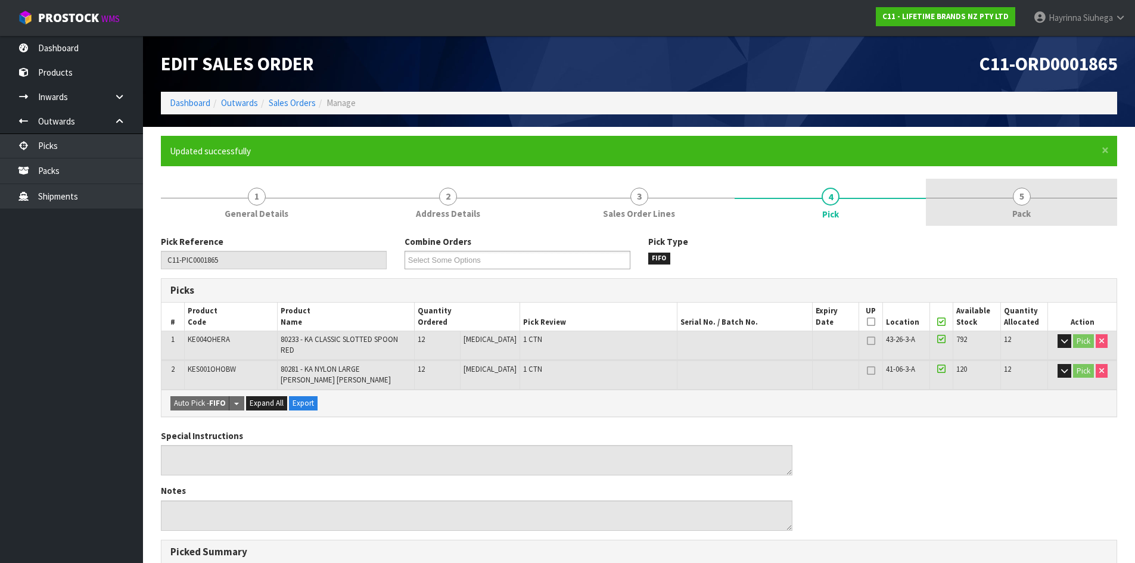
click at [989, 224] on link "5 Pack" at bounding box center [1021, 202] width 191 height 47
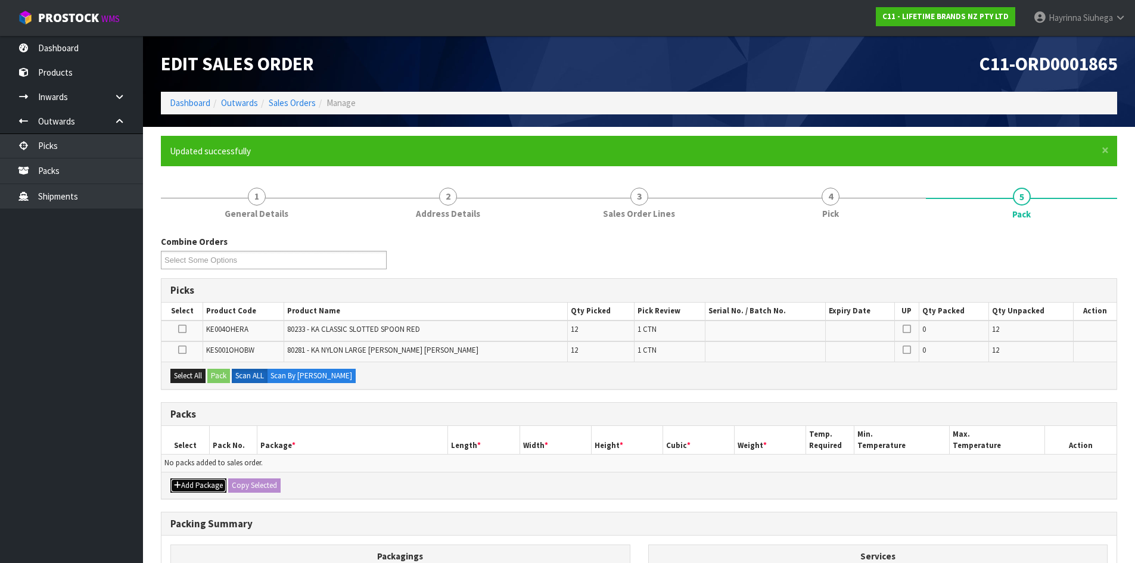
click at [170, 490] on button "Add Package" at bounding box center [198, 486] width 56 height 14
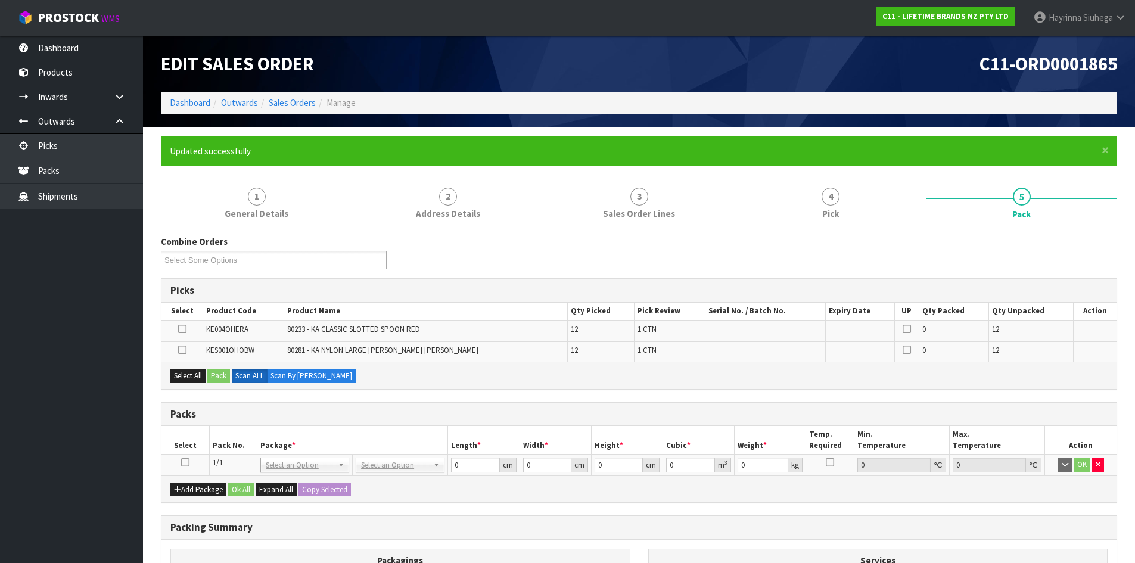
click at [182, 463] on icon at bounding box center [185, 463] width 8 height 1
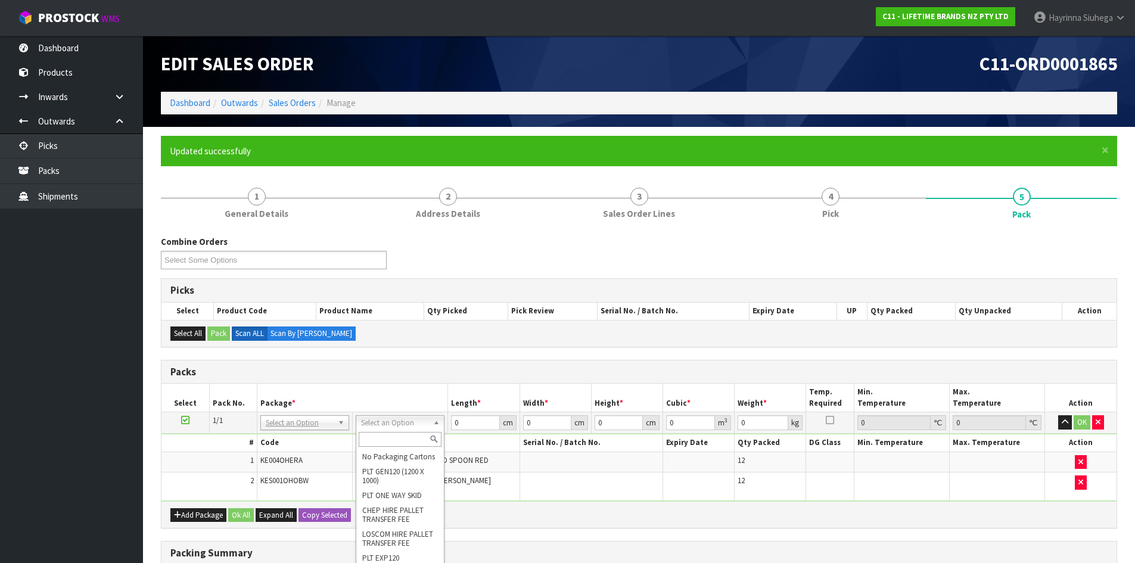
click at [401, 433] on input "text" at bounding box center [400, 439] width 83 height 15
click at [455, 420] on input "0" at bounding box center [475, 422] width 48 height 15
type input "41"
type input "20"
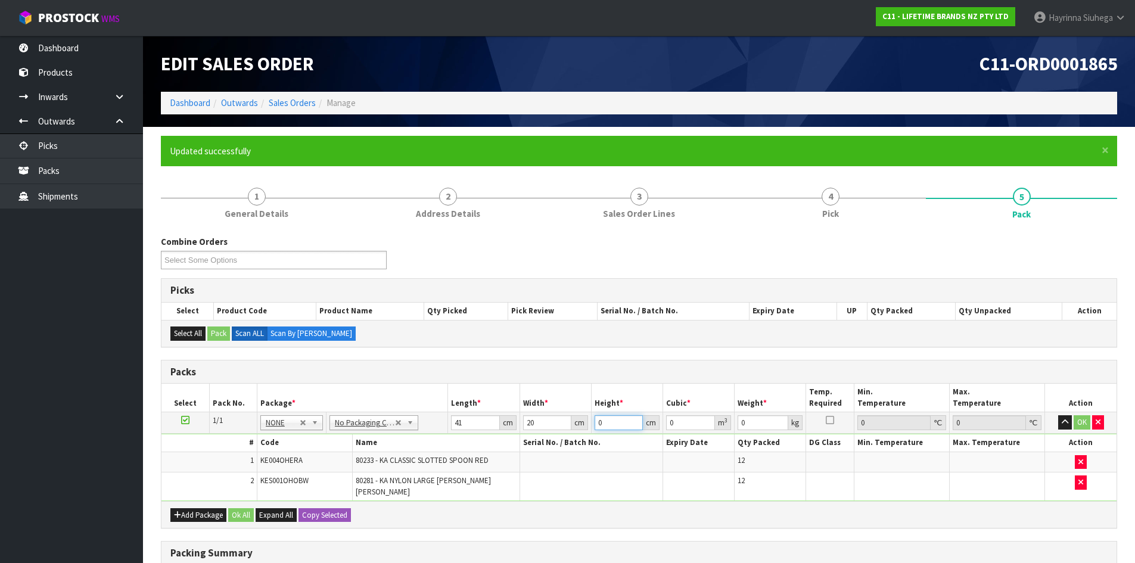
type input "4"
type input "0.00328"
type input "41"
type input "0.03362"
click button "OK" at bounding box center [1082, 422] width 17 height 14
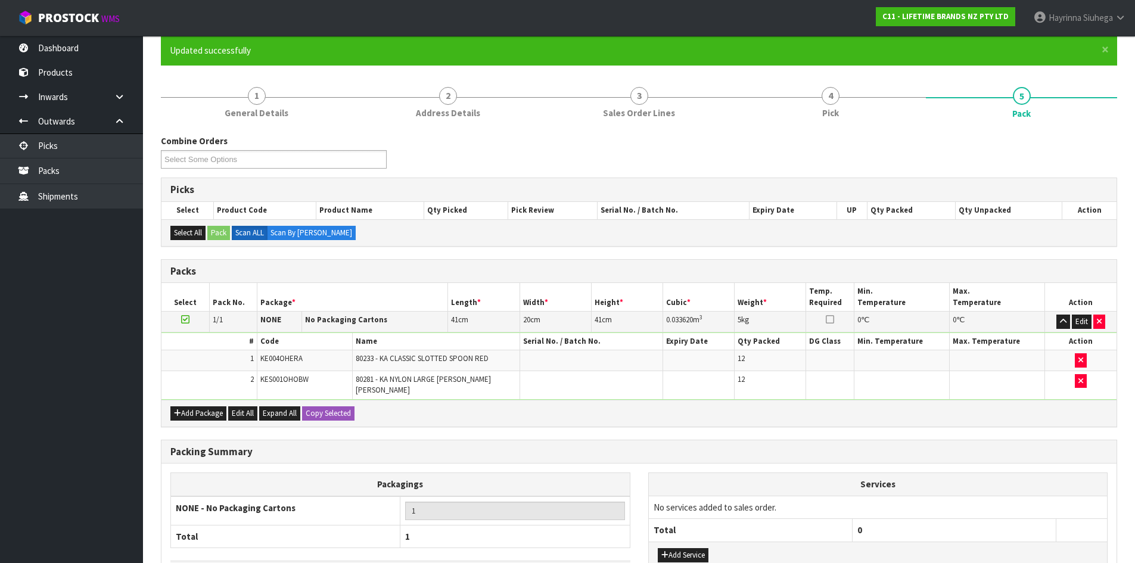
scroll to position [183, 0]
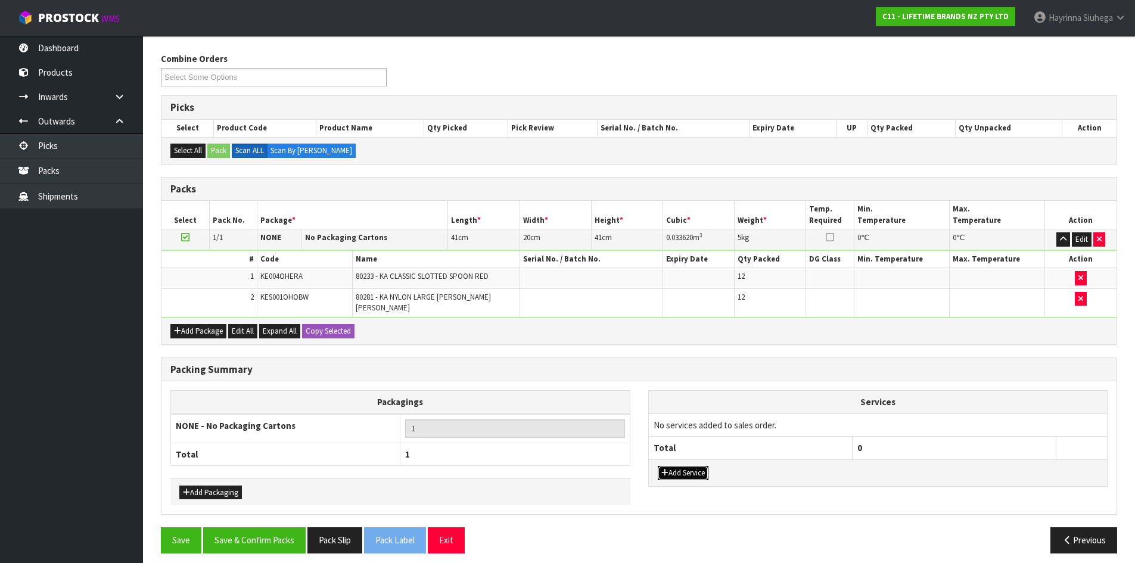
click at [698, 466] on button "Add Service" at bounding box center [683, 473] width 51 height 14
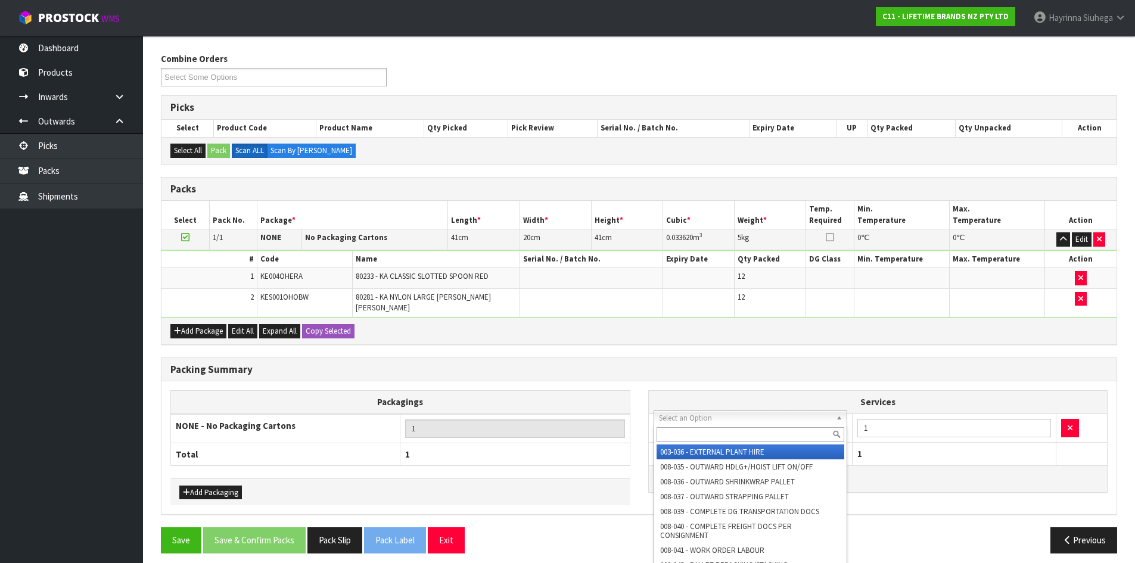
click at [700, 433] on input "text" at bounding box center [751, 434] width 188 height 15
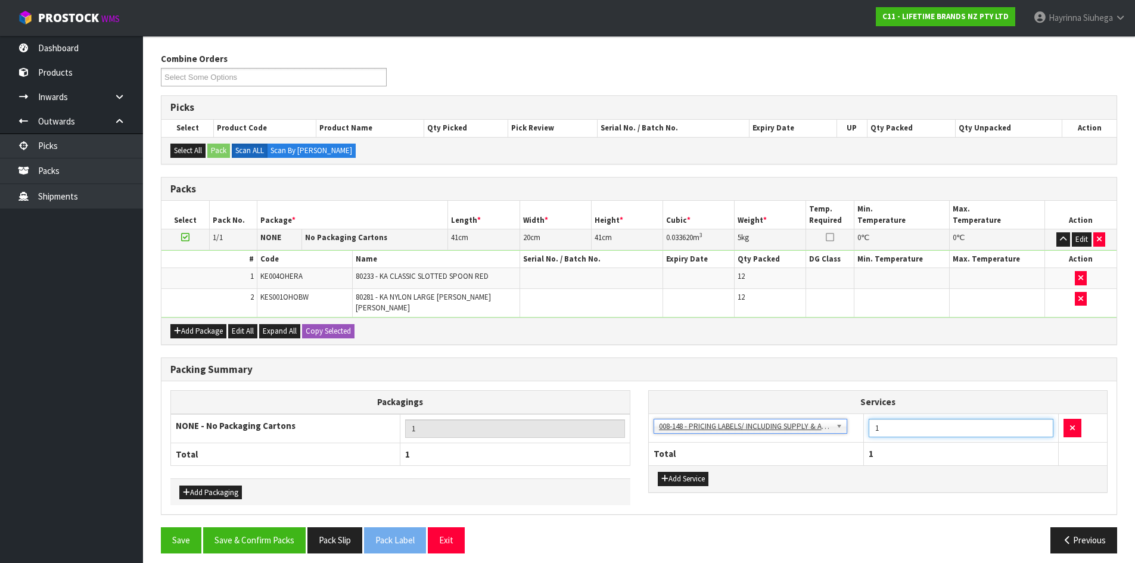
drag, startPoint x: 885, startPoint y: 423, endPoint x: 784, endPoint y: 418, distance: 101.4
click at [784, 418] on tr "003-036 - EXTERNAL PLANT HIRE 008-035 - OUTWARD HDLG+/HOIST LIFT ON/OFF 008-036…" at bounding box center [878, 428] width 459 height 29
click at [272, 527] on button "Save & Confirm Packs" at bounding box center [254, 540] width 103 height 26
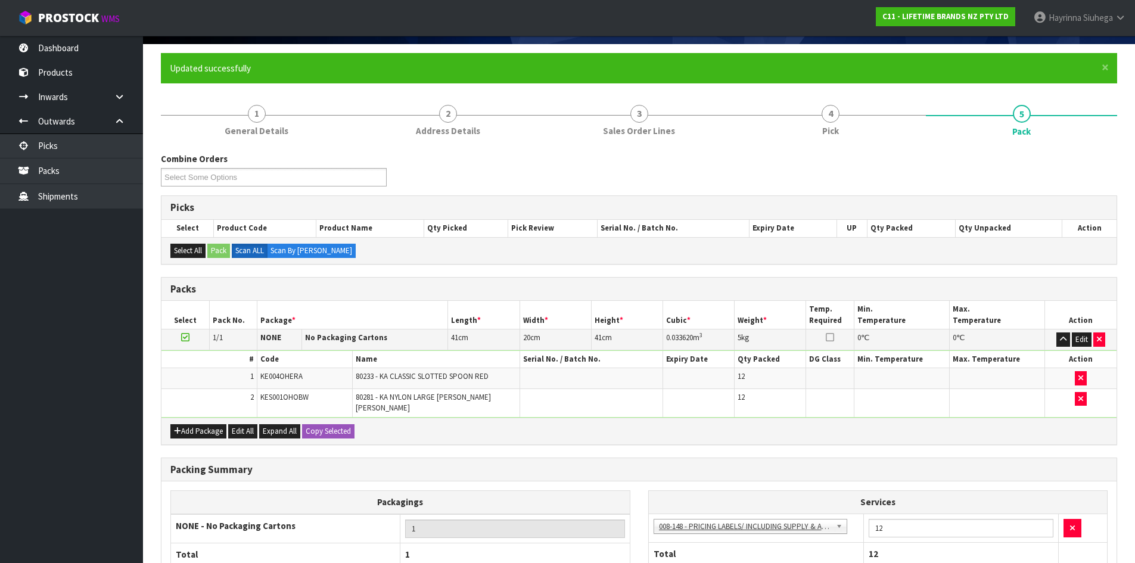
scroll to position [97, 0]
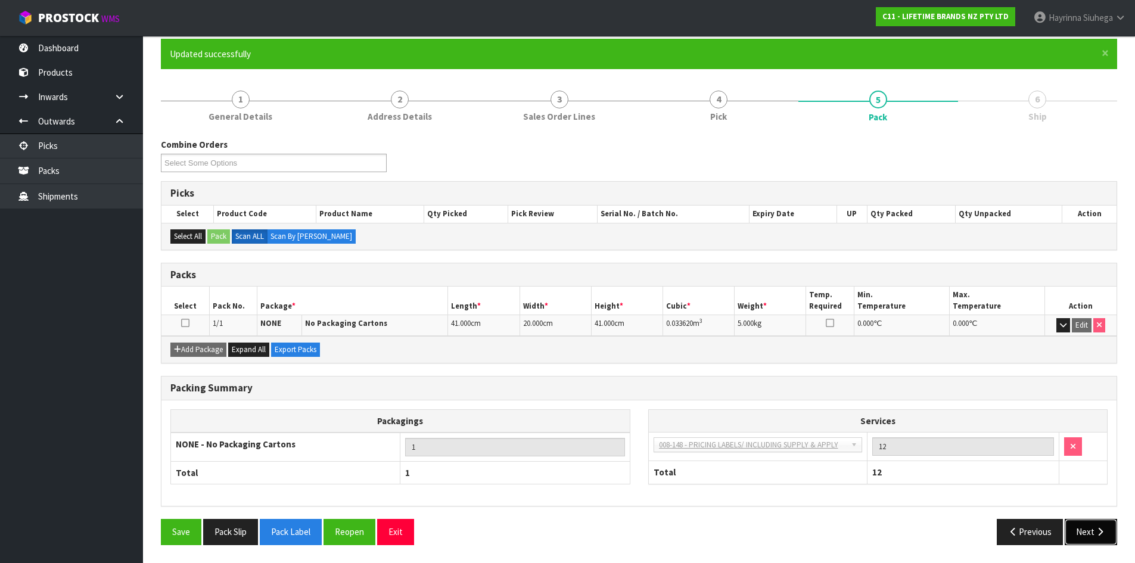
click at [1083, 526] on button "Next" at bounding box center [1091, 532] width 52 height 26
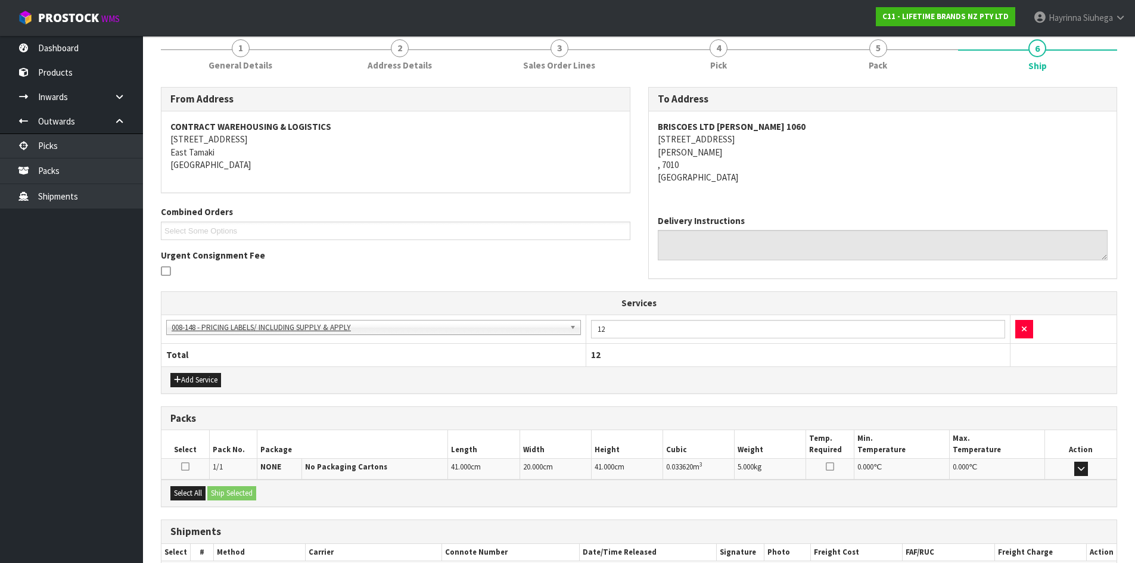
scroll to position [221, 0]
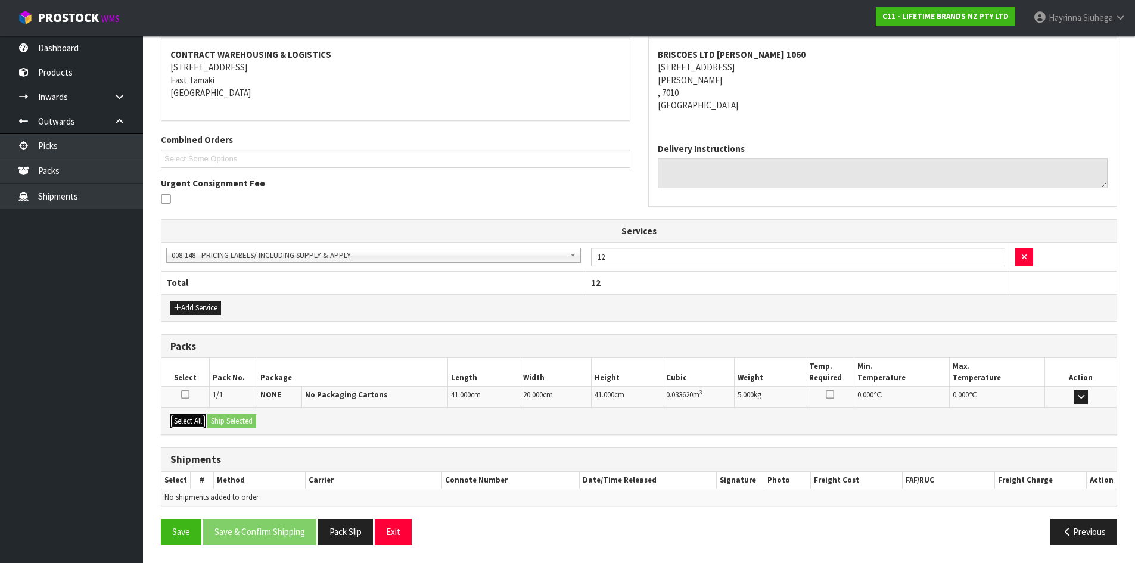
click at [184, 419] on button "Select All" at bounding box center [187, 421] width 35 height 14
click at [237, 418] on button "Ship Selected" at bounding box center [231, 421] width 49 height 14
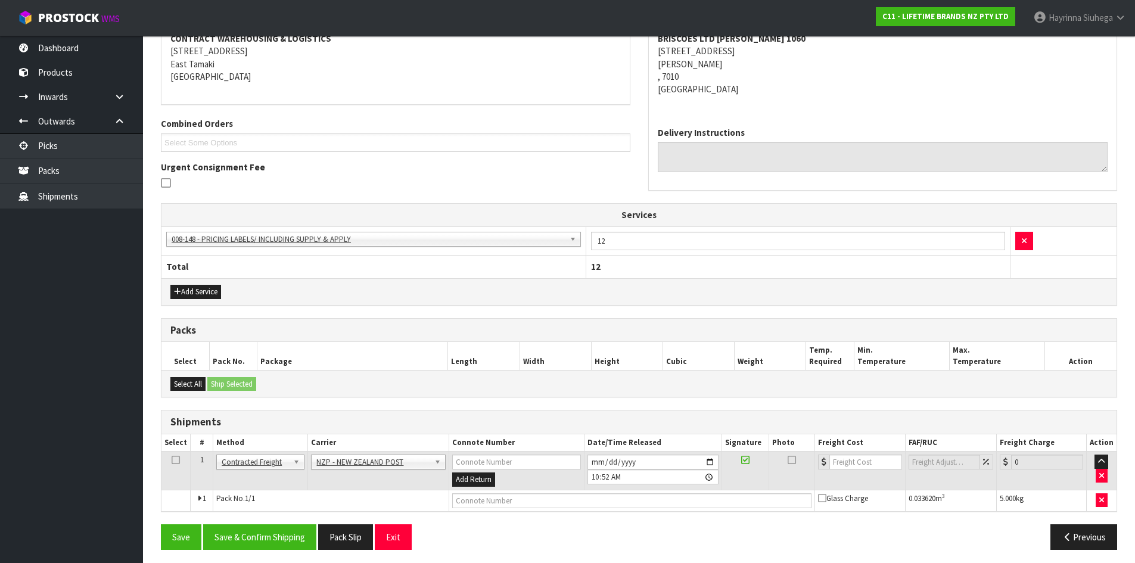
scroll to position [241, 0]
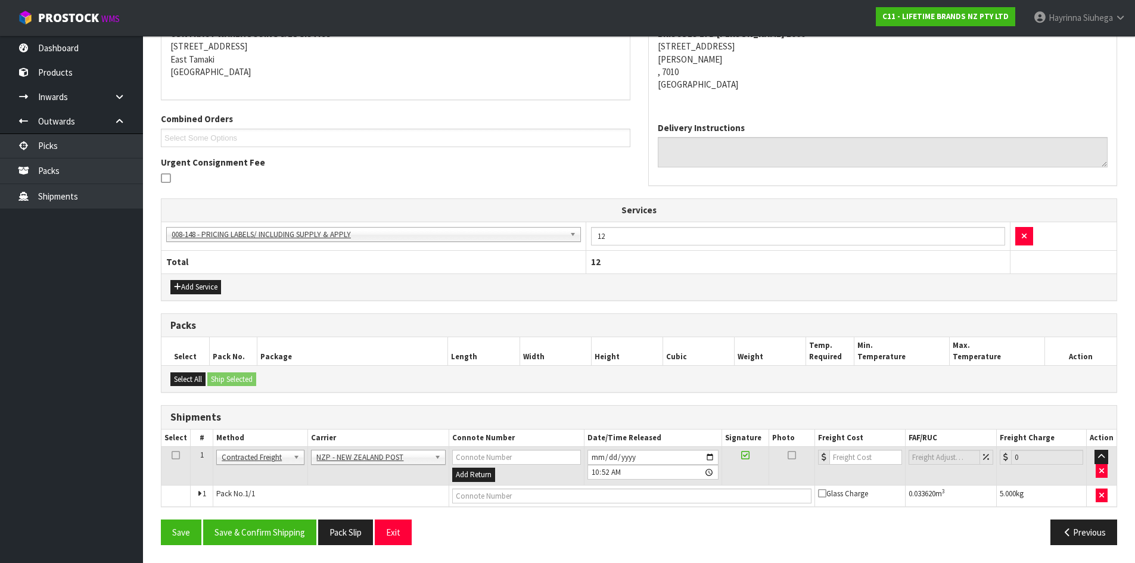
click at [282, 518] on div "From Address CONTRACT WAREHOUSING & LOGISTICS [STREET_ADDRESS] Combined Orders …" at bounding box center [639, 274] width 957 height 560
click at [282, 522] on button "Save & Confirm Shipping" at bounding box center [259, 533] width 113 height 26
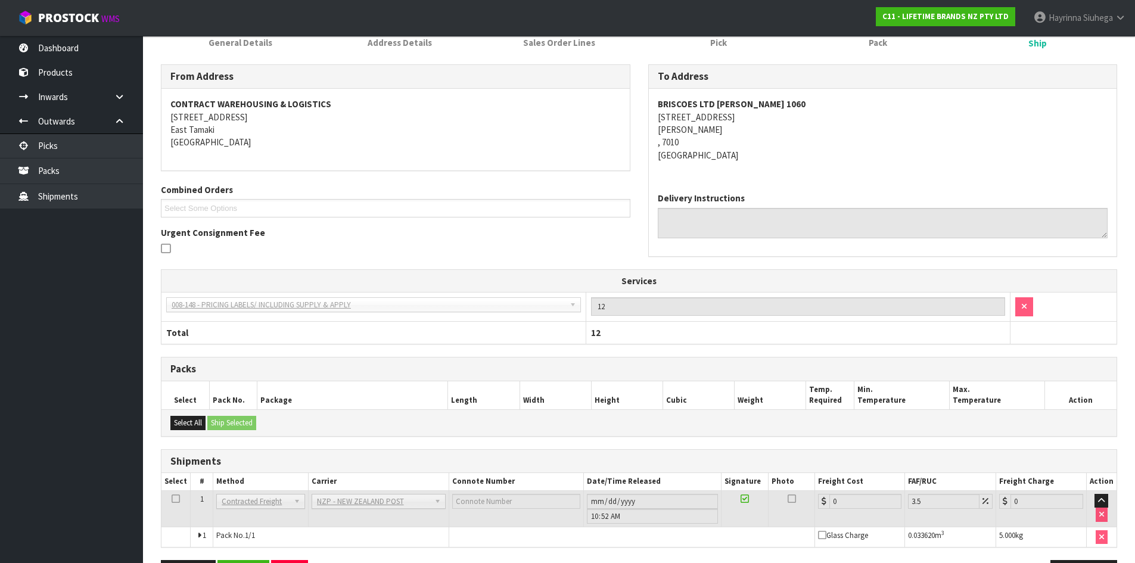
scroll to position [225, 0]
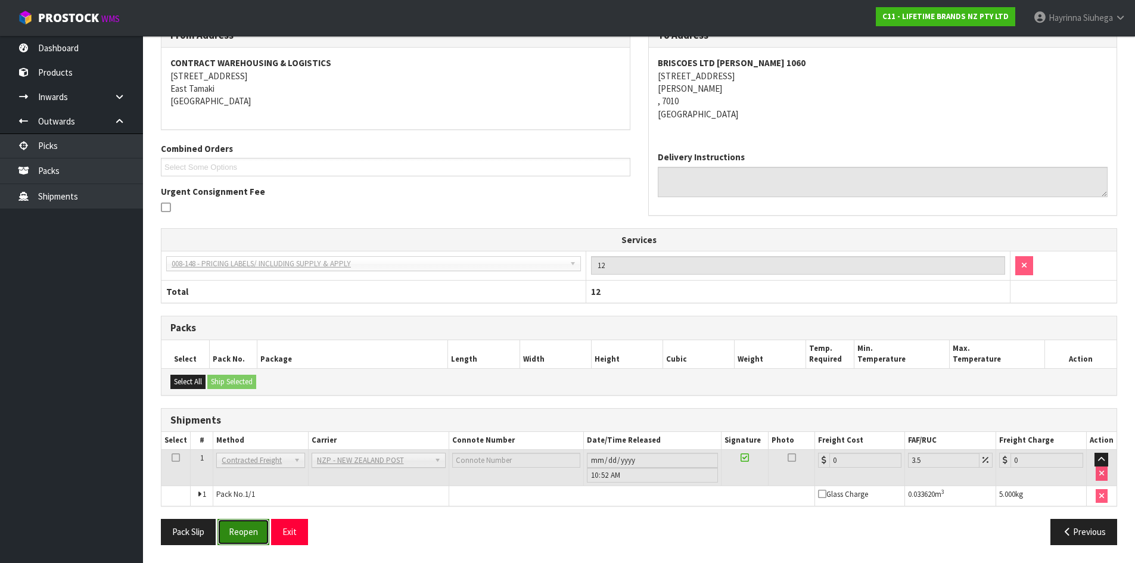
click at [257, 538] on button "Reopen" at bounding box center [244, 532] width 52 height 26
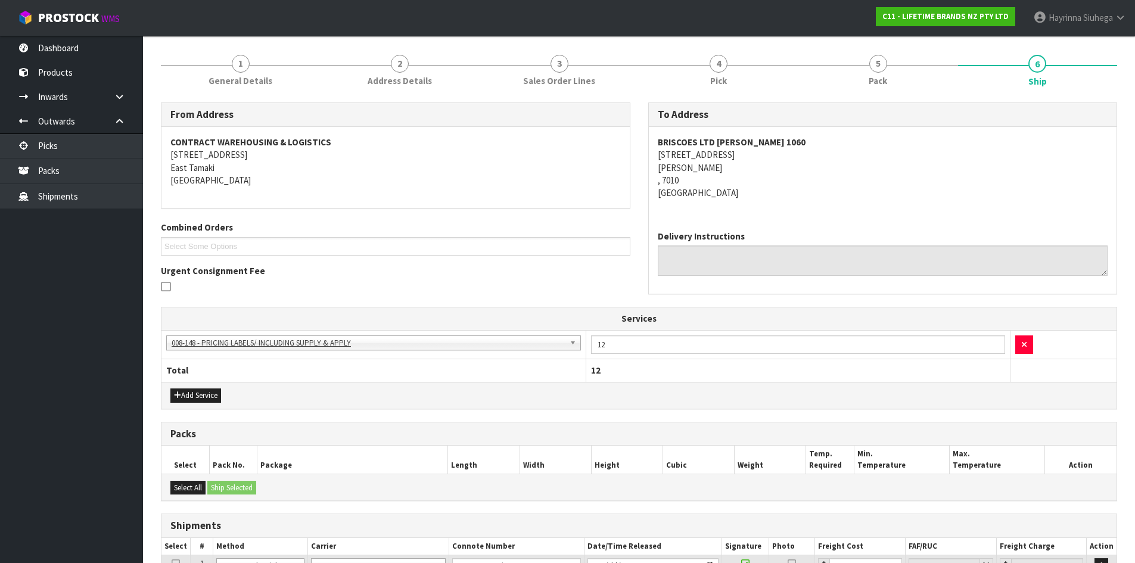
scroll to position [253, 0]
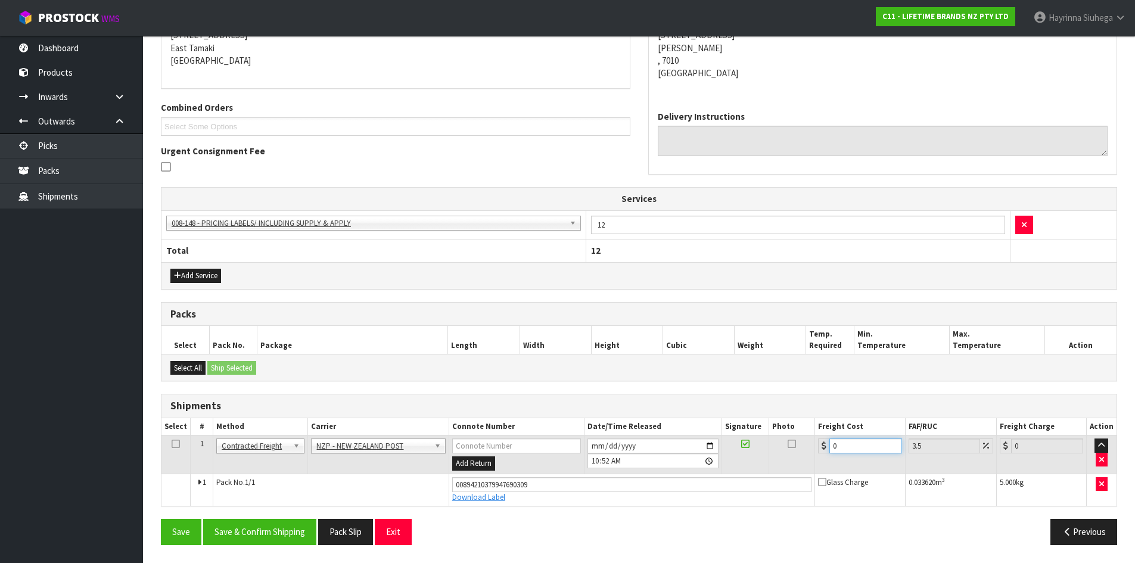
drag, startPoint x: 793, startPoint y: 452, endPoint x: 1044, endPoint y: 436, distance: 251.4
click at [784, 452] on tr "1 Client Local Pickup Customer Local Pickup Company Freight Contracted Freight …" at bounding box center [639, 455] width 955 height 39
click at [161, 519] on button "Save" at bounding box center [181, 532] width 41 height 26
click at [285, 514] on div "From Address CONTRACT WAREHOUSING & LOGISTICS [STREET_ADDRESS] Combined Orders …" at bounding box center [639, 269] width 957 height 572
click at [278, 525] on button "Save & Confirm Shipping" at bounding box center [259, 532] width 113 height 26
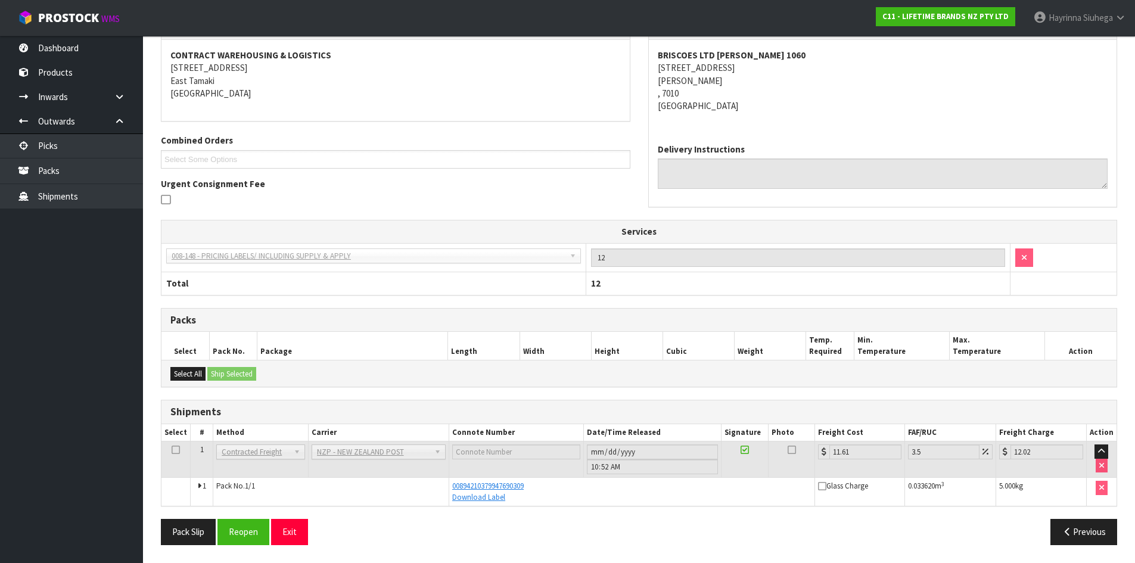
scroll to position [0, 0]
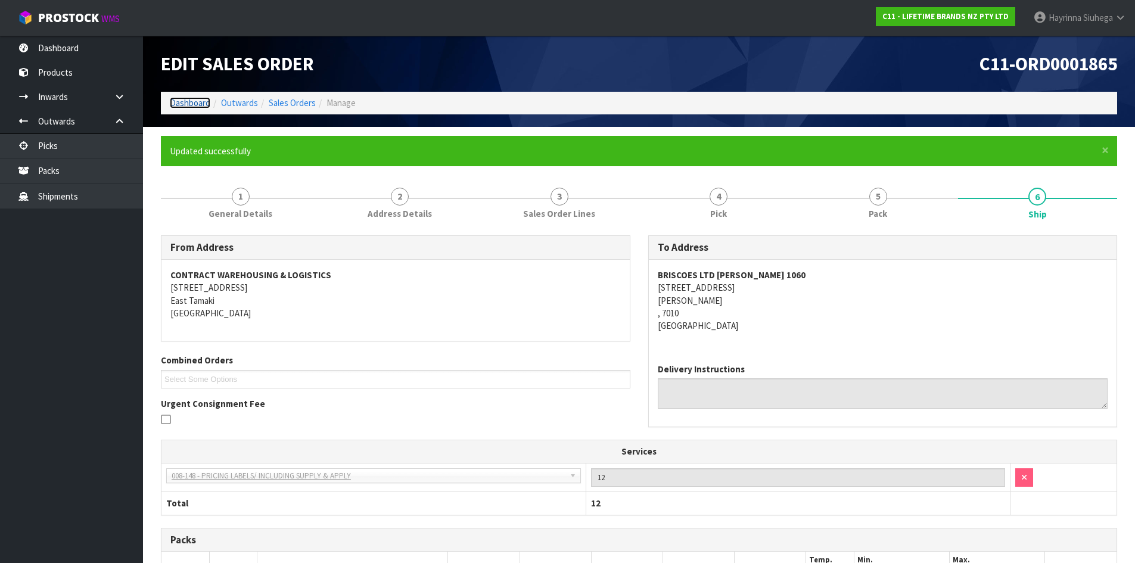
click at [195, 100] on link "Dashboard" at bounding box center [190, 102] width 41 height 11
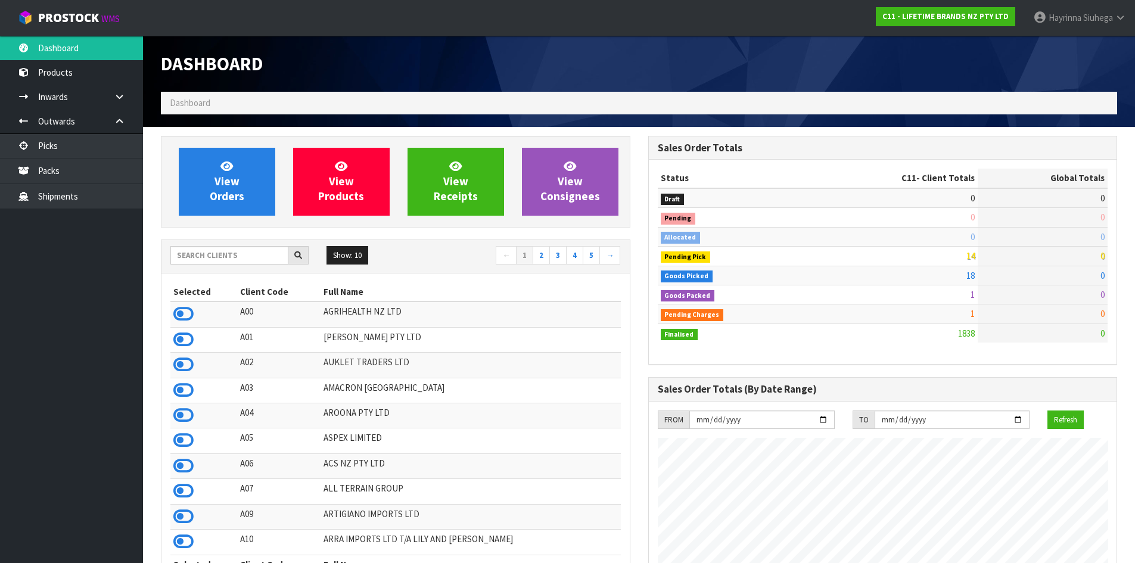
scroll to position [903, 487]
click at [212, 164] on link "View Orders" at bounding box center [227, 182] width 97 height 68
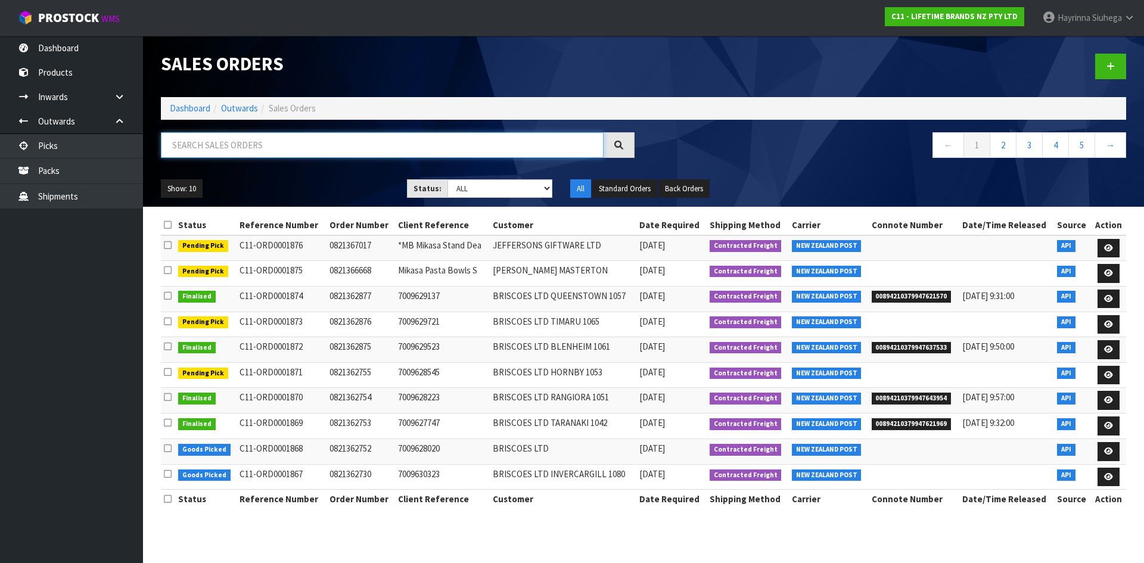
click at [346, 151] on input "text" at bounding box center [382, 145] width 443 height 26
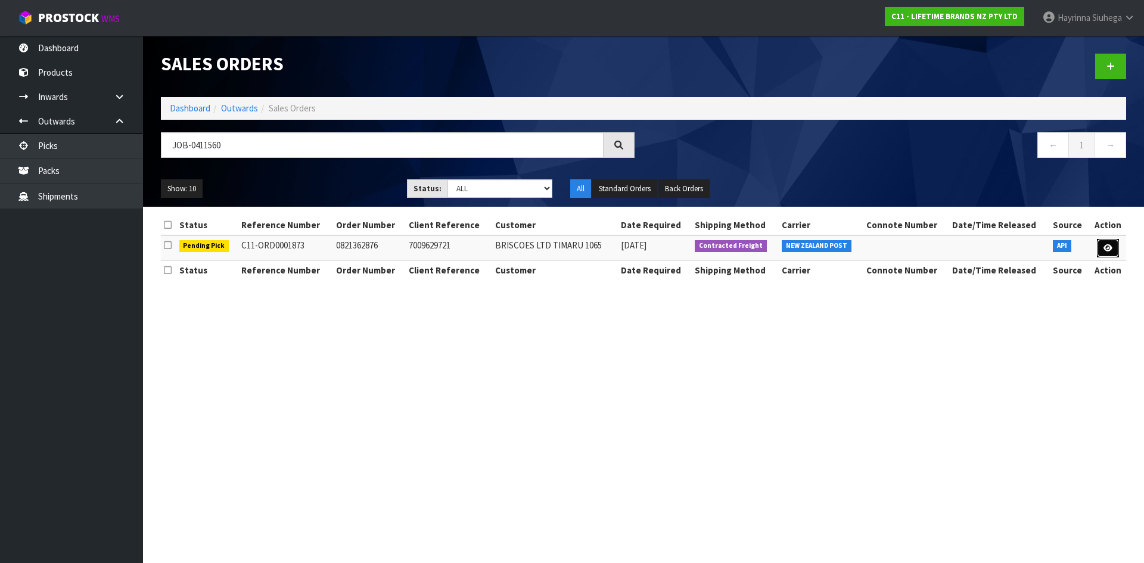
click at [1118, 254] on link at bounding box center [1108, 248] width 22 height 19
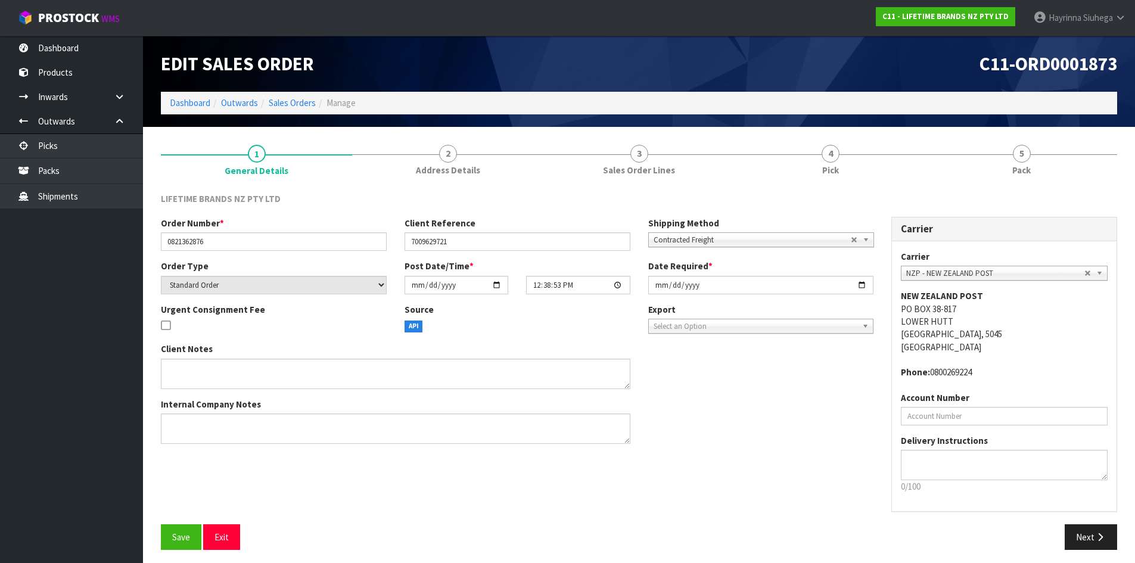
click at [811, 183] on li "4 Pick" at bounding box center [830, 160] width 191 height 48
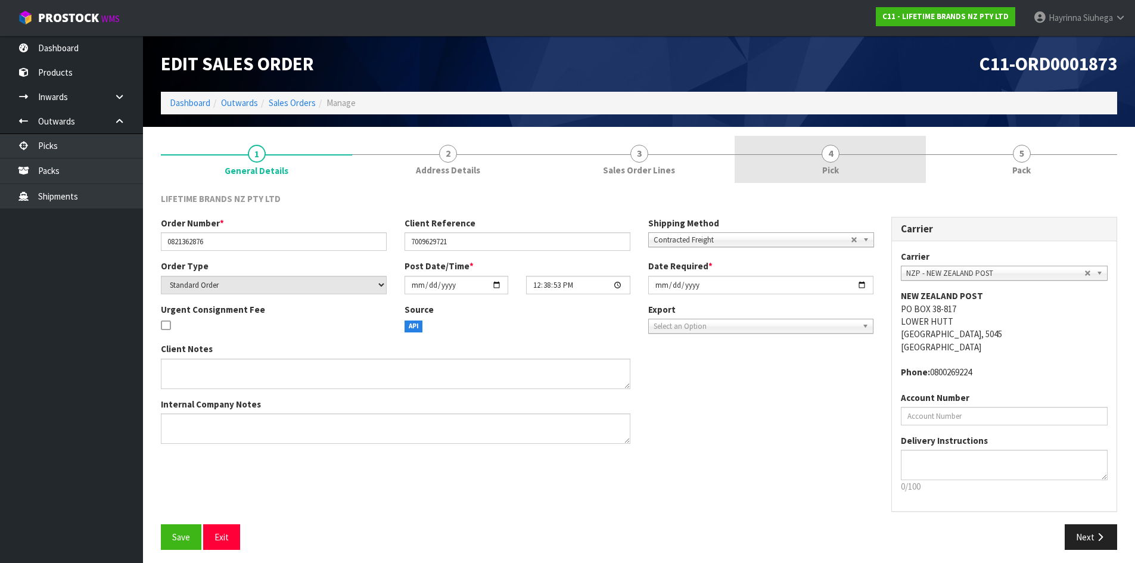
click at [850, 151] on link "4 Pick" at bounding box center [830, 159] width 191 height 47
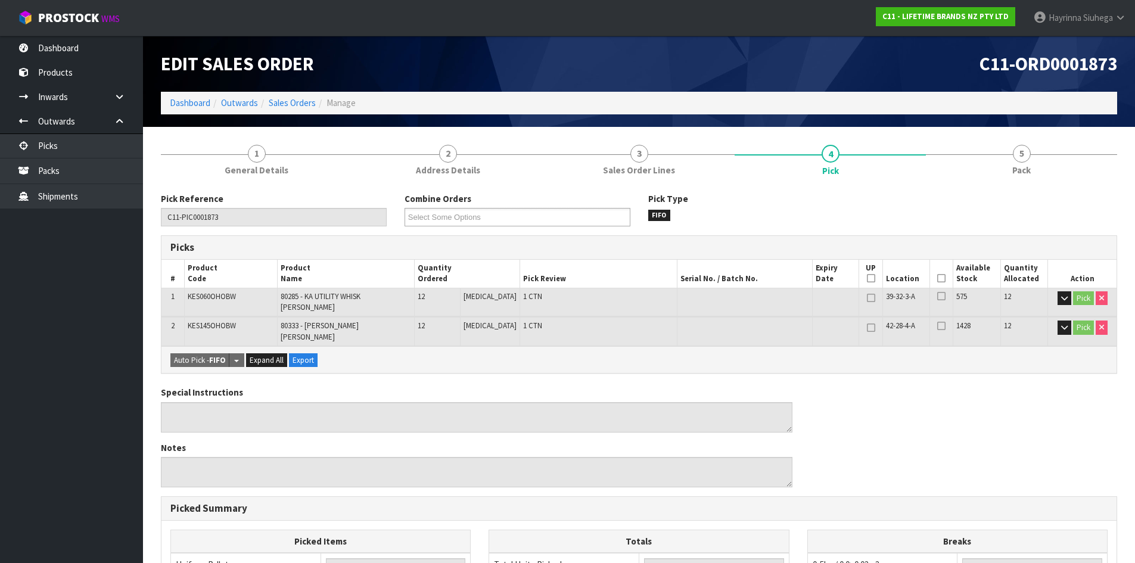
click at [938, 278] on icon at bounding box center [942, 278] width 8 height 1
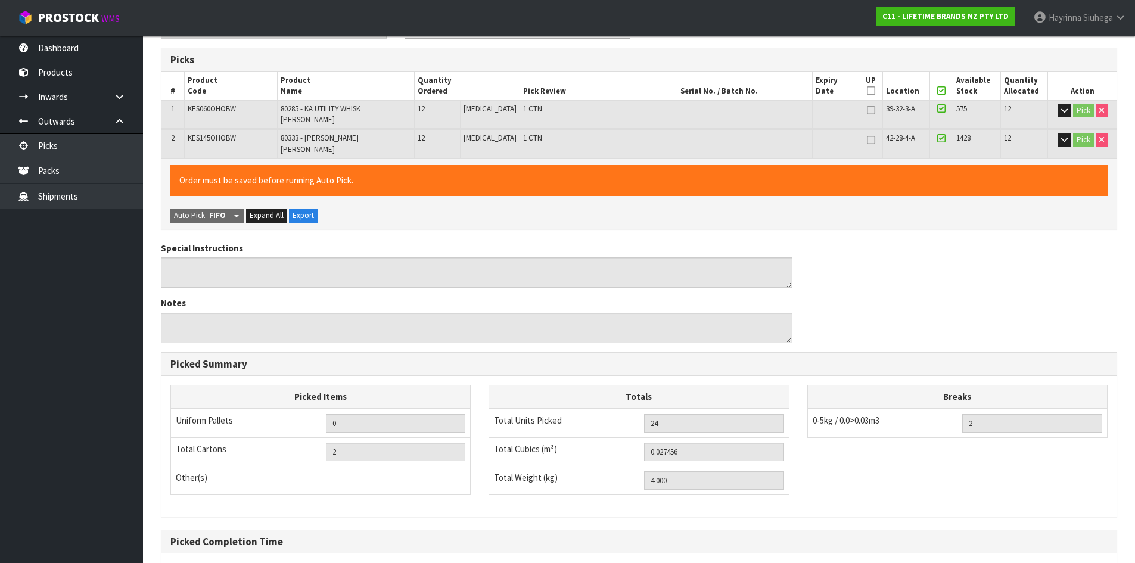
scroll to position [290, 0]
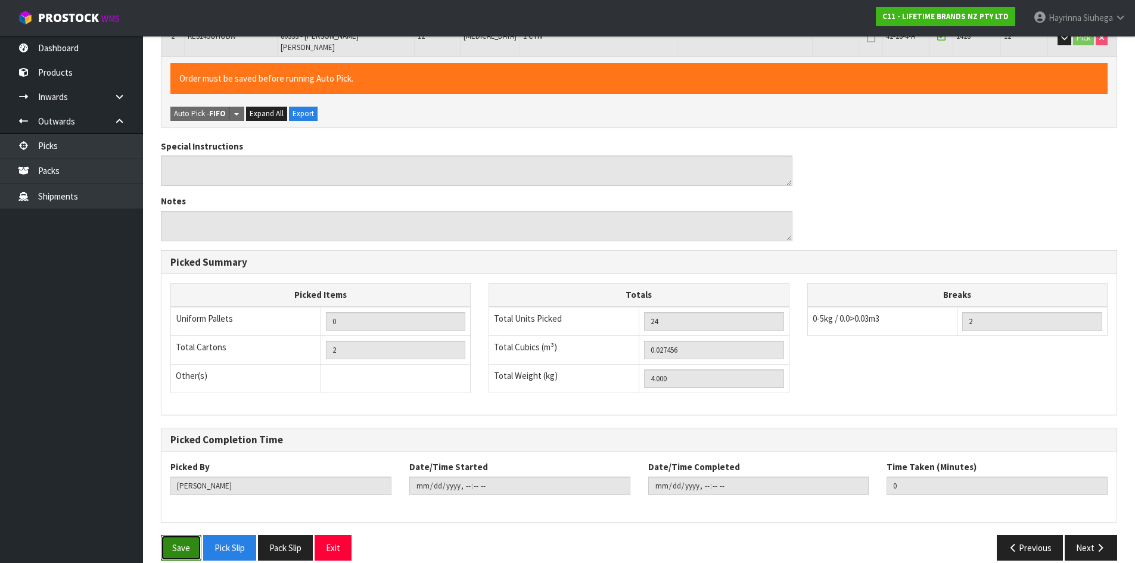
click at [184, 535] on button "Save" at bounding box center [181, 548] width 41 height 26
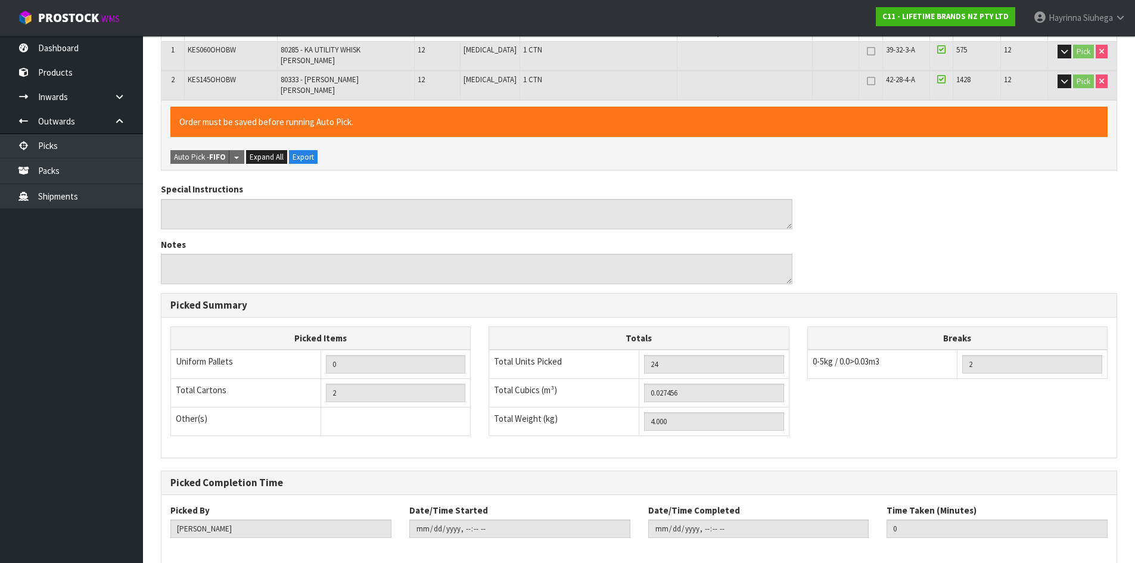
scroll to position [0, 0]
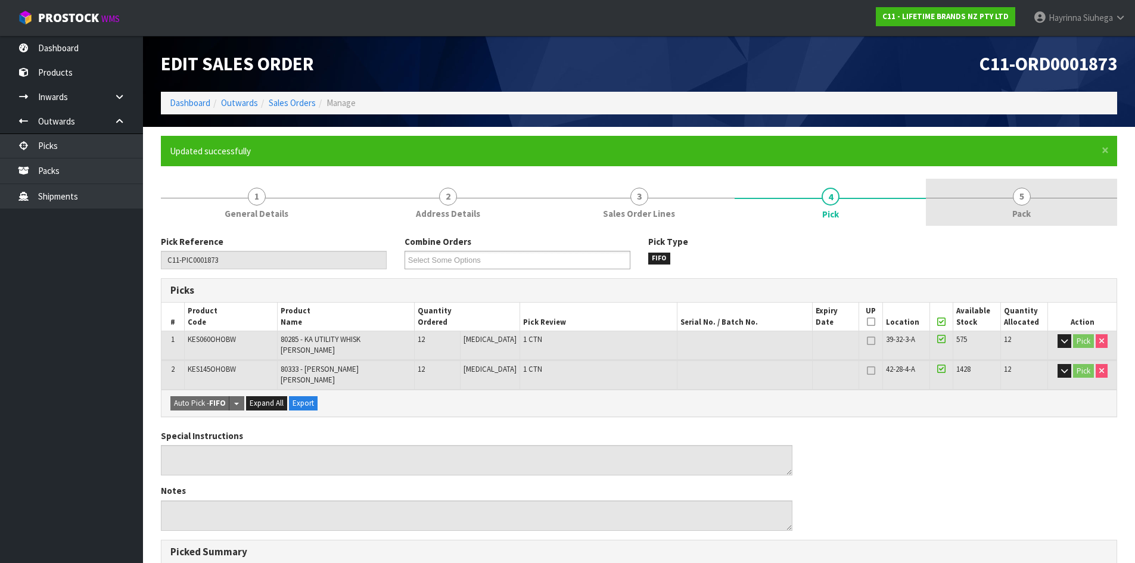
click at [1020, 212] on span "Pack" at bounding box center [1022, 213] width 18 height 13
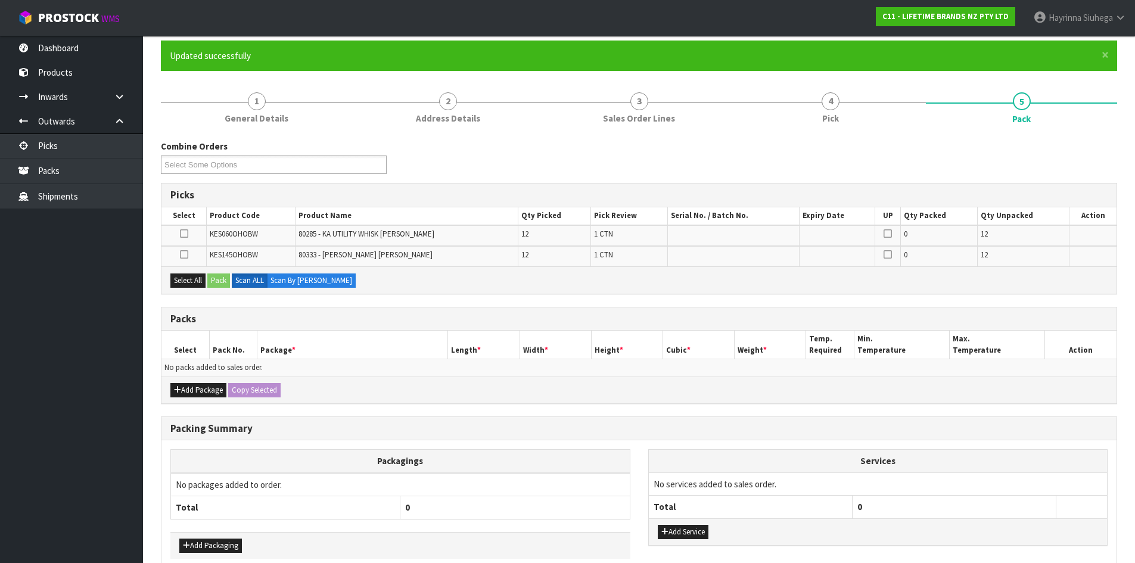
scroll to position [157, 0]
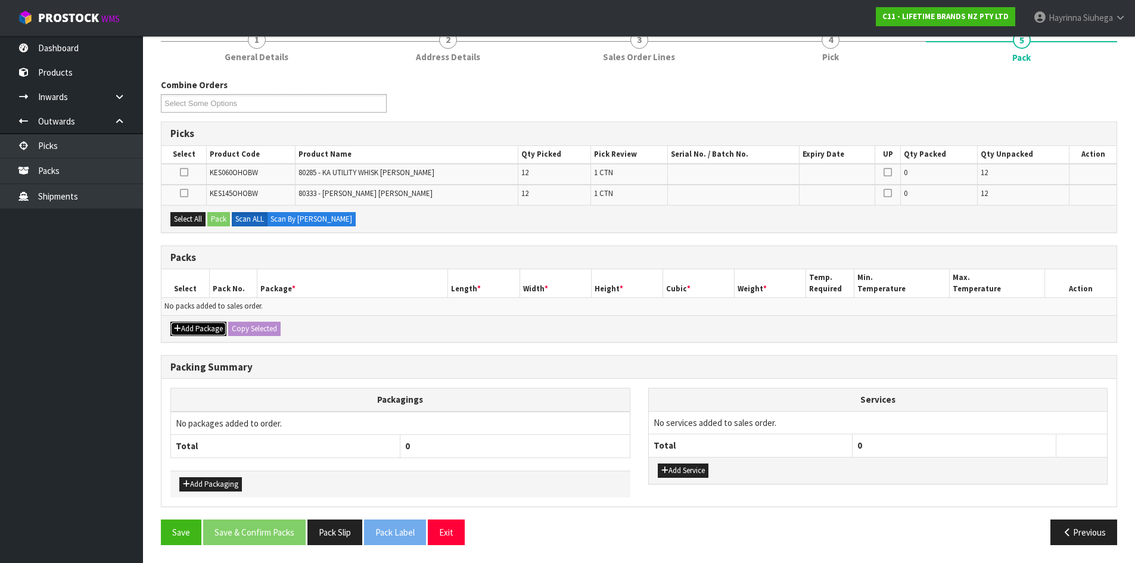
click at [199, 330] on button "Add Package" at bounding box center [198, 329] width 56 height 14
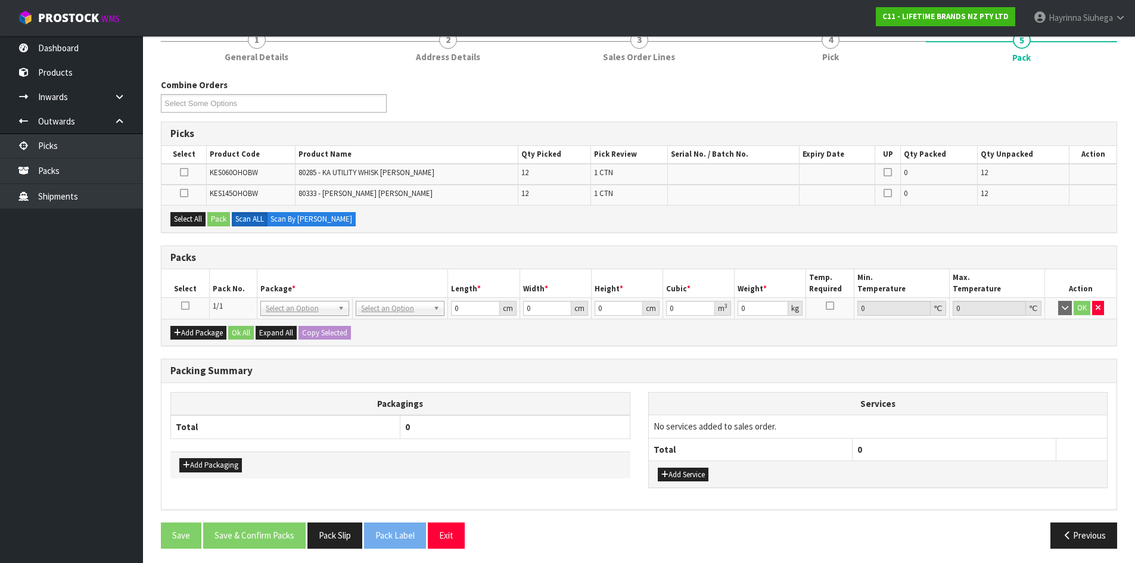
click at [188, 306] on icon at bounding box center [185, 306] width 8 height 1
